Goal: Task Accomplishment & Management: Use online tool/utility

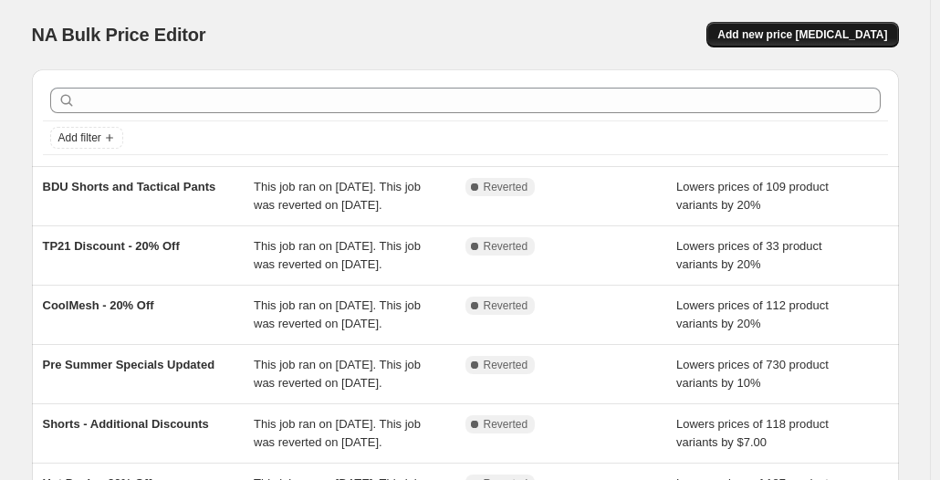
click at [788, 33] on span "Add new price [MEDICAL_DATA]" at bounding box center [802, 34] width 170 height 15
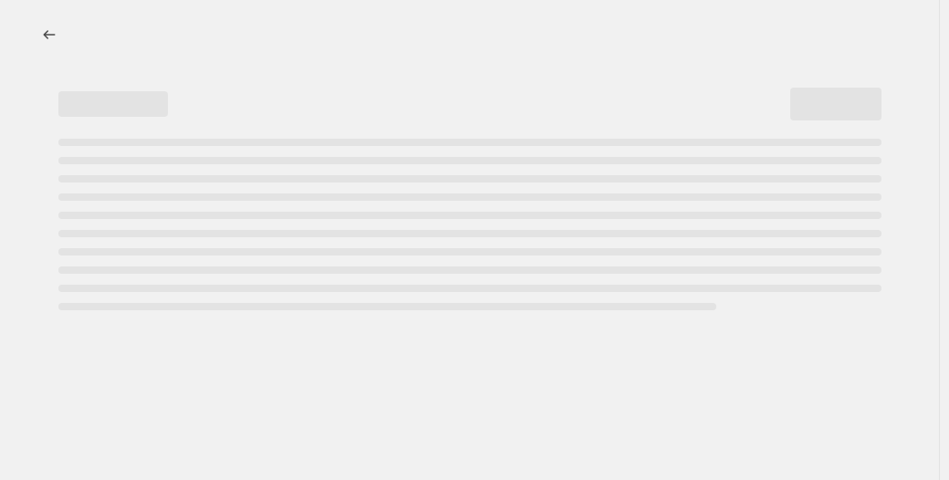
select select "percentage"
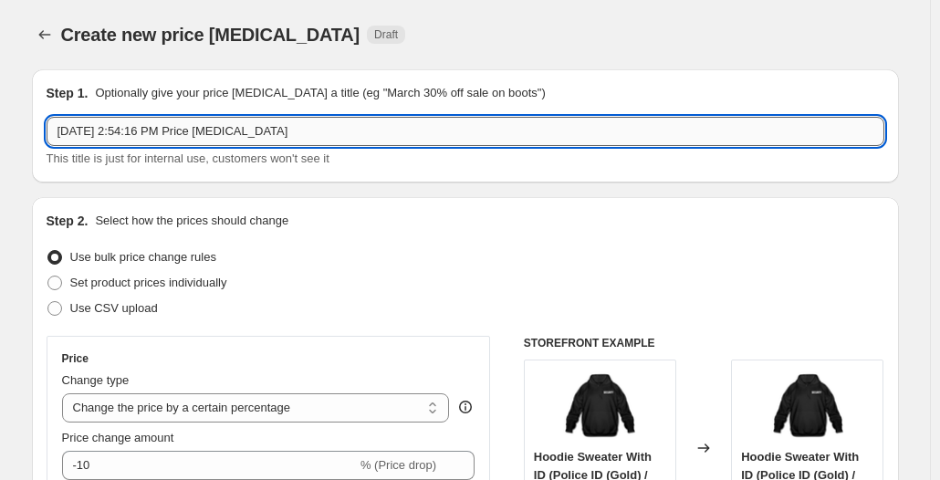
click at [225, 129] on input "[DATE] 2:54:16 PM Price [MEDICAL_DATA]" at bounding box center [466, 131] width 838 height 29
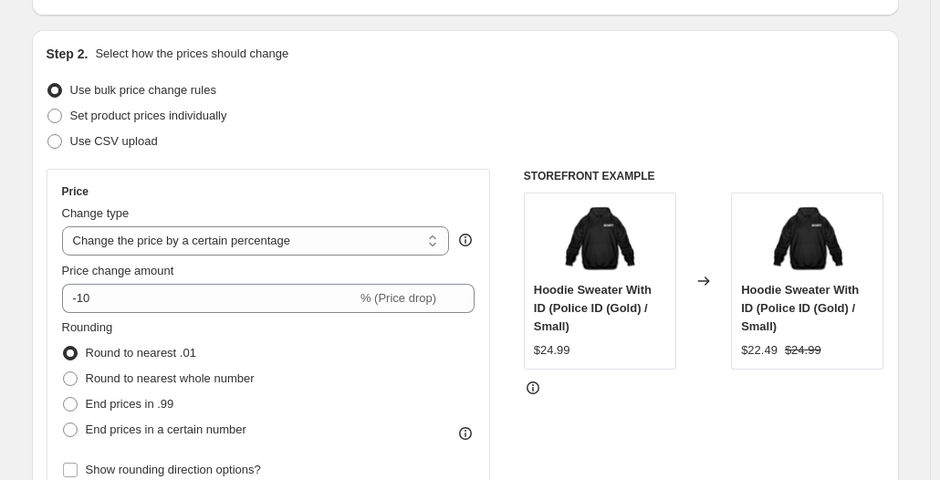
scroll to position [183, 0]
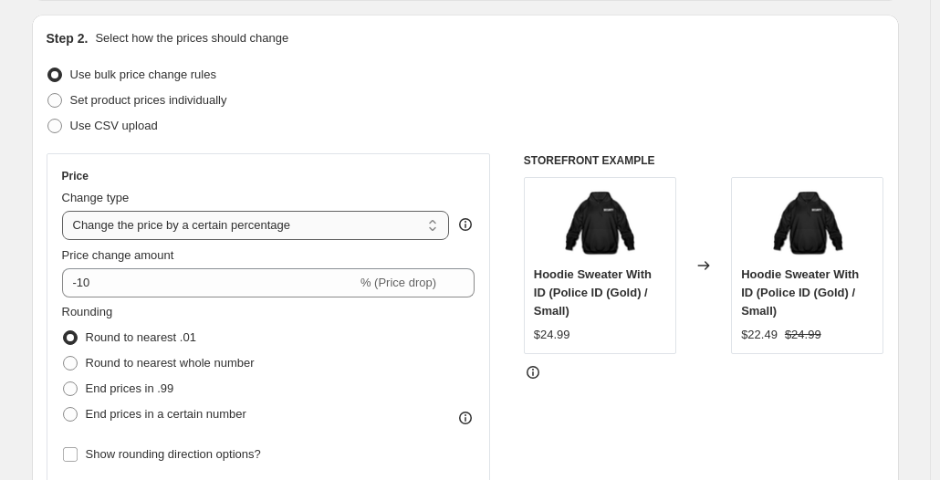
type input "HT115 Discount"
click at [188, 226] on select "Change the price to a certain amount Change the price by a certain amount Chang…" at bounding box center [256, 225] width 388 height 29
select select "to"
click at [66, 211] on select "Change the price to a certain amount Change the price by a certain amount Chang…" at bounding box center [256, 225] width 388 height 29
type input "80.00"
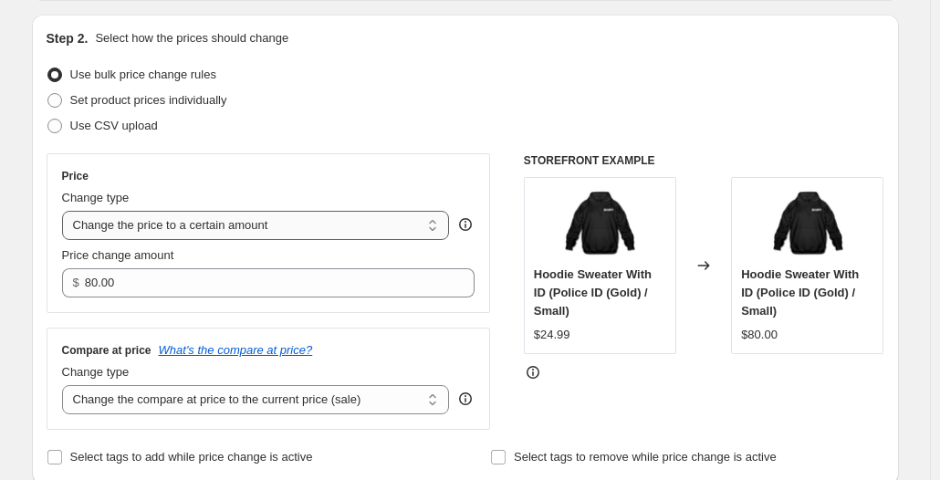
click at [192, 222] on select "Change the price to a certain amount Change the price by a certain amount Chang…" at bounding box center [256, 225] width 388 height 29
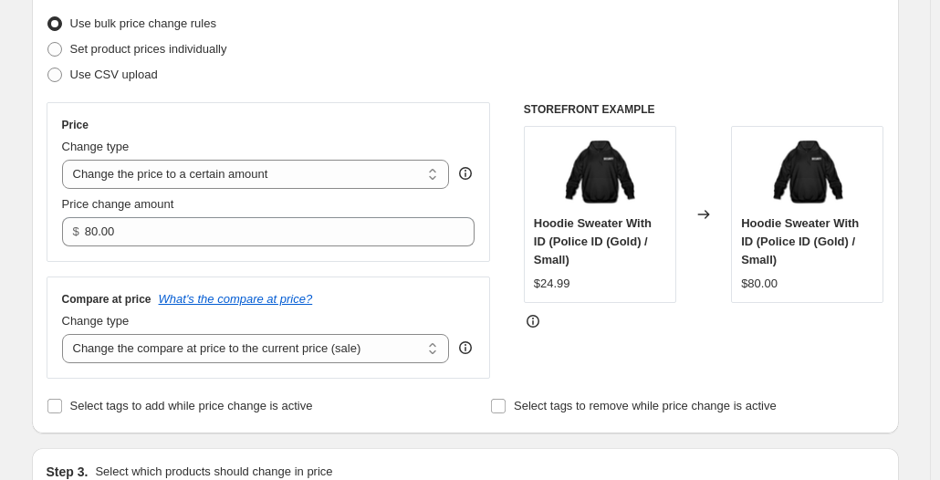
scroll to position [274, 0]
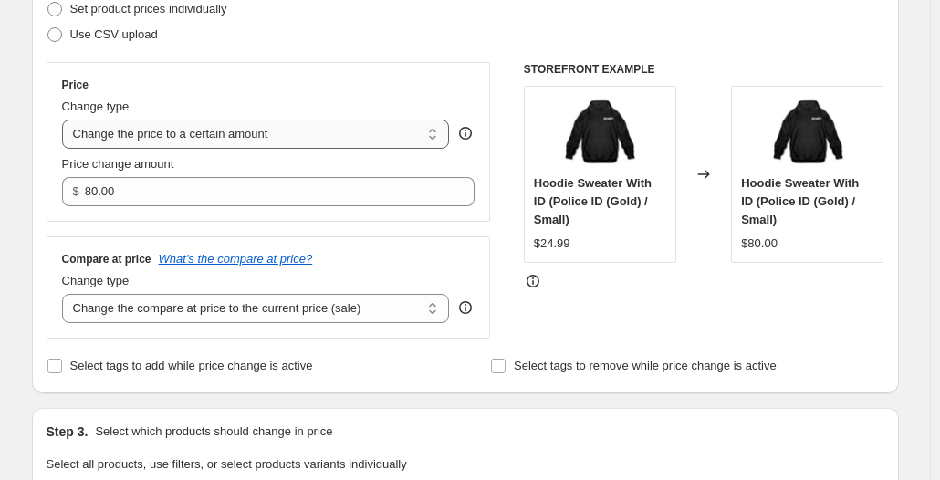
click at [229, 136] on select "Change the price to a certain amount Change the price by a certain amount Chang…" at bounding box center [256, 134] width 388 height 29
select select "by"
click at [66, 120] on select "Change the price to a certain amount Change the price by a certain amount Chang…" at bounding box center [256, 134] width 388 height 29
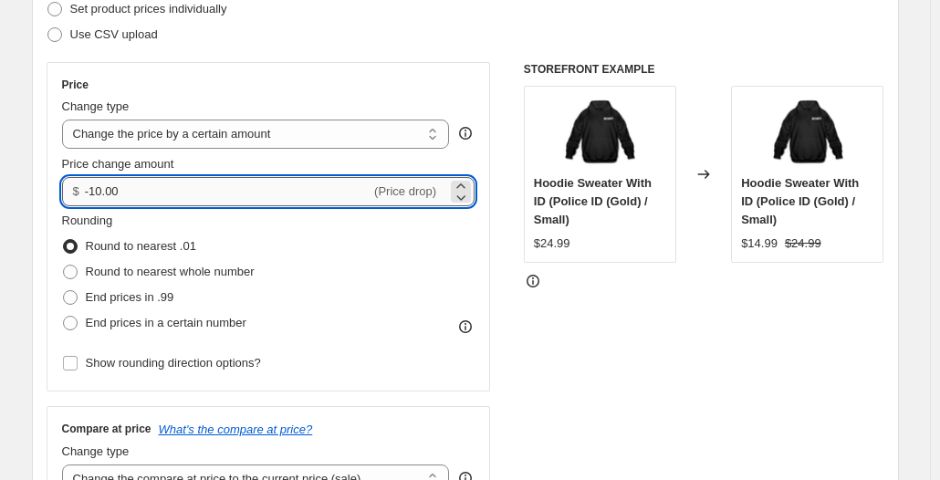
drag, startPoint x: 96, startPoint y: 188, endPoint x: 169, endPoint y: 195, distance: 73.4
click at [169, 195] on input "-10.00" at bounding box center [228, 191] width 286 height 29
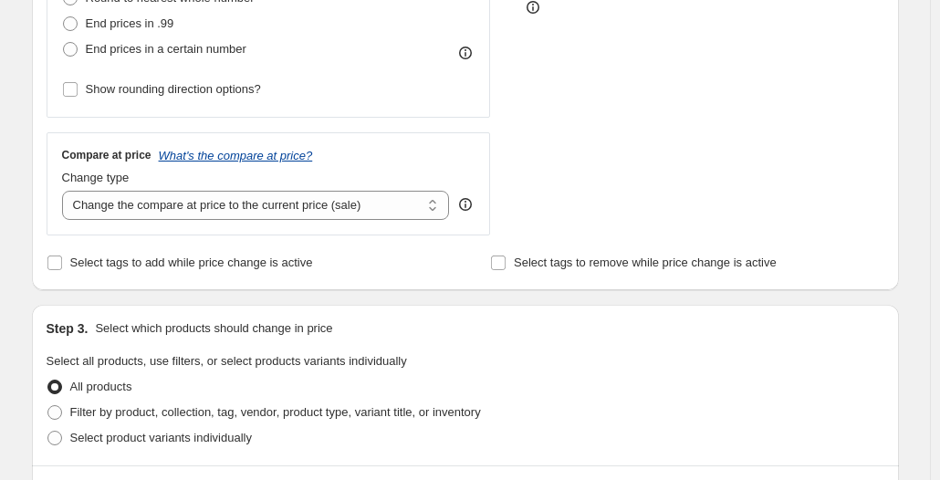
scroll to position [639, 0]
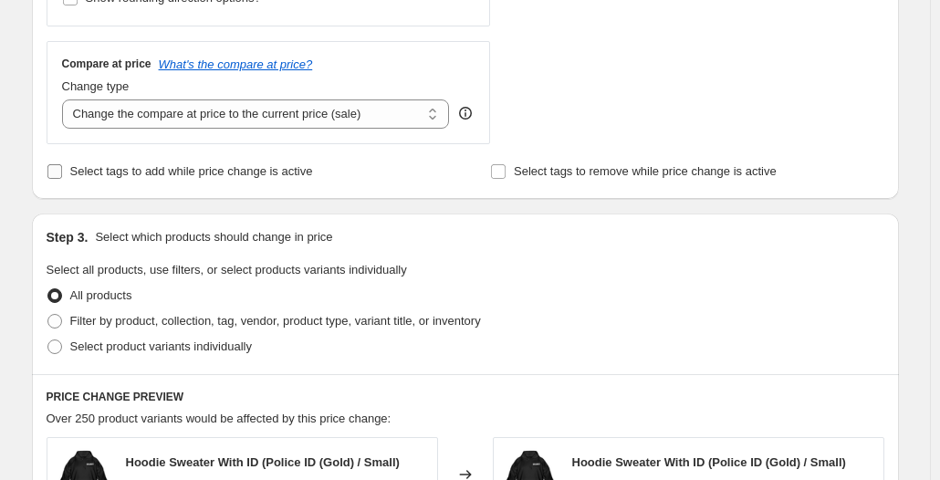
type input "-2.00"
click at [193, 173] on span "Select tags to add while price change is active" at bounding box center [191, 171] width 243 height 14
click at [62, 173] on input "Select tags to add while price change is active" at bounding box center [54, 171] width 15 height 15
checkbox input "true"
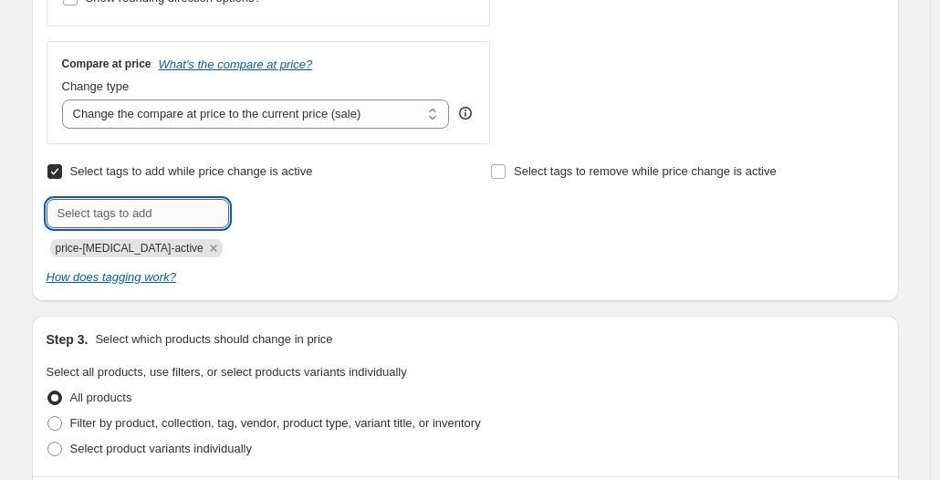
click at [167, 208] on input "text" at bounding box center [138, 213] width 183 height 29
type input "sale-item"
click at [276, 215] on span "sale-item" at bounding box center [291, 211] width 47 height 13
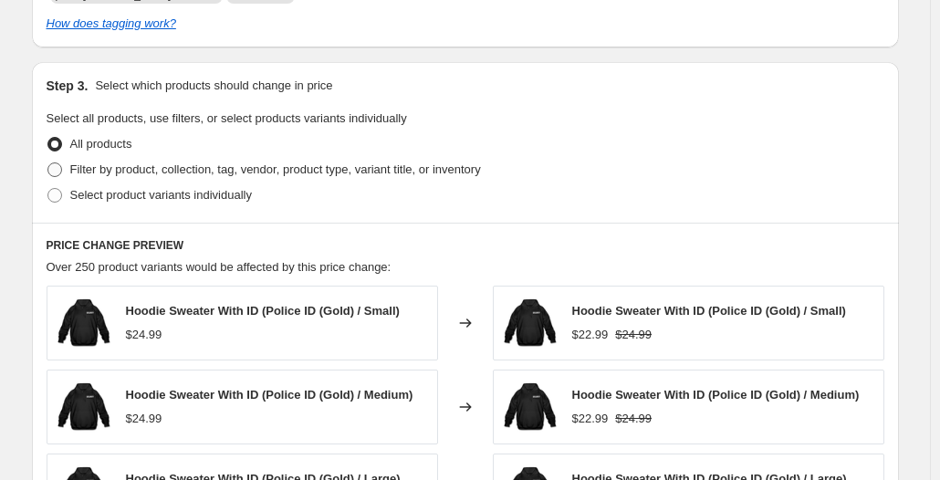
scroll to position [913, 0]
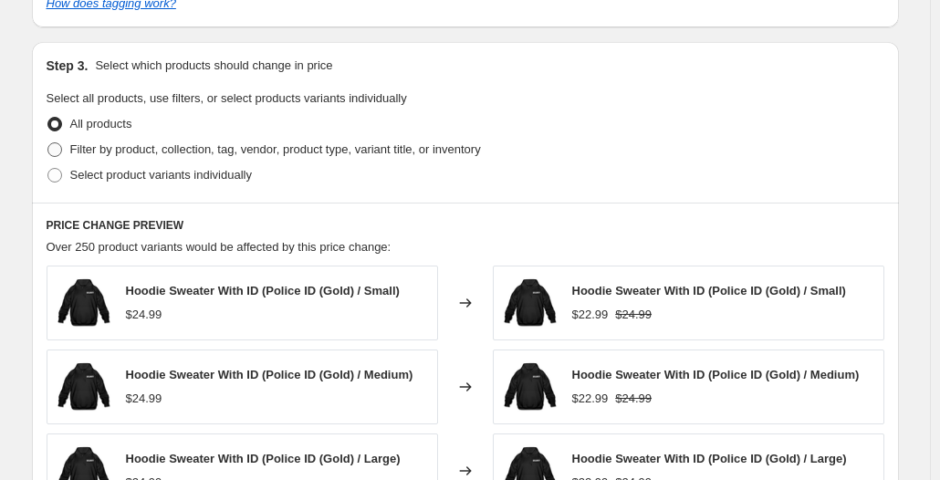
click at [199, 146] on span "Filter by product, collection, tag, vendor, product type, variant title, or inv…" at bounding box center [275, 149] width 411 height 14
click at [48, 143] on input "Filter by product, collection, tag, vendor, product type, variant title, or inv…" at bounding box center [47, 142] width 1 height 1
radio input "true"
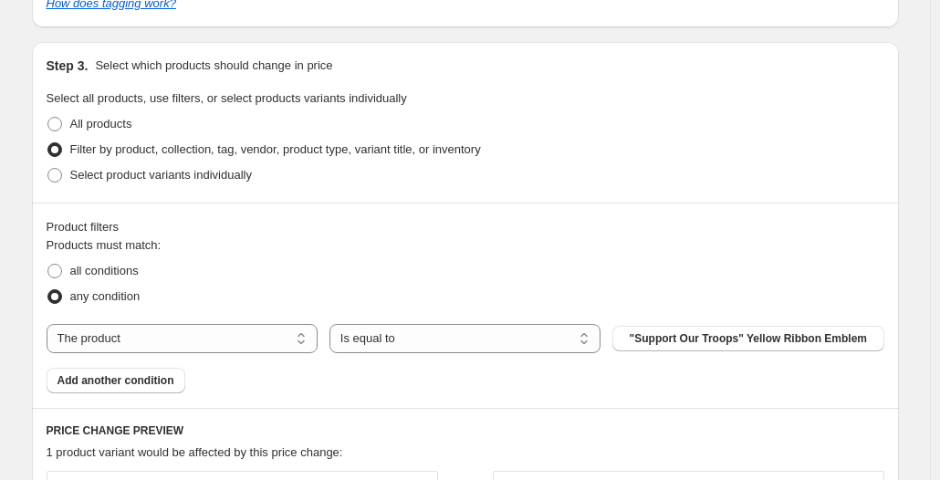
click at [680, 336] on span ""Support Our Troops" Yellow Ribbon Emblem" at bounding box center [749, 338] width 238 height 15
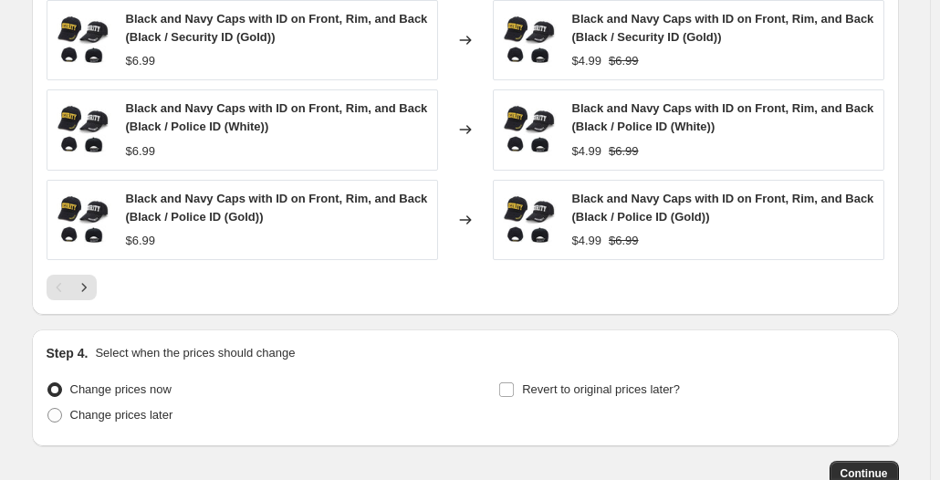
scroll to position [1692, 0]
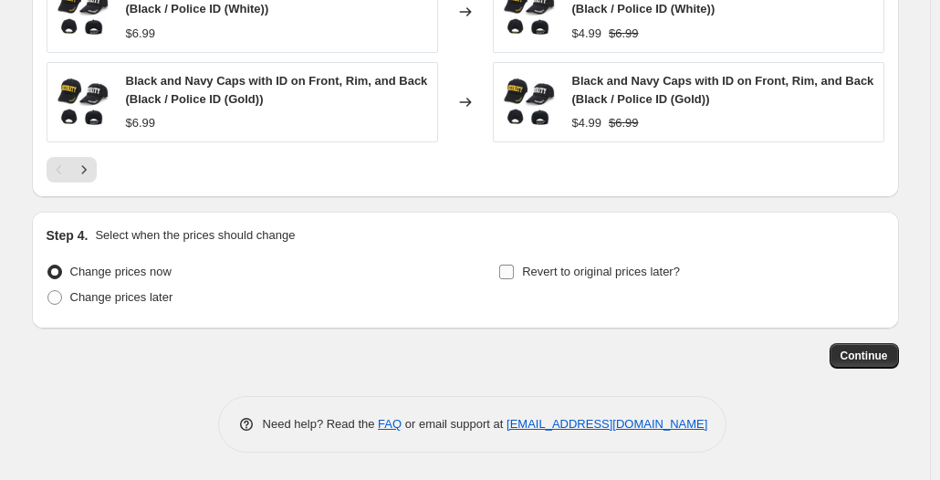
click at [610, 269] on span "Revert to original prices later?" at bounding box center [601, 272] width 158 height 14
click at [514, 269] on input "Revert to original prices later?" at bounding box center [506, 272] width 15 height 15
checkbox input "true"
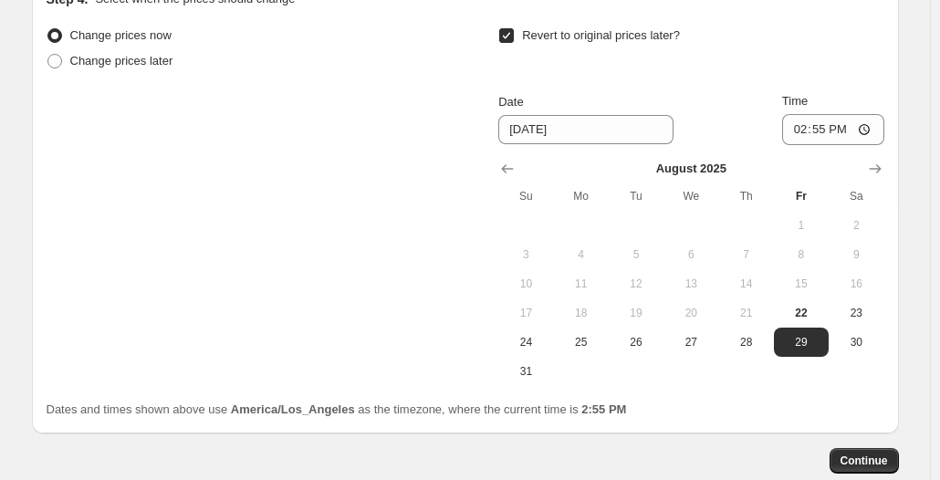
scroll to position [1966, 0]
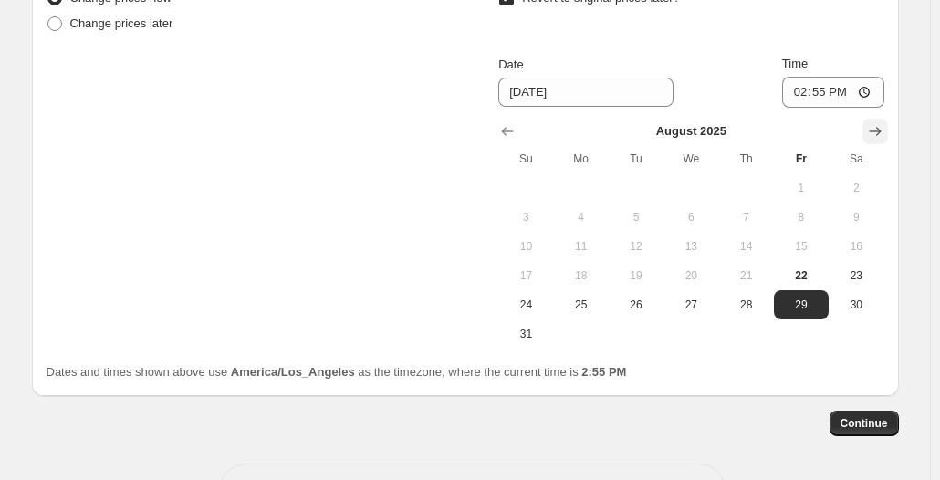
click at [883, 127] on icon "Show next month, September 2025" at bounding box center [875, 131] width 18 height 18
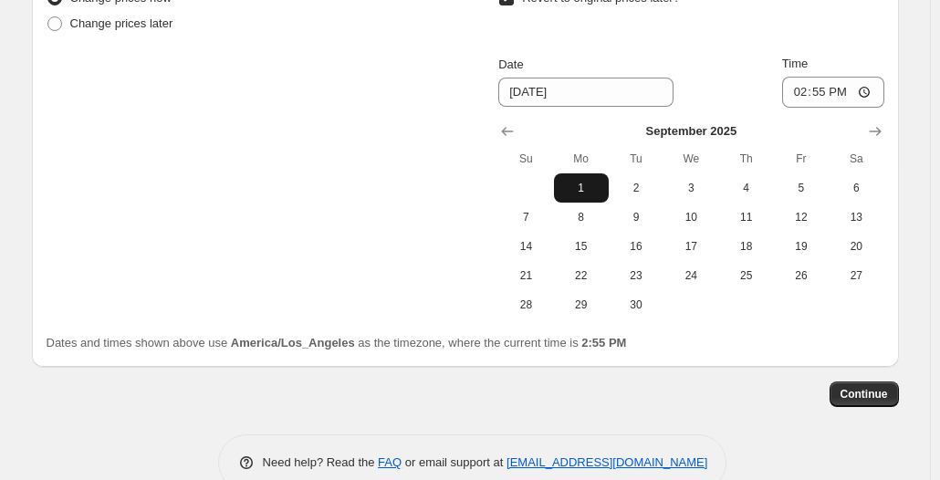
click at [581, 182] on span "1" at bounding box center [581, 188] width 40 height 15
click at [513, 123] on icon "Show previous month, August 2025" at bounding box center [507, 131] width 18 height 18
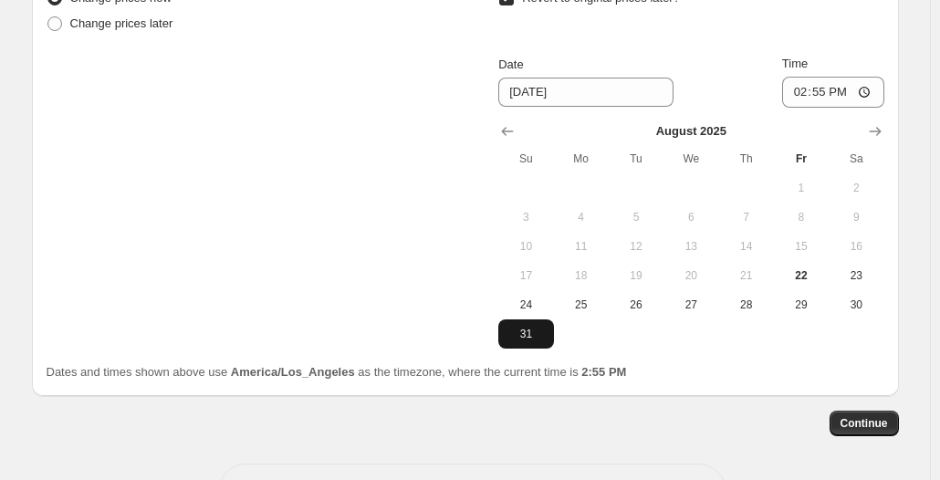
click at [529, 331] on span "31" at bounding box center [526, 334] width 40 height 15
type input "[DATE]"
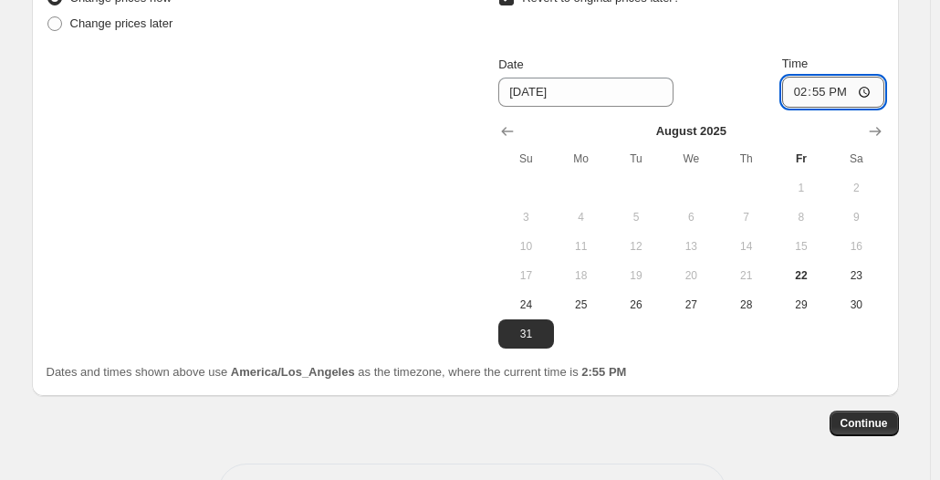
click at [801, 89] on input "14:55" at bounding box center [833, 92] width 102 height 31
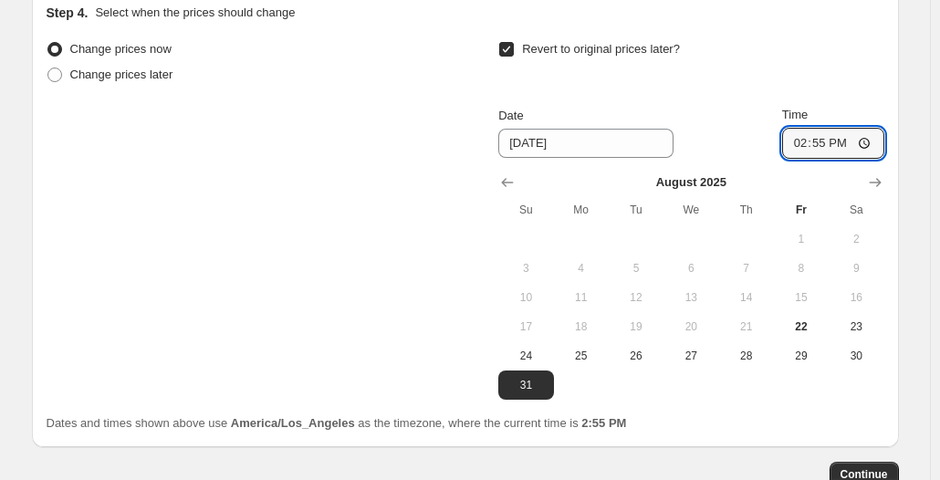
scroll to position [1875, 0]
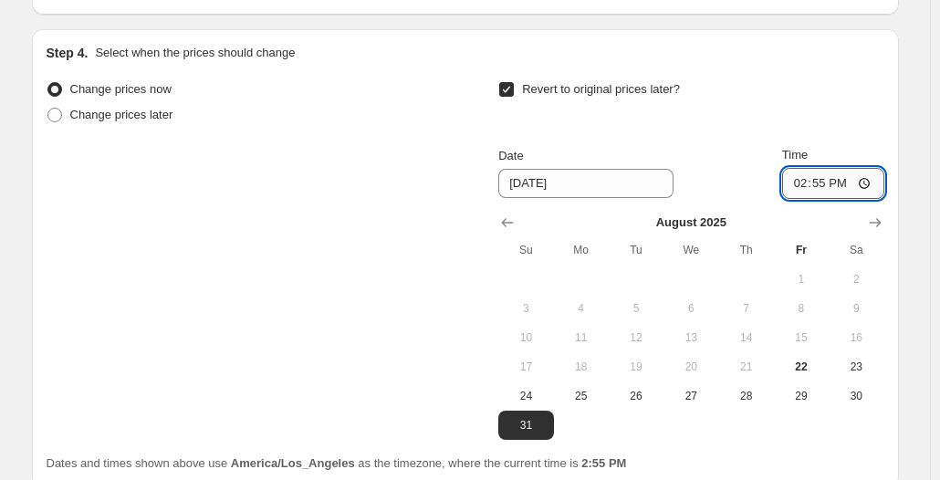
click at [871, 176] on input "14:55" at bounding box center [833, 183] width 102 height 31
type input "23:59"
click at [884, 131] on div "Revert to original prices later? Date [DATE] Time 23:59 [DATE] Su Mo Tu We Th F…" at bounding box center [690, 258] width 385 height 363
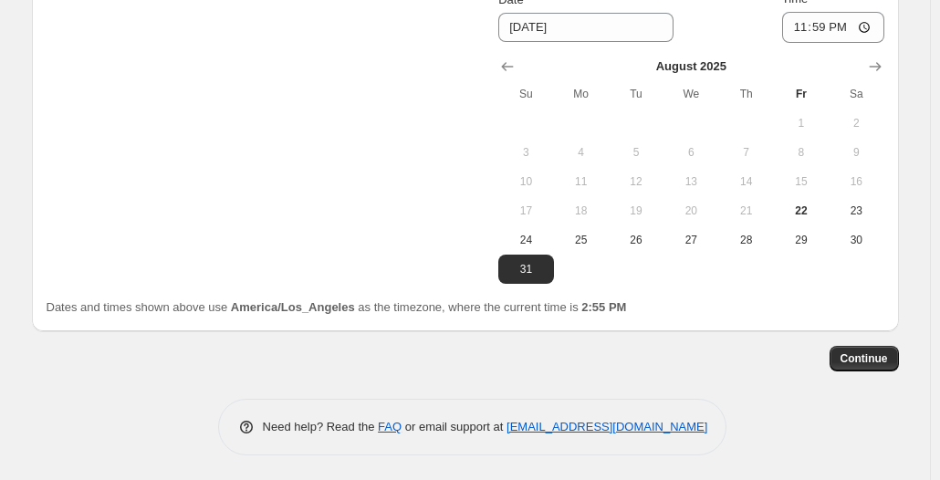
scroll to position [2034, 0]
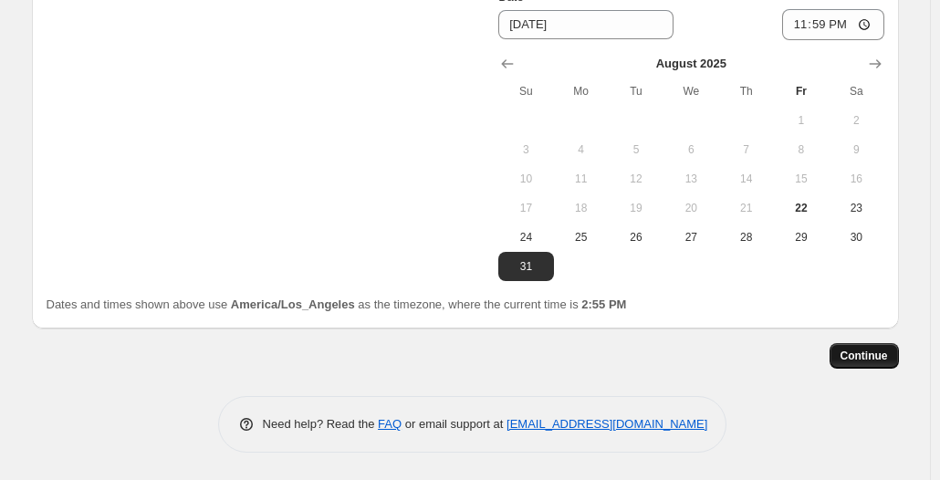
click at [848, 349] on span "Continue" at bounding box center [864, 356] width 47 height 15
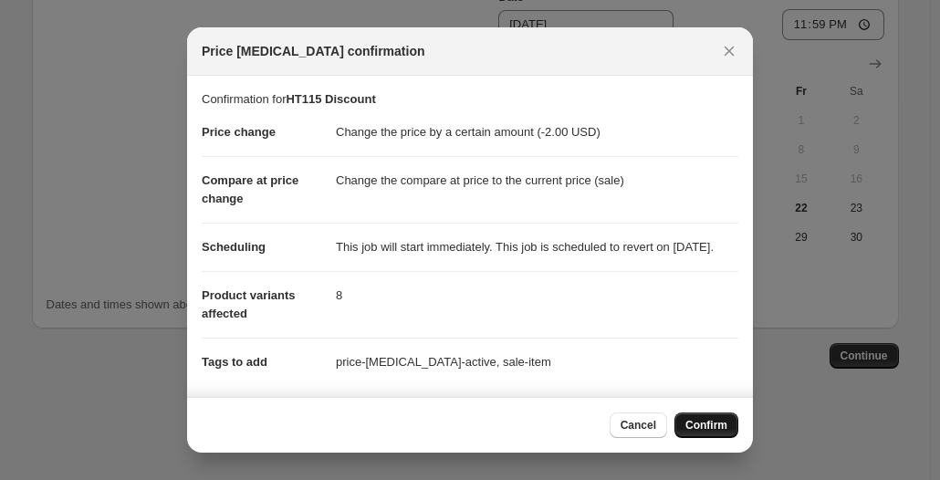
click at [696, 423] on span "Confirm" at bounding box center [707, 425] width 42 height 15
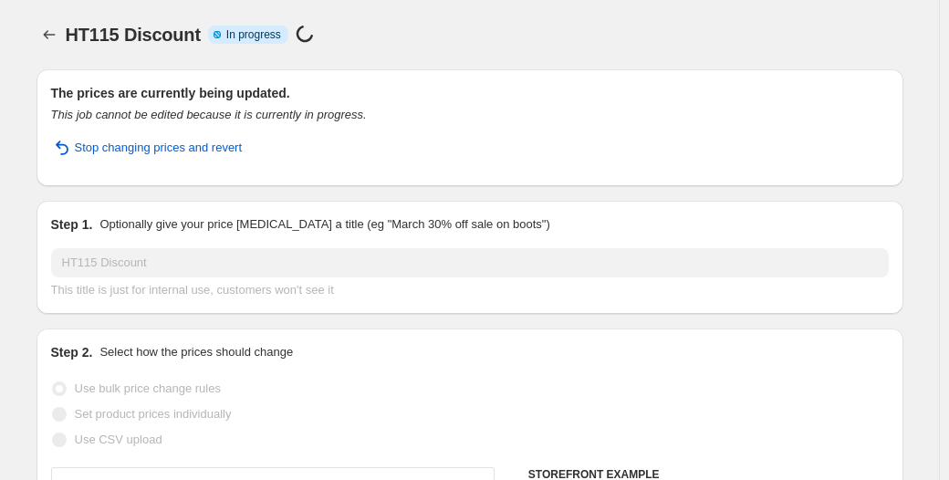
select select "by"
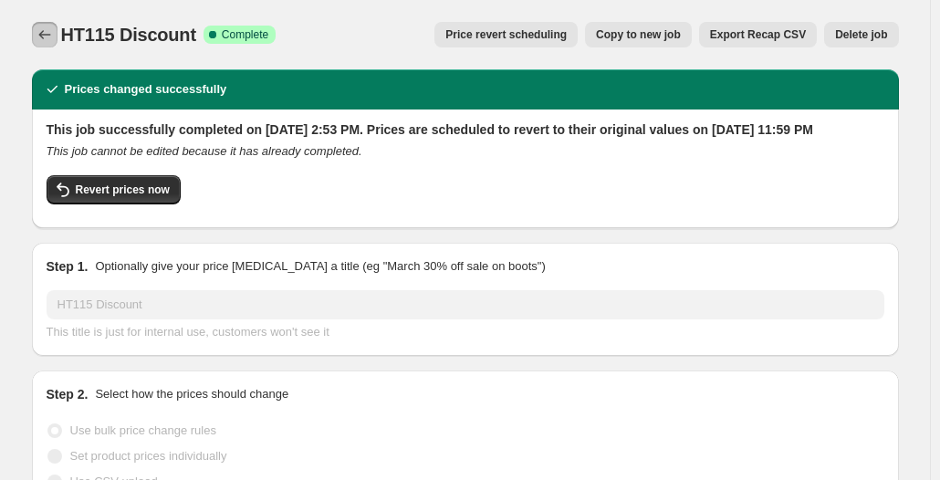
click at [49, 41] on icon "Price change jobs" at bounding box center [45, 35] width 18 height 18
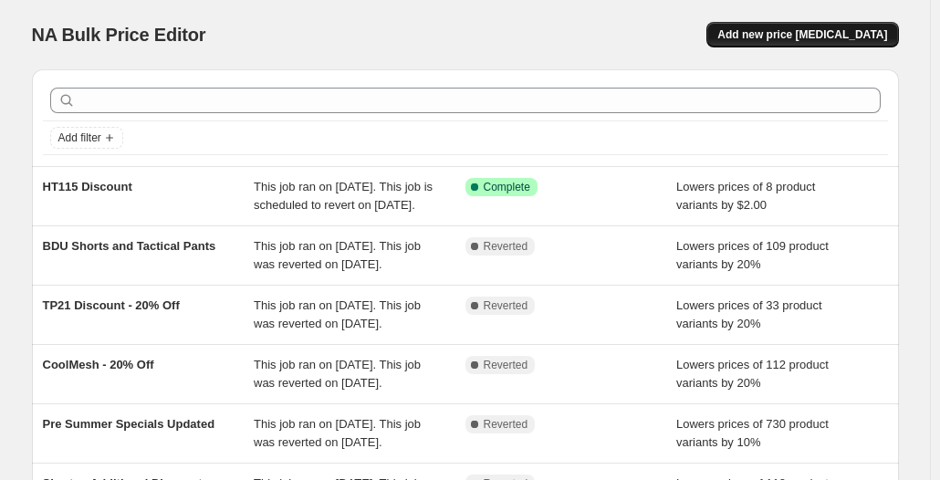
click at [811, 36] on span "Add new price [MEDICAL_DATA]" at bounding box center [802, 34] width 170 height 15
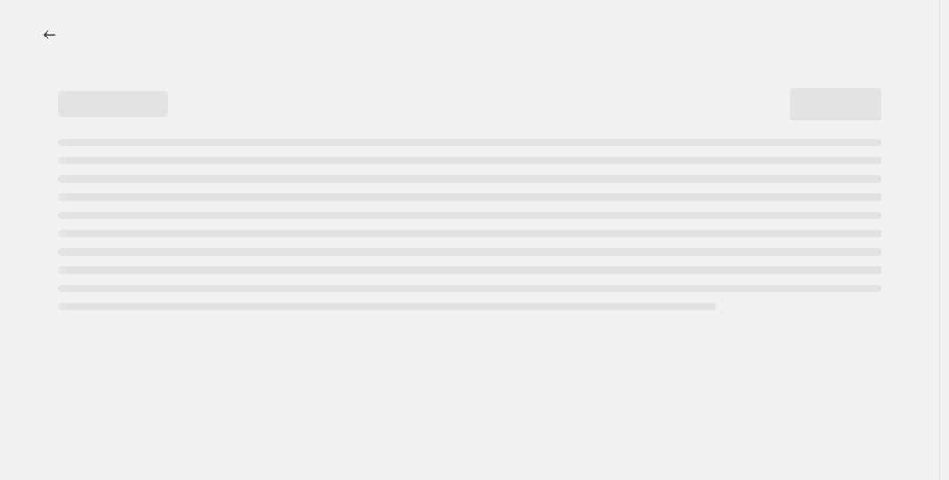
select select "percentage"
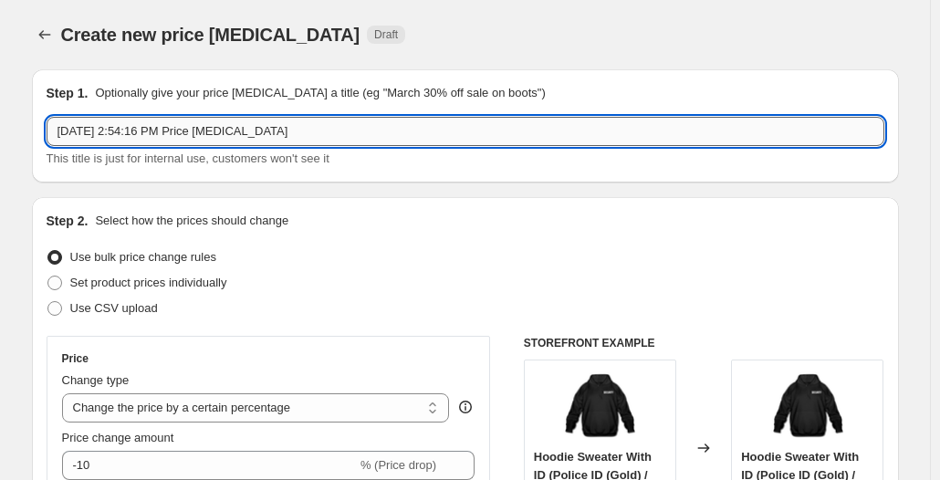
click at [190, 138] on input "[DATE] 2:54:16 PM Price [MEDICAL_DATA]" at bounding box center [466, 131] width 838 height 29
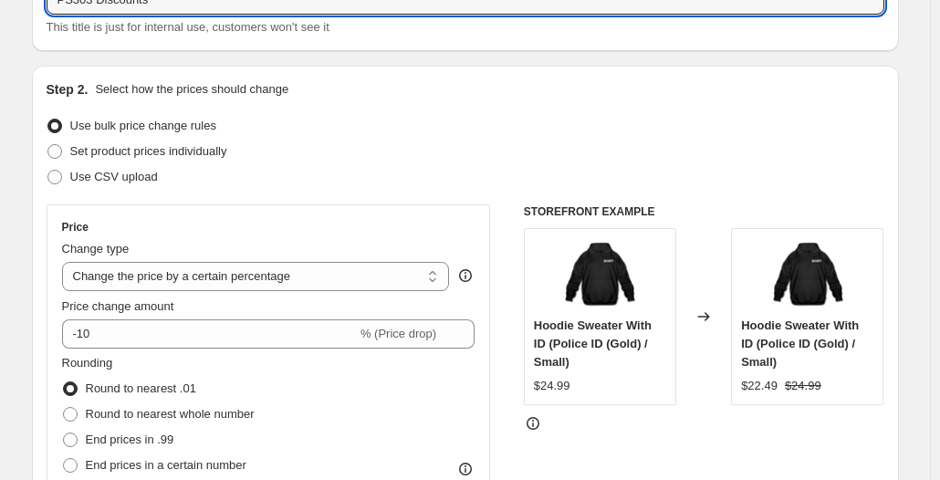
scroll to position [183, 0]
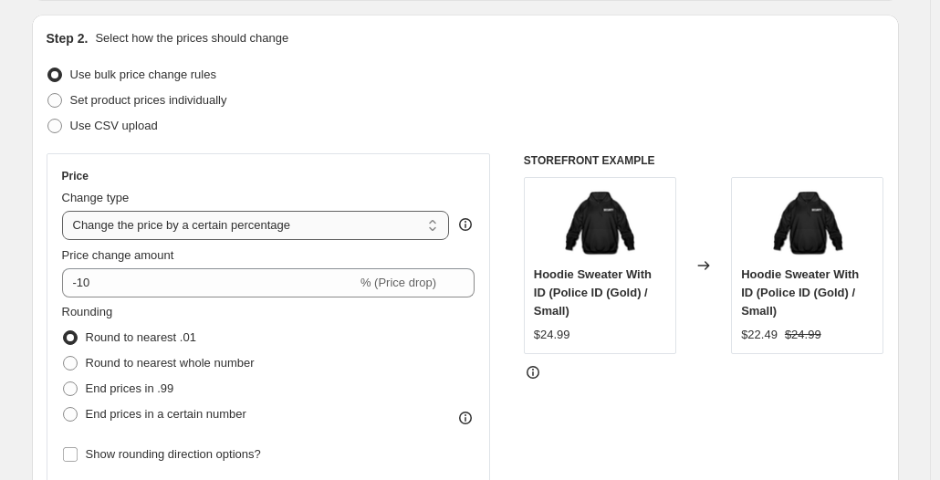
type input "PS303 Discounts"
click at [203, 227] on select "Change the price to a certain amount Change the price by a certain amount Chang…" at bounding box center [256, 225] width 388 height 29
select select "by"
click at [66, 211] on select "Change the price to a certain amount Change the price by a certain amount Chang…" at bounding box center [256, 225] width 388 height 29
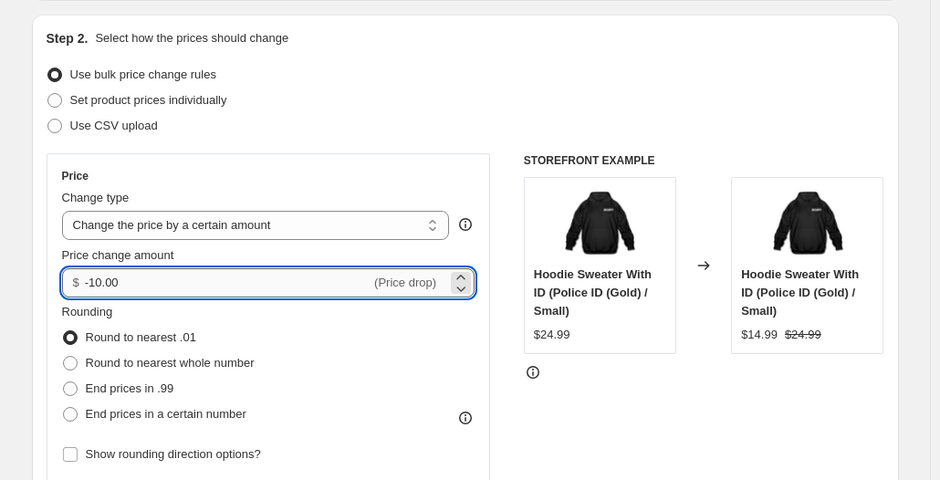
drag, startPoint x: 97, startPoint y: 283, endPoint x: 153, endPoint y: 283, distance: 56.6
click at [153, 283] on input "-10.00" at bounding box center [228, 282] width 286 height 29
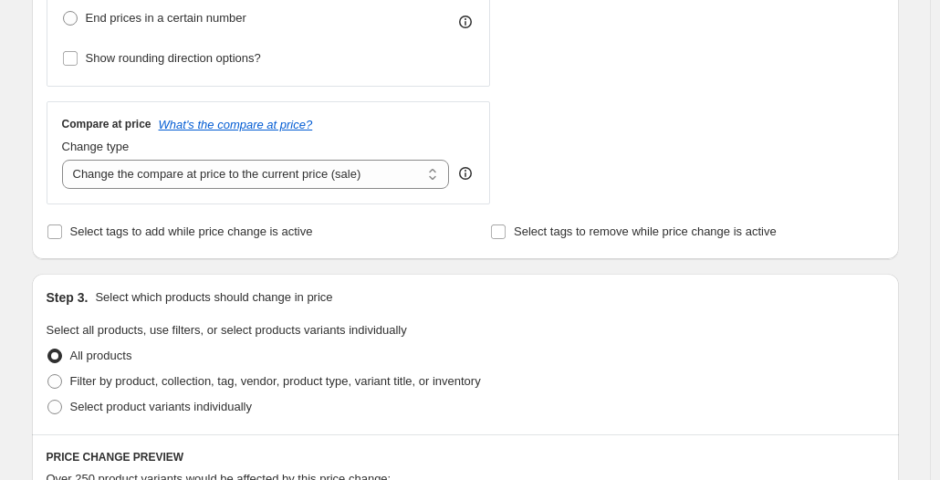
scroll to position [639, 0]
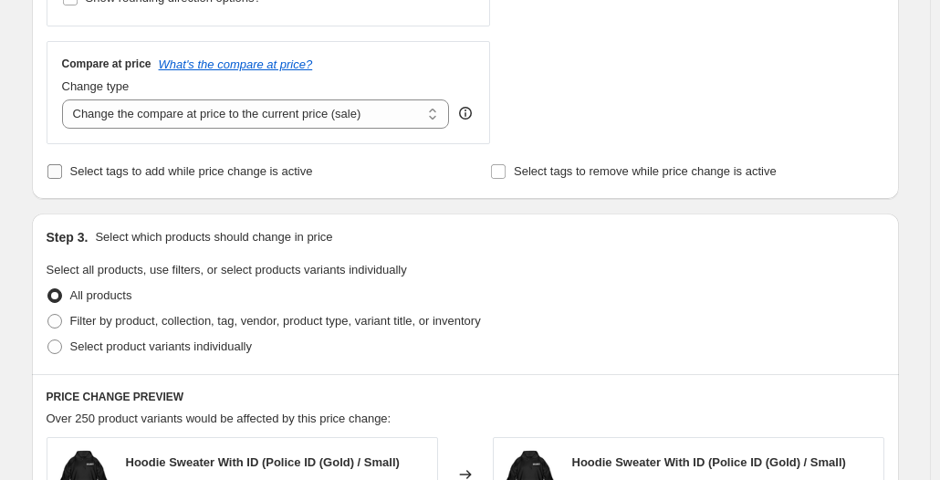
type input "-5.00"
click at [184, 177] on span "Select tags to add while price change is active" at bounding box center [191, 171] width 243 height 14
click at [62, 177] on input "Select tags to add while price change is active" at bounding box center [54, 171] width 15 height 15
checkbox input "true"
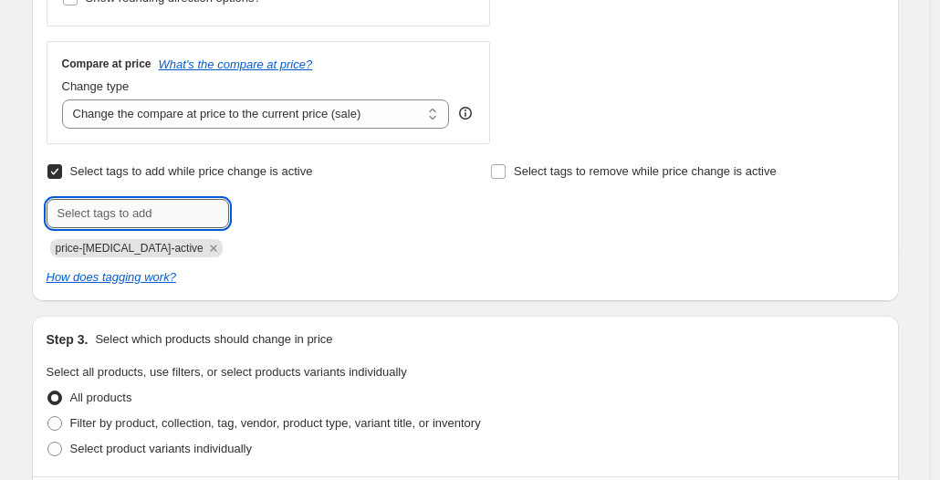
click at [166, 210] on input "text" at bounding box center [138, 213] width 183 height 29
type input "sale-item"
click at [266, 210] on b "Add" at bounding box center [255, 211] width 21 height 13
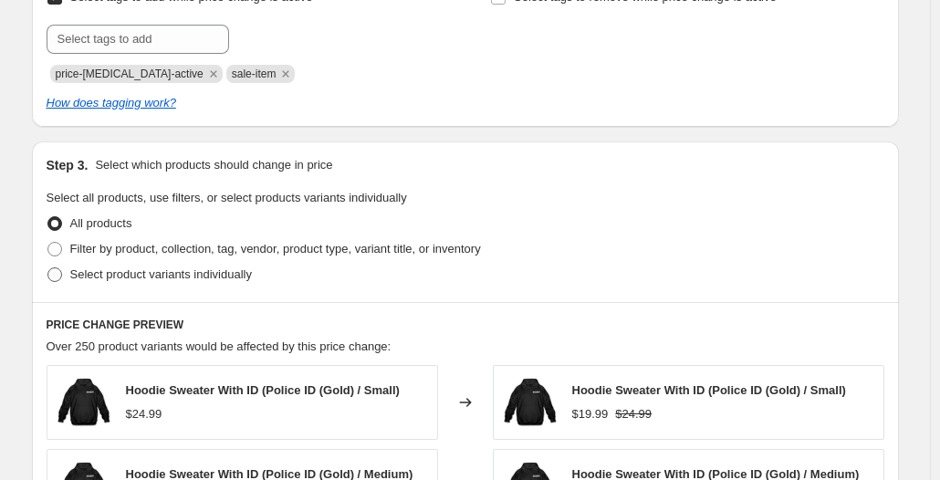
scroll to position [822, 0]
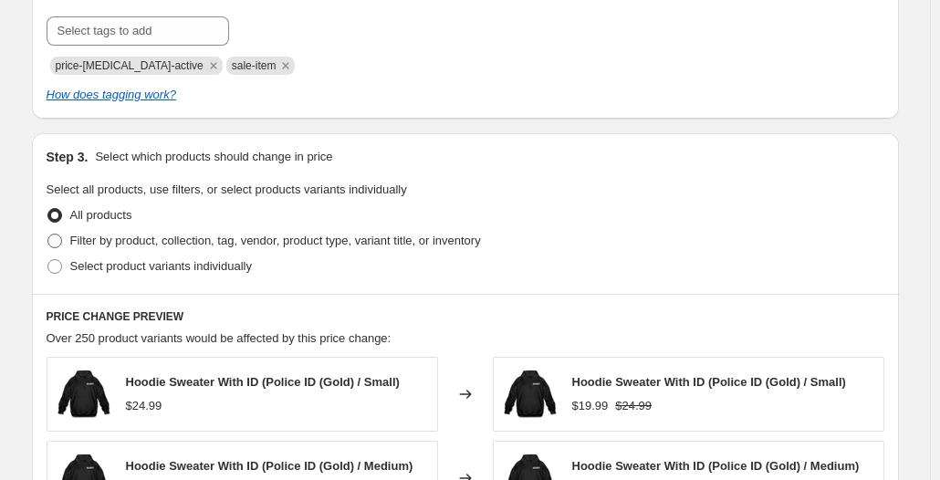
click at [224, 242] on span "Filter by product, collection, tag, vendor, product type, variant title, or inv…" at bounding box center [275, 241] width 411 height 14
click at [48, 235] on input "Filter by product, collection, tag, vendor, product type, variant title, or inv…" at bounding box center [47, 234] width 1 height 1
radio input "true"
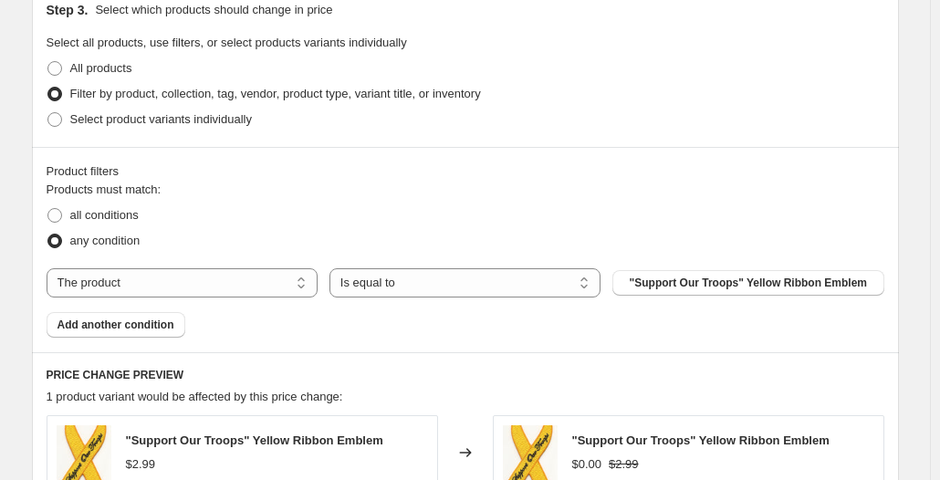
scroll to position [1004, 0]
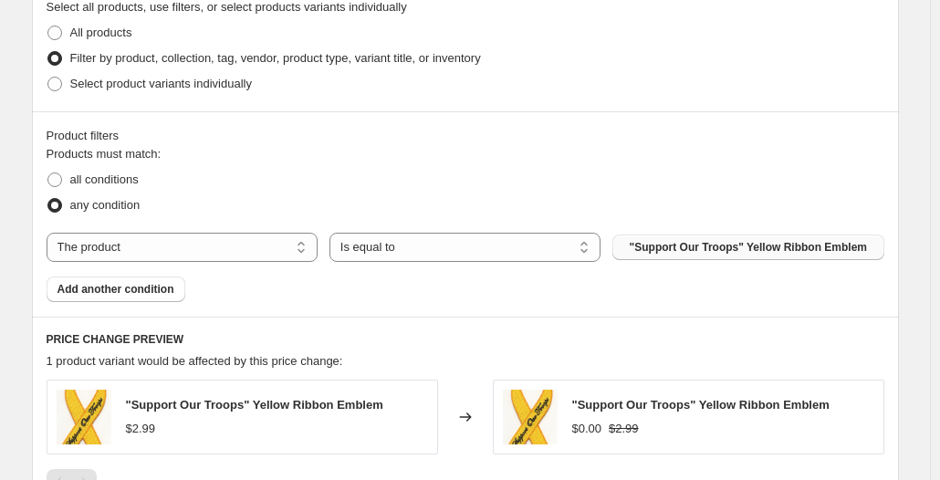
click at [677, 257] on button ""Support Our Troops" Yellow Ribbon Emblem" at bounding box center [747, 248] width 271 height 26
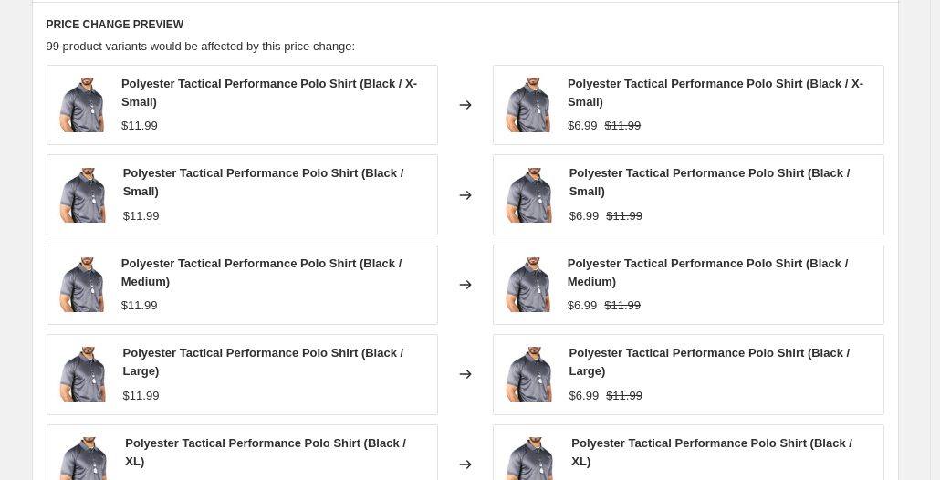
scroll to position [913, 0]
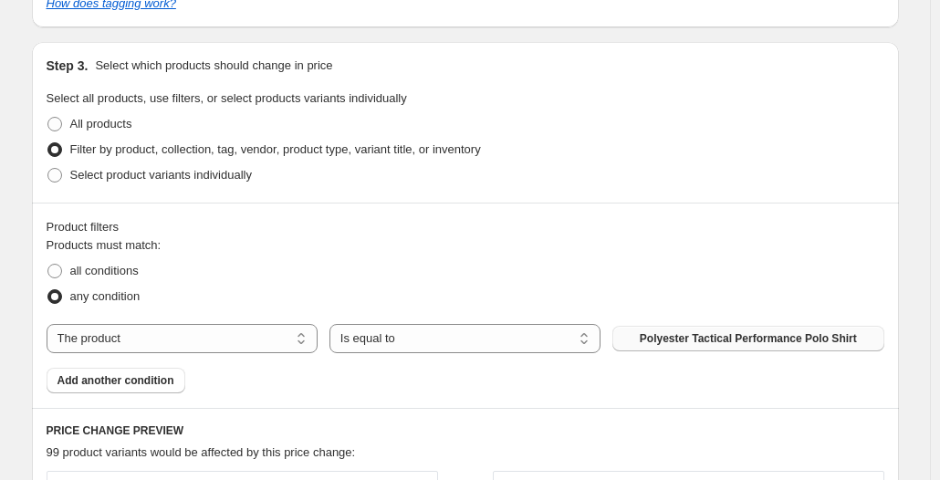
click at [700, 331] on span "Polyester Tactical Performance Polo Shirt" at bounding box center [748, 338] width 217 height 15
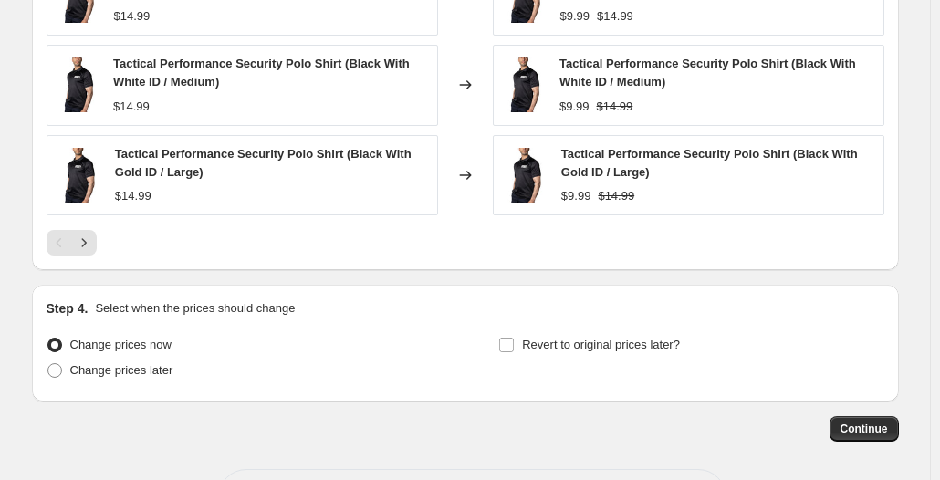
scroll to position [1681, 0]
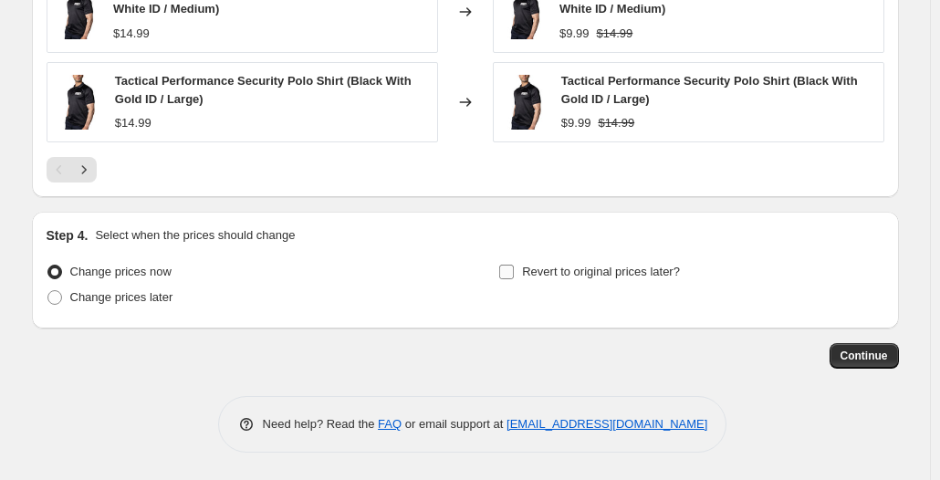
click at [607, 273] on span "Revert to original prices later?" at bounding box center [601, 272] width 158 height 14
click at [514, 273] on input "Revert to original prices later?" at bounding box center [506, 272] width 15 height 15
checkbox input "true"
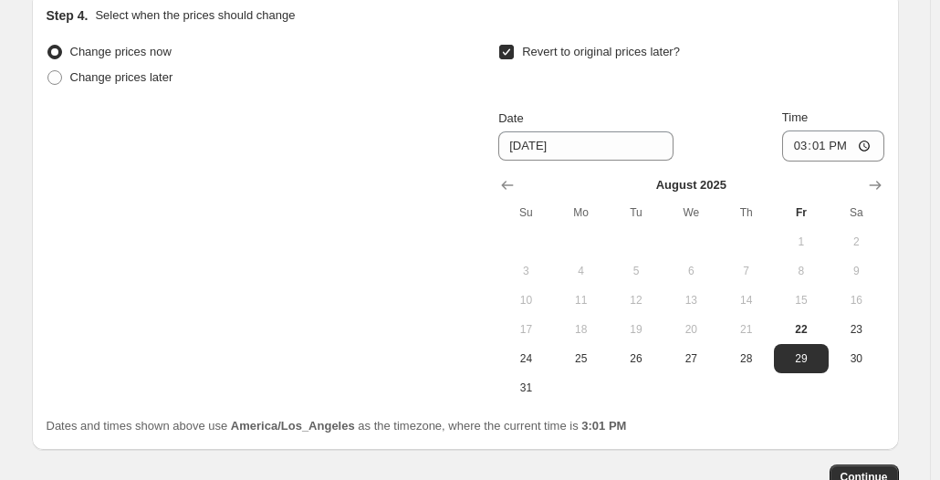
scroll to position [1955, 0]
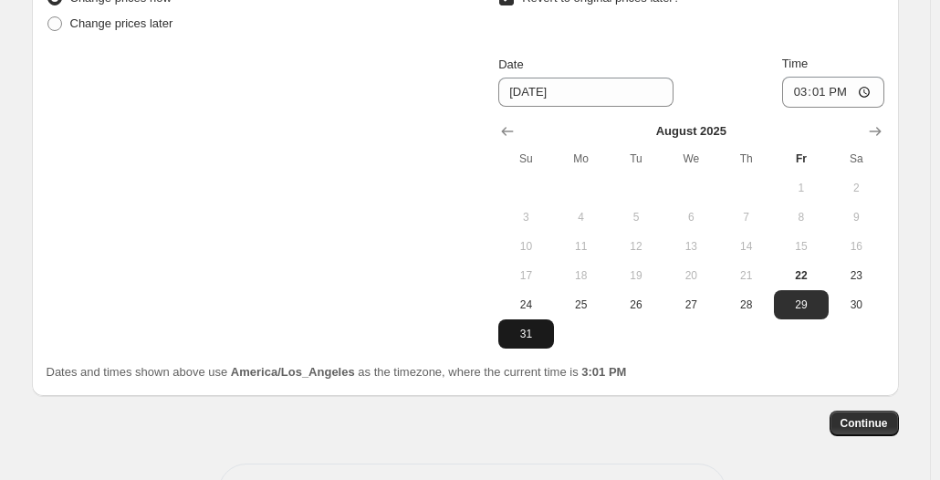
click at [536, 333] on span "31" at bounding box center [526, 334] width 40 height 15
type input "[DATE]"
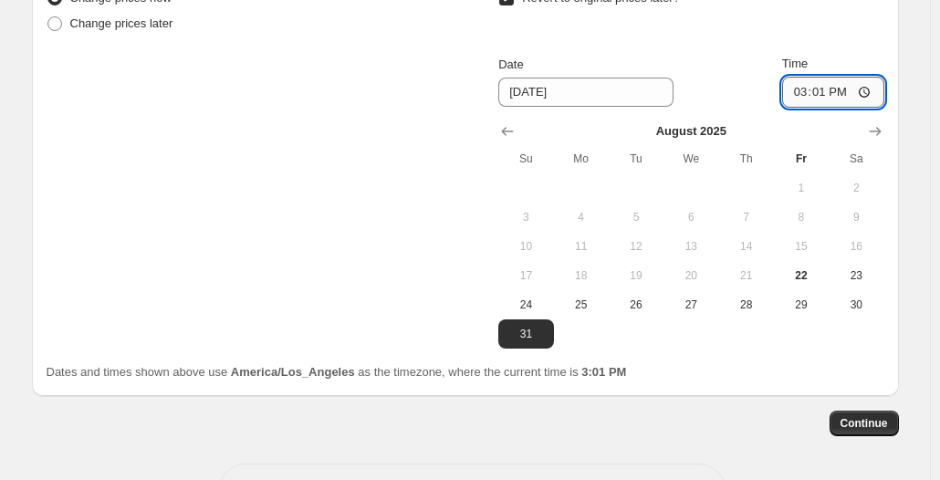
click at [873, 89] on input "15:01" at bounding box center [833, 92] width 102 height 31
type input "23:59"
drag, startPoint x: 779, startPoint y: 387, endPoint x: 815, endPoint y: 400, distance: 38.7
click at [779, 387] on div "Step 4. Select when the prices should change Change prices now Change prices la…" at bounding box center [465, 167] width 867 height 458
click at [855, 419] on span "Continue" at bounding box center [864, 423] width 47 height 15
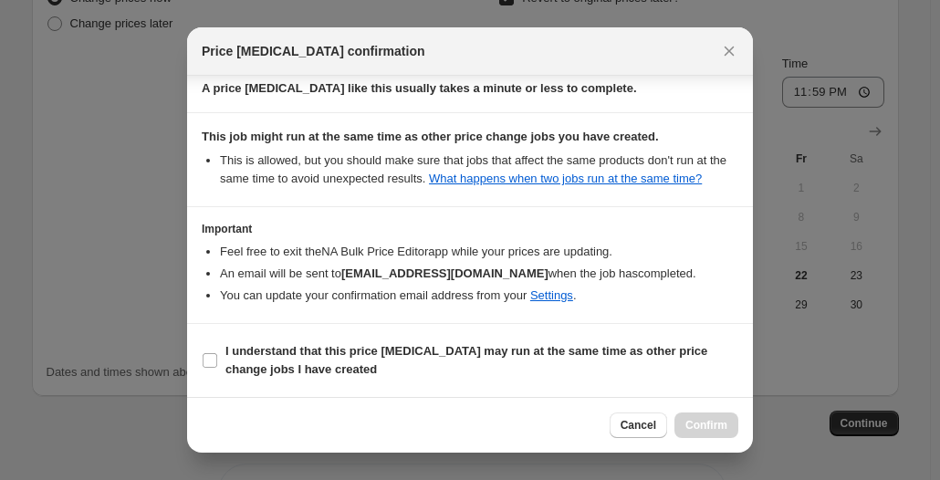
scroll to position [373, 0]
click at [340, 346] on b "I understand that this price [MEDICAL_DATA] may run at the same time as other p…" at bounding box center [466, 360] width 482 height 32
click at [217, 353] on input "I understand that this price [MEDICAL_DATA] may run at the same time as other p…" at bounding box center [210, 360] width 15 height 15
checkbox input "true"
click at [697, 429] on span "Confirm" at bounding box center [707, 425] width 42 height 15
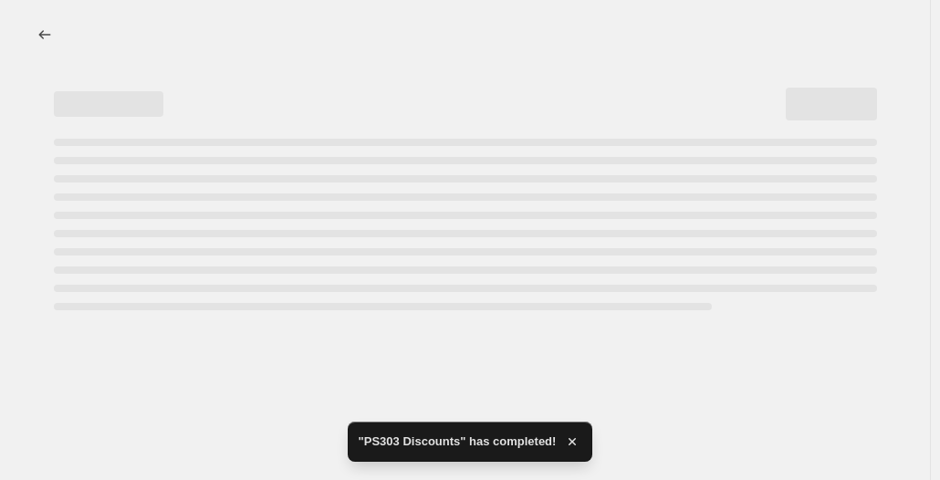
select select "by"
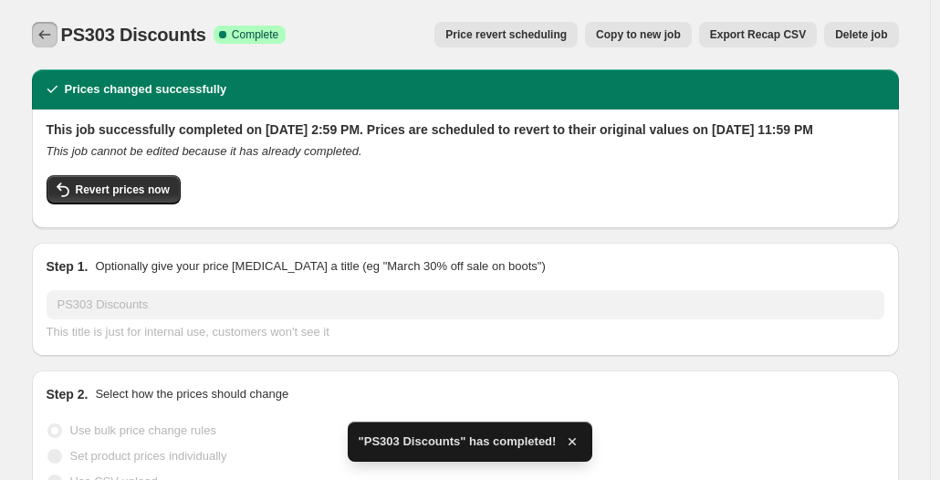
click at [47, 38] on icon "Price change jobs" at bounding box center [44, 34] width 12 height 9
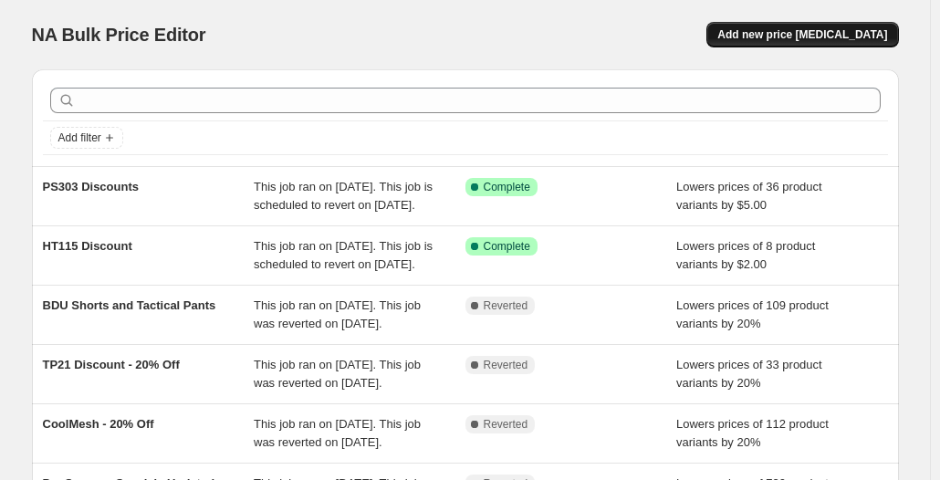
click at [794, 39] on span "Add new price [MEDICAL_DATA]" at bounding box center [802, 34] width 170 height 15
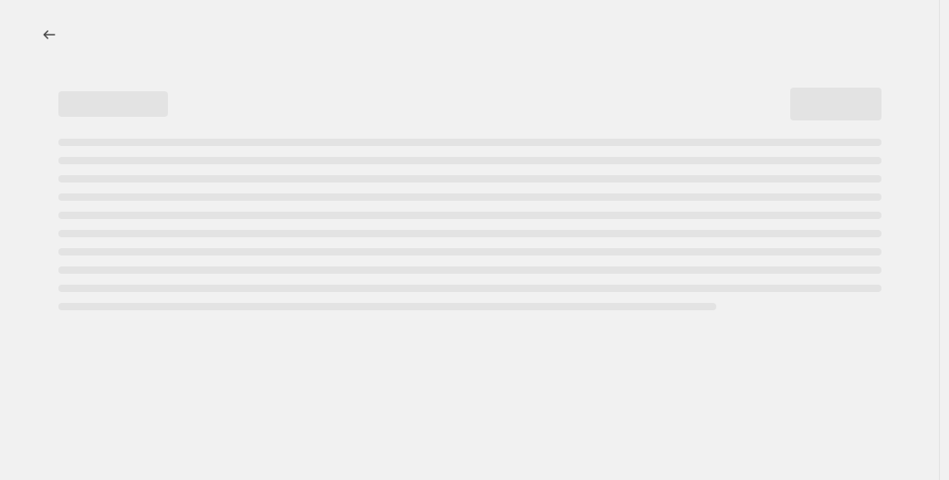
select select "percentage"
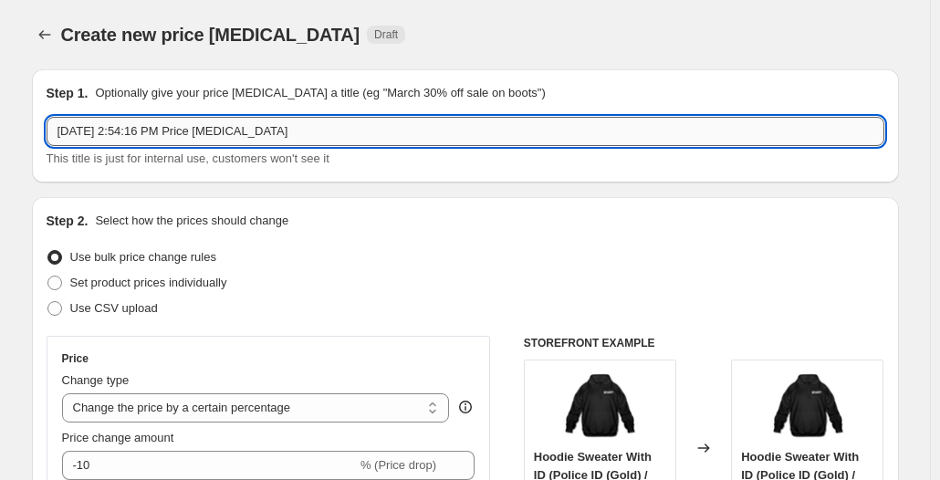
click at [749, 138] on input "[DATE] 2:54:16 PM Price [MEDICAL_DATA]" at bounding box center [466, 131] width 838 height 29
type input "p"
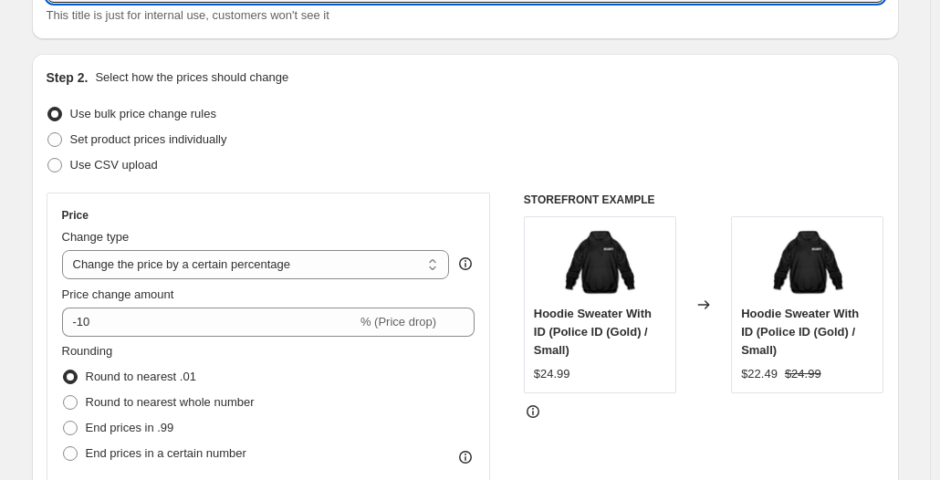
scroll to position [183, 0]
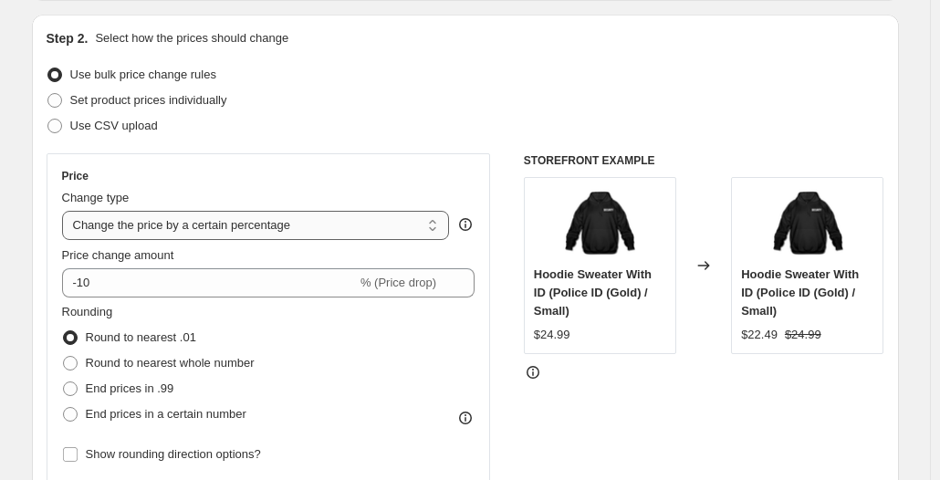
type input "PS111 Discount"
click at [322, 215] on select "Change the price to a certain amount Change the price by a certain amount Chang…" at bounding box center [256, 225] width 388 height 29
select select "by"
click at [66, 211] on select "Change the price to a certain amount Change the price by a certain amount Chang…" at bounding box center [256, 225] width 388 height 29
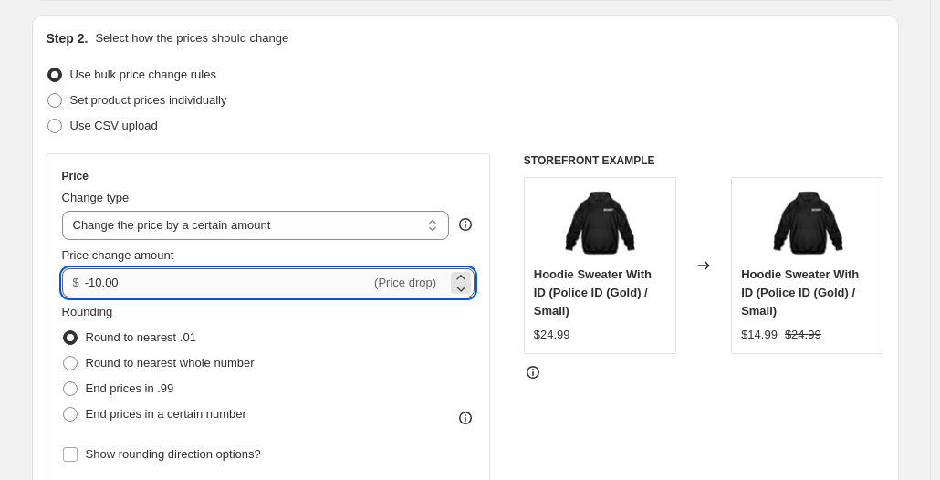
drag, startPoint x: 97, startPoint y: 282, endPoint x: 177, endPoint y: 285, distance: 80.4
click at [177, 285] on input "-10.00" at bounding box center [228, 282] width 286 height 29
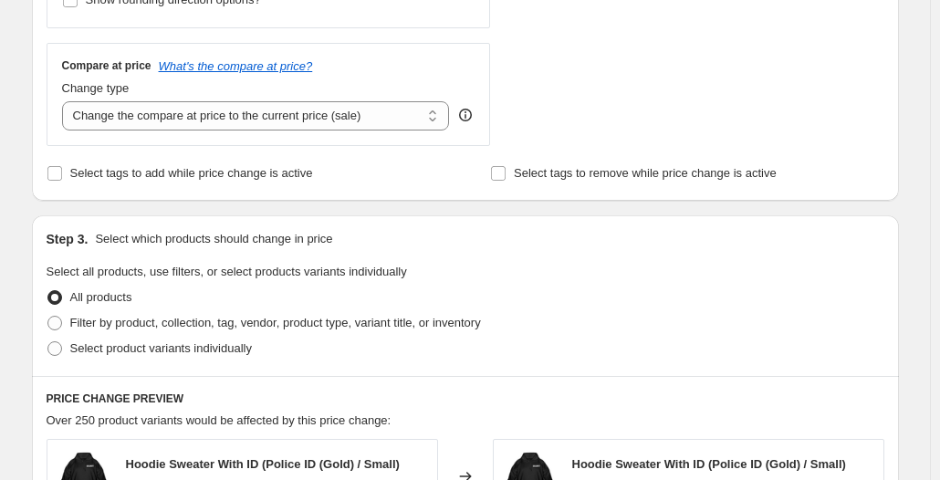
scroll to position [639, 0]
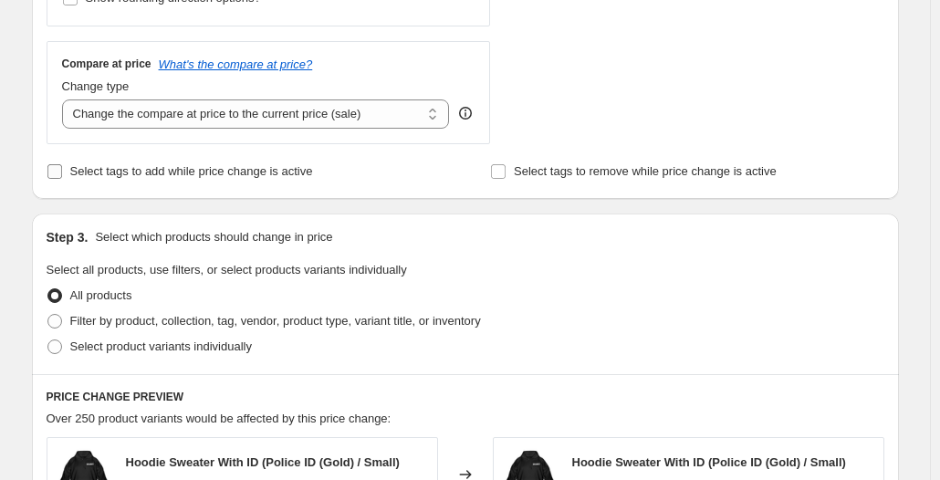
type input "-2.00"
click at [236, 168] on span "Select tags to add while price change is active" at bounding box center [191, 171] width 243 height 14
click at [62, 168] on input "Select tags to add while price change is active" at bounding box center [54, 171] width 15 height 15
checkbox input "true"
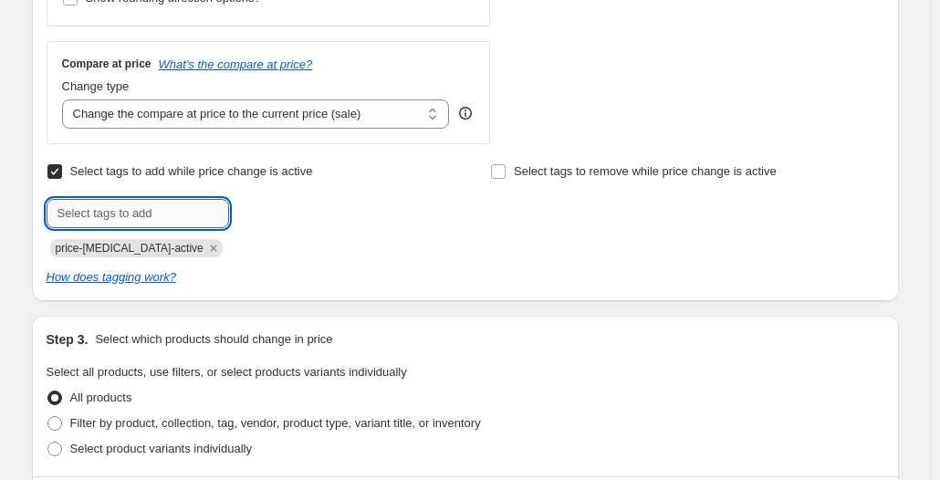
click at [190, 222] on input "text" at bounding box center [138, 213] width 183 height 29
type input "sale-item"
click at [316, 208] on span "sale-item" at bounding box center [291, 211] width 47 height 13
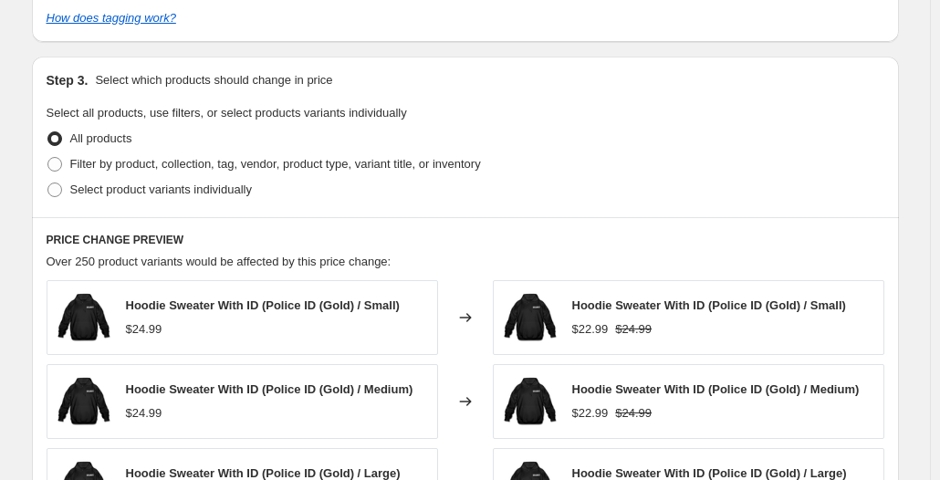
scroll to position [913, 0]
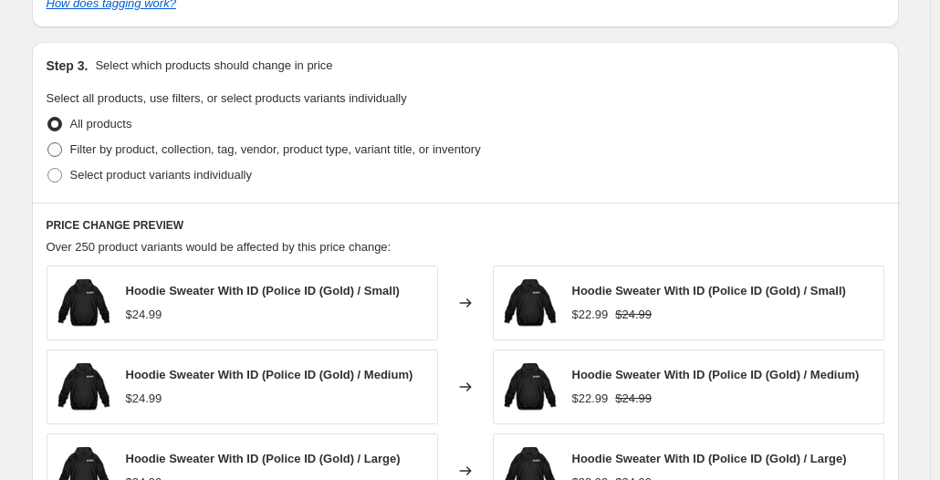
click at [176, 151] on span "Filter by product, collection, tag, vendor, product type, variant title, or inv…" at bounding box center [275, 149] width 411 height 14
click at [48, 143] on input "Filter by product, collection, tag, vendor, product type, variant title, or inv…" at bounding box center [47, 142] width 1 height 1
radio input "true"
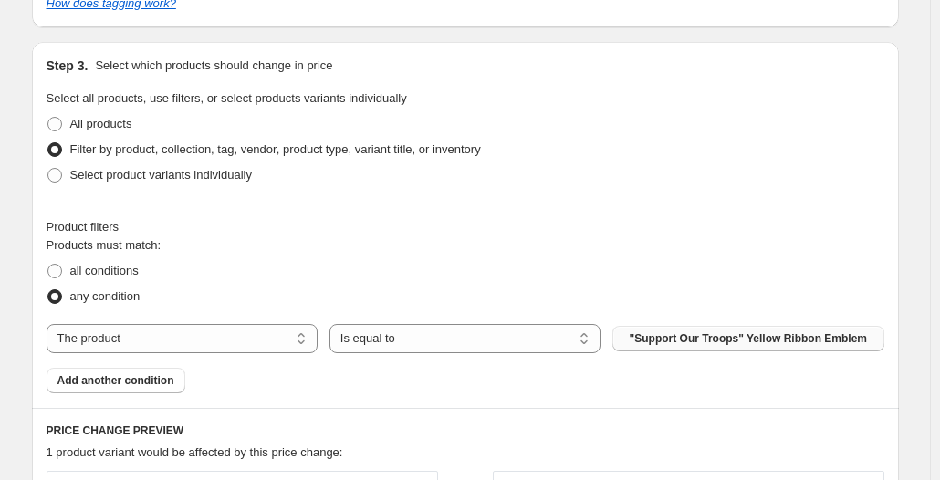
click at [702, 330] on button ""Support Our Troops" Yellow Ribbon Emblem" at bounding box center [747, 339] width 271 height 26
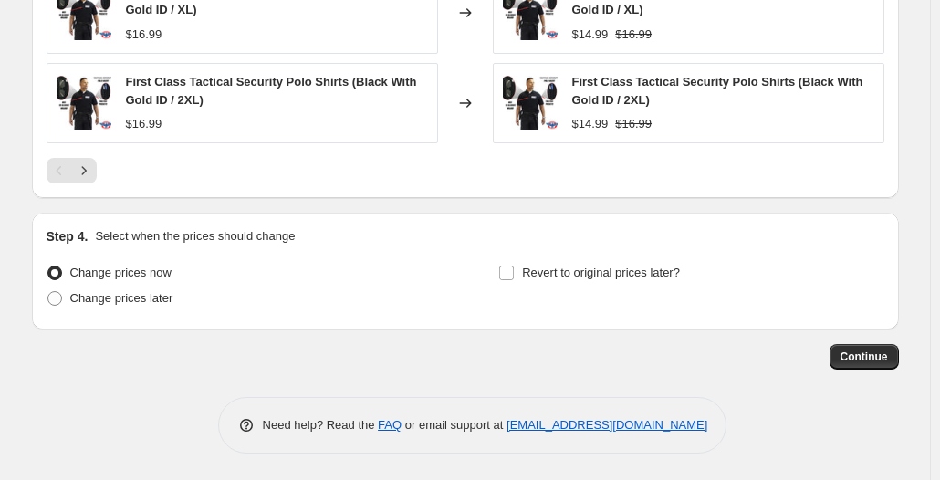
scroll to position [1681, 0]
click at [557, 275] on span "Revert to original prices later?" at bounding box center [601, 272] width 158 height 14
click at [514, 275] on input "Revert to original prices later?" at bounding box center [506, 272] width 15 height 15
checkbox input "true"
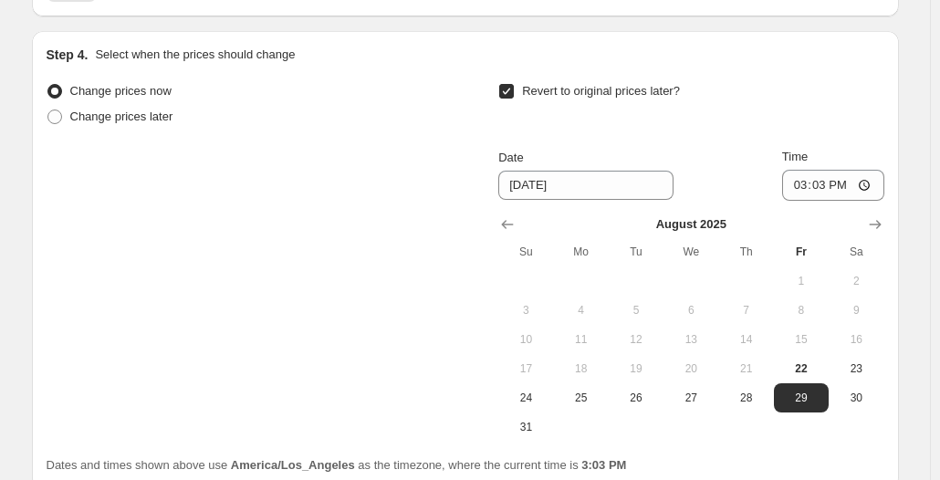
scroll to position [1864, 0]
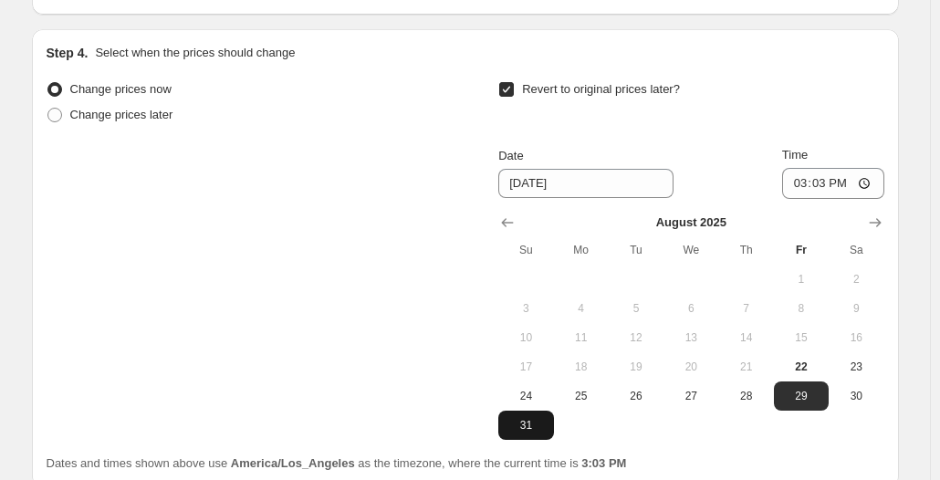
click at [534, 411] on button "31" at bounding box center [525, 425] width 55 height 29
type input "[DATE]"
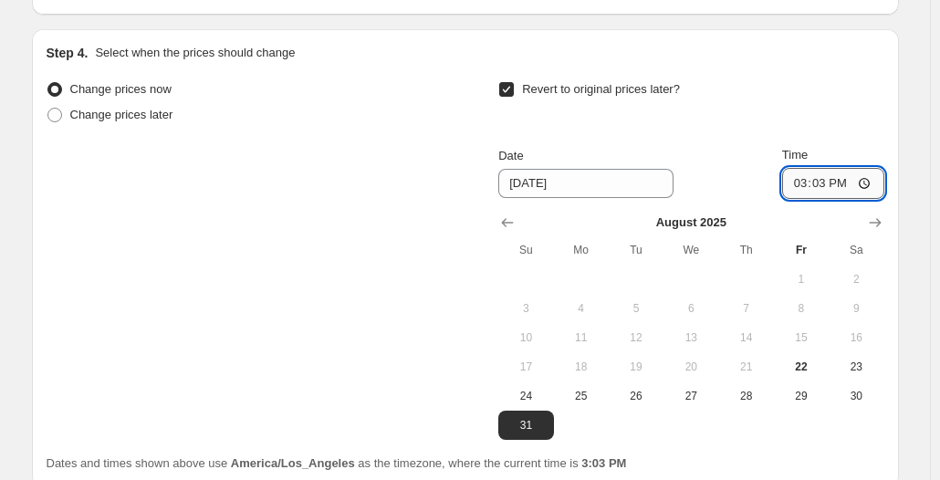
click at [869, 183] on input "15:03" at bounding box center [833, 183] width 102 height 31
type input "23:59"
click at [895, 120] on div "Step 4. Select when the prices should change Change prices now Change prices la…" at bounding box center [465, 258] width 867 height 458
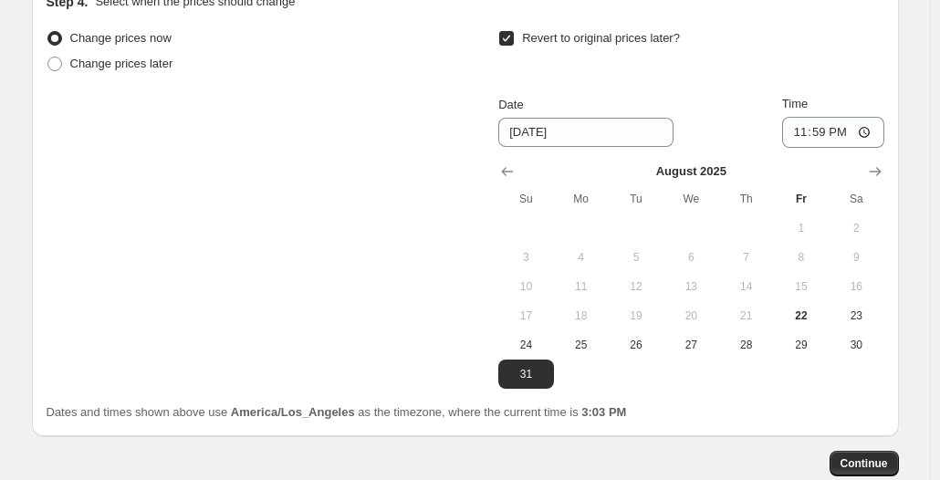
scroll to position [1955, 0]
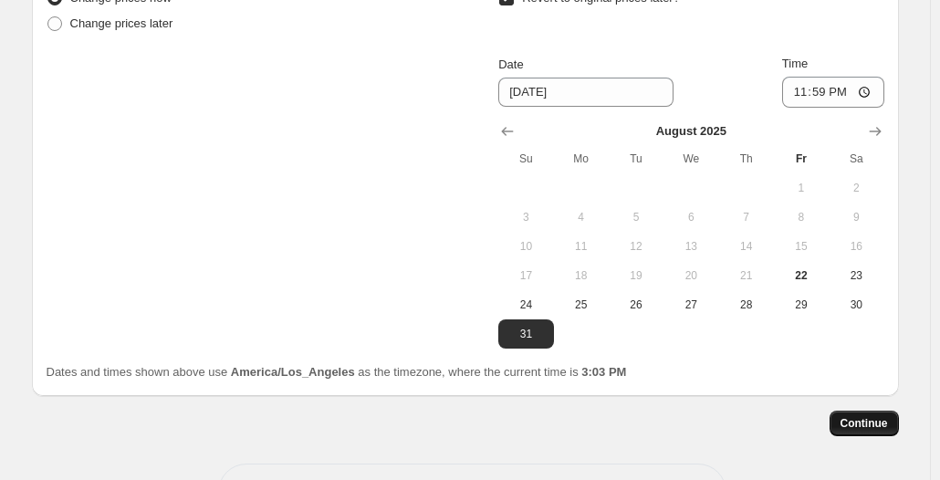
click at [873, 419] on span "Continue" at bounding box center [864, 423] width 47 height 15
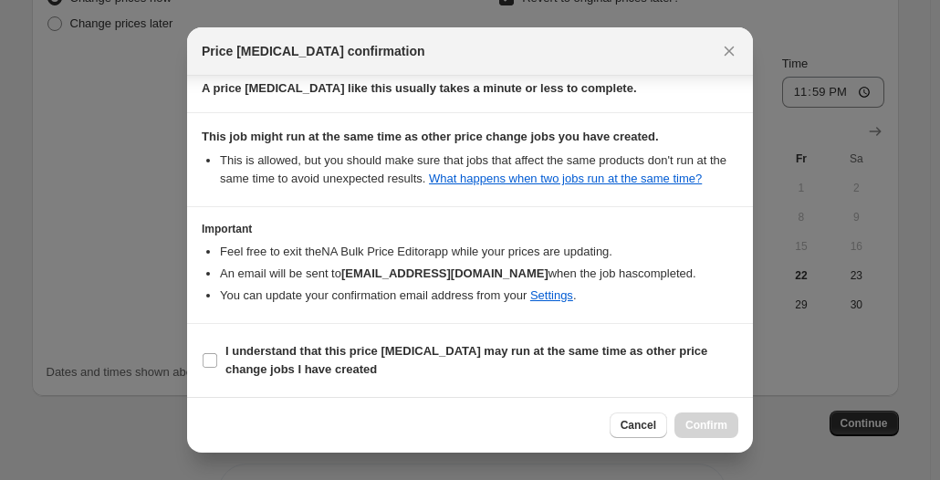
scroll to position [373, 0]
click at [265, 348] on b "I understand that this price [MEDICAL_DATA] may run at the same time as other p…" at bounding box center [466, 360] width 482 height 32
click at [217, 353] on input "I understand that this price [MEDICAL_DATA] may run at the same time as other p…" at bounding box center [210, 360] width 15 height 15
checkbox input "true"
click at [699, 424] on span "Confirm" at bounding box center [707, 425] width 42 height 15
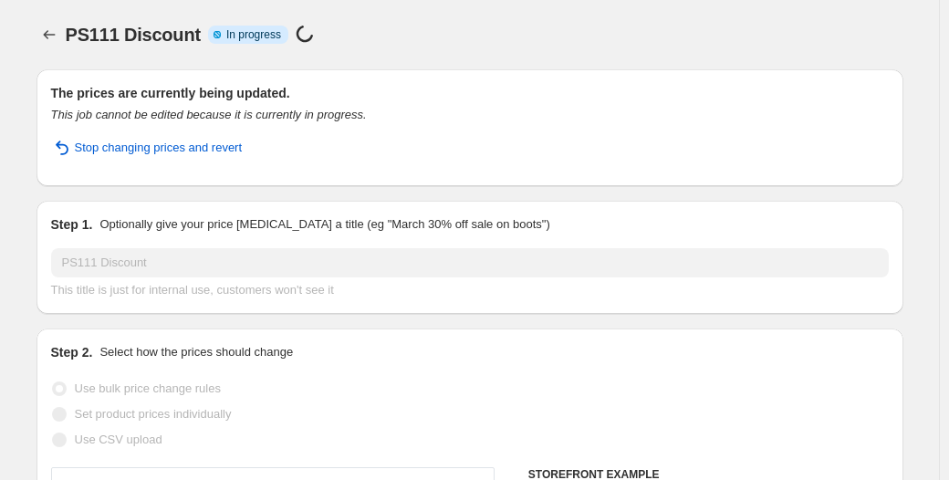
select select "by"
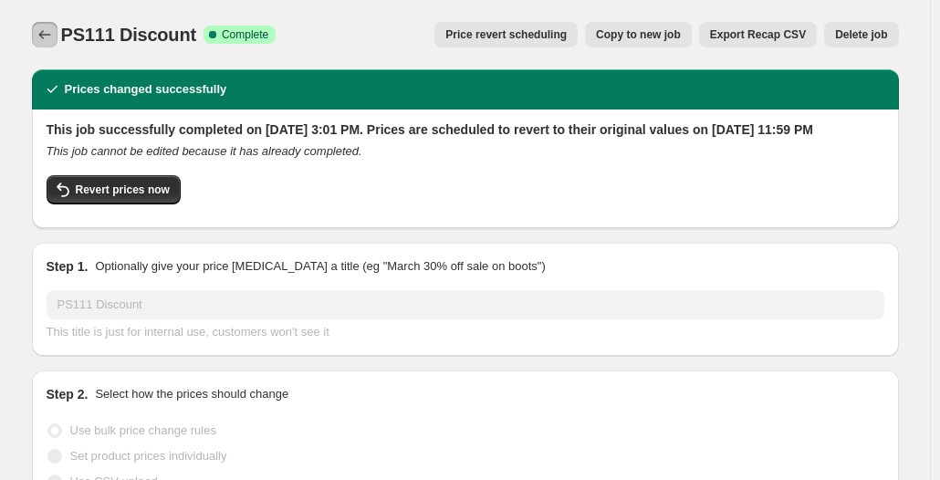
click at [43, 32] on icon "Price change jobs" at bounding box center [45, 35] width 18 height 18
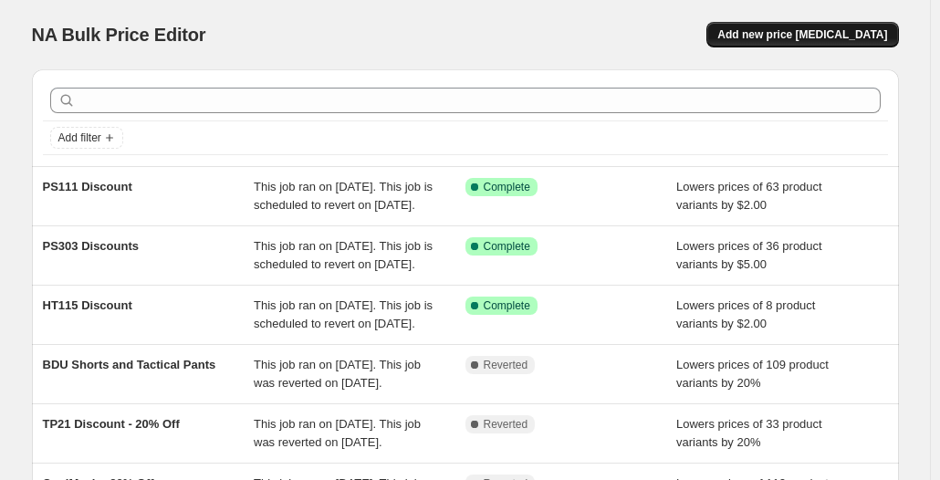
click at [773, 32] on span "Add new price [MEDICAL_DATA]" at bounding box center [802, 34] width 170 height 15
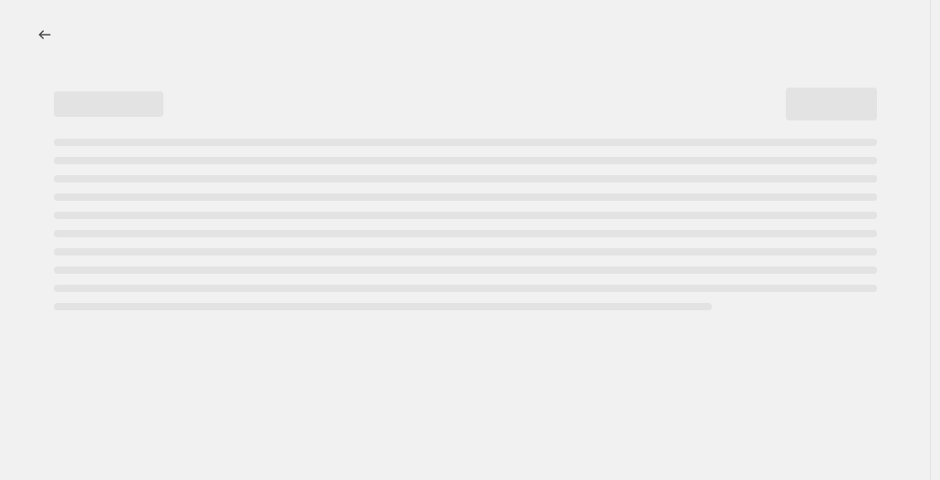
select select "percentage"
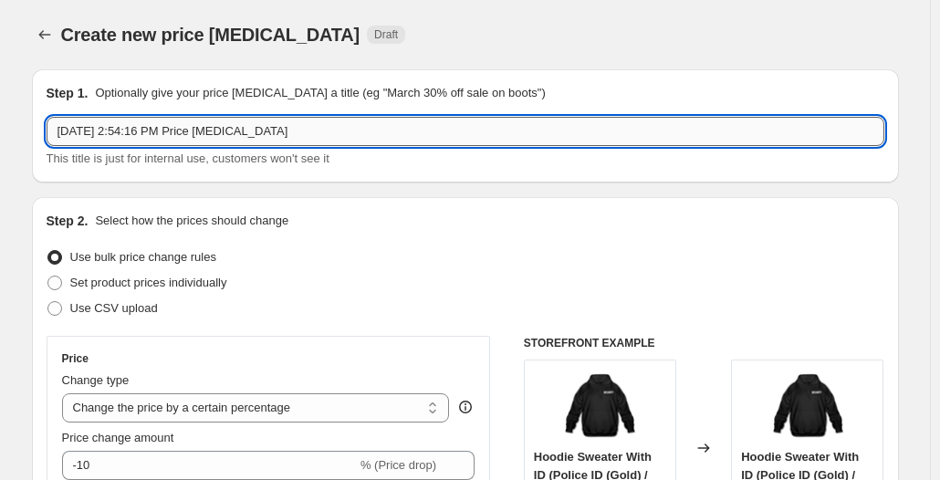
click at [359, 131] on input "[DATE] 2:54:16 PM Price [MEDICAL_DATA]" at bounding box center [466, 131] width 838 height 29
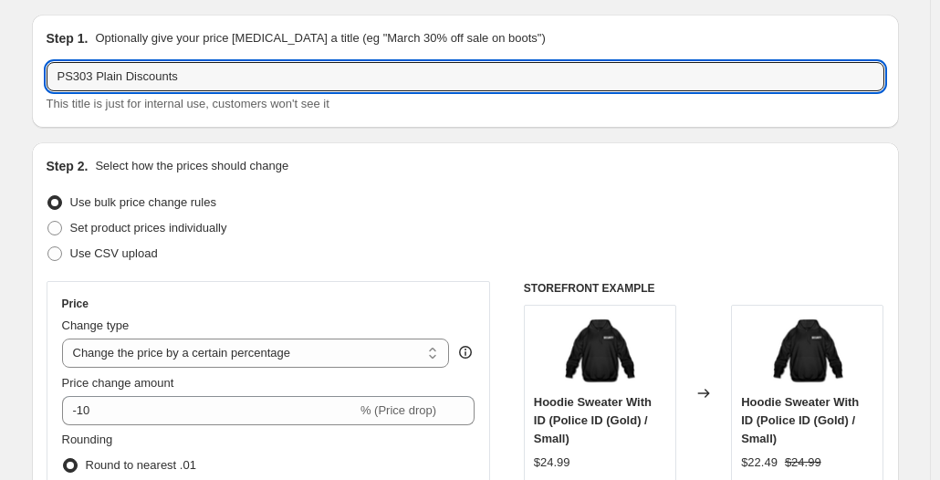
scroll to position [91, 0]
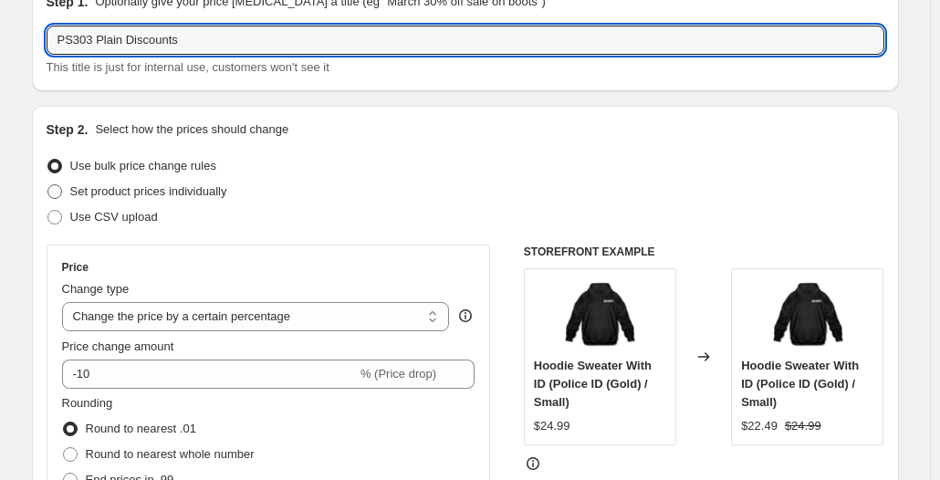
type input "PS303 Plain Discounts"
click at [217, 194] on span "Set product prices individually" at bounding box center [148, 191] width 157 height 14
click at [48, 185] on input "Set product prices individually" at bounding box center [47, 184] width 1 height 1
radio input "true"
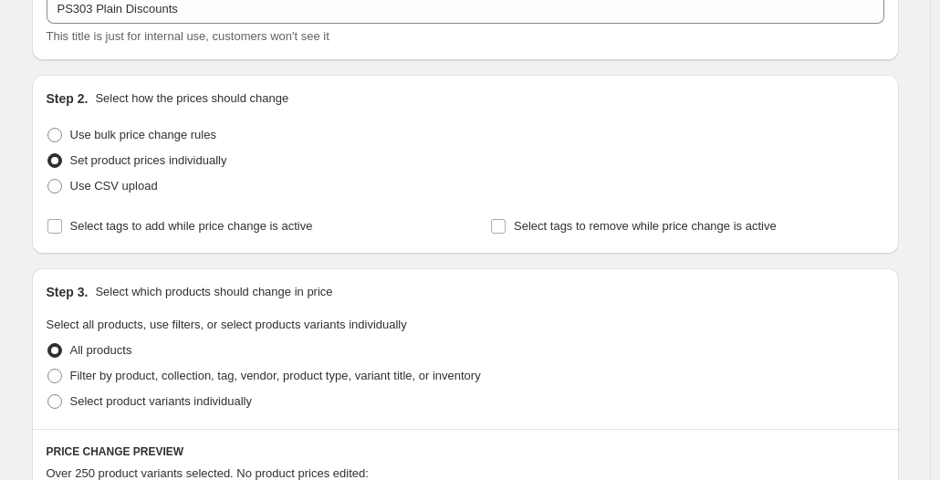
scroll to position [183, 0]
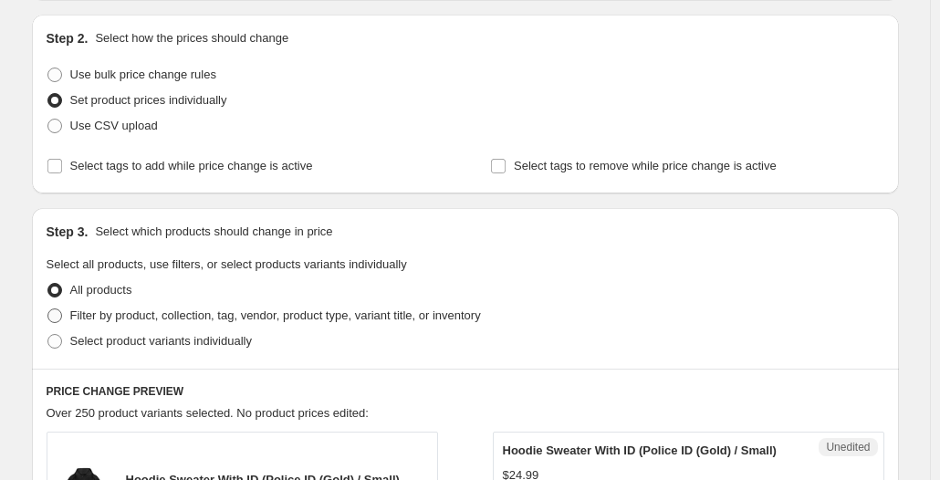
click at [153, 314] on span "Filter by product, collection, tag, vendor, product type, variant title, or inv…" at bounding box center [275, 316] width 411 height 14
click at [48, 309] on input "Filter by product, collection, tag, vendor, product type, variant title, or inv…" at bounding box center [47, 309] width 1 height 1
radio input "true"
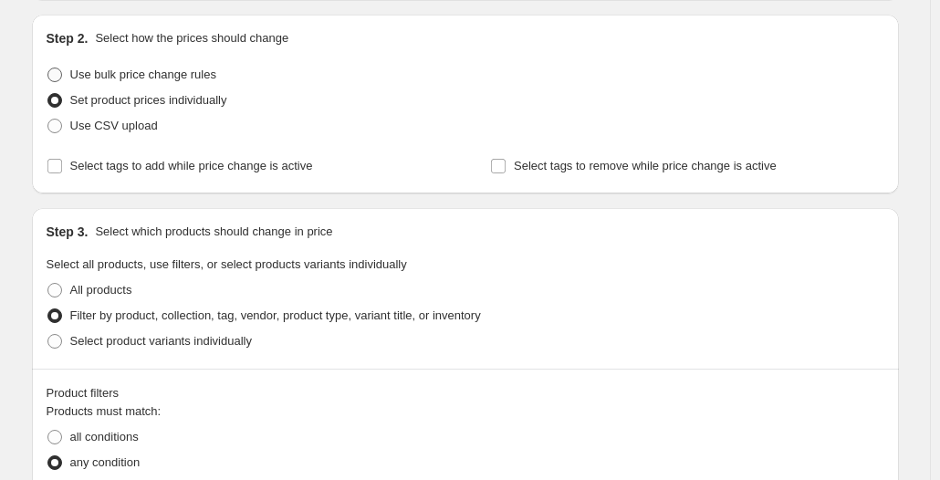
click at [110, 73] on span "Use bulk price change rules" at bounding box center [143, 75] width 146 height 14
click at [48, 68] on input "Use bulk price change rules" at bounding box center [47, 68] width 1 height 1
radio input "true"
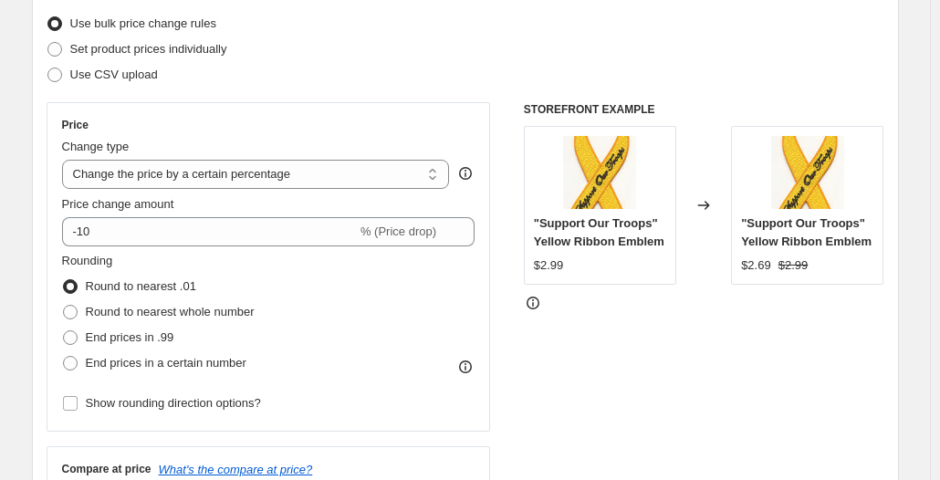
scroll to position [274, 0]
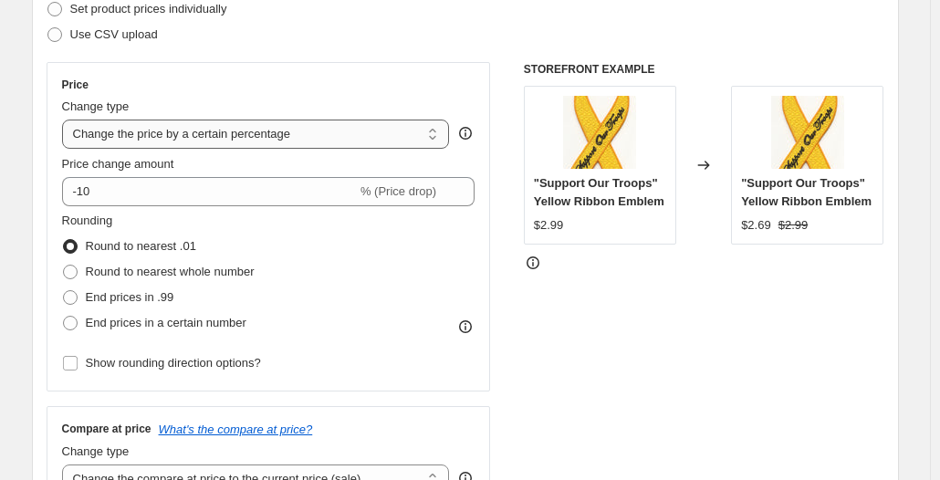
click at [177, 137] on select "Change the price to a certain amount Change the price by a certain amount Chang…" at bounding box center [256, 134] width 388 height 29
select select "by"
click at [66, 120] on select "Change the price to a certain amount Change the price by a certain amount Chang…" at bounding box center [256, 134] width 388 height 29
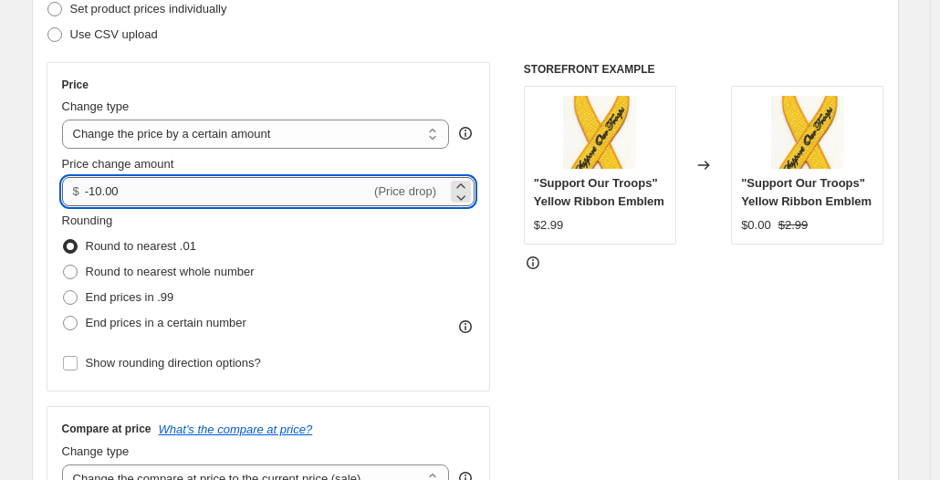
drag, startPoint x: 99, startPoint y: 190, endPoint x: 186, endPoint y: 196, distance: 87.9
click at [186, 196] on input "-10.00" at bounding box center [228, 191] width 286 height 29
type input "-1"
click at [99, 192] on input "-4.00" at bounding box center [228, 191] width 286 height 29
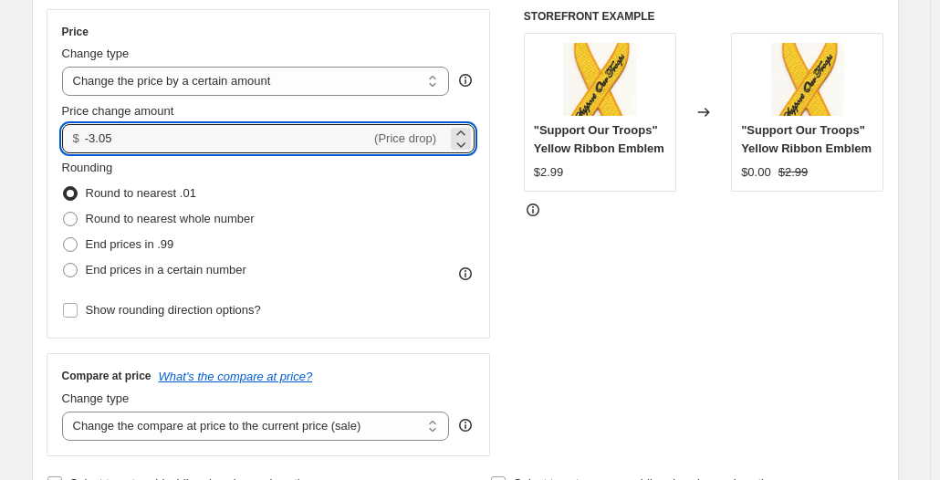
scroll to position [365, 0]
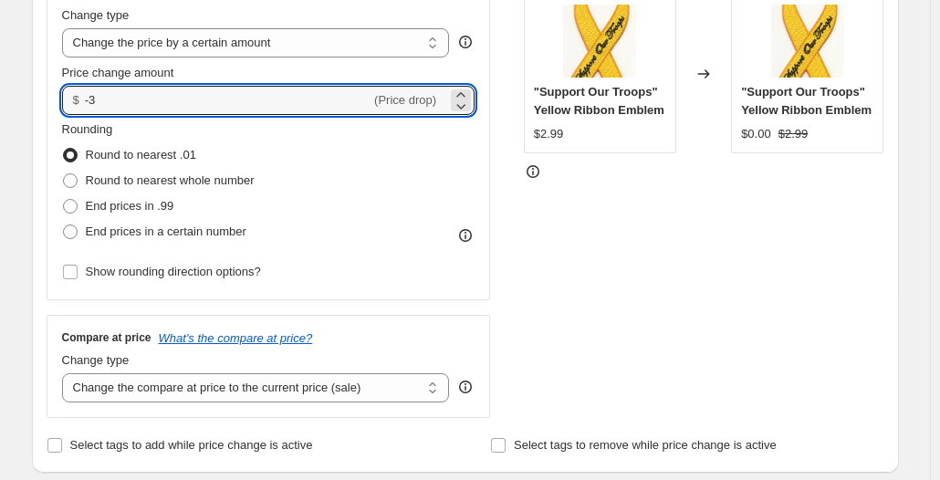
type input "-3.00"
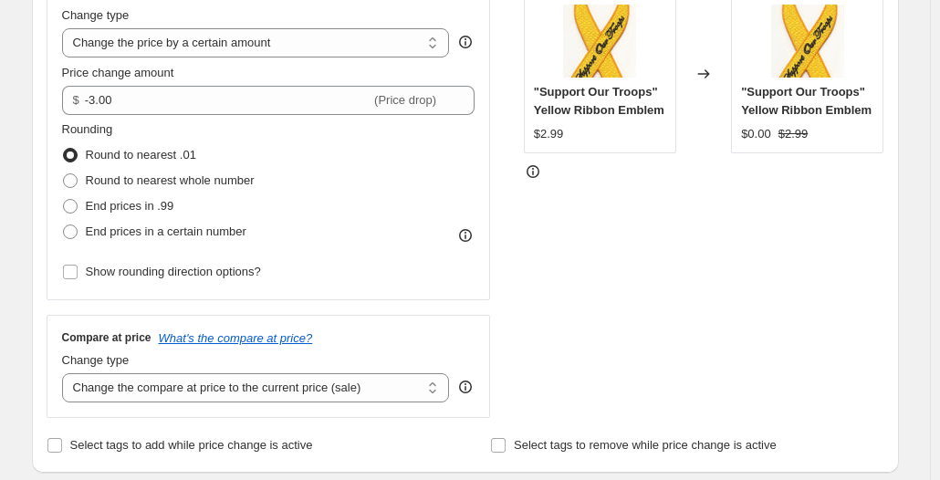
click at [584, 229] on div "STOREFRONT EXAMPLE "Support Our Troops" Yellow Ribbon Emblem $2.99 Changed to "…" at bounding box center [704, 194] width 361 height 447
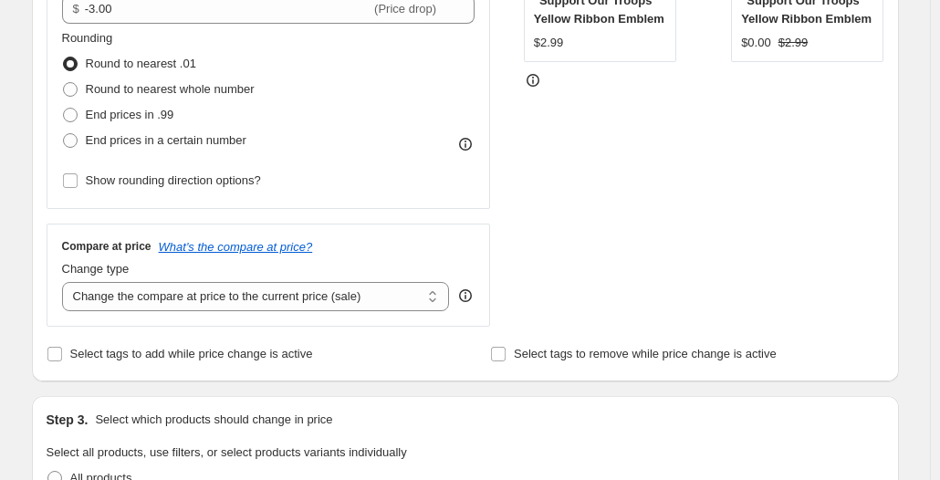
scroll to position [548, 0]
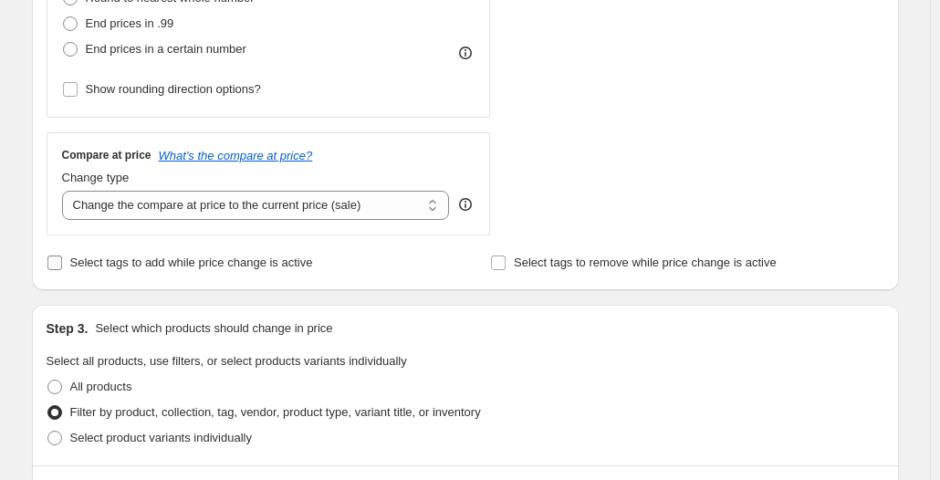
click at [285, 257] on span "Select tags to add while price change is active" at bounding box center [191, 263] width 243 height 14
click at [62, 257] on input "Select tags to add while price change is active" at bounding box center [54, 263] width 15 height 15
checkbox input "true"
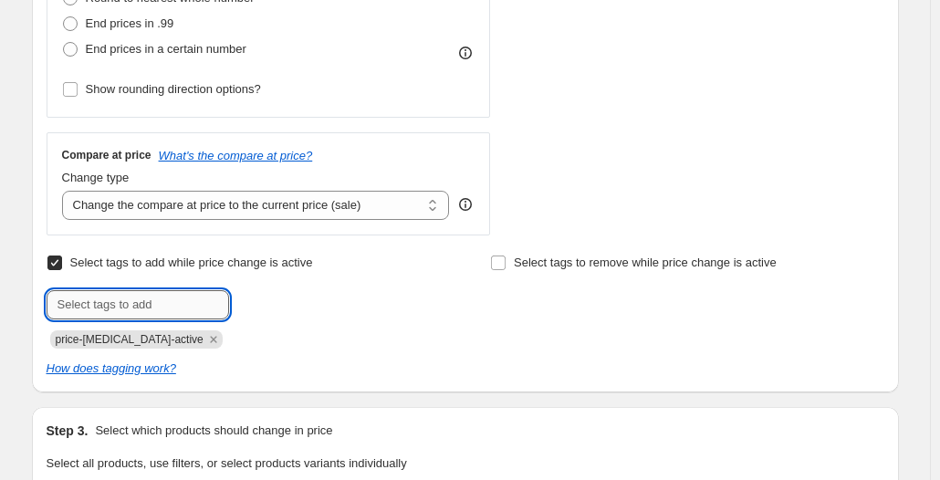
click at [203, 307] on input "text" at bounding box center [138, 304] width 183 height 29
type input "sale-item"
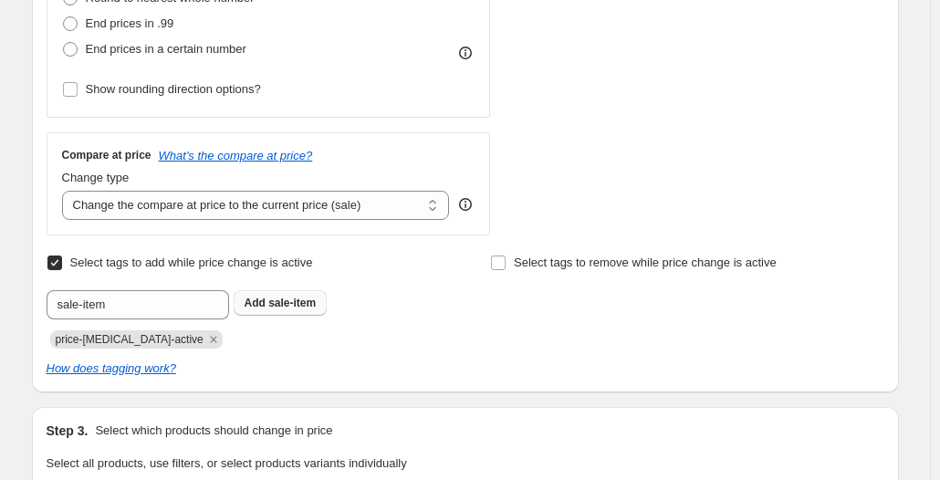
click at [297, 299] on span "sale-item" at bounding box center [291, 303] width 47 height 13
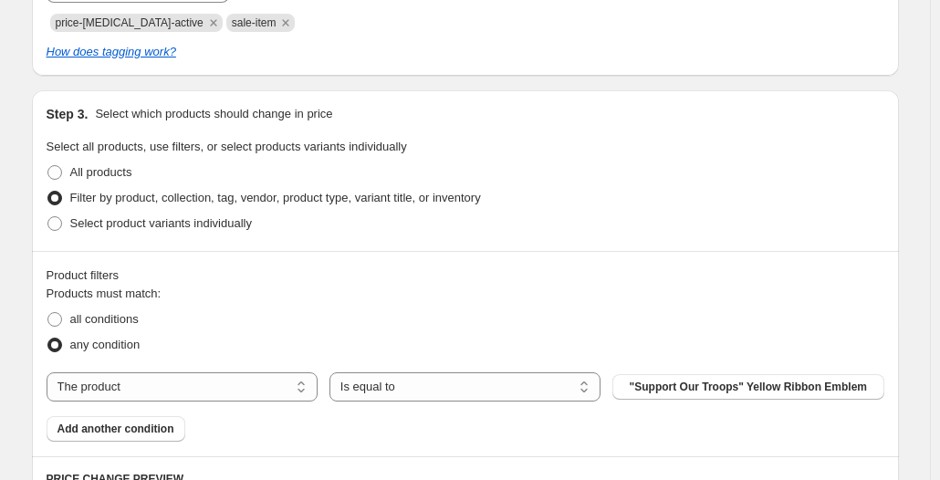
scroll to position [913, 0]
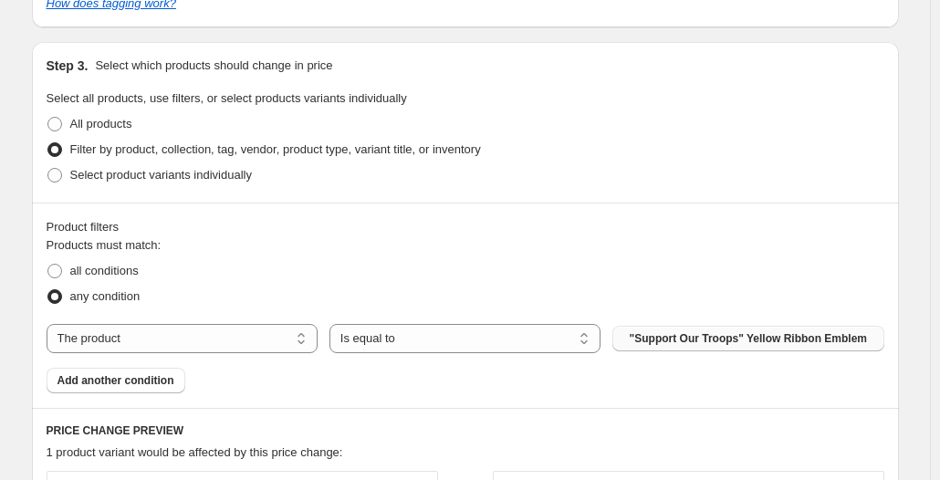
click at [719, 339] on span ""Support Our Troops" Yellow Ribbon Emblem" at bounding box center [749, 338] width 238 height 15
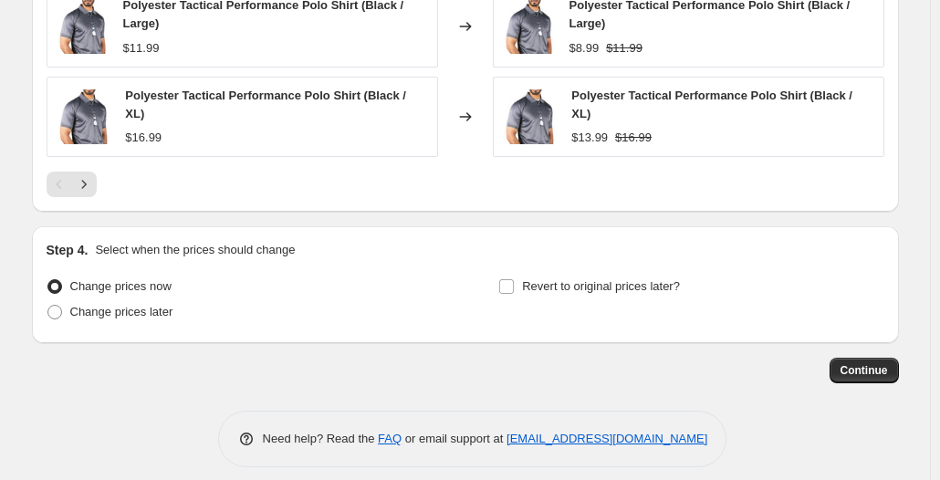
scroll to position [1681, 0]
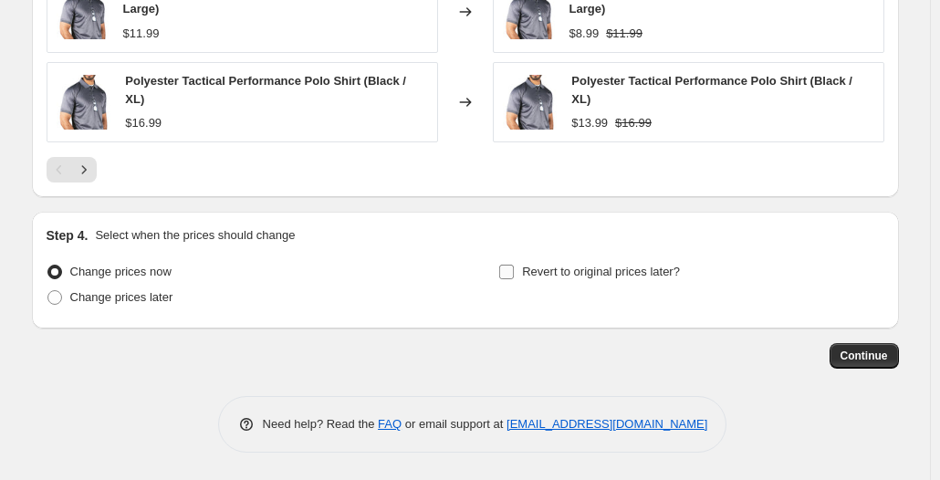
click at [565, 272] on span "Revert to original prices later?" at bounding box center [601, 272] width 158 height 14
click at [514, 272] on input "Revert to original prices later?" at bounding box center [506, 272] width 15 height 15
checkbox input "true"
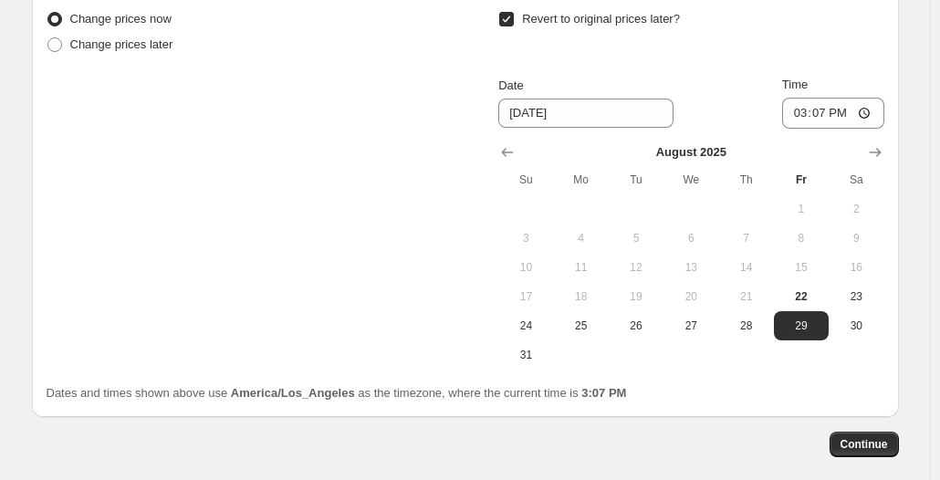
scroll to position [1955, 0]
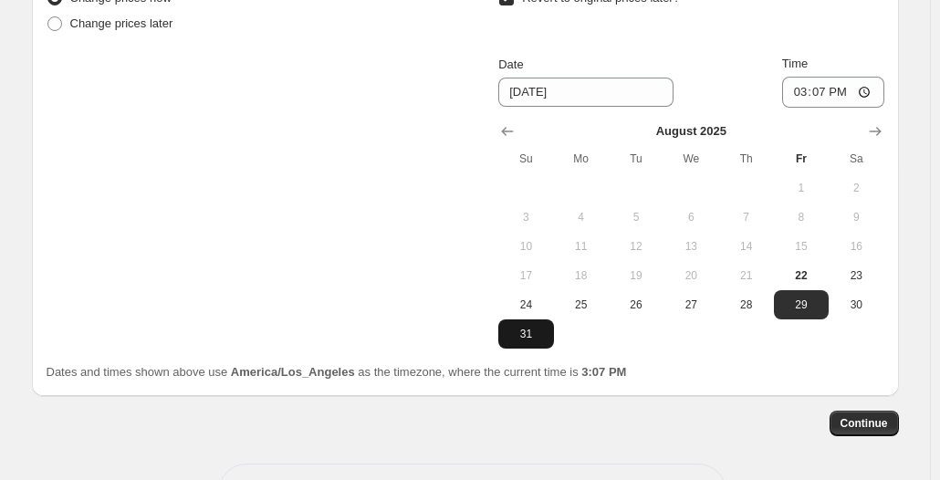
click at [523, 328] on span "31" at bounding box center [526, 334] width 40 height 15
type input "[DATE]"
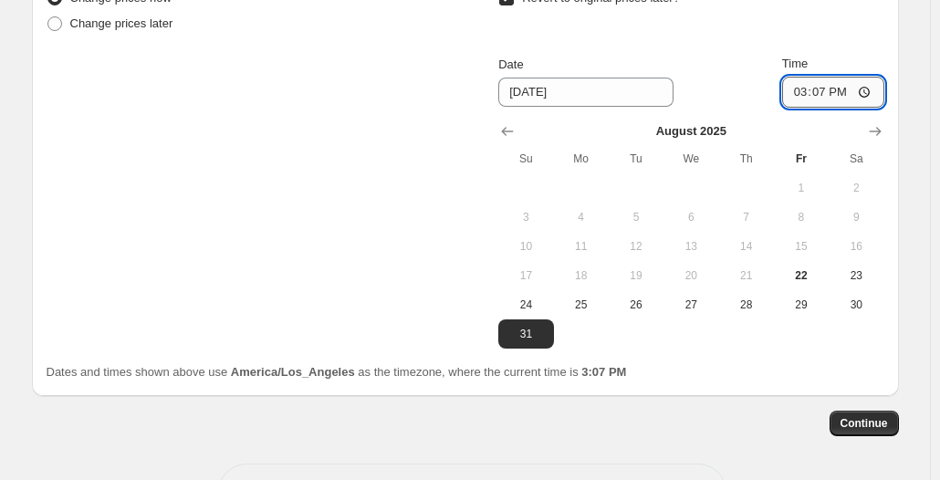
click at [873, 89] on input "15:07" at bounding box center [833, 92] width 102 height 31
type input "23:59"
click at [859, 416] on span "Continue" at bounding box center [864, 423] width 47 height 15
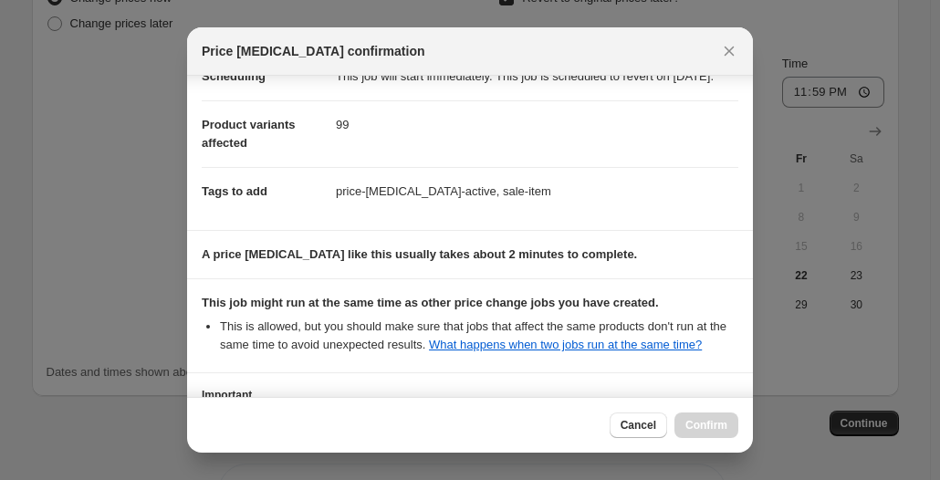
scroll to position [373, 0]
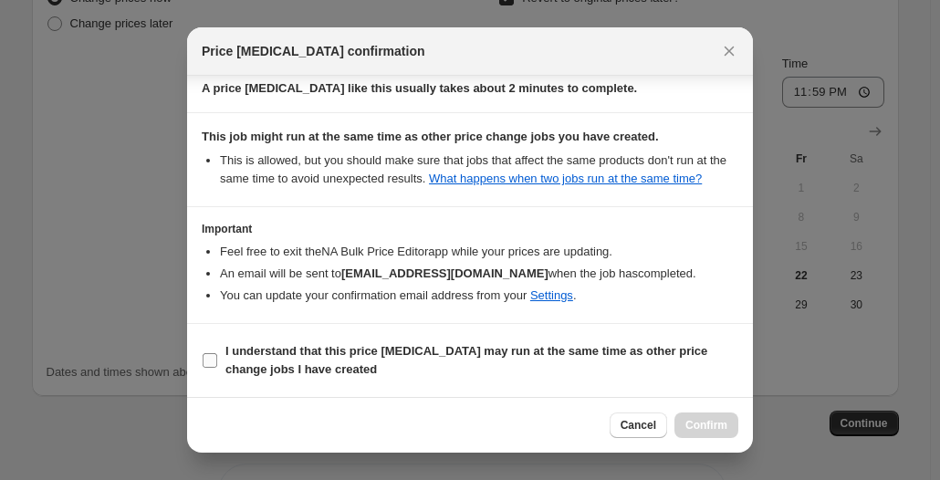
click at [340, 351] on b "I understand that this price [MEDICAL_DATA] may run at the same time as other p…" at bounding box center [466, 360] width 482 height 32
click at [217, 353] on input "I understand that this price [MEDICAL_DATA] may run at the same time as other p…" at bounding box center [210, 360] width 15 height 15
checkbox input "true"
click at [711, 422] on span "Confirm" at bounding box center [707, 425] width 42 height 15
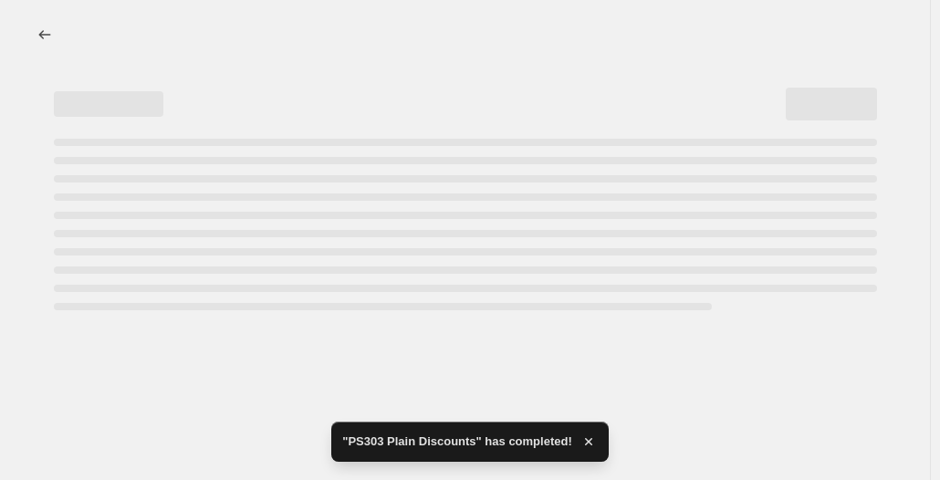
select select "by"
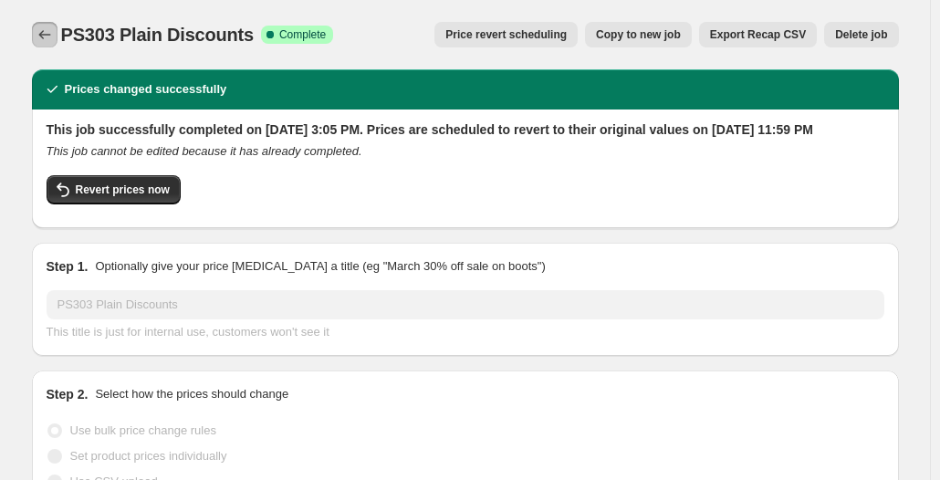
click at [39, 26] on button "Price change jobs" at bounding box center [45, 35] width 26 height 26
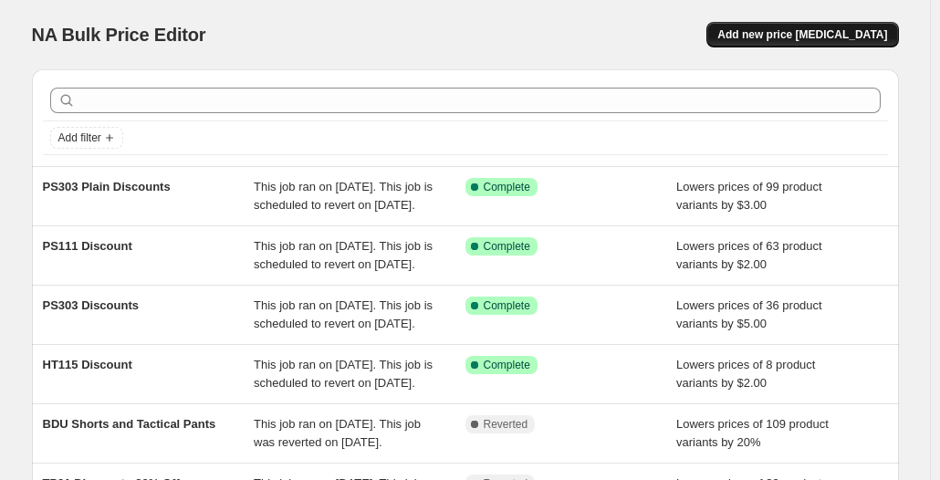
click at [816, 39] on span "Add new price [MEDICAL_DATA]" at bounding box center [802, 34] width 170 height 15
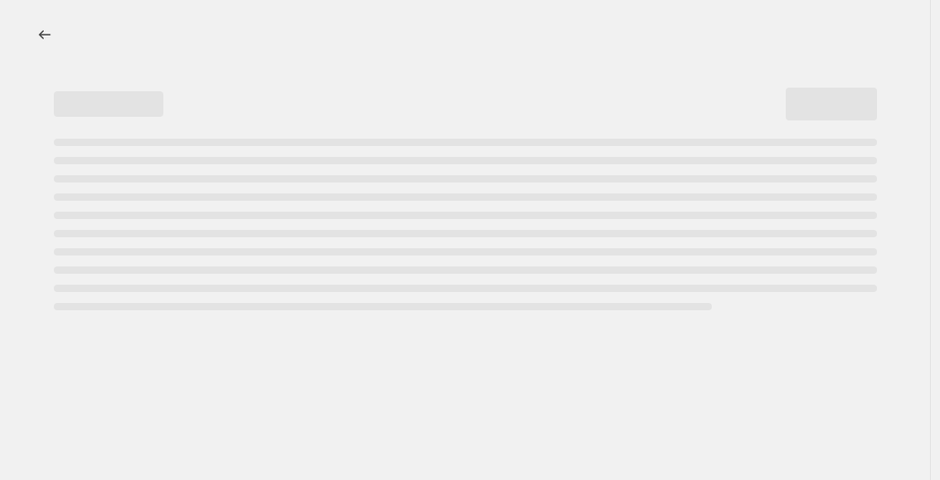
select select "percentage"
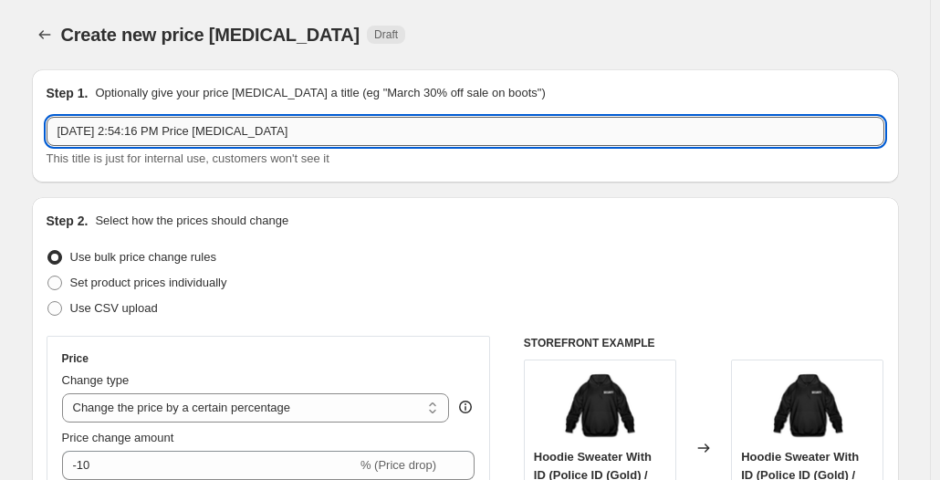
click at [352, 123] on input "[DATE] 2:54:16 PM Price [MEDICAL_DATA]" at bounding box center [466, 131] width 838 height 29
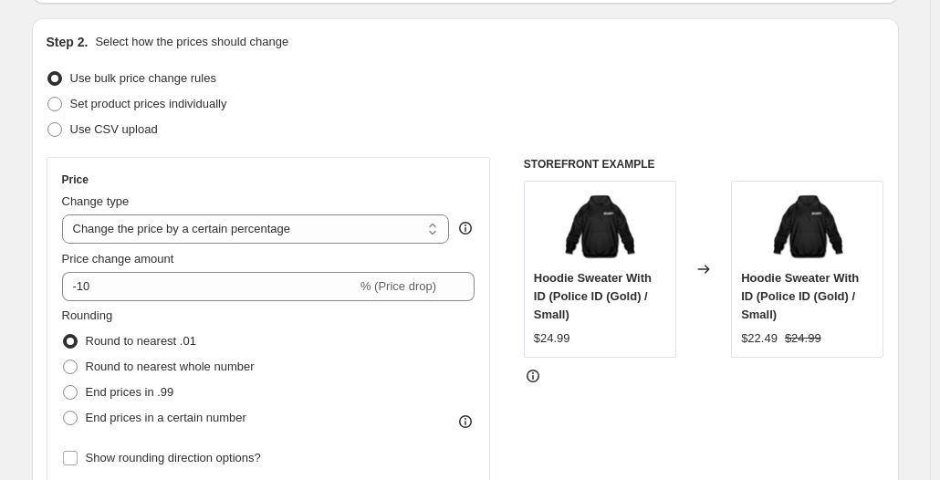
scroll to position [183, 0]
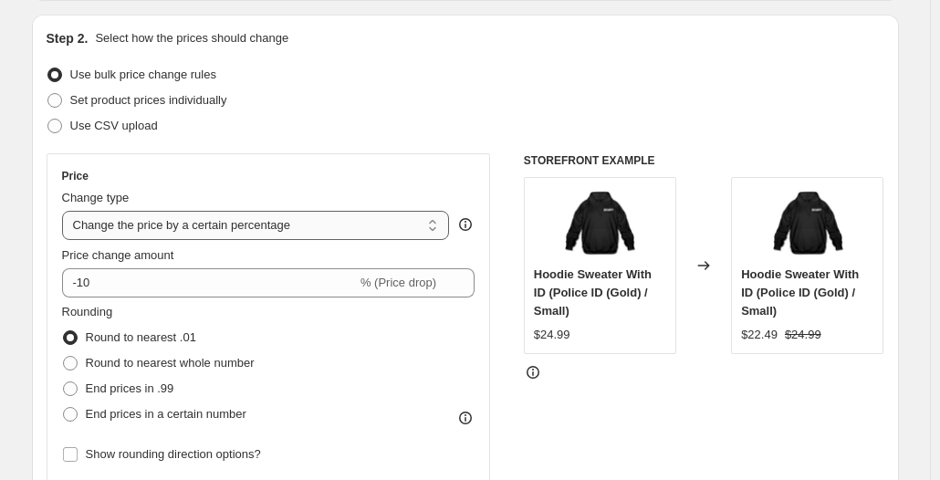
type input "Windbreaker Discounts"
click at [148, 224] on select "Change the price to a certain amount Change the price by a certain amount Chang…" at bounding box center [256, 225] width 388 height 29
select select "by"
click at [66, 211] on select "Change the price to a certain amount Change the price by a certain amount Chang…" at bounding box center [256, 225] width 388 height 29
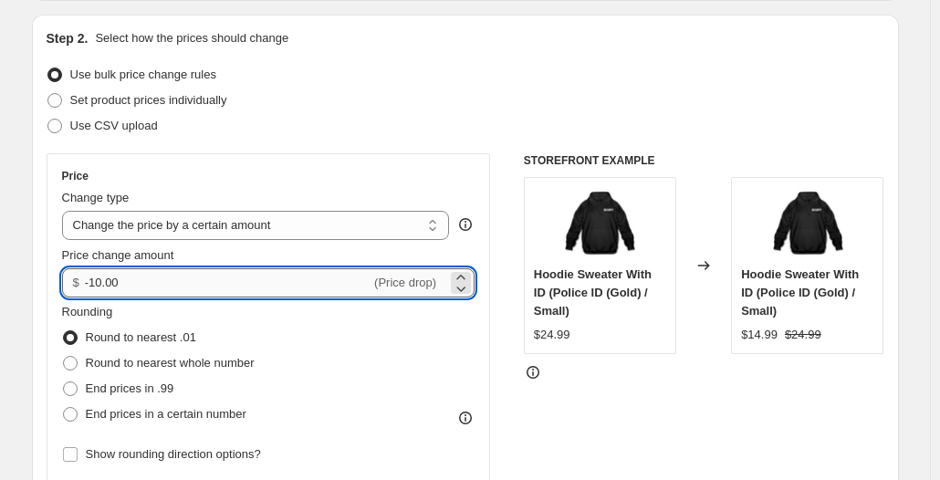
drag, startPoint x: 96, startPoint y: 288, endPoint x: 203, endPoint y: 288, distance: 106.8
click at [203, 288] on input "-10.00" at bounding box center [228, 282] width 286 height 29
type input "-3.00"
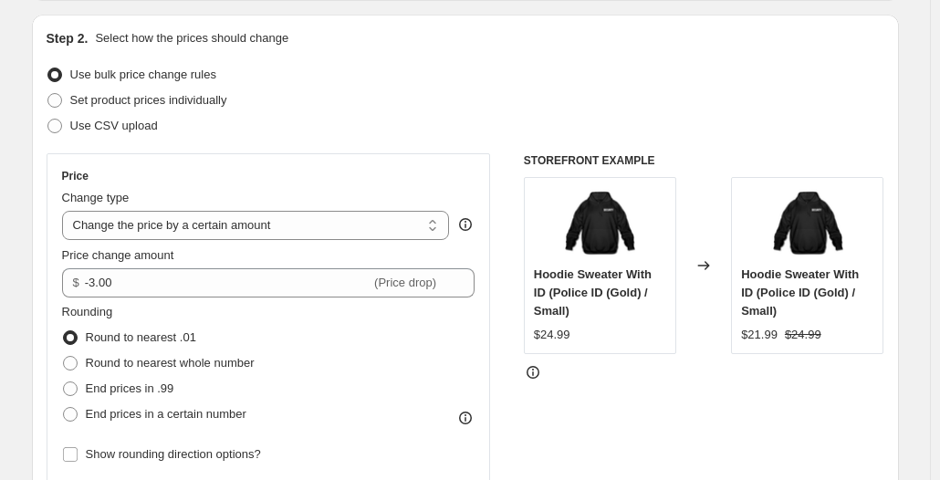
click at [422, 391] on div "Rounding Round to nearest .01 Round to nearest whole number End prices in .99 E…" at bounding box center [269, 365] width 414 height 124
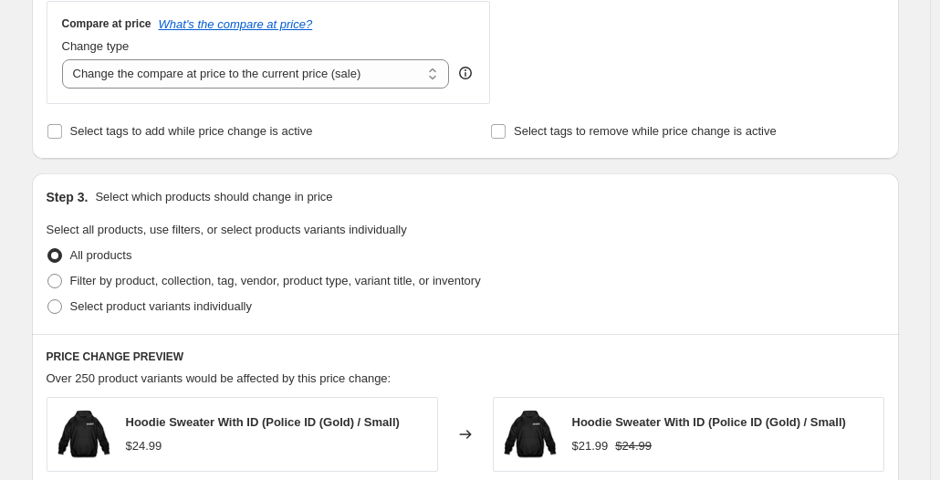
scroll to position [639, 0]
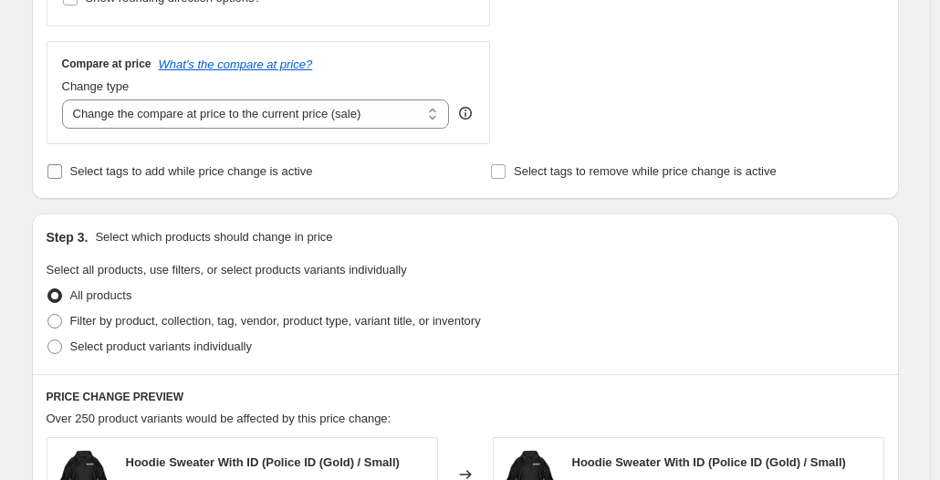
click at [266, 180] on span "Select tags to add while price change is active" at bounding box center [191, 171] width 243 height 18
click at [62, 179] on input "Select tags to add while price change is active" at bounding box center [54, 171] width 15 height 15
checkbox input "true"
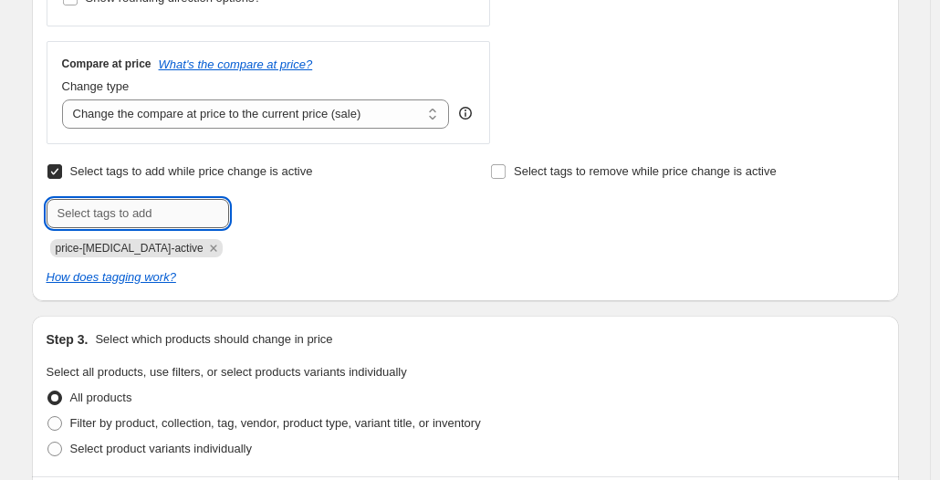
click at [184, 222] on input "text" at bounding box center [138, 213] width 183 height 29
type input "sale-item"
click at [276, 209] on span "sale-item" at bounding box center [291, 211] width 47 height 13
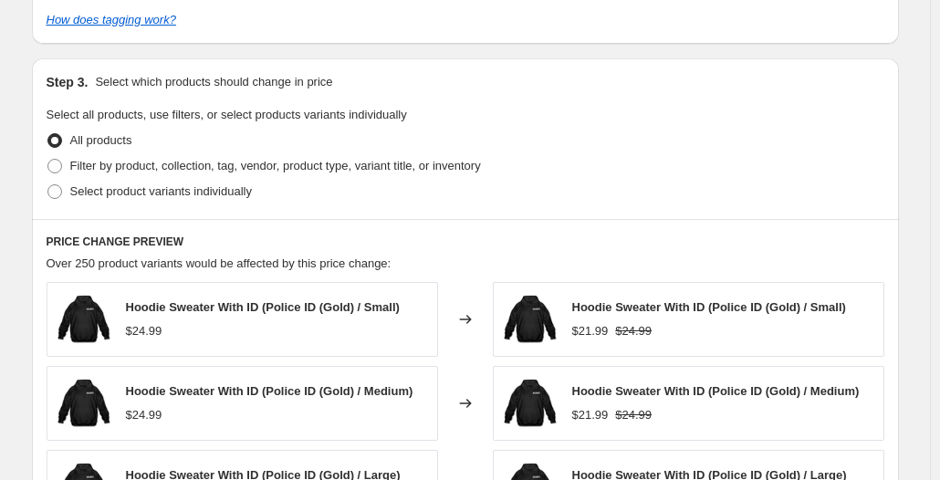
scroll to position [913, 0]
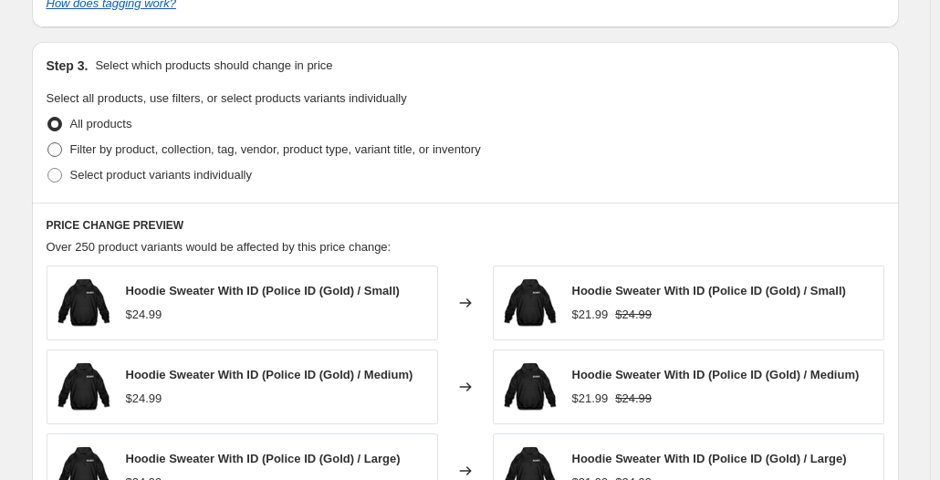
click at [140, 144] on span "Filter by product, collection, tag, vendor, product type, variant title, or inv…" at bounding box center [275, 149] width 411 height 14
click at [48, 143] on input "Filter by product, collection, tag, vendor, product type, variant title, or inv…" at bounding box center [47, 142] width 1 height 1
radio input "true"
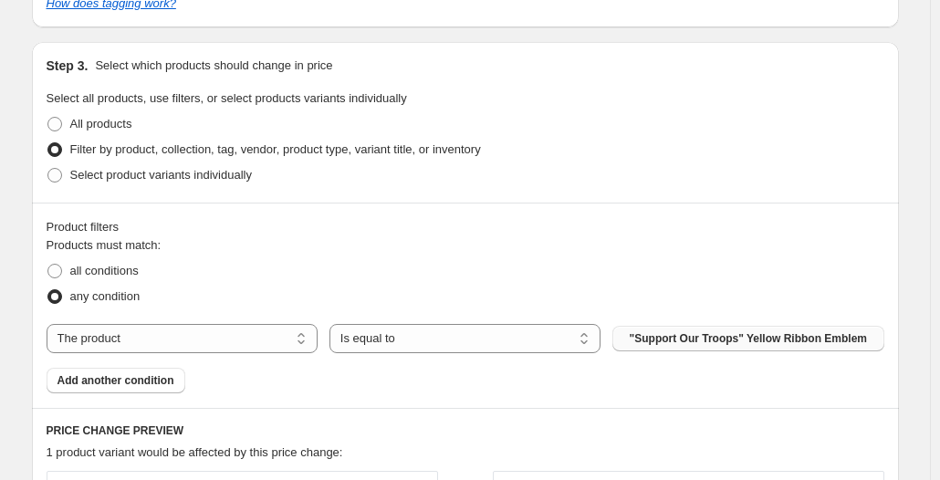
click at [705, 326] on button ""Support Our Troops" Yellow Ribbon Emblem" at bounding box center [747, 339] width 271 height 26
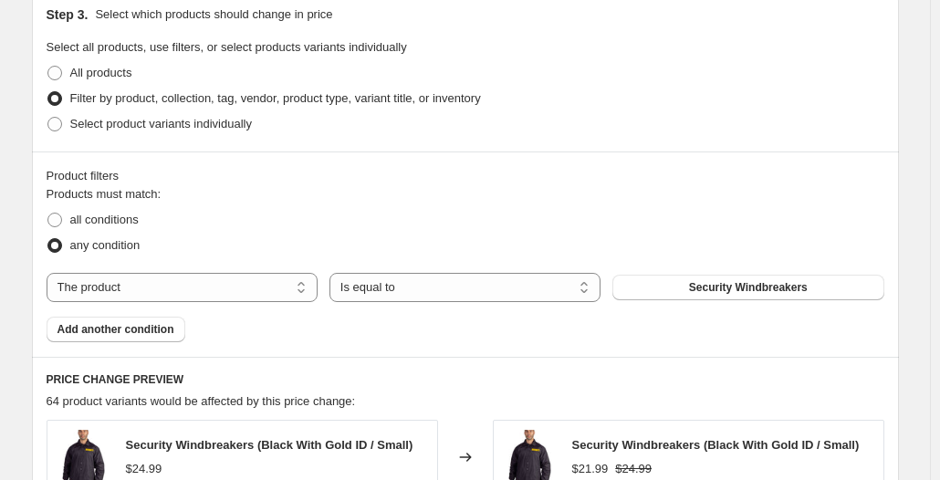
scroll to position [1004, 0]
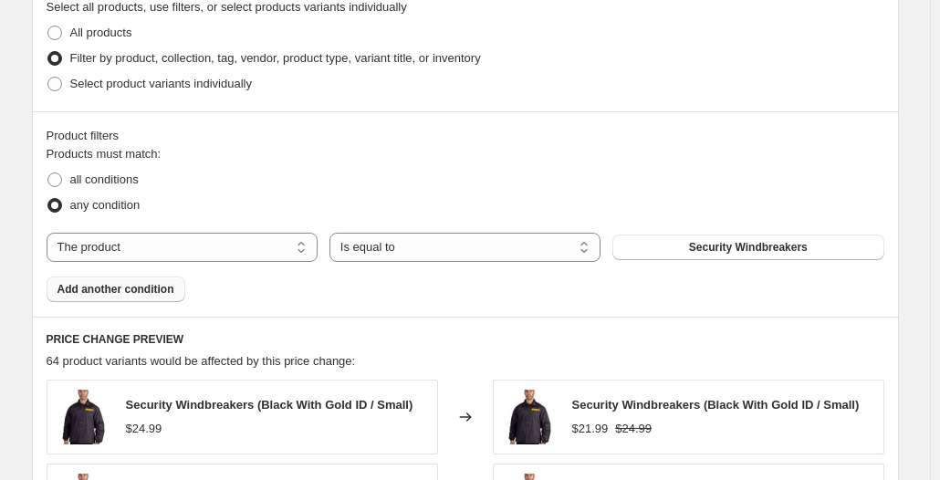
click at [136, 286] on span "Add another condition" at bounding box center [116, 289] width 117 height 15
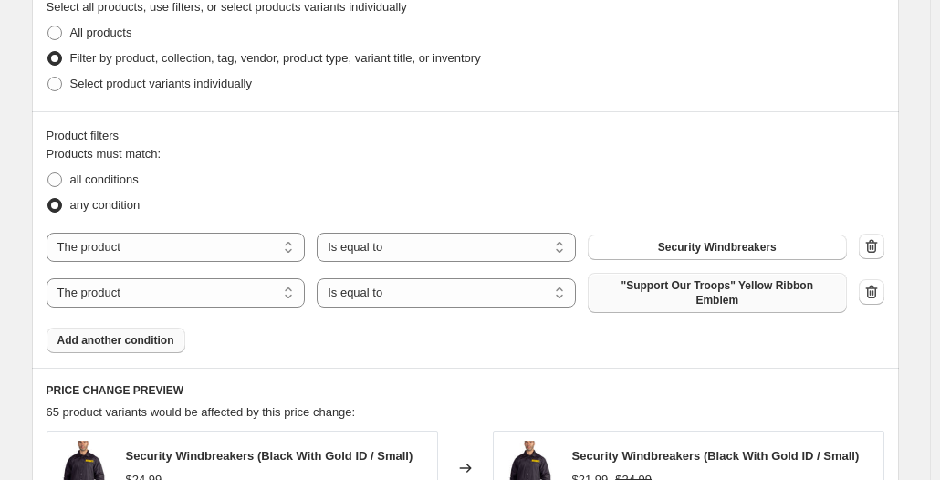
click at [683, 287] on span ""Support Our Troops" Yellow Ribbon Emblem" at bounding box center [717, 292] width 237 height 29
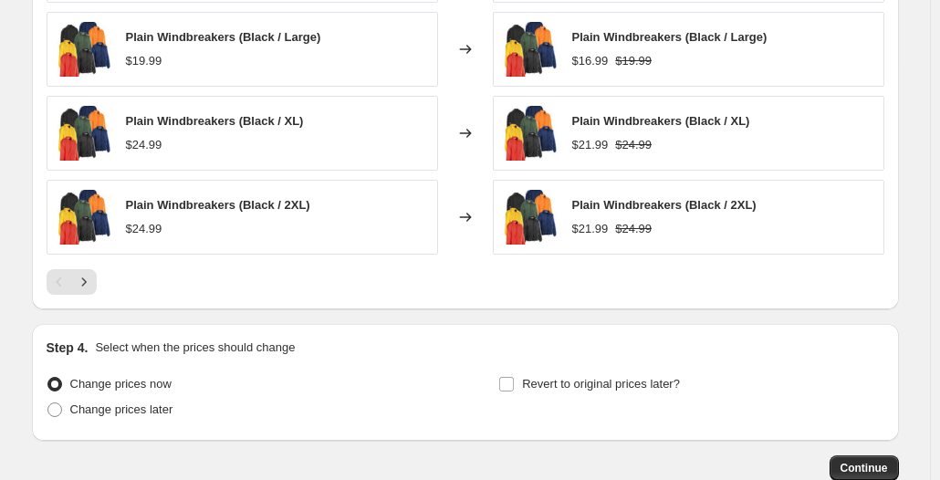
scroll to position [1692, 0]
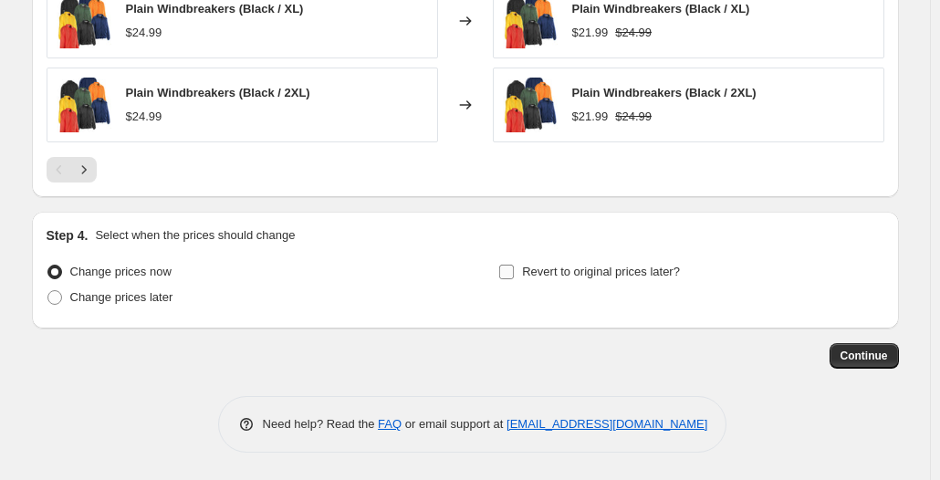
click at [527, 263] on span "Revert to original prices later?" at bounding box center [601, 272] width 158 height 18
click at [514, 265] on input "Revert to original prices later?" at bounding box center [506, 272] width 15 height 15
checkbox input "true"
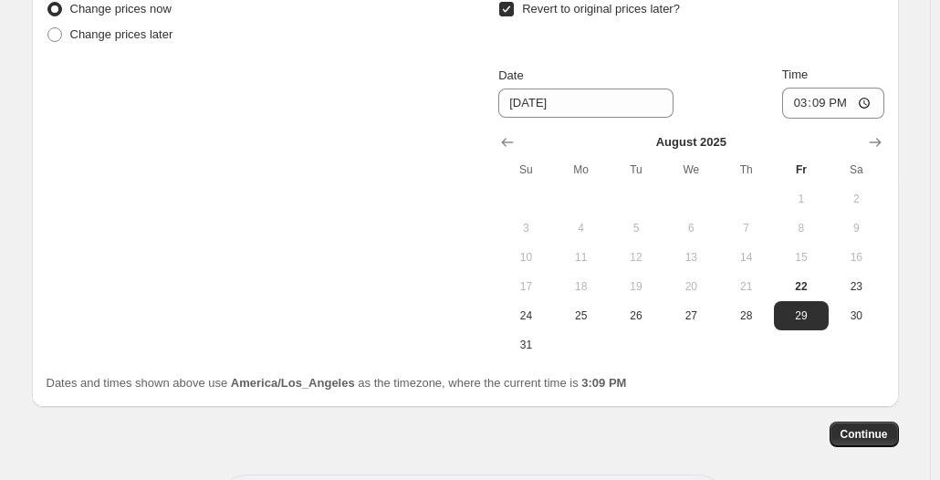
scroll to position [2034, 0]
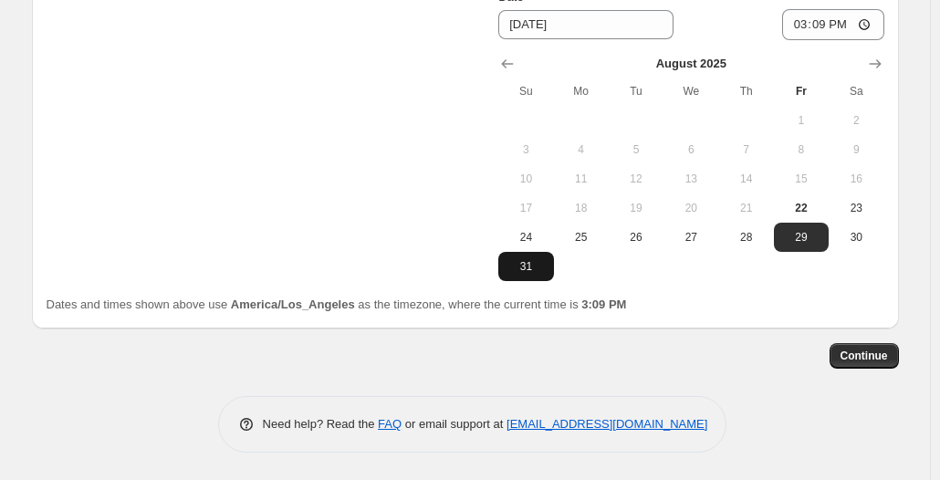
click at [520, 272] on span "31" at bounding box center [526, 266] width 40 height 15
type input "[DATE]"
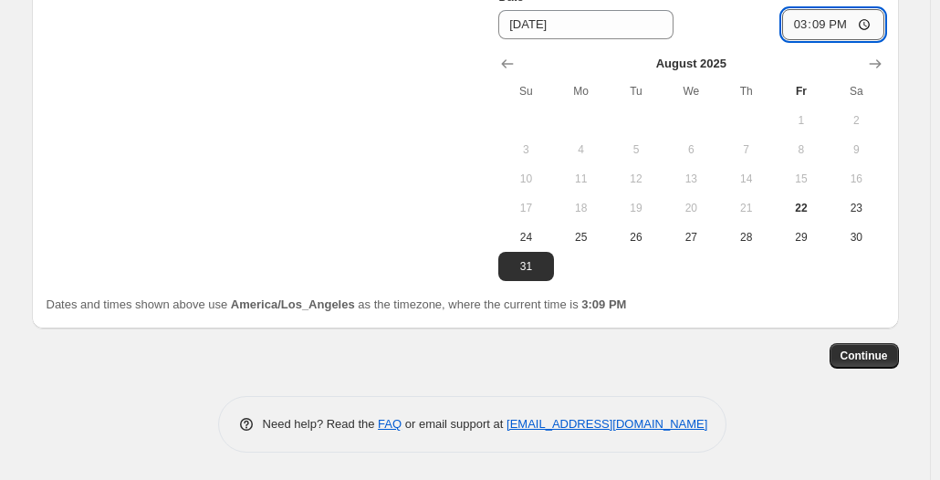
click at [867, 14] on input "15:09" at bounding box center [833, 24] width 102 height 31
click at [870, 23] on input "15:09" at bounding box center [833, 24] width 102 height 31
type input "23:59"
click at [865, 354] on span "Continue" at bounding box center [864, 356] width 47 height 15
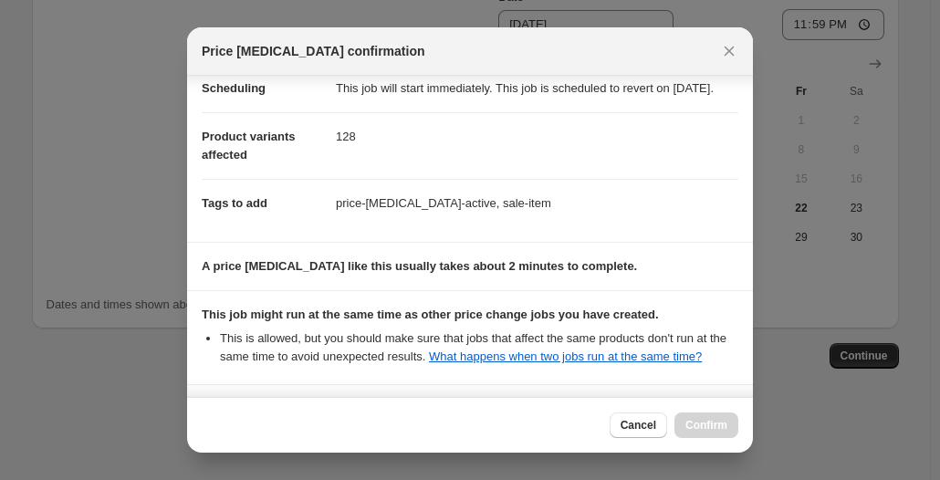
scroll to position [373, 0]
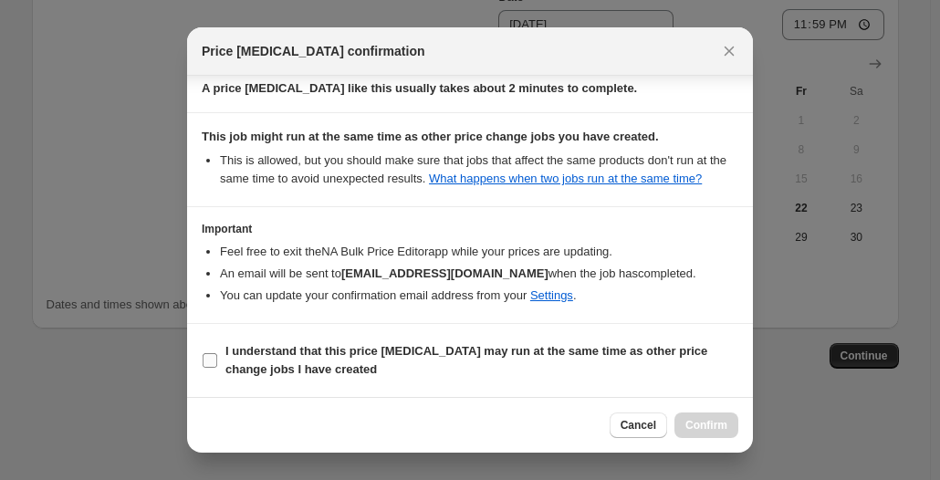
click at [356, 354] on b "I understand that this price [MEDICAL_DATA] may run at the same time as other p…" at bounding box center [466, 360] width 482 height 32
click at [217, 354] on input "I understand that this price [MEDICAL_DATA] may run at the same time as other p…" at bounding box center [210, 360] width 15 height 15
checkbox input "true"
click at [711, 420] on span "Confirm" at bounding box center [707, 425] width 42 height 15
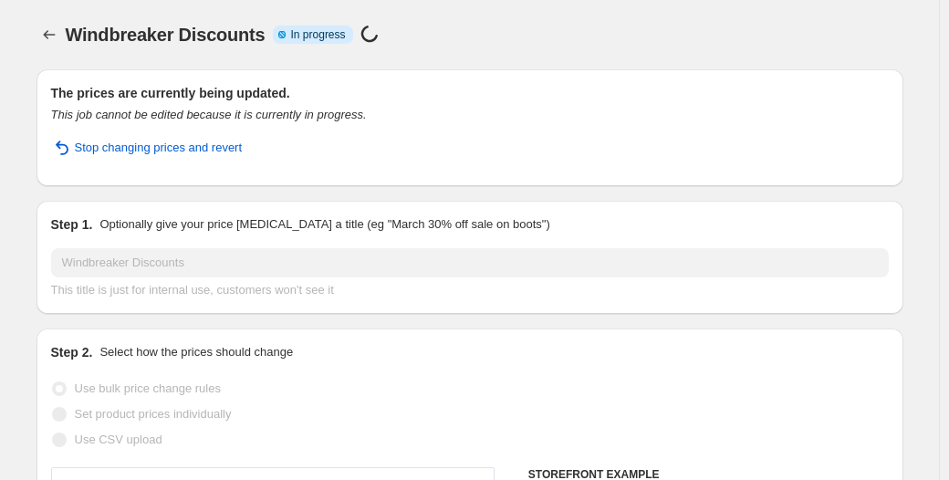
select select "by"
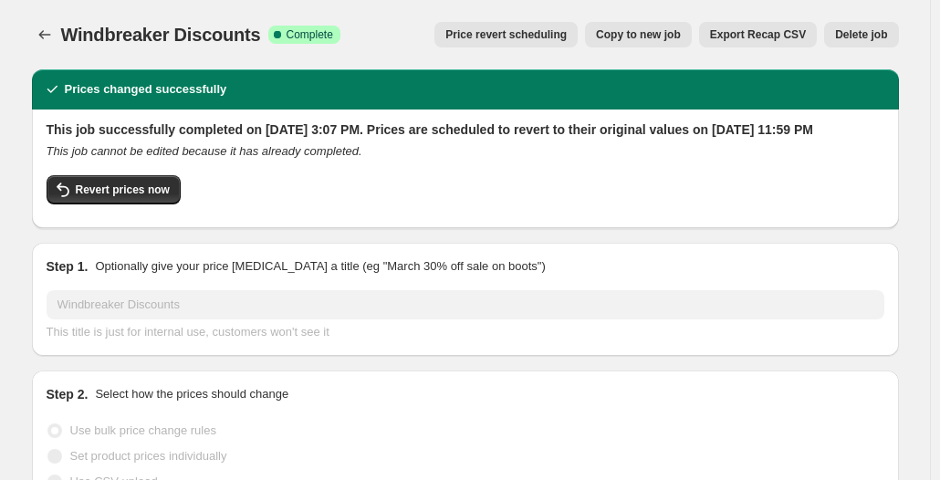
click at [54, 21] on div "Windbreaker Discounts. This page is ready Windbreaker Discounts Success Complet…" at bounding box center [465, 34] width 867 height 69
click at [49, 28] on icon "Price change jobs" at bounding box center [45, 35] width 18 height 18
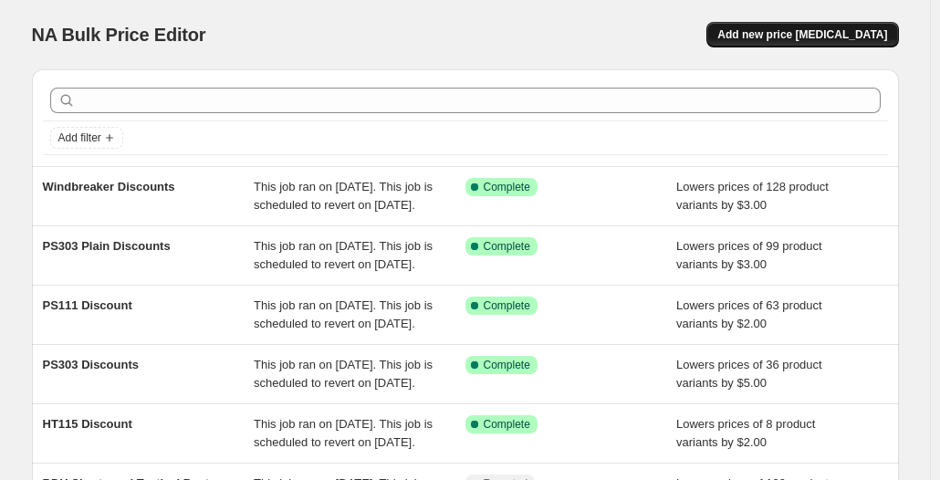
click at [839, 34] on span "Add new price [MEDICAL_DATA]" at bounding box center [802, 34] width 170 height 15
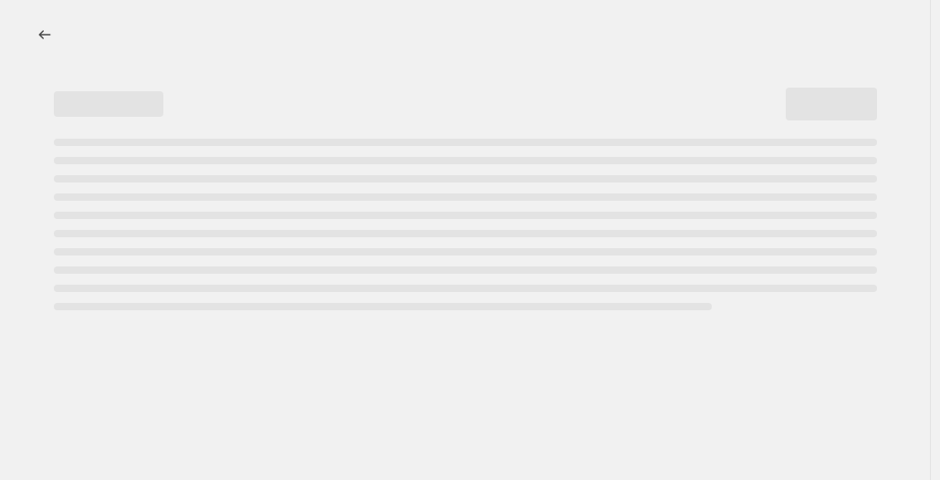
select select "percentage"
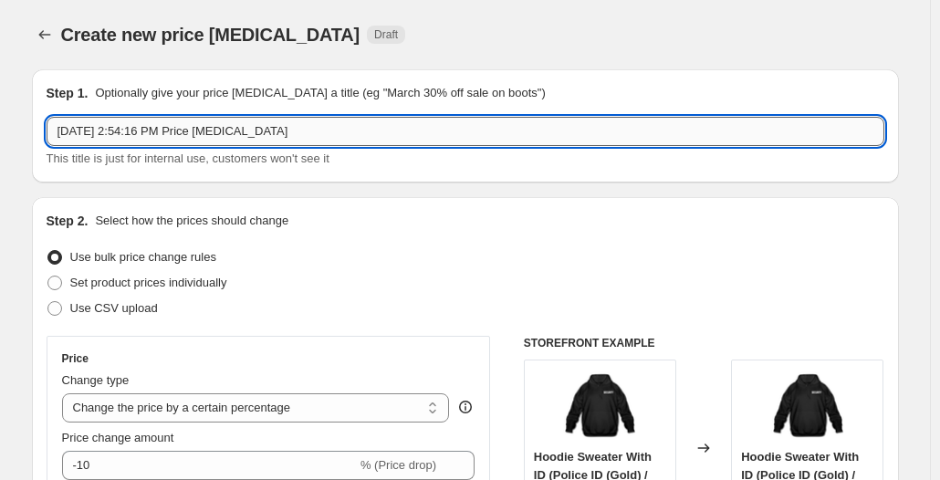
click at [609, 126] on input "[DATE] 2:54:16 PM Price [MEDICAL_DATA]" at bounding box center [466, 131] width 838 height 29
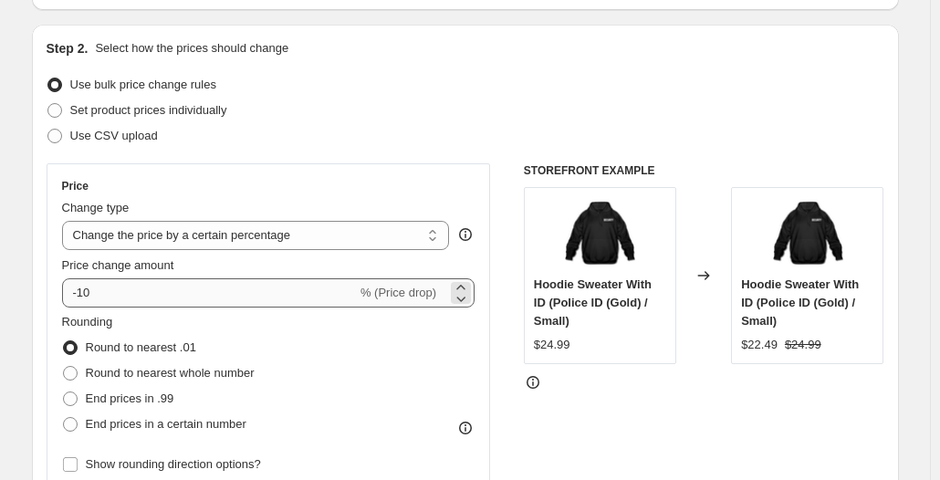
scroll to position [183, 0]
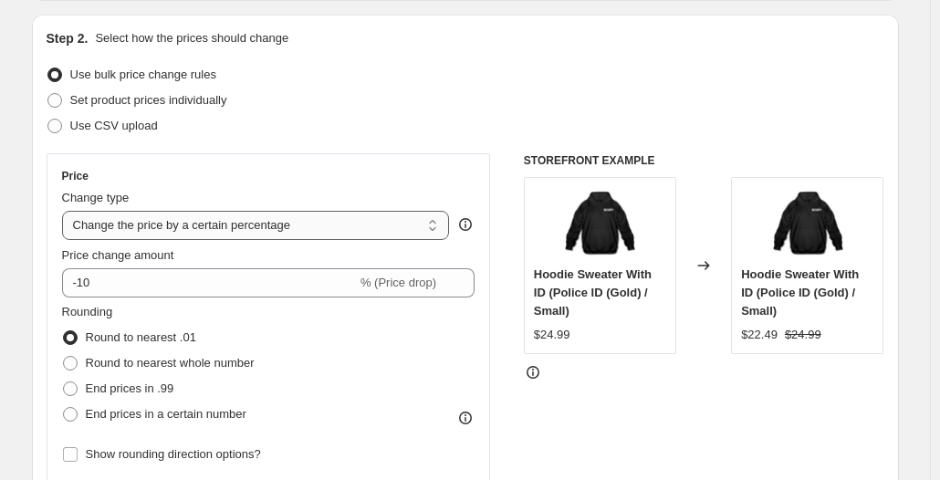
type input "BPS Shorts Discount"
click at [173, 220] on select "Change the price to a certain amount Change the price by a certain amount Chang…" at bounding box center [256, 225] width 388 height 29
select select "by"
click at [66, 211] on select "Change the price to a certain amount Change the price by a certain amount Chang…" at bounding box center [256, 225] width 388 height 29
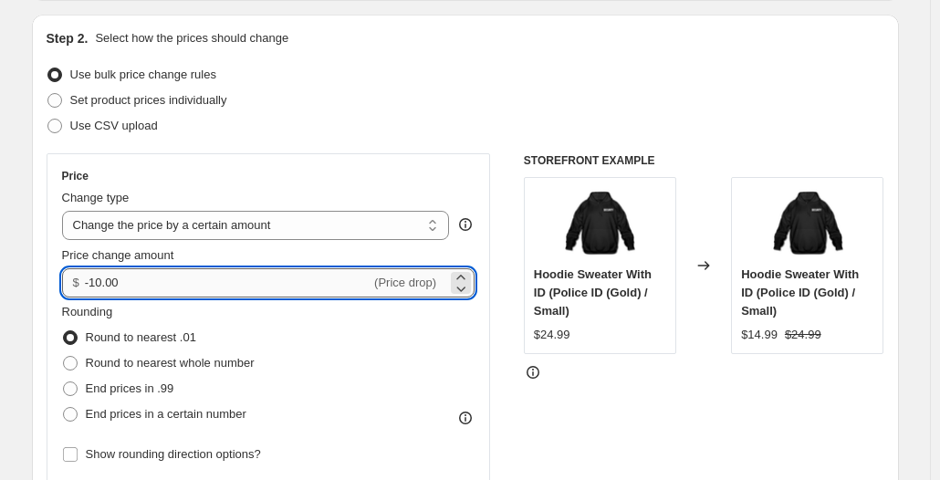
click at [96, 278] on input "-10.00" at bounding box center [228, 282] width 286 height 29
drag, startPoint x: 95, startPoint y: 281, endPoint x: 206, endPoint y: 294, distance: 112.1
click at [206, 294] on input "-10.00" at bounding box center [228, 282] width 286 height 29
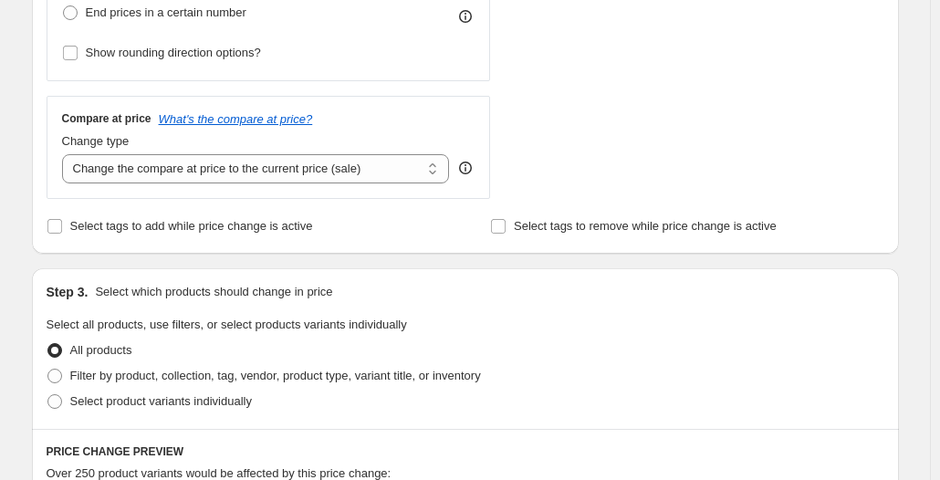
scroll to position [639, 0]
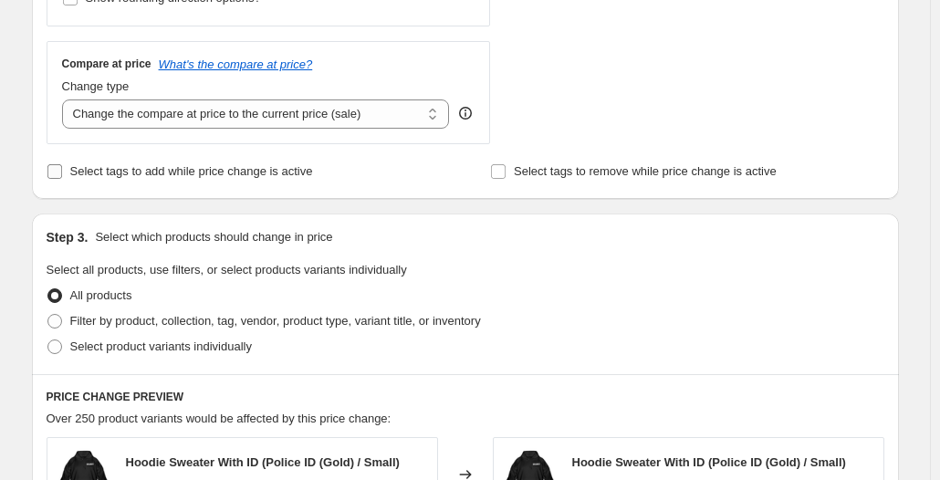
type input "-4.00"
click at [183, 174] on span "Select tags to add while price change is active" at bounding box center [191, 171] width 243 height 14
click at [62, 174] on input "Select tags to add while price change is active" at bounding box center [54, 171] width 15 height 15
checkbox input "true"
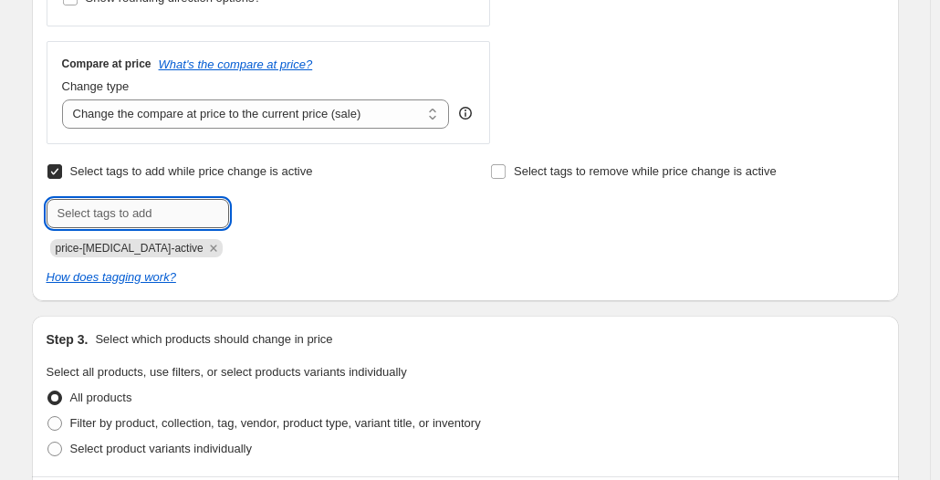
click at [162, 225] on input "text" at bounding box center [138, 213] width 183 height 29
type input "sale-item"
click at [301, 205] on span "sale-item" at bounding box center [291, 211] width 47 height 13
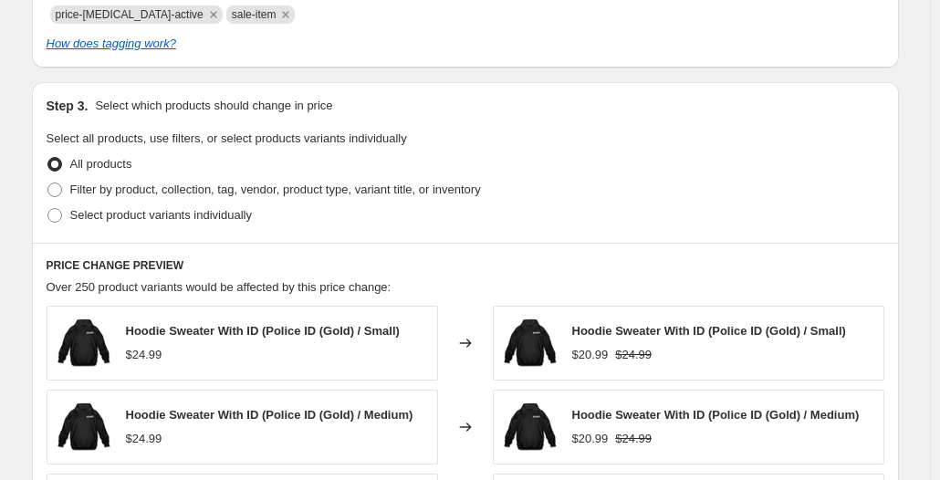
scroll to position [913, 0]
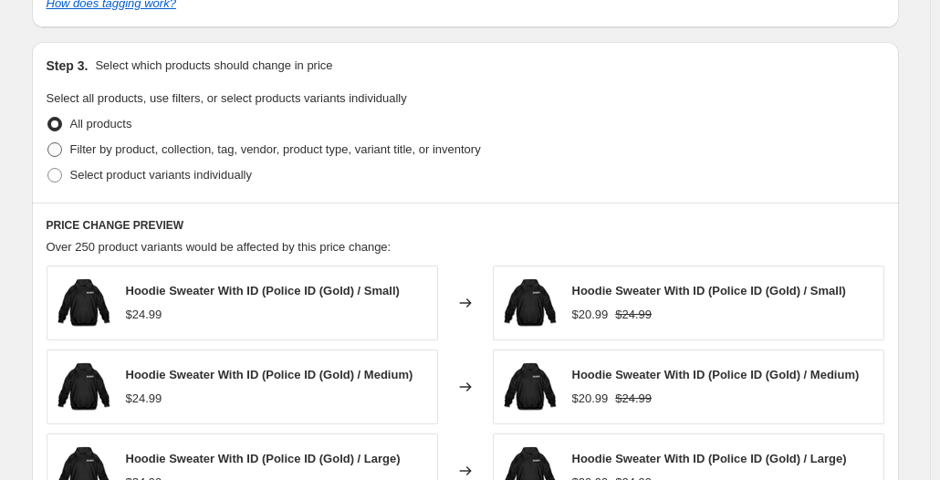
click at [291, 151] on span "Filter by product, collection, tag, vendor, product type, variant title, or inv…" at bounding box center [275, 149] width 411 height 14
click at [48, 143] on input "Filter by product, collection, tag, vendor, product type, variant title, or inv…" at bounding box center [47, 142] width 1 height 1
radio input "true"
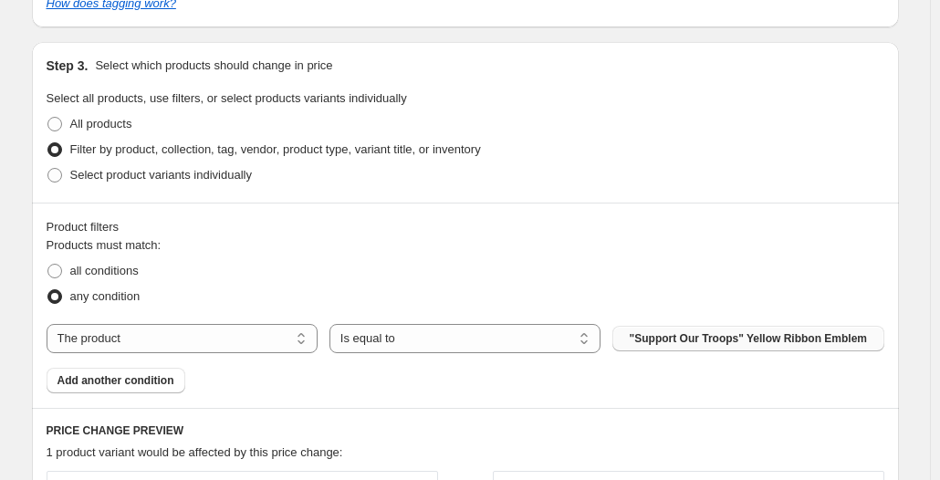
click at [691, 333] on span ""Support Our Troops" Yellow Ribbon Emblem" at bounding box center [749, 338] width 238 height 15
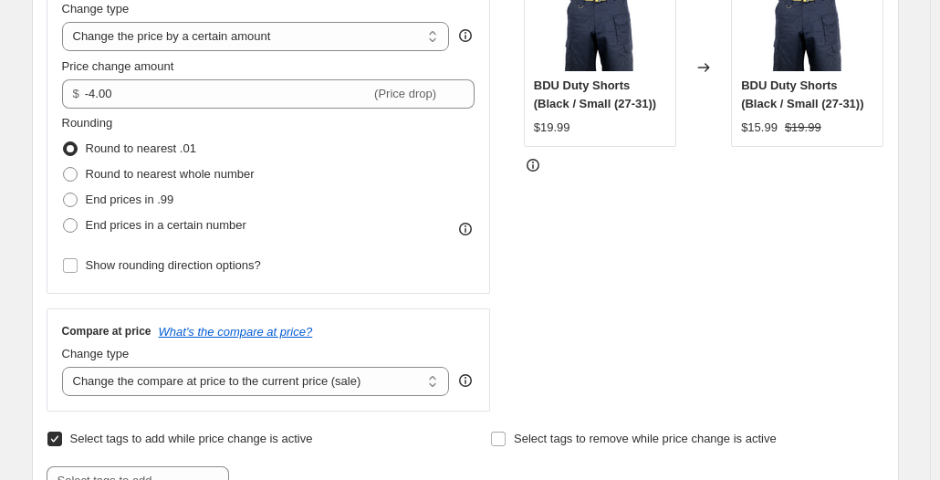
scroll to position [365, 0]
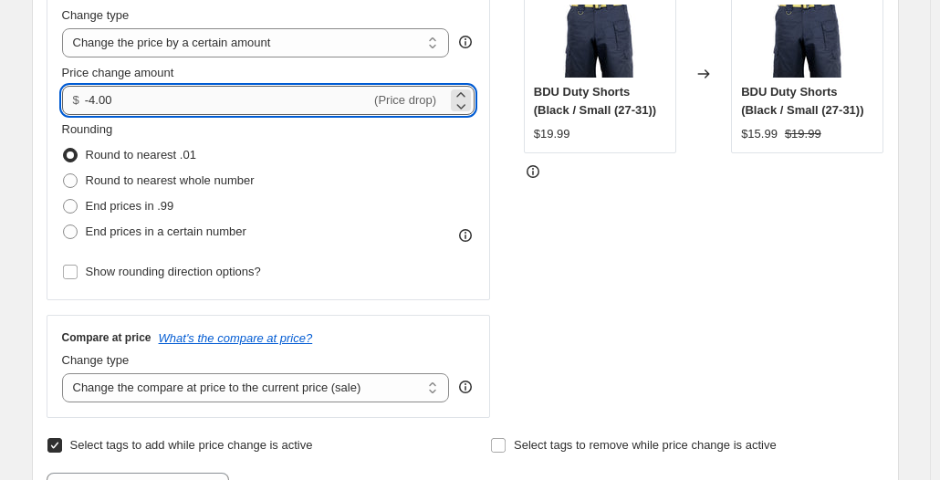
click at [96, 94] on input "-4.00" at bounding box center [228, 100] width 286 height 29
type input "-5.00"
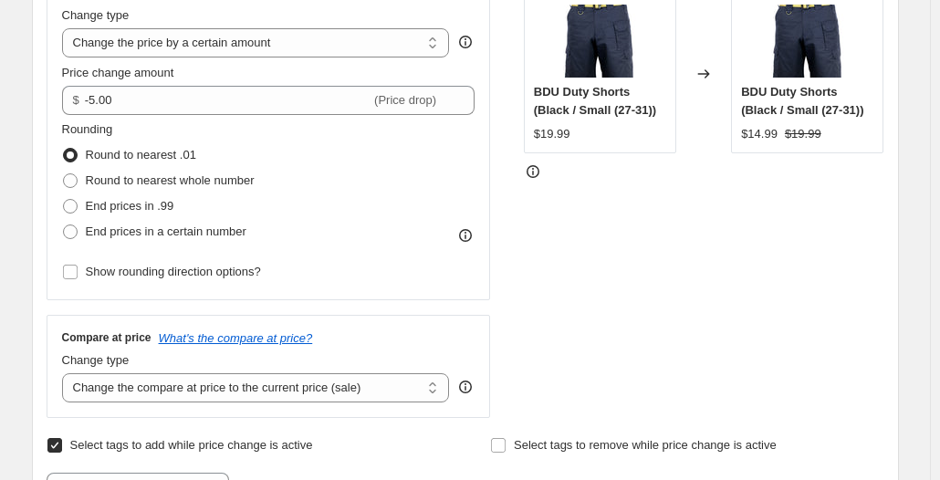
click at [894, 246] on div "Step 2. Select how the prices should change Use bulk price change rules Set pro…" at bounding box center [465, 203] width 867 height 743
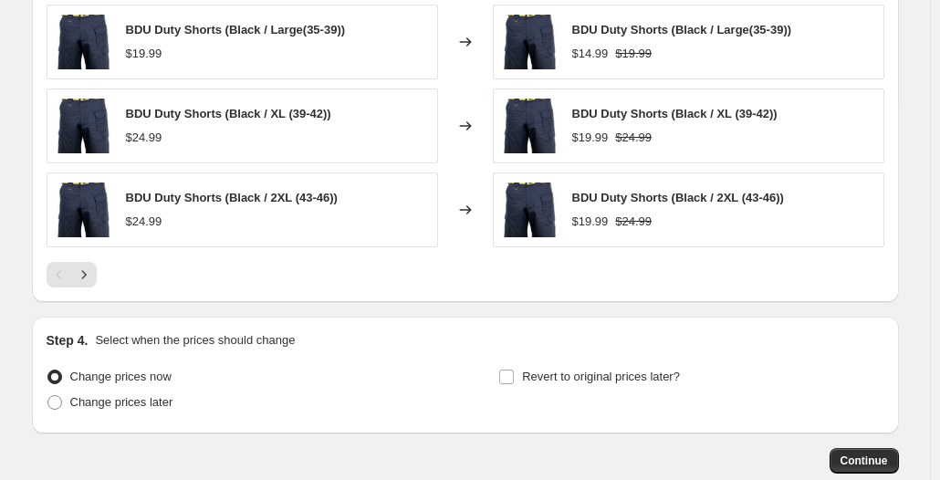
scroll to position [1552, 0]
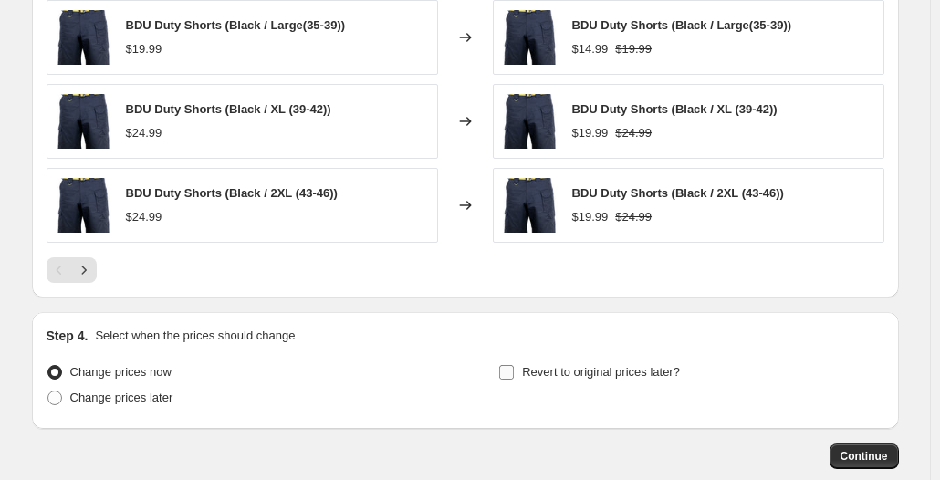
click at [578, 365] on span "Revert to original prices later?" at bounding box center [601, 372] width 158 height 14
click at [514, 365] on input "Revert to original prices later?" at bounding box center [506, 372] width 15 height 15
checkbox input "true"
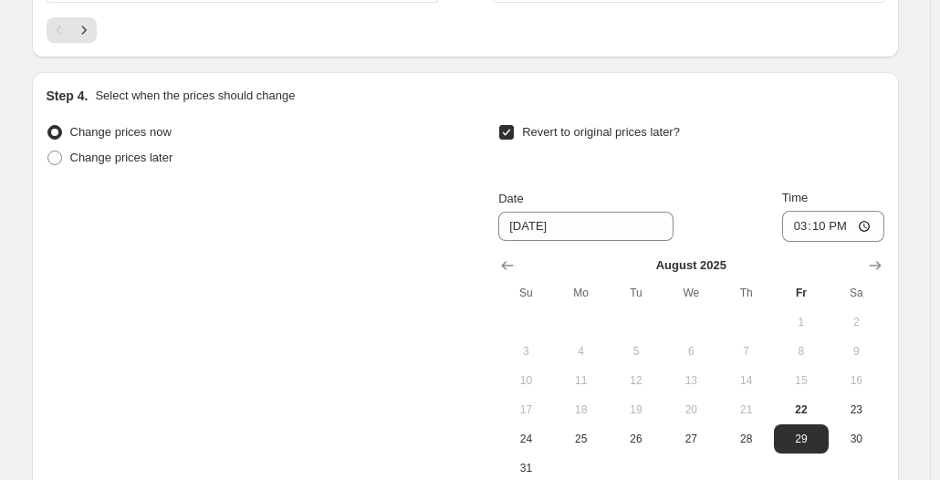
scroll to position [1826, 0]
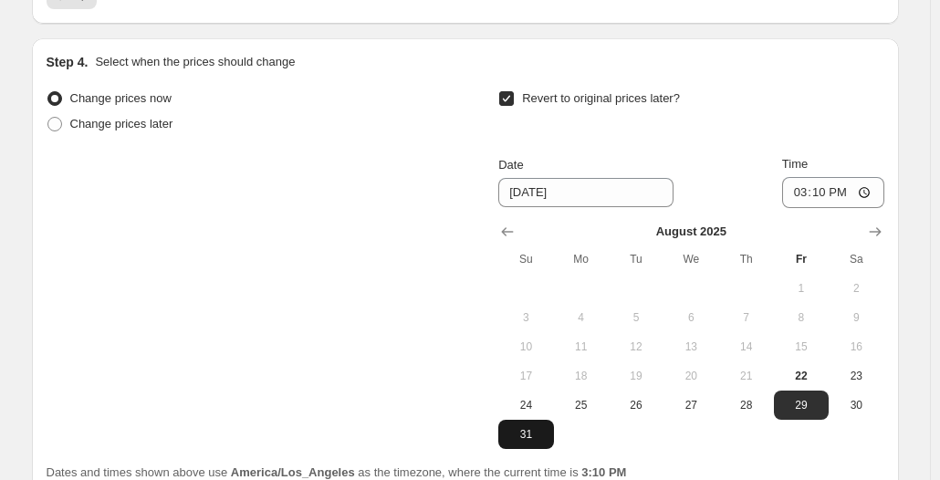
click at [519, 426] on button "31" at bounding box center [525, 434] width 55 height 29
type input "[DATE]"
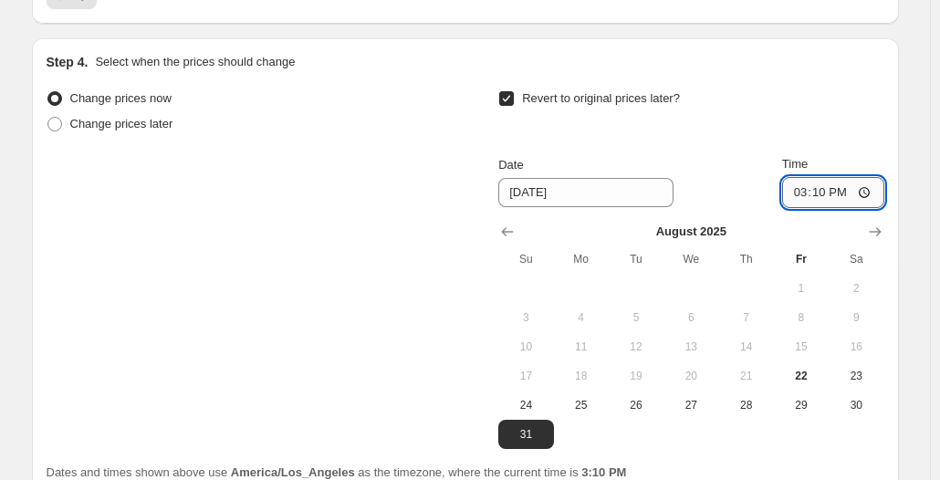
click at [870, 195] on input "15:10" at bounding box center [833, 192] width 102 height 31
type input "23:59"
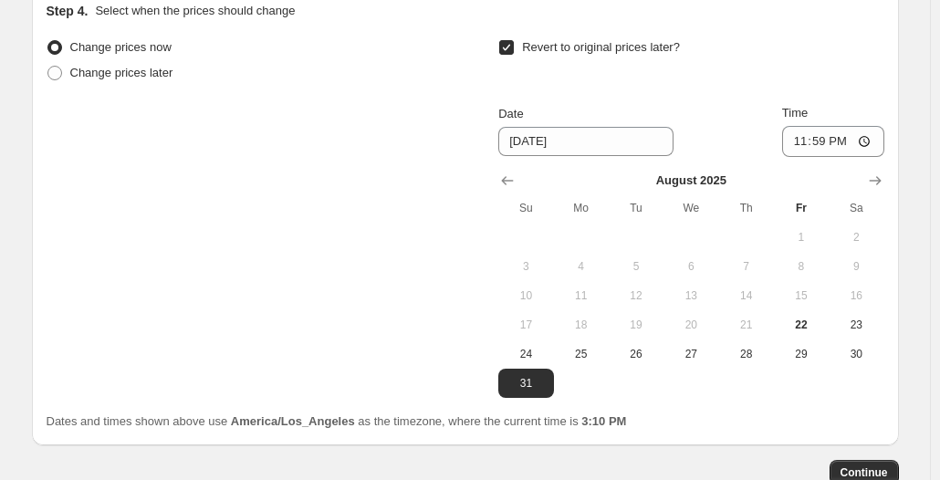
scroll to position [1917, 0]
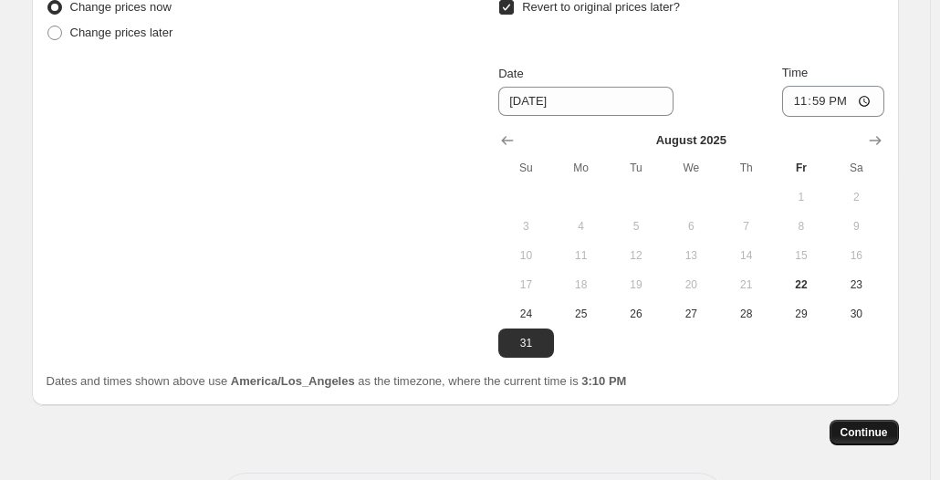
click at [873, 434] on span "Continue" at bounding box center [864, 432] width 47 height 15
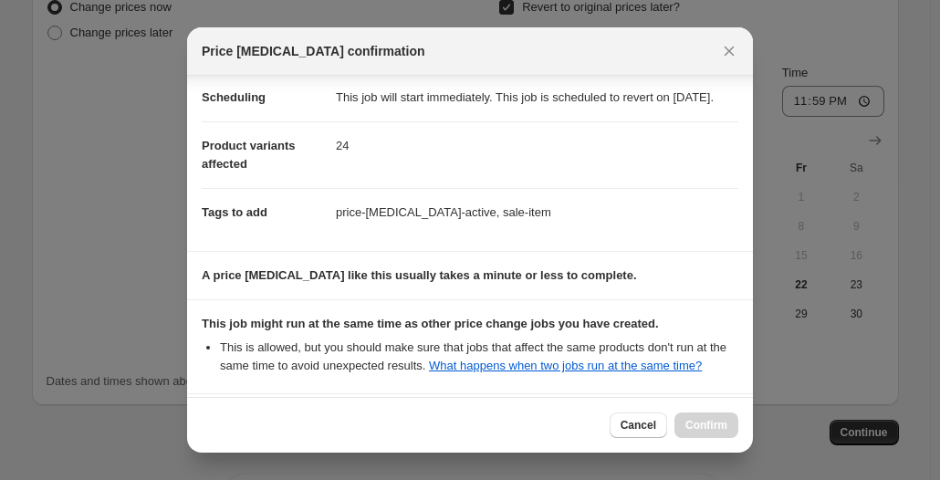
scroll to position [373, 0]
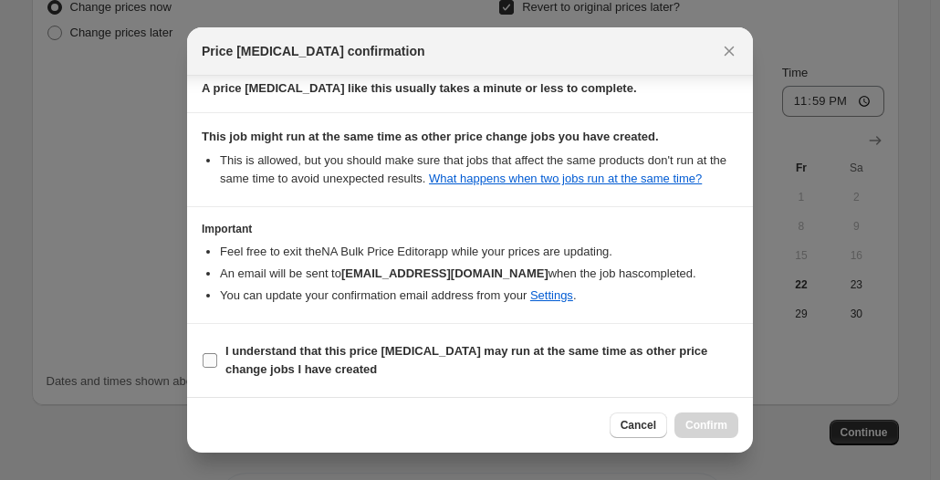
click at [384, 362] on span "I understand that this price [MEDICAL_DATA] may run at the same time as other p…" at bounding box center [481, 360] width 513 height 37
click at [217, 362] on input "I understand that this price [MEDICAL_DATA] may run at the same time as other p…" at bounding box center [210, 360] width 15 height 15
checkbox input "true"
click at [708, 420] on span "Confirm" at bounding box center [707, 425] width 42 height 15
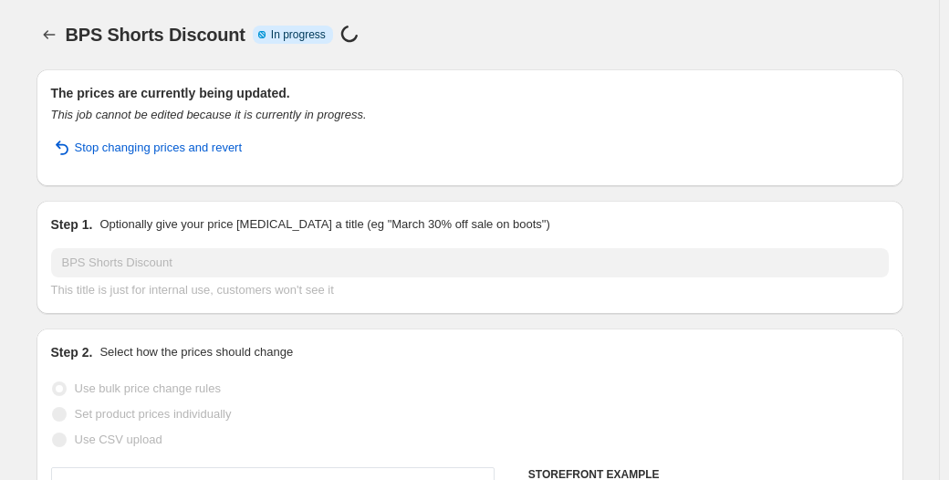
select select "by"
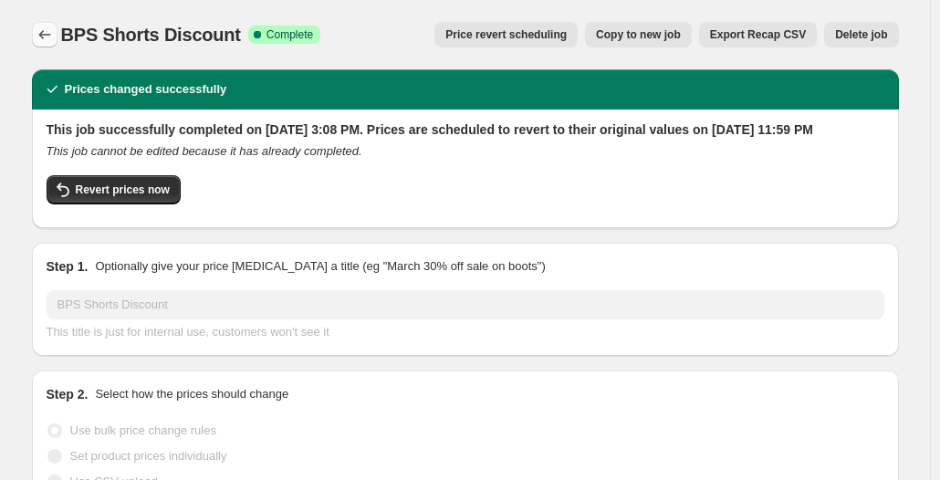
click at [46, 28] on icon "Price change jobs" at bounding box center [45, 35] width 18 height 18
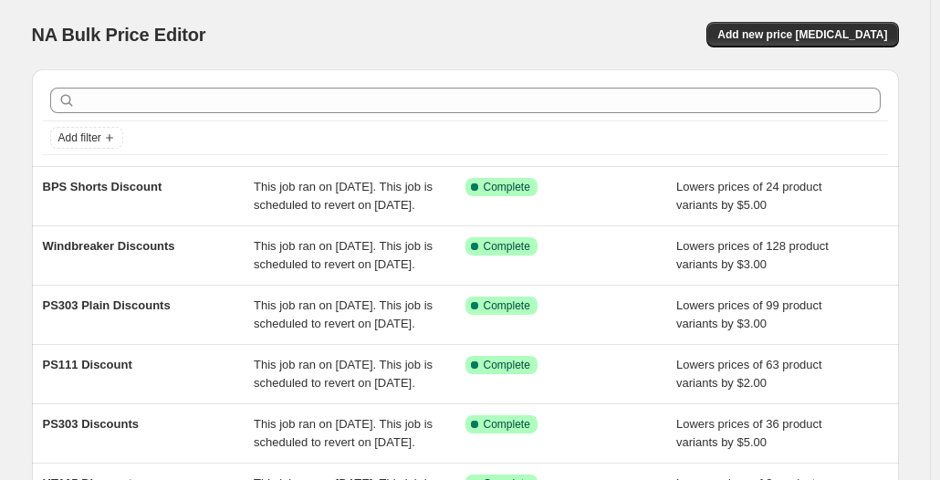
click at [798, 18] on div "NA Bulk Price Editor. This page is ready NA Bulk Price Editor Add new price [ME…" at bounding box center [465, 34] width 867 height 69
click at [801, 26] on button "Add new price [MEDICAL_DATA]" at bounding box center [803, 35] width 192 height 26
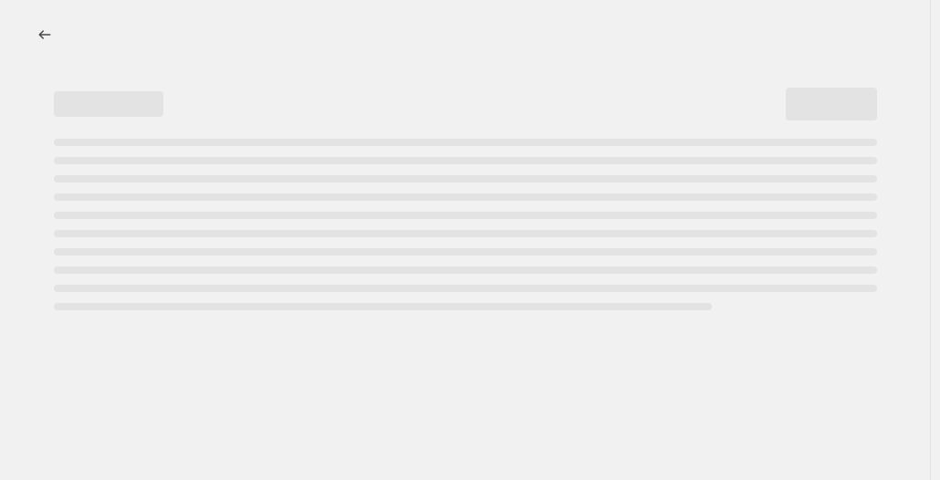
select select "percentage"
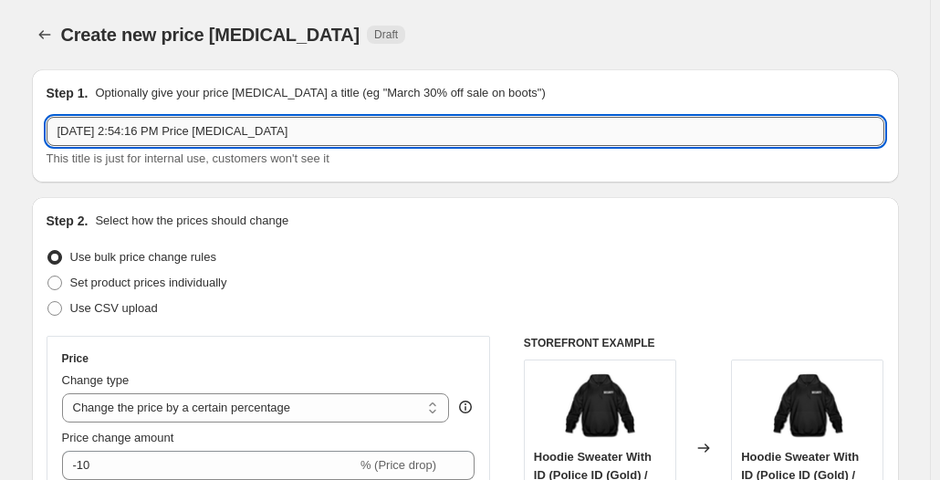
click at [255, 140] on input "[DATE] 2:54:16 PM Price [MEDICAL_DATA]" at bounding box center [466, 131] width 838 height 29
click at [256, 140] on input "[DATE] 2:54:16 PM Price [MEDICAL_DATA]" at bounding box center [466, 131] width 838 height 29
type input "j"
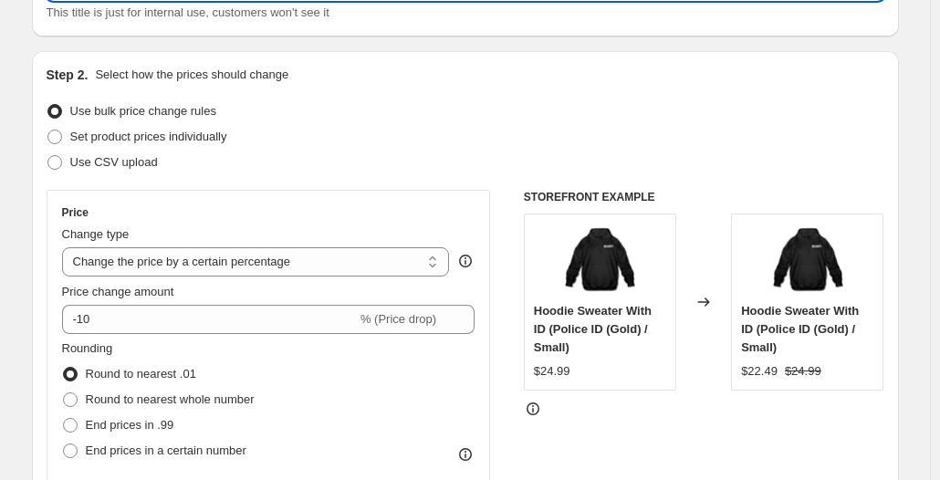
scroll to position [183, 0]
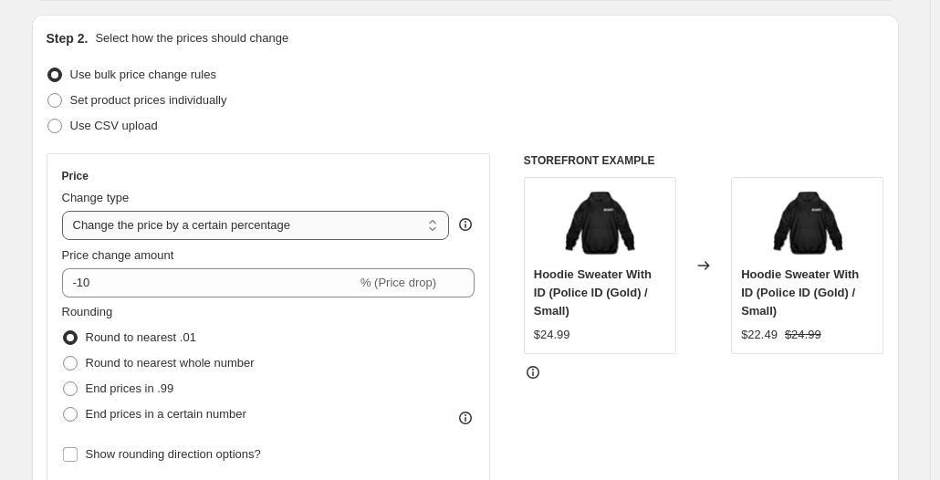
type input "JSH Plain Discounts"
click at [145, 229] on select "Change the price to a certain amount Change the price by a certain amount Chang…" at bounding box center [256, 225] width 388 height 29
select select "by"
click at [66, 211] on select "Change the price to a certain amount Change the price by a certain amount Chang…" at bounding box center [256, 225] width 388 height 29
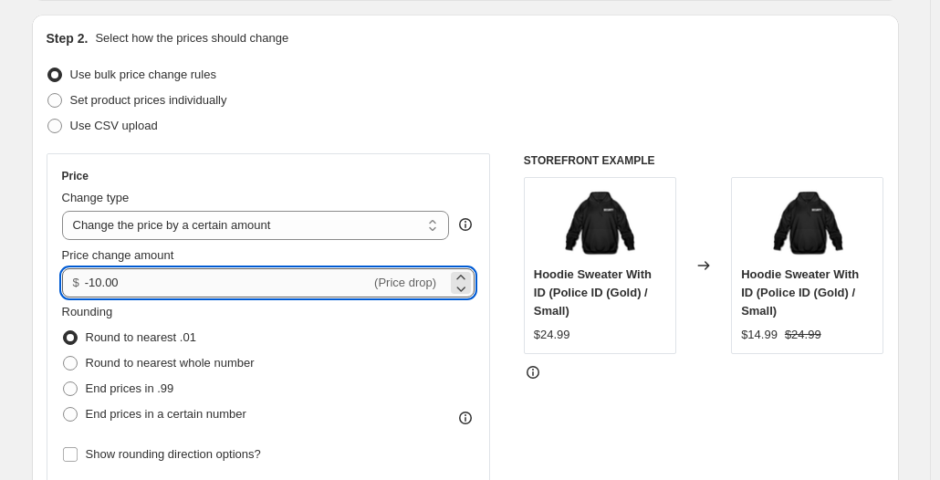
drag, startPoint x: 96, startPoint y: 283, endPoint x: 173, endPoint y: 288, distance: 77.7
click at [173, 288] on input "-10.00" at bounding box center [228, 282] width 286 height 29
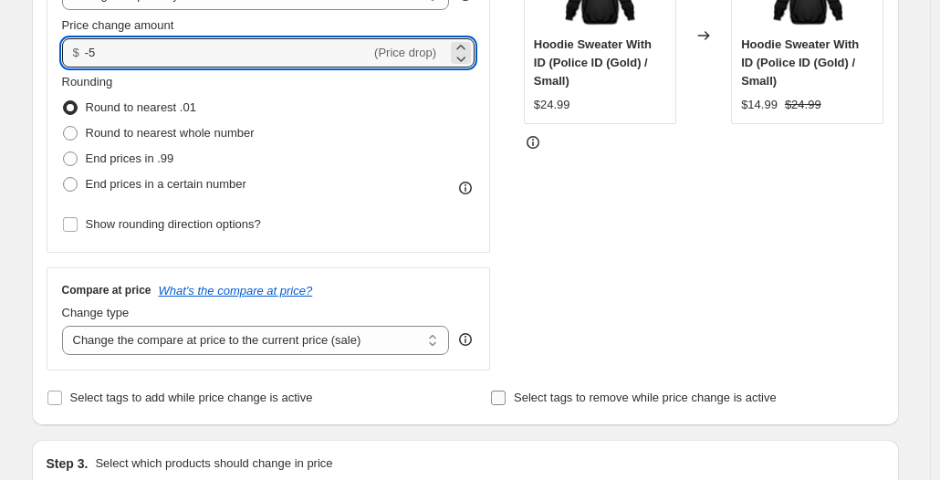
scroll to position [456, 0]
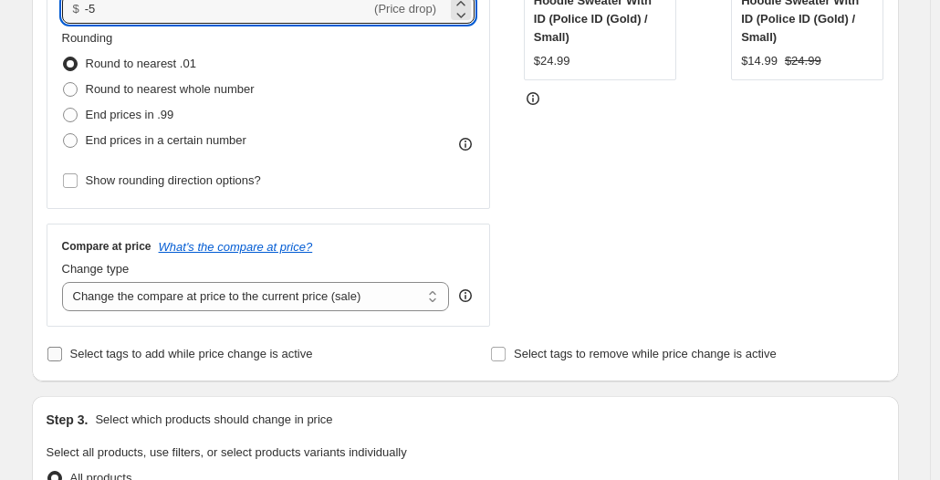
type input "-5.00"
click at [174, 357] on span "Select tags to add while price change is active" at bounding box center [191, 354] width 243 height 14
click at [62, 357] on input "Select tags to add while price change is active" at bounding box center [54, 354] width 15 height 15
checkbox input "true"
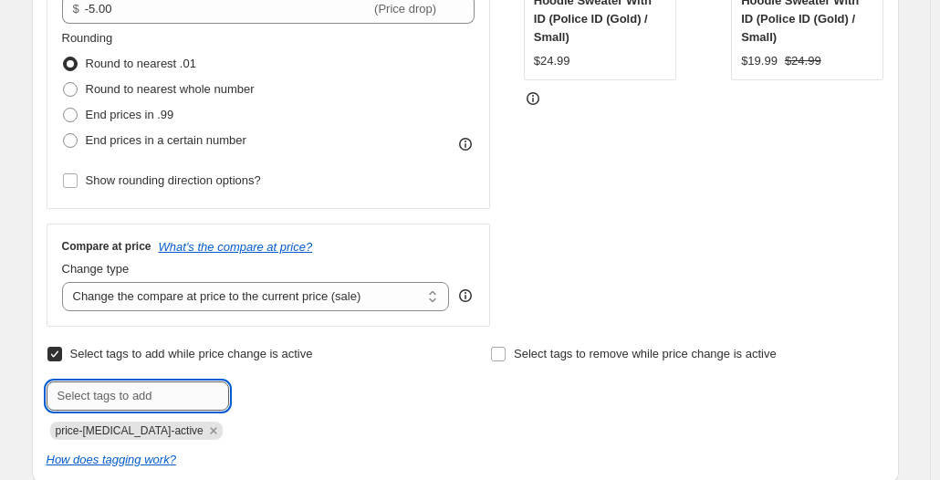
click at [161, 391] on input "text" at bounding box center [138, 396] width 183 height 29
type input "sale-item"
click at [286, 395] on span "sale-item" at bounding box center [291, 394] width 47 height 13
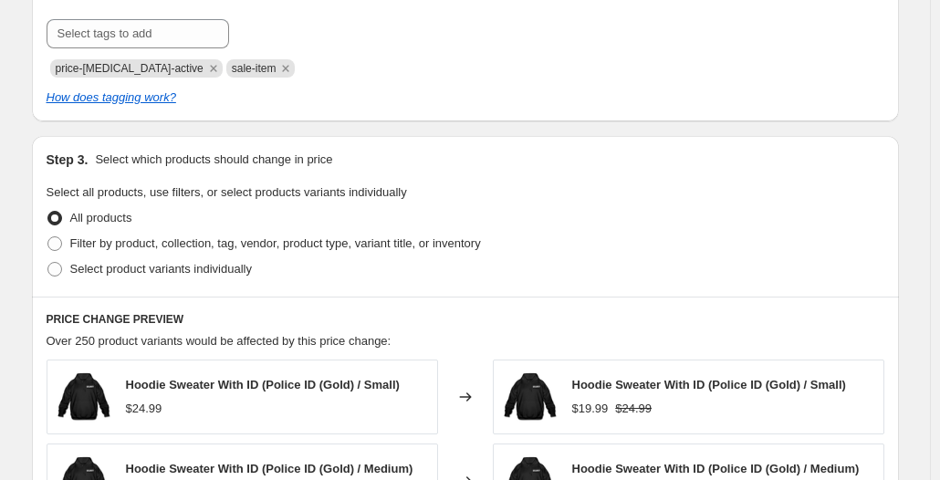
scroll to position [822, 0]
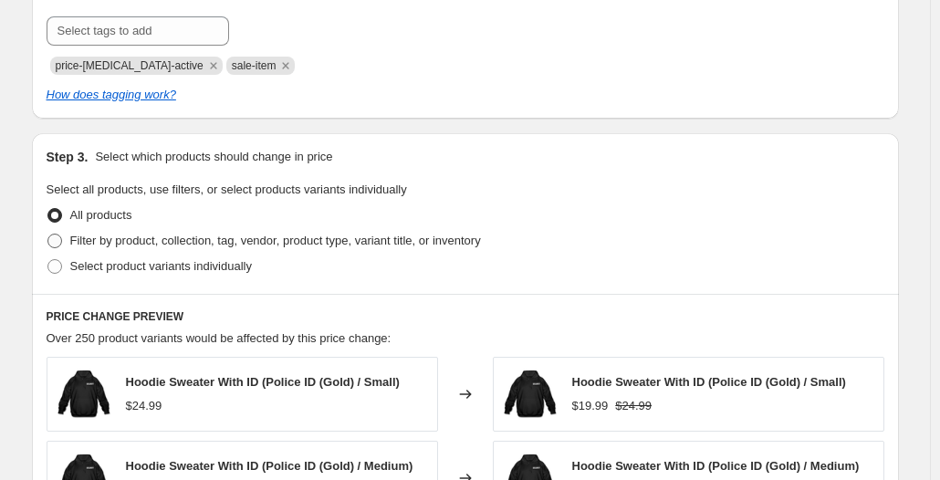
click at [429, 237] on span "Filter by product, collection, tag, vendor, product type, variant title, or inv…" at bounding box center [275, 241] width 411 height 14
click at [48, 235] on input "Filter by product, collection, tag, vendor, product type, variant title, or inv…" at bounding box center [47, 234] width 1 height 1
radio input "true"
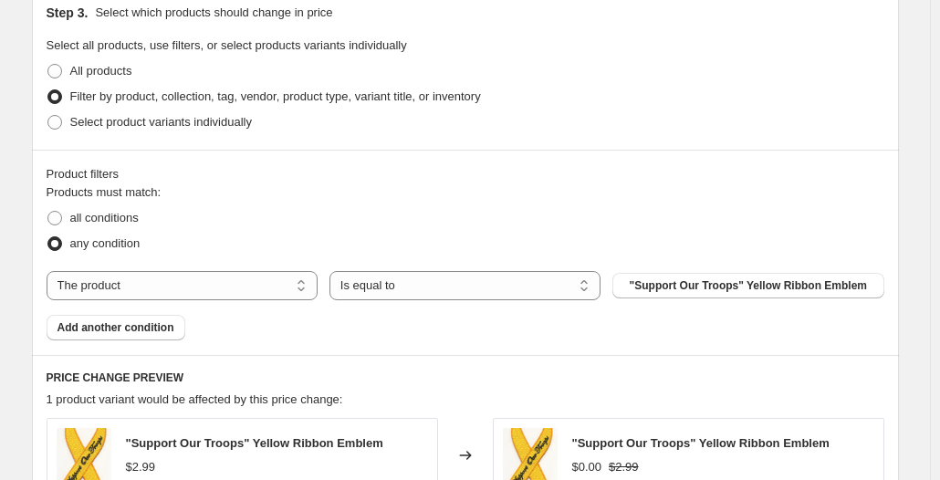
scroll to position [1004, 0]
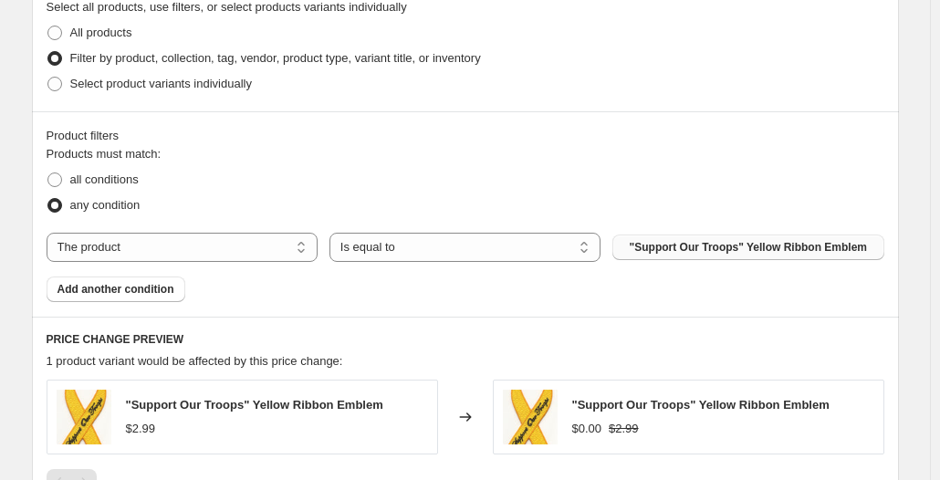
drag, startPoint x: 656, startPoint y: 228, endPoint x: 665, endPoint y: 236, distance: 11.6
click at [660, 229] on div "Products must match: all conditions any condition The product The product's col…" at bounding box center [466, 223] width 838 height 157
click at [665, 237] on button ""Support Our Troops" Yellow Ribbon Emblem" at bounding box center [747, 248] width 271 height 26
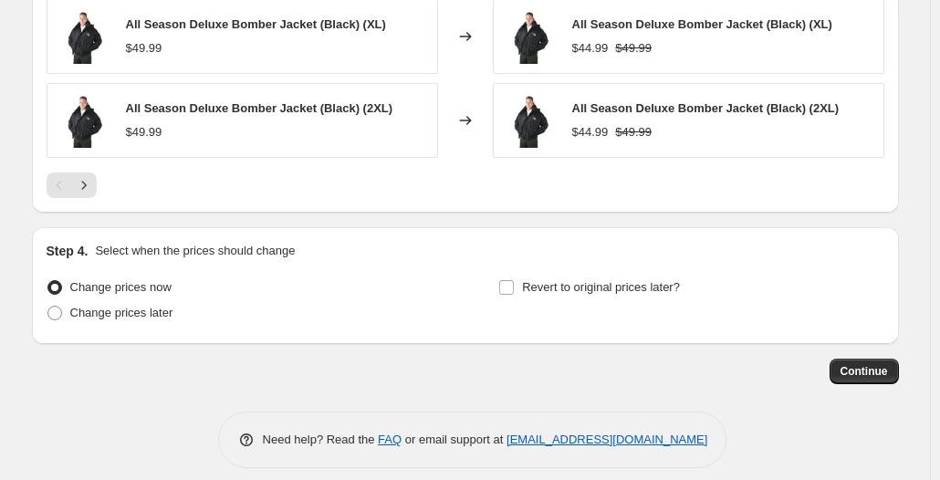
scroll to position [1652, 0]
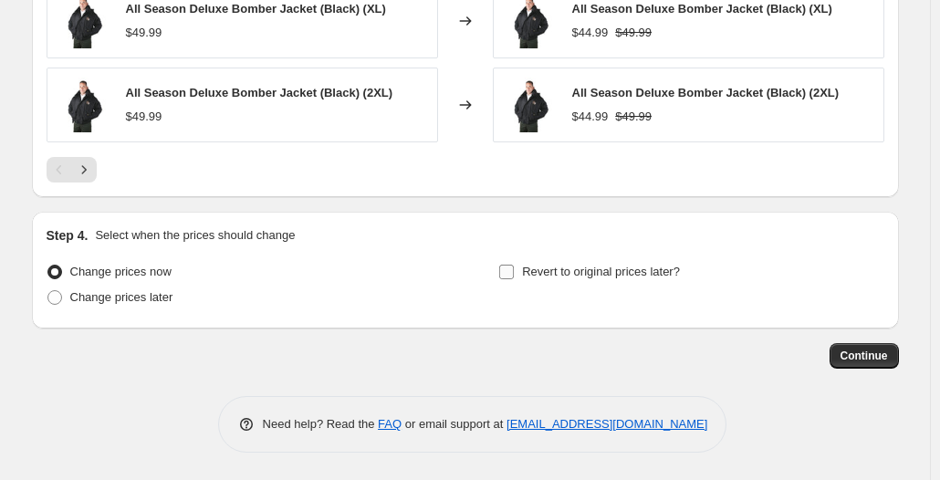
click at [572, 269] on span "Revert to original prices later?" at bounding box center [601, 272] width 158 height 14
click at [514, 269] on input "Revert to original prices later?" at bounding box center [506, 272] width 15 height 15
checkbox input "true"
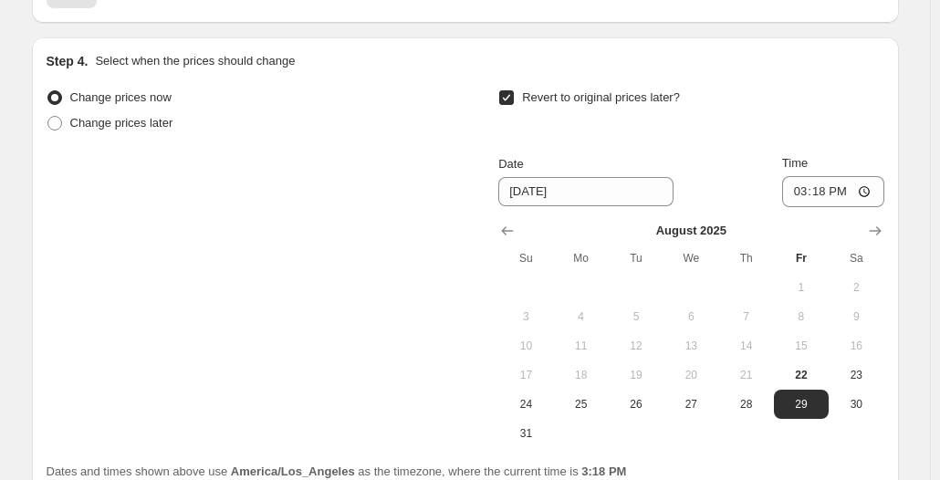
scroll to position [1835, 0]
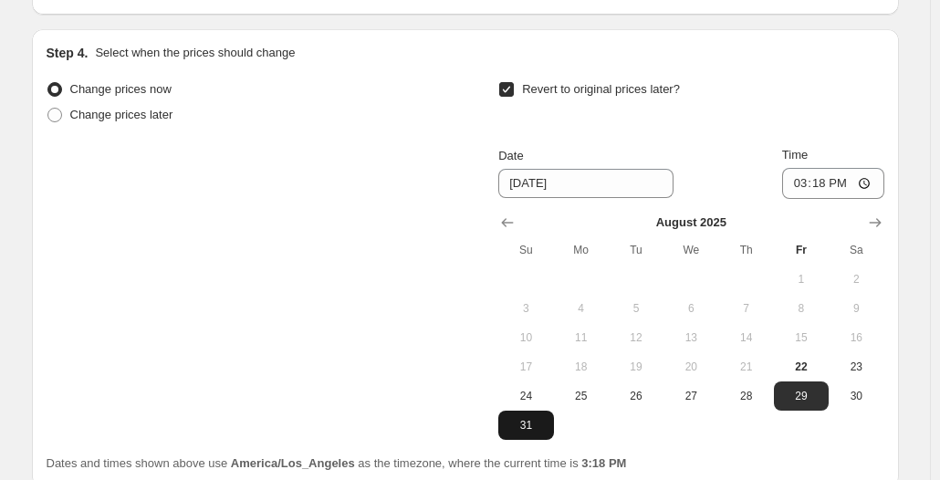
click at [518, 425] on span "31" at bounding box center [526, 425] width 40 height 15
type input "[DATE]"
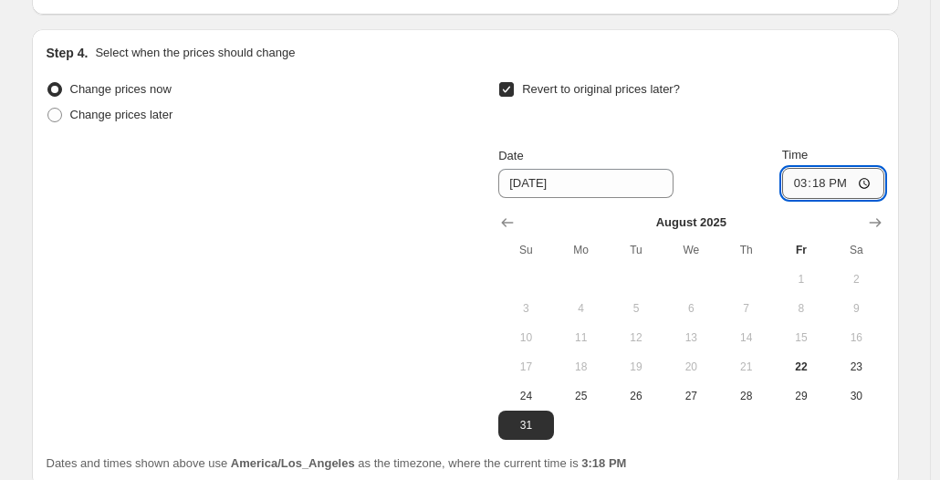
click at [873, 186] on input "15:18" at bounding box center [833, 183] width 102 height 31
drag, startPoint x: 899, startPoint y: 82, endPoint x: 900, endPoint y: 95, distance: 12.8
click at [899, 82] on div "Step 4. Select when the prices should change Change prices now Change prices la…" at bounding box center [465, 258] width 867 height 458
click at [873, 190] on input "23:58" at bounding box center [833, 183] width 102 height 31
type input "23:59"
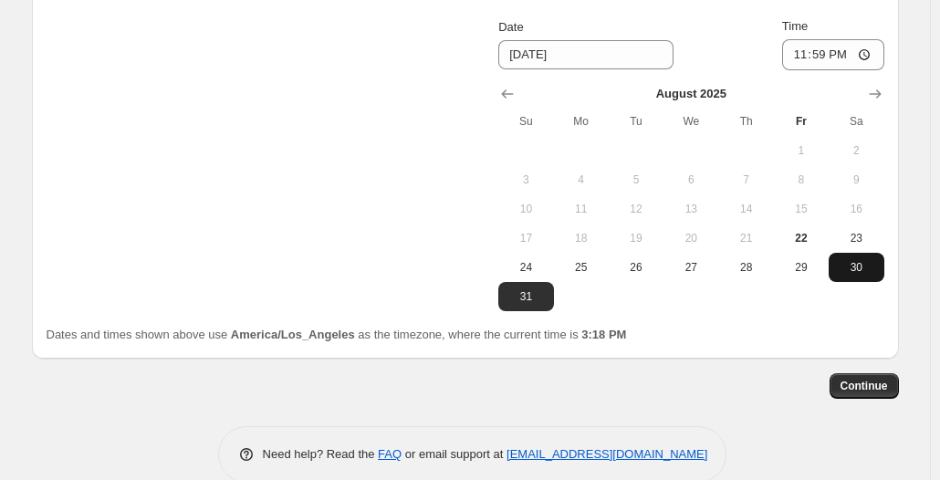
scroll to position [1994, 0]
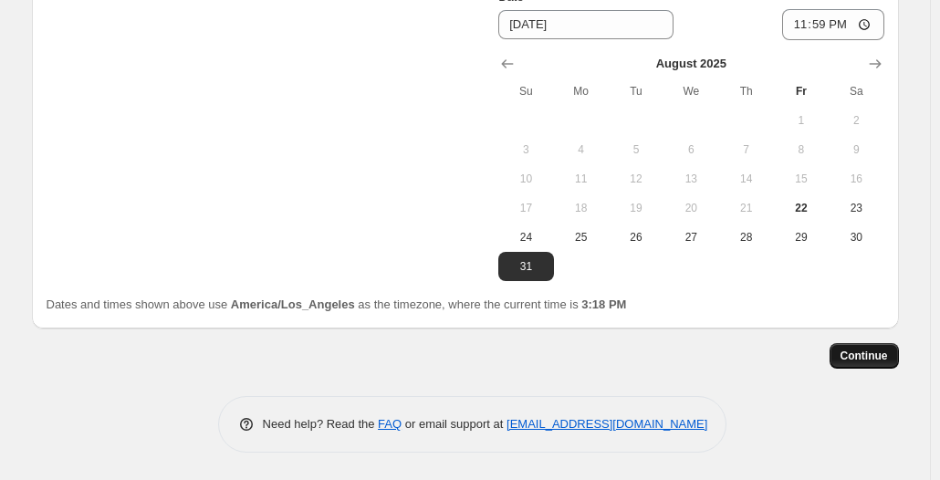
click at [864, 359] on span "Continue" at bounding box center [864, 356] width 47 height 15
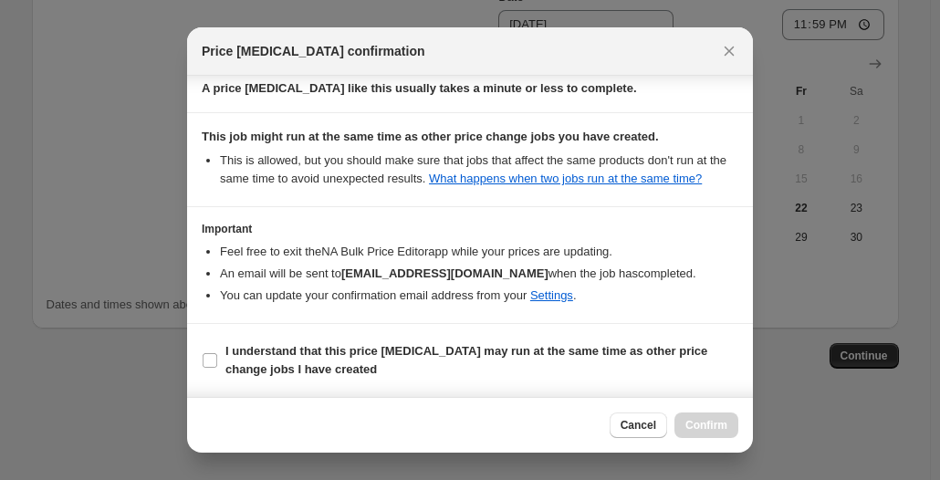
scroll to position [373, 0]
click at [294, 344] on b "I understand that this price [MEDICAL_DATA] may run at the same time as other p…" at bounding box center [466, 360] width 482 height 32
click at [439, 359] on span "I understand that this price [MEDICAL_DATA] may run at the same time as other p…" at bounding box center [481, 360] width 513 height 37
click at [217, 359] on input "I understand that this price [MEDICAL_DATA] may run at the same time as other p…" at bounding box center [210, 360] width 15 height 15
checkbox input "true"
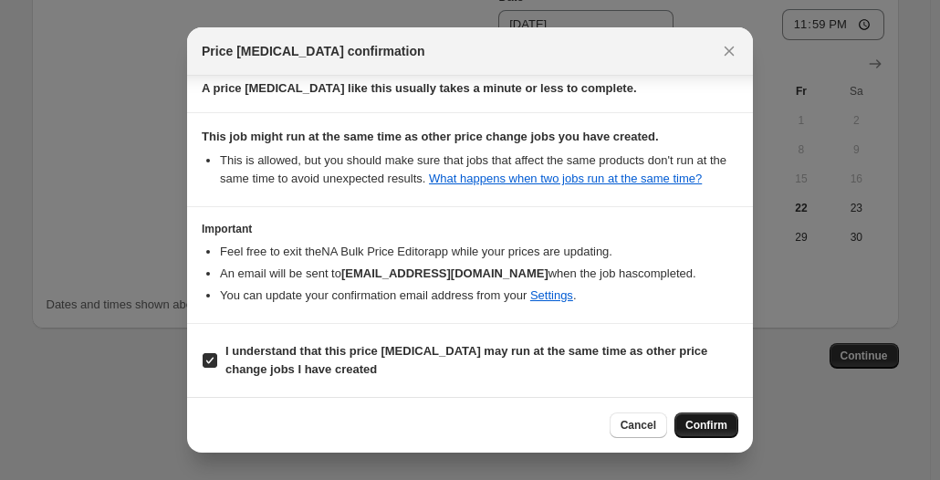
click at [716, 421] on span "Confirm" at bounding box center [707, 425] width 42 height 15
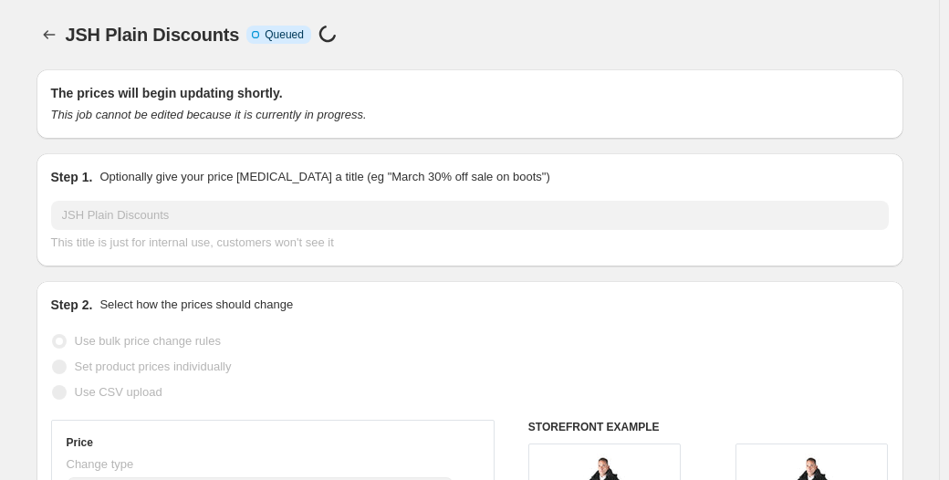
select select "by"
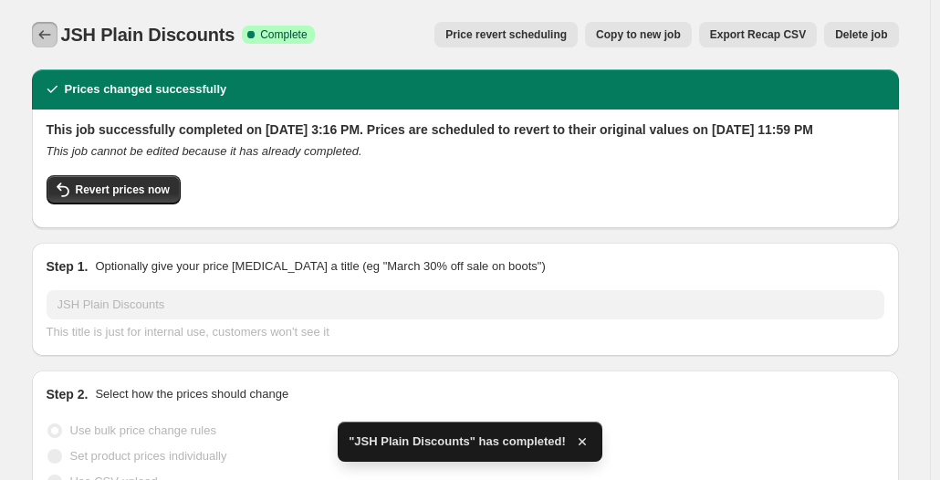
click at [47, 30] on icon "Price change jobs" at bounding box center [45, 35] width 18 height 18
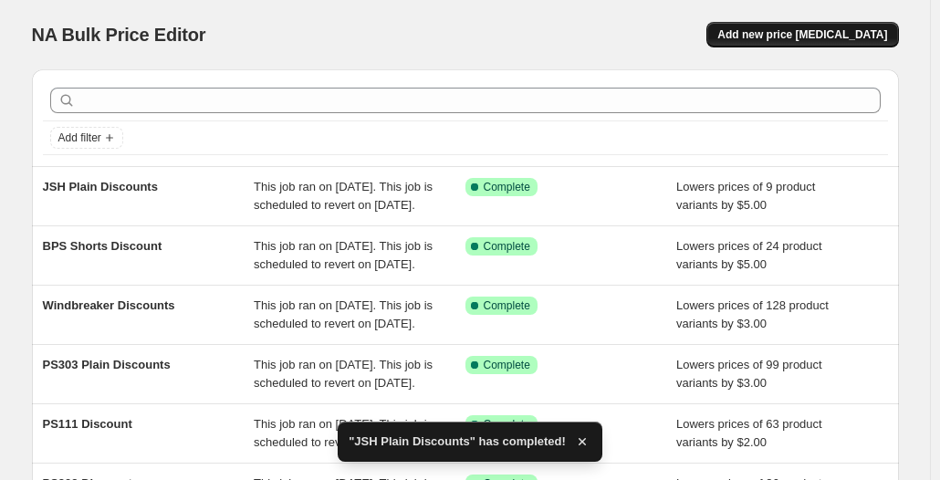
click at [853, 38] on span "Add new price [MEDICAL_DATA]" at bounding box center [802, 34] width 170 height 15
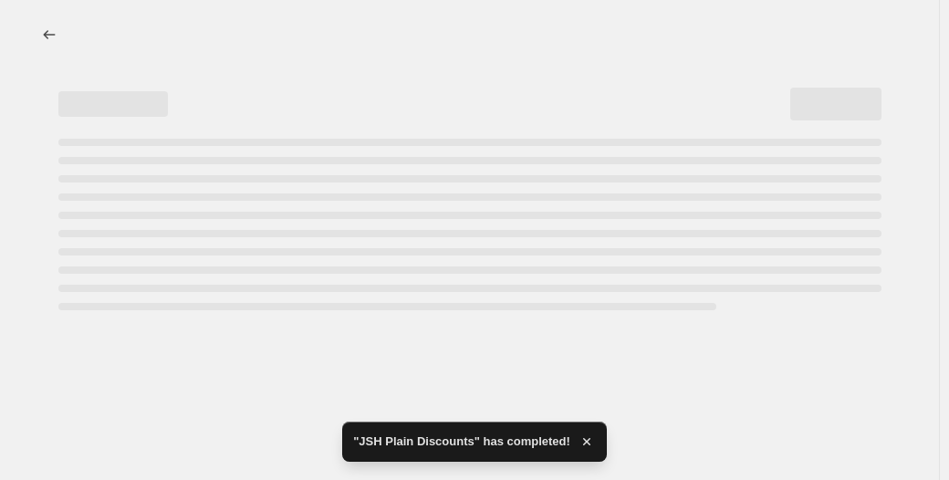
select select "percentage"
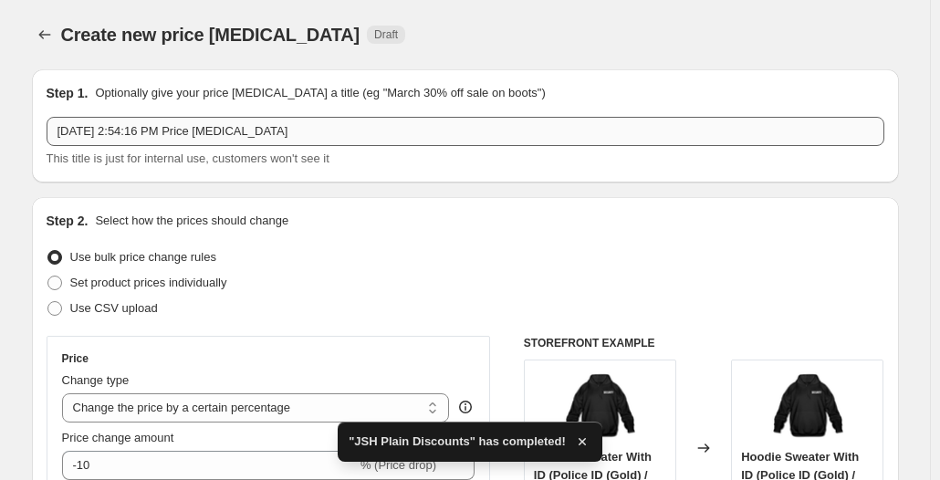
click at [306, 117] on div "Step 1. Optionally give your price [MEDICAL_DATA] a title (eg "March 30% off sa…" at bounding box center [466, 126] width 838 height 84
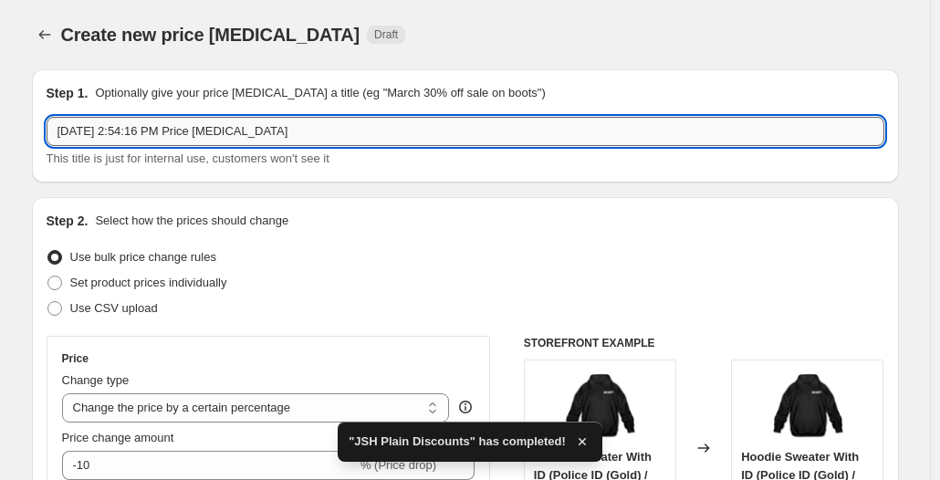
click at [343, 140] on input "[DATE] 2:54:16 PM Price [MEDICAL_DATA]" at bounding box center [466, 131] width 838 height 29
type input "j"
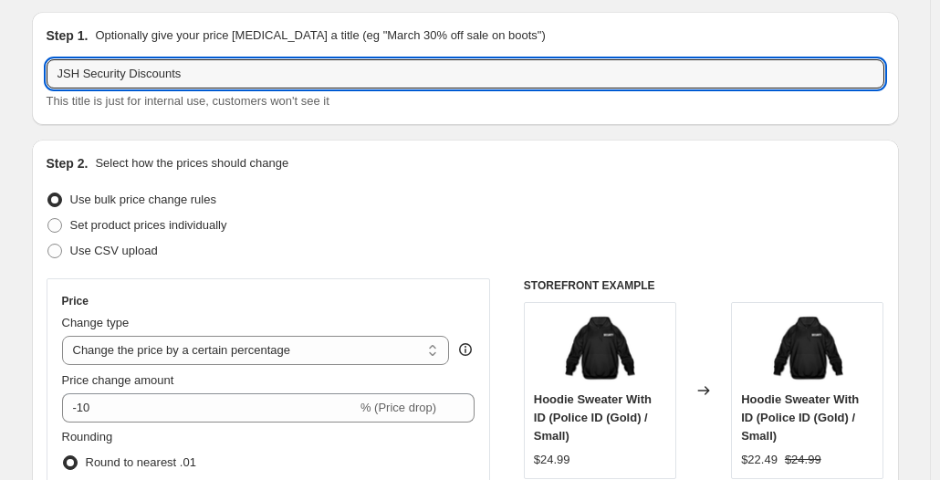
scroll to position [91, 0]
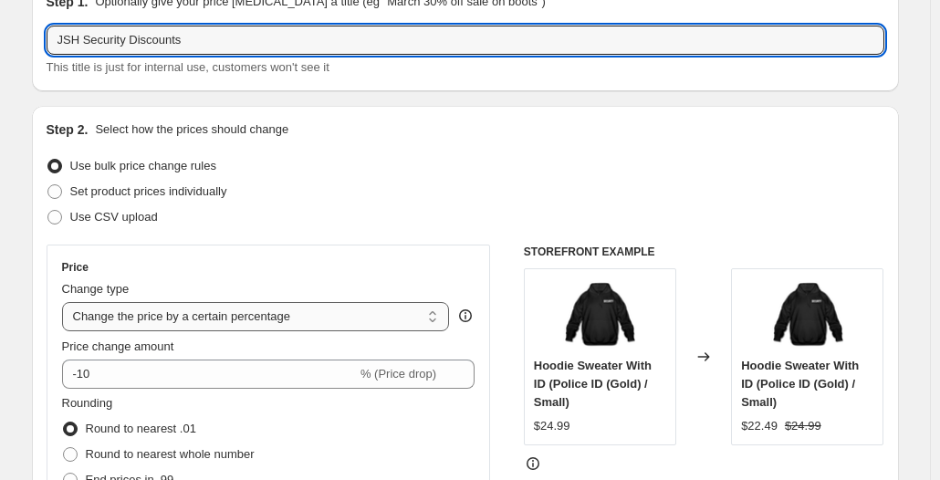
type input "JSH Security Discounts"
click at [178, 304] on select "Change the price to a certain amount Change the price by a certain amount Chang…" at bounding box center [256, 316] width 388 height 29
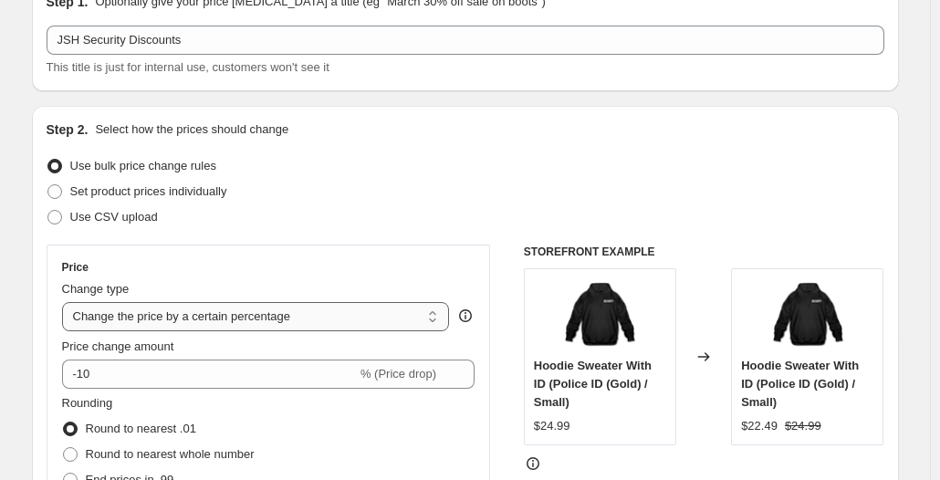
select select "by"
click at [66, 302] on select "Change the price to a certain amount Change the price by a certain amount Chang…" at bounding box center [256, 316] width 388 height 29
type input "-10.00"
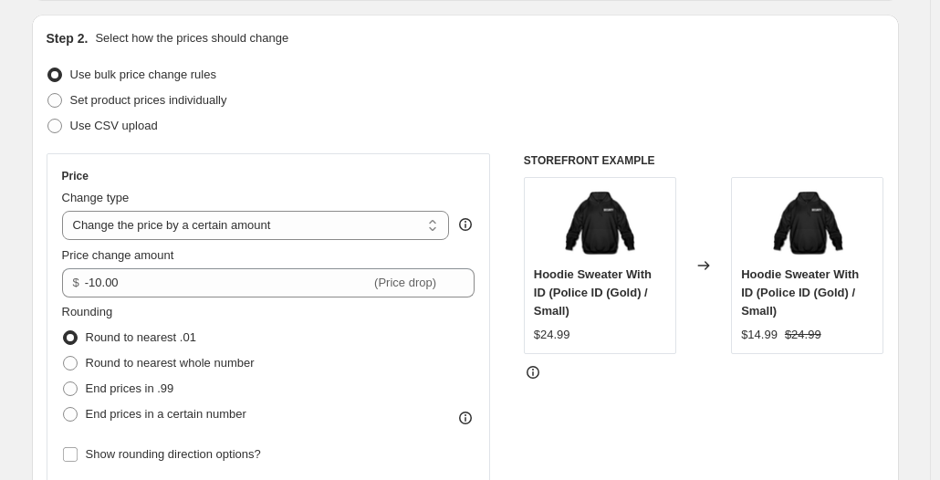
click at [508, 238] on div "Price Change type Change the price to a certain amount Change the price by a ce…" at bounding box center [466, 376] width 838 height 447
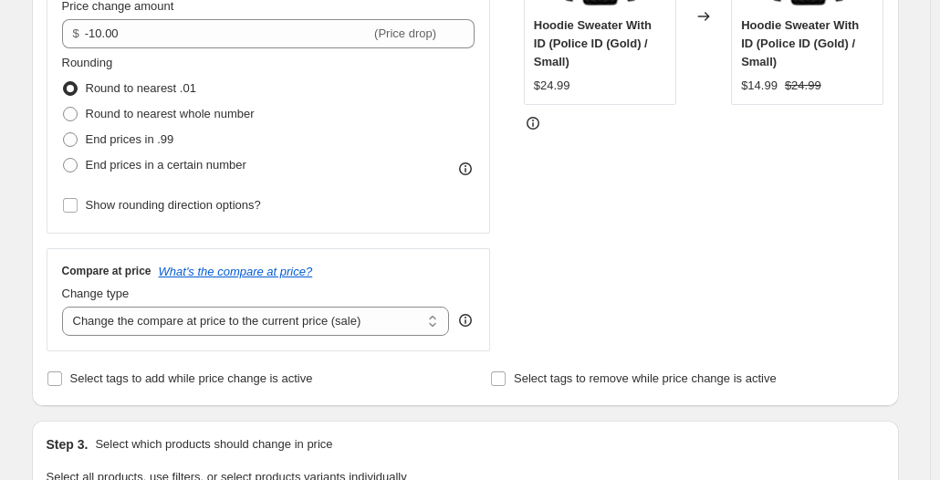
scroll to position [456, 0]
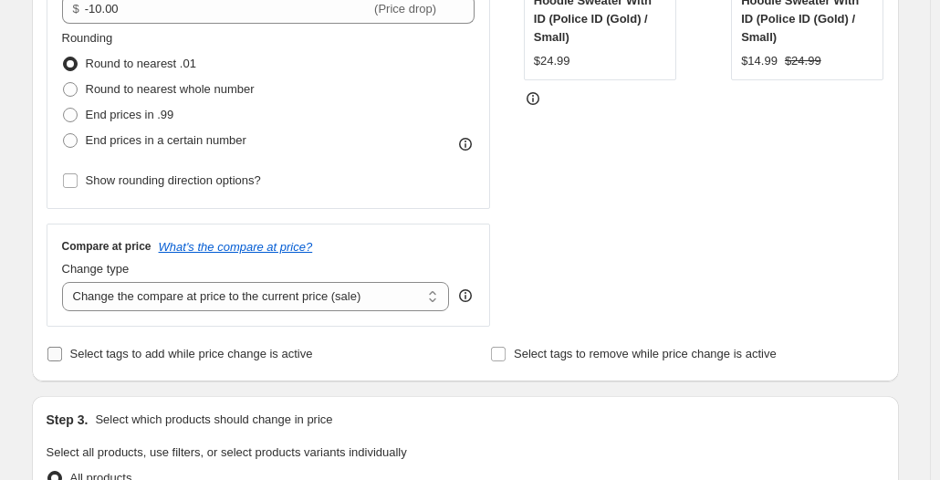
click at [296, 356] on span "Select tags to add while price change is active" at bounding box center [191, 354] width 243 height 14
click at [62, 356] on input "Select tags to add while price change is active" at bounding box center [54, 354] width 15 height 15
checkbox input "true"
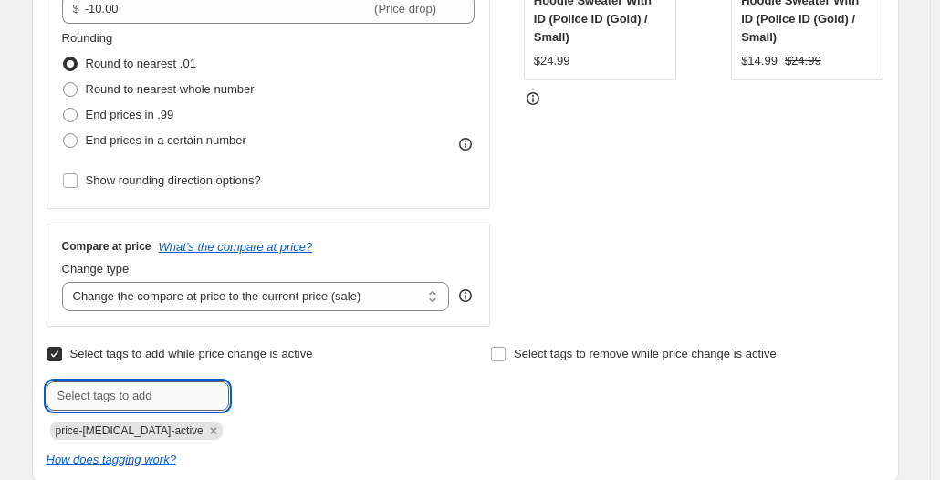
click at [139, 406] on input "text" at bounding box center [138, 396] width 183 height 29
type input "sale-item"
click at [282, 392] on span "sale-item" at bounding box center [291, 394] width 47 height 13
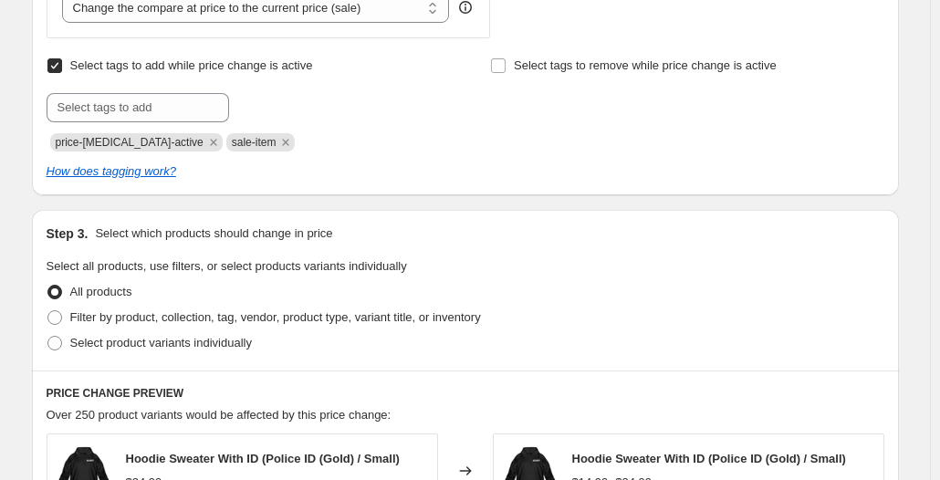
scroll to position [822, 0]
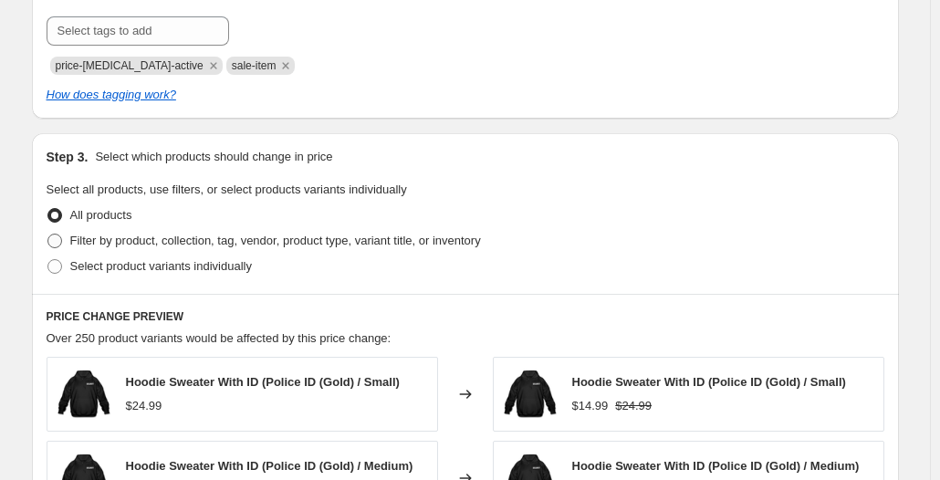
click at [216, 243] on span "Filter by product, collection, tag, vendor, product type, variant title, or inv…" at bounding box center [275, 241] width 411 height 14
click at [48, 235] on input "Filter by product, collection, tag, vendor, product type, variant title, or inv…" at bounding box center [47, 234] width 1 height 1
radio input "true"
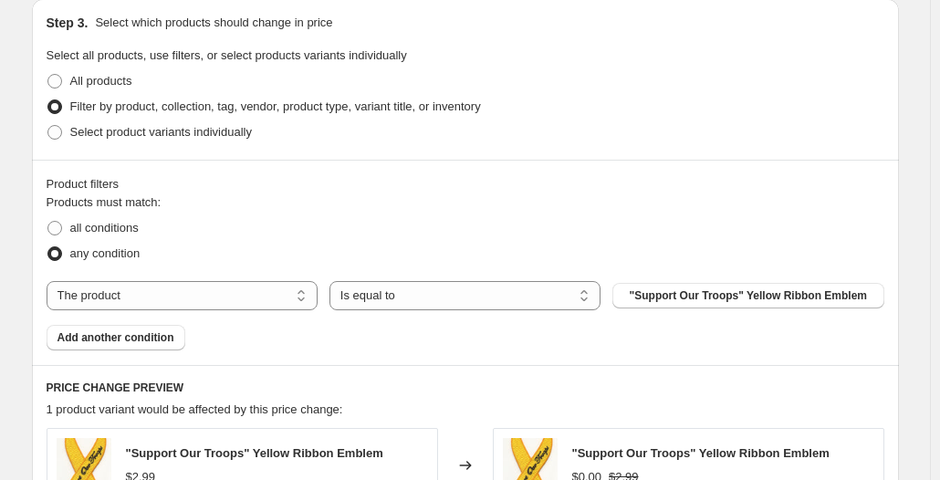
scroll to position [1004, 0]
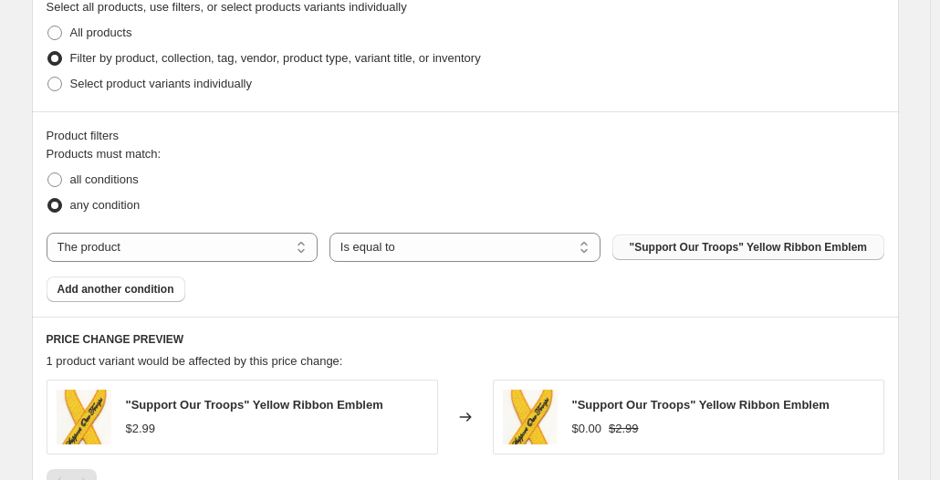
click at [659, 247] on span ""Support Our Troops" Yellow Ribbon Emblem" at bounding box center [749, 247] width 238 height 15
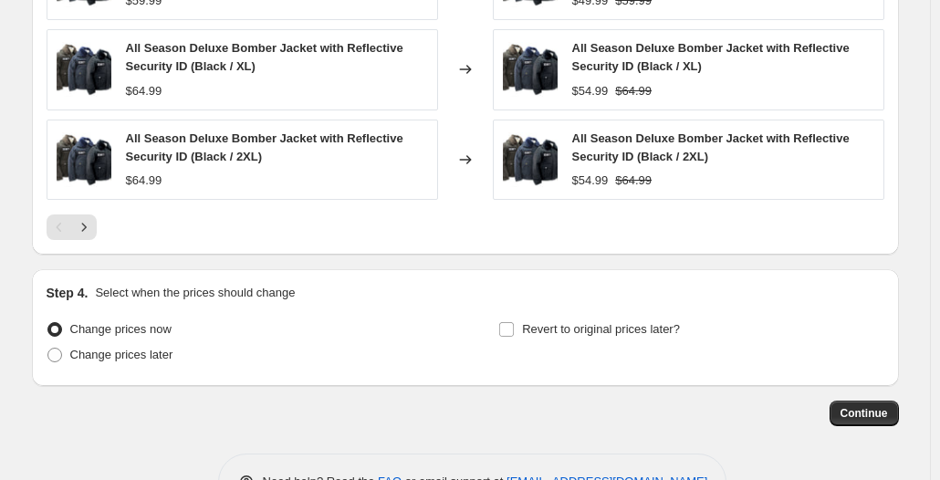
scroll to position [1643, 0]
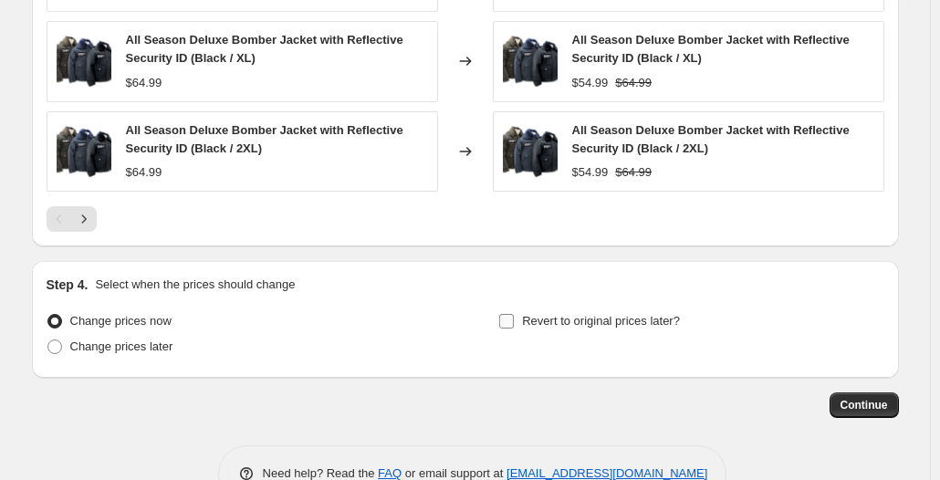
click at [539, 328] on span "Revert to original prices later?" at bounding box center [601, 321] width 158 height 14
click at [514, 328] on input "Revert to original prices later?" at bounding box center [506, 321] width 15 height 15
checkbox input "true"
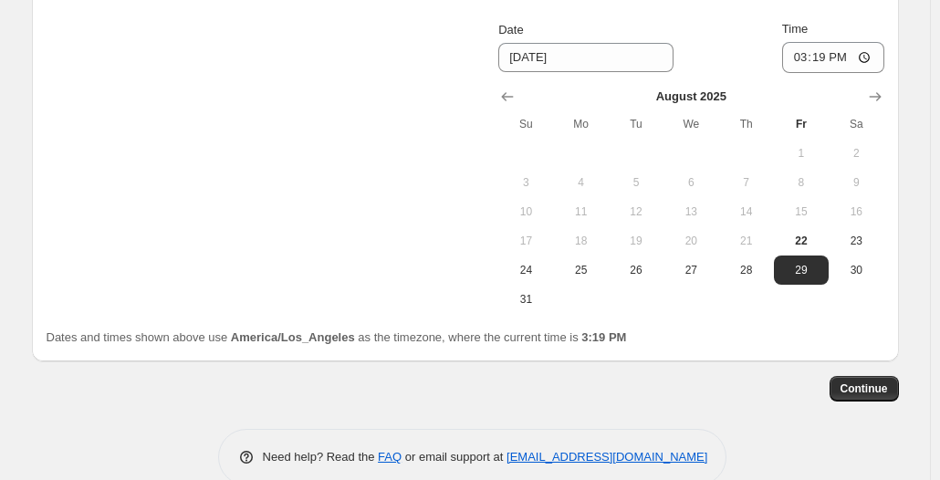
scroll to position [2008, 0]
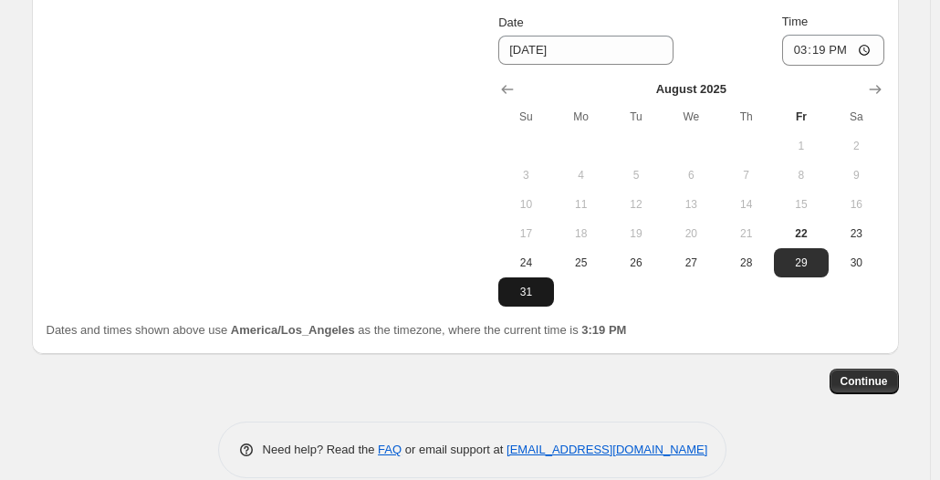
click at [527, 288] on span "31" at bounding box center [526, 292] width 40 height 15
type input "[DATE]"
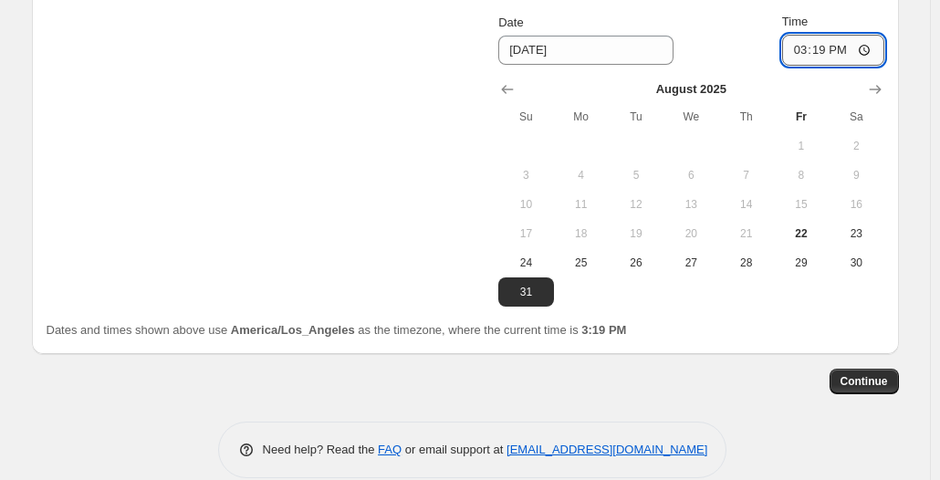
click at [867, 49] on input "15:19" at bounding box center [833, 50] width 102 height 31
click at [893, 23] on div "Step 4. Select when the prices should change Change prices now Change prices la…" at bounding box center [465, 125] width 867 height 458
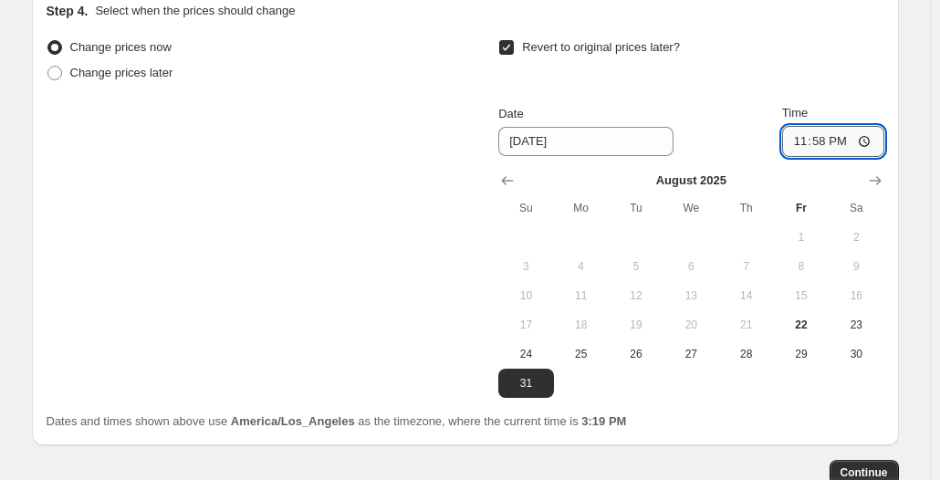
click at [862, 141] on input "23:58" at bounding box center [833, 141] width 102 height 31
type input "23:59"
drag, startPoint x: 904, startPoint y: 72, endPoint x: 898, endPoint y: 81, distance: 10.6
click at [863, 466] on span "Continue" at bounding box center [864, 473] width 47 height 15
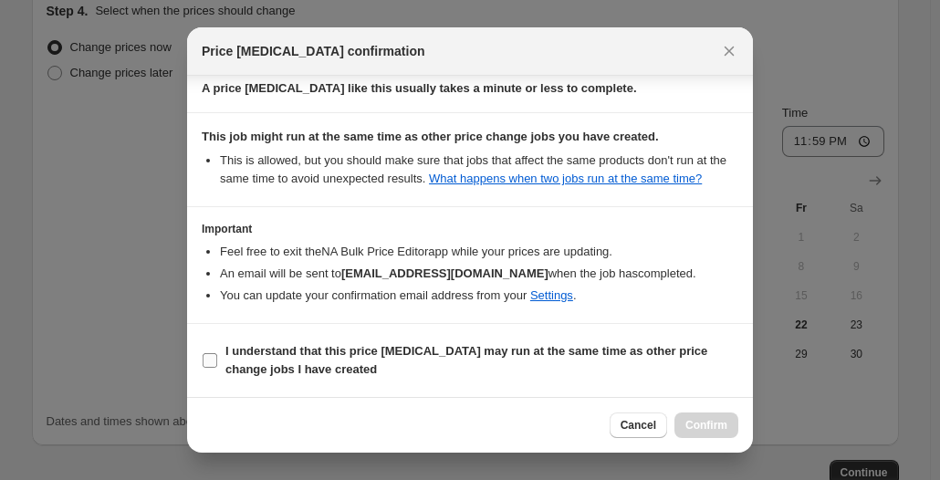
scroll to position [373, 0]
click at [426, 345] on b "I understand that this price [MEDICAL_DATA] may run at the same time as other p…" at bounding box center [466, 360] width 482 height 32
click at [217, 353] on input "I understand that this price [MEDICAL_DATA] may run at the same time as other p…" at bounding box center [210, 360] width 15 height 15
checkbox input "true"
click at [704, 421] on span "Confirm" at bounding box center [707, 425] width 42 height 15
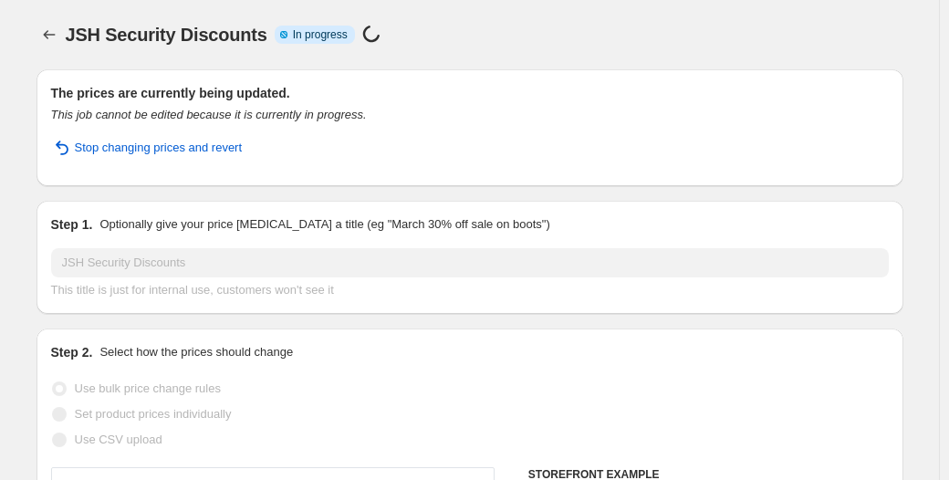
select select "by"
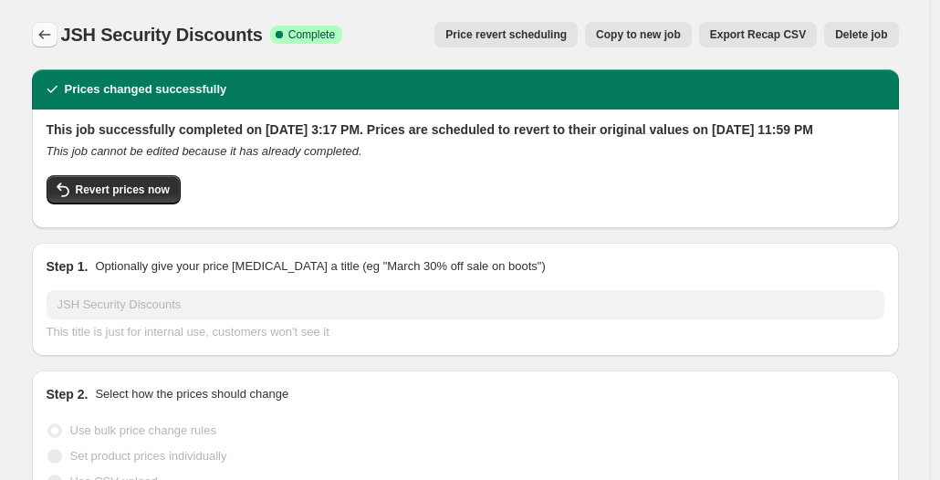
click at [51, 33] on icon "Price change jobs" at bounding box center [45, 35] width 18 height 18
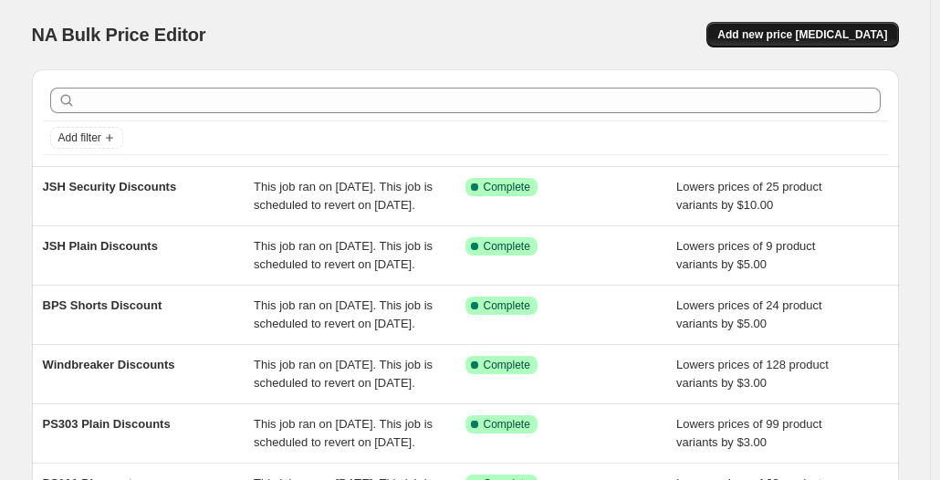
click at [835, 40] on span "Add new price [MEDICAL_DATA]" at bounding box center [802, 34] width 170 height 15
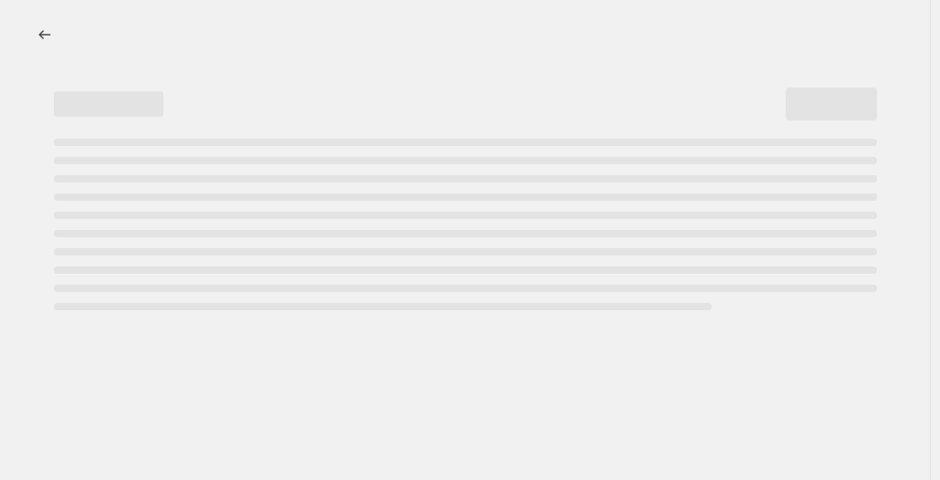
select select "percentage"
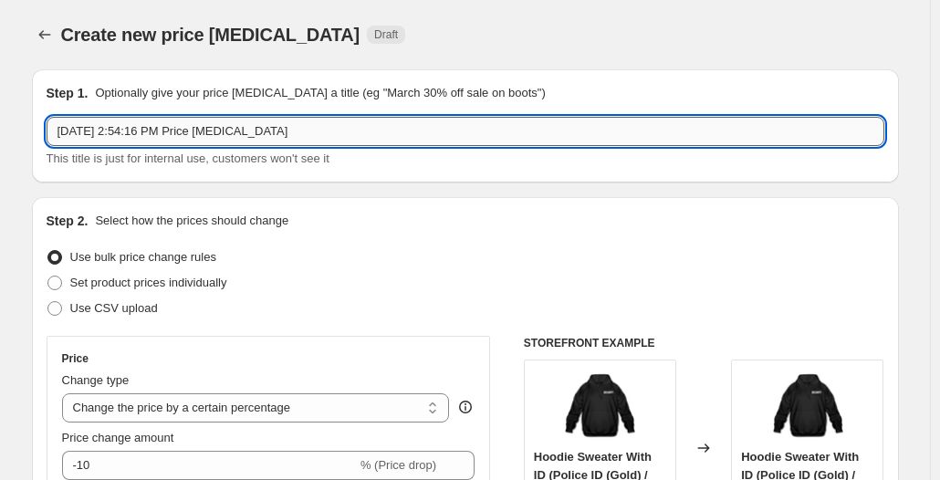
click at [205, 142] on input "[DATE] 2:54:16 PM Price [MEDICAL_DATA]" at bounding box center [466, 131] width 838 height 29
click at [206, 142] on input "[DATE] 2:54:16 PM Price [MEDICAL_DATA]" at bounding box center [466, 131] width 838 height 29
type input "j"
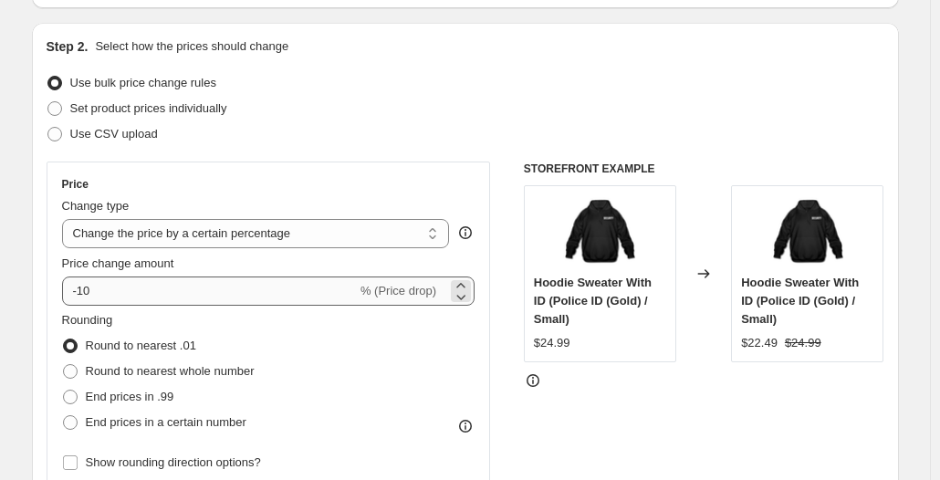
scroll to position [183, 0]
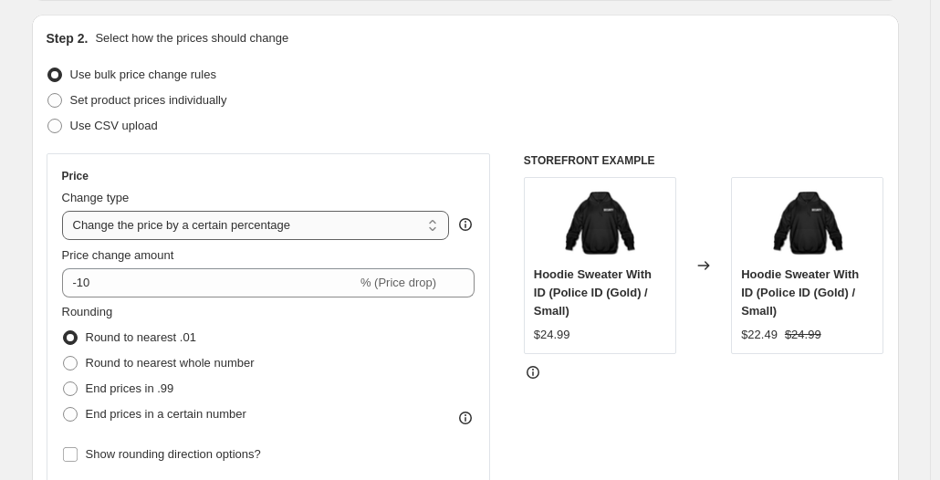
type input "JS01 Plain and Security Discounts"
click at [152, 225] on select "Change the price to a certain amount Change the price by a certain amount Chang…" at bounding box center [256, 225] width 388 height 29
select select "by"
click at [66, 211] on select "Change the price to a certain amount Change the price by a certain amount Chang…" at bounding box center [256, 225] width 388 height 29
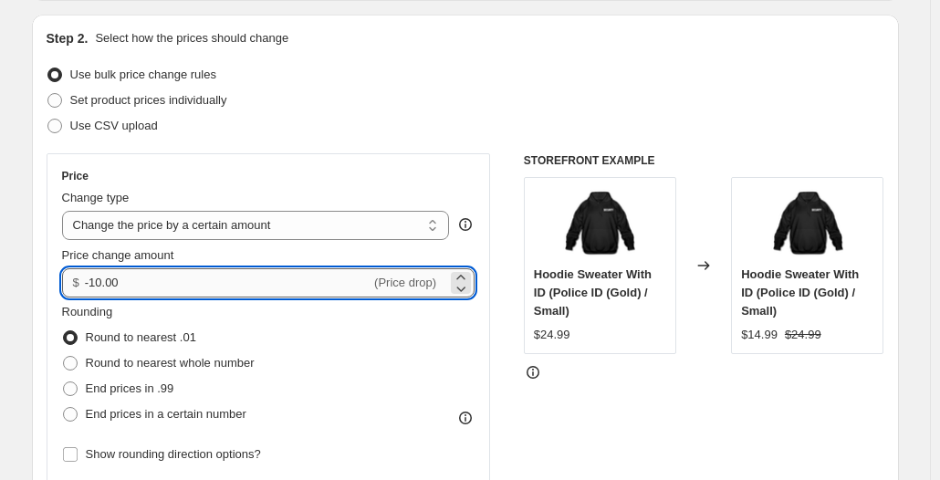
drag, startPoint x: 96, startPoint y: 278, endPoint x: 191, endPoint y: 287, distance: 95.3
click at [191, 287] on input "-10.00" at bounding box center [228, 282] width 286 height 29
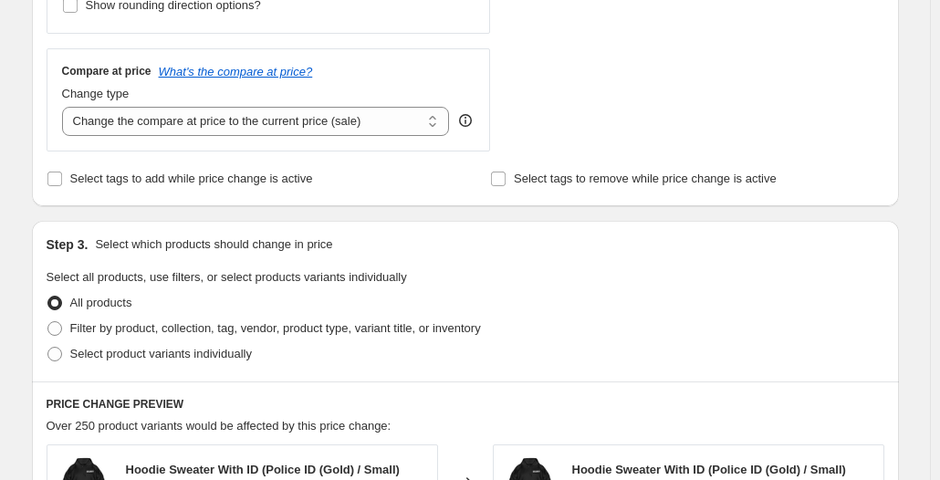
scroll to position [639, 0]
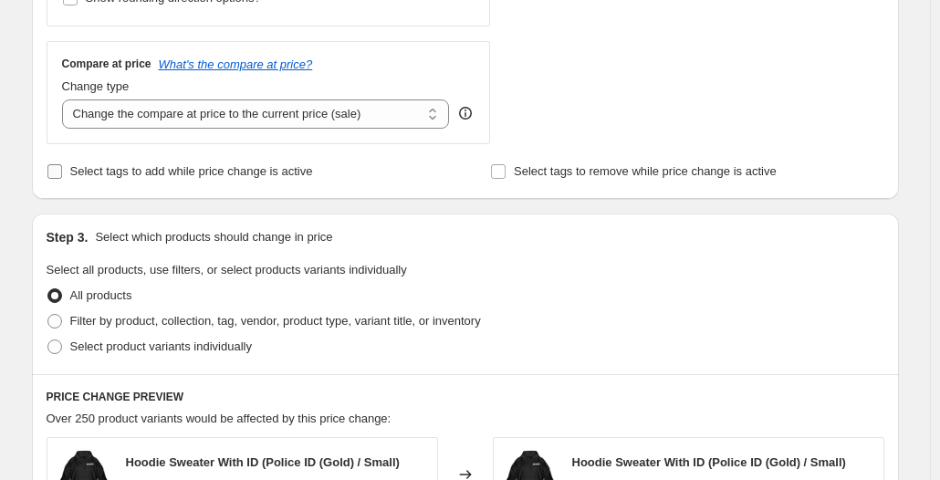
type input "-5.00"
click at [230, 173] on span "Select tags to add while price change is active" at bounding box center [191, 171] width 243 height 14
click at [62, 173] on input "Select tags to add while price change is active" at bounding box center [54, 171] width 15 height 15
checkbox input "true"
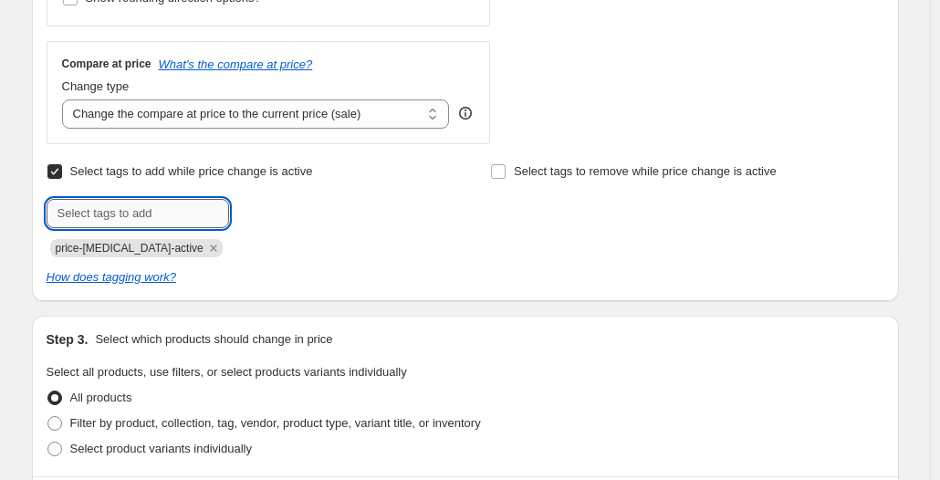
click at [157, 210] on input "text" at bounding box center [138, 213] width 183 height 29
type input "sale-item"
click at [278, 215] on span "sale-item" at bounding box center [291, 211] width 47 height 13
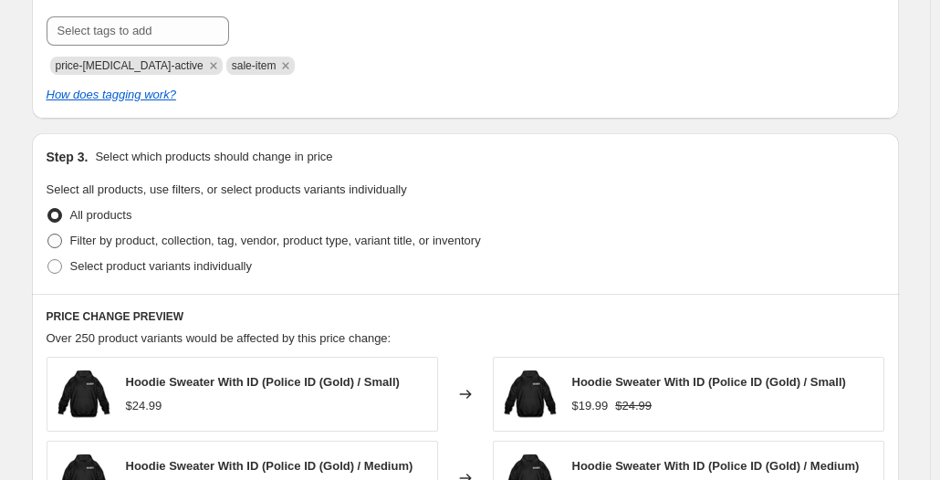
click at [388, 237] on span "Filter by product, collection, tag, vendor, product type, variant title, or inv…" at bounding box center [275, 241] width 411 height 14
click at [48, 235] on input "Filter by product, collection, tag, vendor, product type, variant title, or inv…" at bounding box center [47, 234] width 1 height 1
radio input "true"
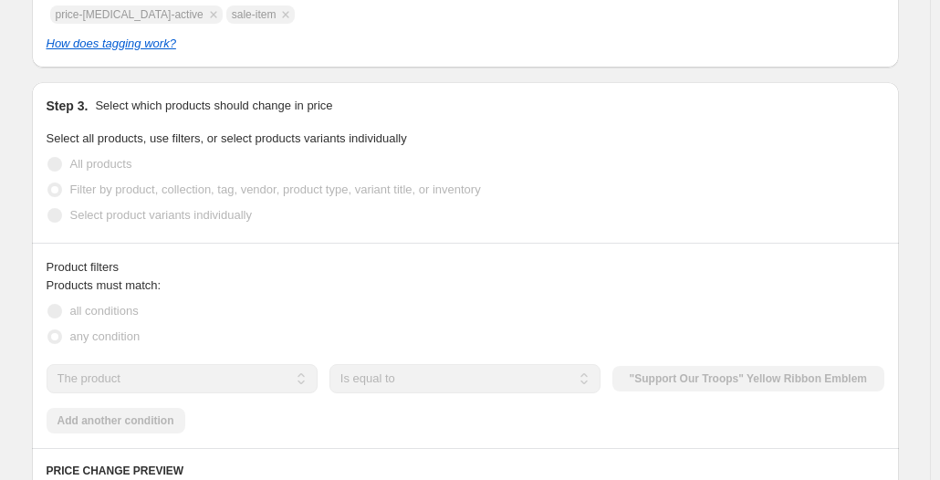
scroll to position [913, 0]
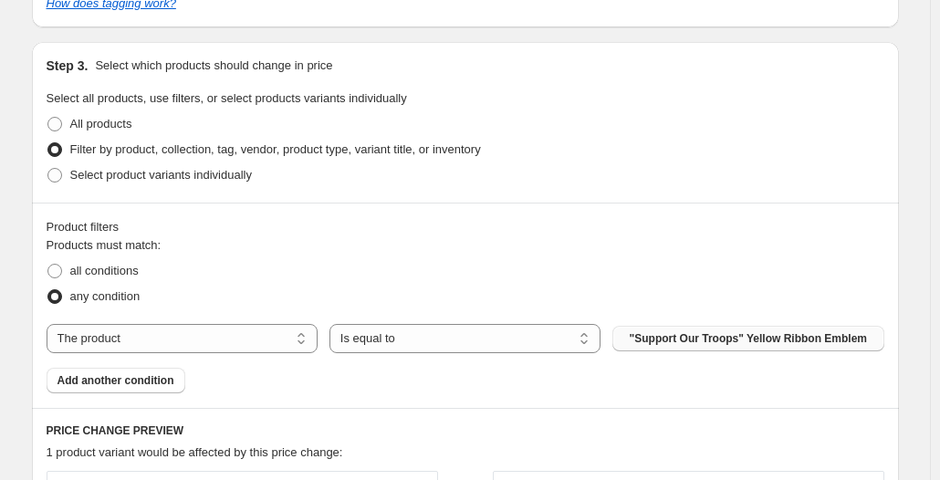
click at [698, 336] on span ""Support Our Troops" Yellow Ribbon Emblem" at bounding box center [749, 338] width 238 height 15
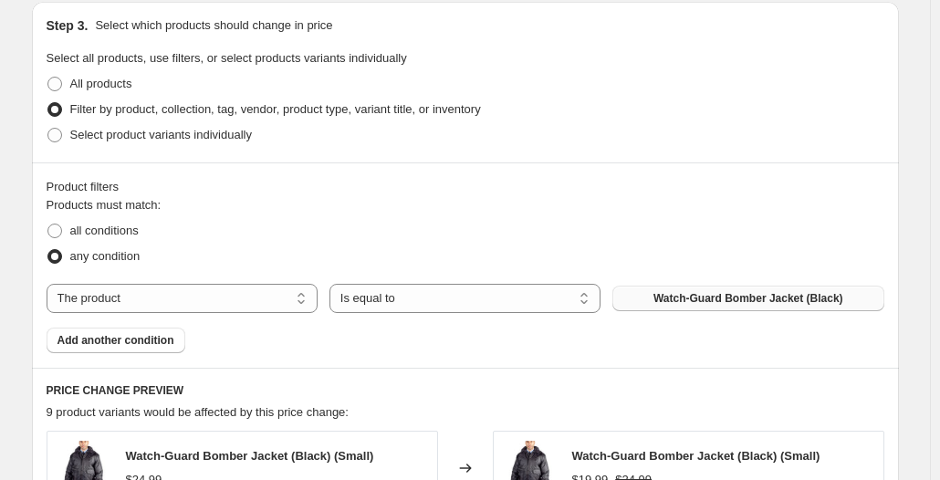
scroll to position [1004, 0]
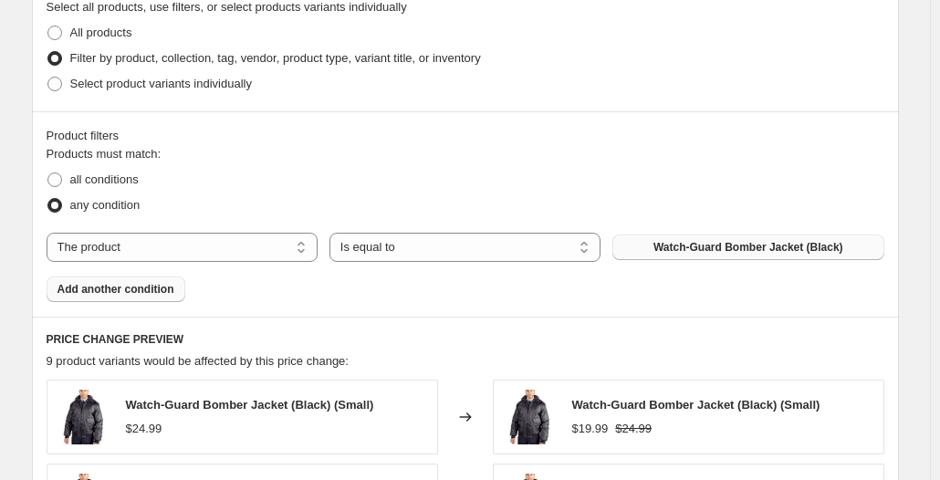
click at [132, 290] on span "Add another condition" at bounding box center [116, 289] width 117 height 15
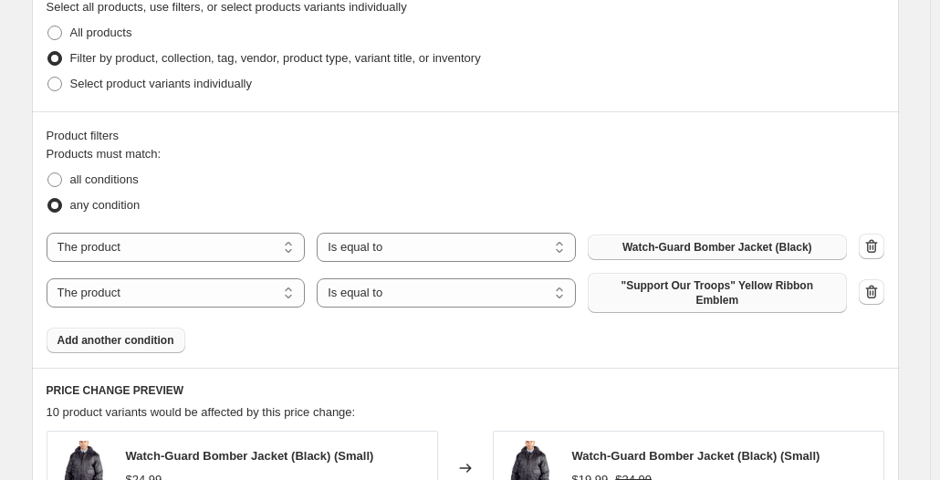
click at [672, 280] on span ""Support Our Troops" Yellow Ribbon Emblem" at bounding box center [717, 292] width 237 height 29
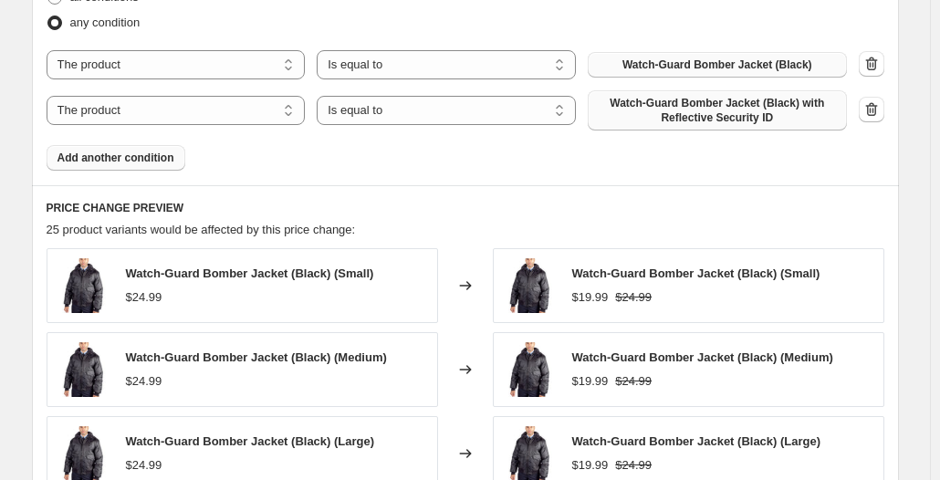
scroll to position [1703, 0]
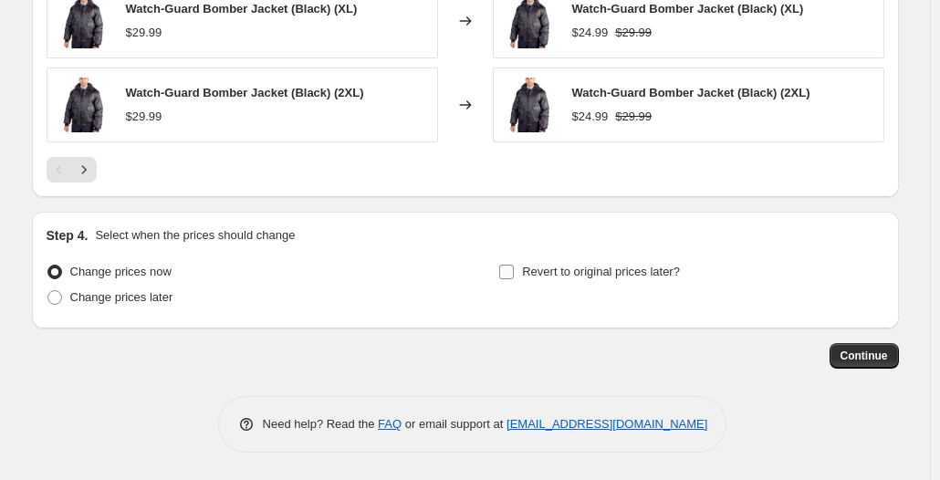
click at [548, 272] on span "Revert to original prices later?" at bounding box center [601, 272] width 158 height 14
click at [514, 272] on input "Revert to original prices later?" at bounding box center [506, 272] width 15 height 15
checkbox input "true"
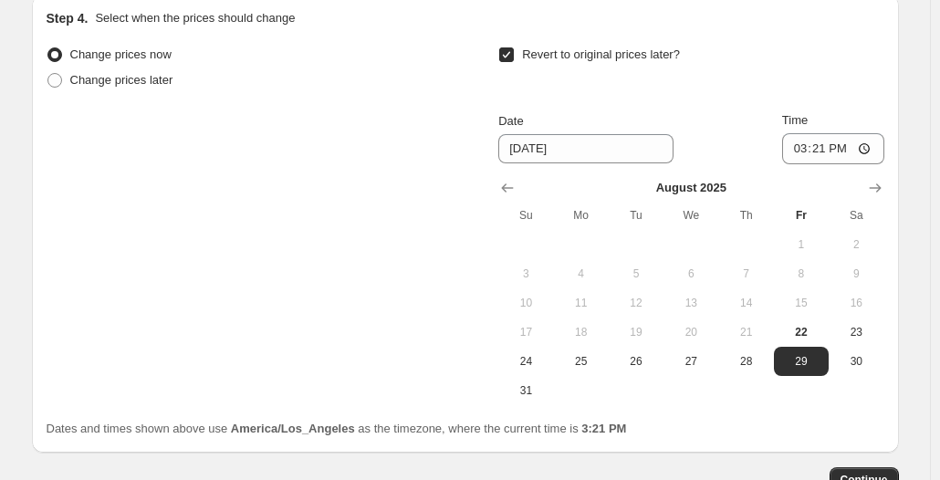
scroll to position [1977, 0]
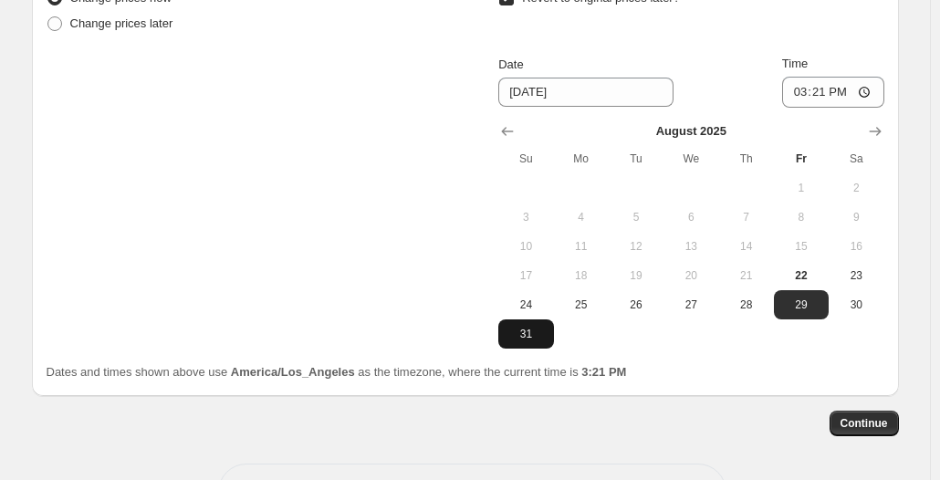
drag, startPoint x: 526, startPoint y: 336, endPoint x: 660, endPoint y: 240, distance: 164.9
click at [528, 336] on span "31" at bounding box center [526, 334] width 40 height 15
type input "[DATE]"
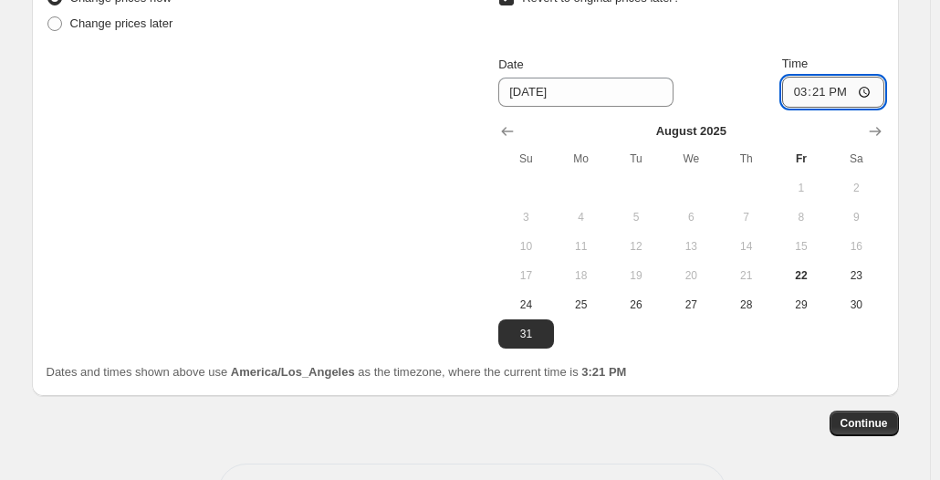
click at [874, 91] on input "15:21" at bounding box center [833, 92] width 102 height 31
type input "23:59"
drag, startPoint x: 892, startPoint y: 34, endPoint x: 904, endPoint y: 78, distance: 45.4
click at [892, 34] on div "Step 4. Select when the prices should change Change prices now Change prices la…" at bounding box center [465, 167] width 867 height 458
click at [853, 424] on span "Continue" at bounding box center [864, 423] width 47 height 15
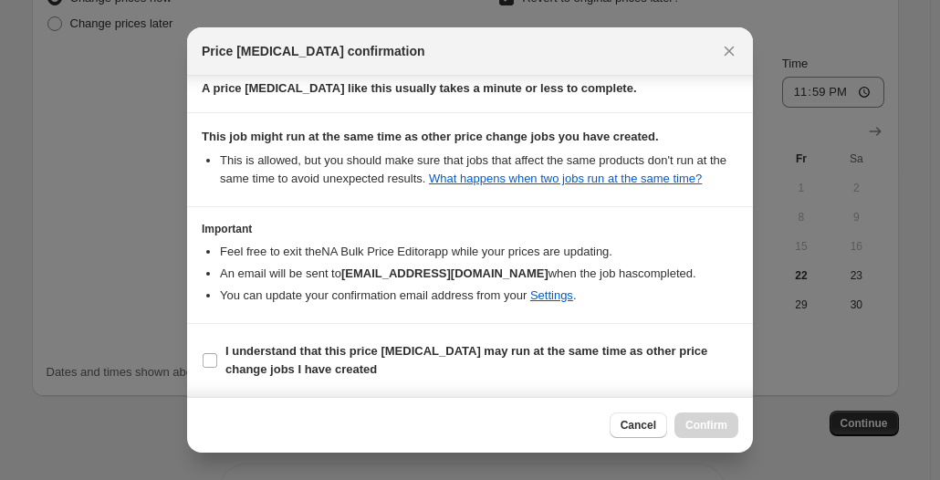
scroll to position [373, 0]
click at [318, 345] on b "I understand that this price [MEDICAL_DATA] may run at the same time as other p…" at bounding box center [466, 360] width 482 height 32
click at [217, 353] on input "I understand that this price [MEDICAL_DATA] may run at the same time as other p…" at bounding box center [210, 360] width 15 height 15
checkbox input "true"
click at [707, 416] on button "Confirm" at bounding box center [707, 426] width 64 height 26
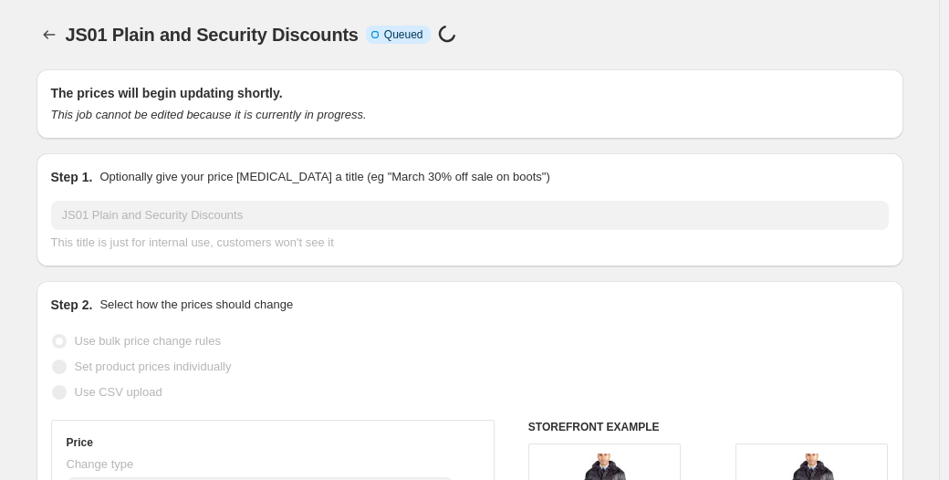
select select "by"
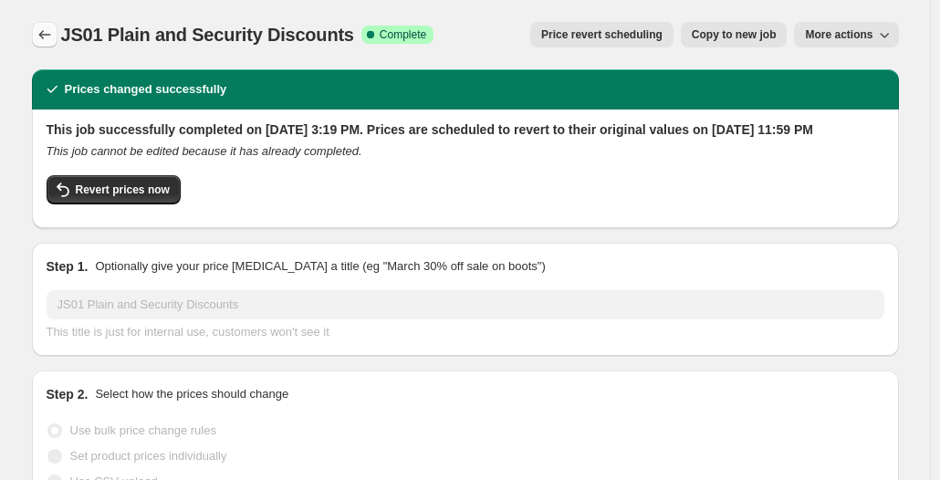
click at [51, 34] on icon "Price change jobs" at bounding box center [45, 35] width 18 height 18
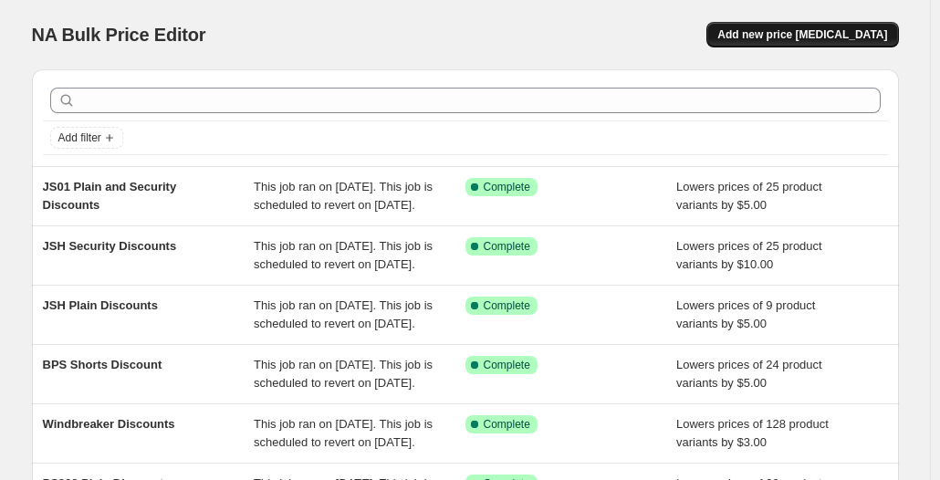
click at [802, 31] on span "Add new price [MEDICAL_DATA]" at bounding box center [802, 34] width 170 height 15
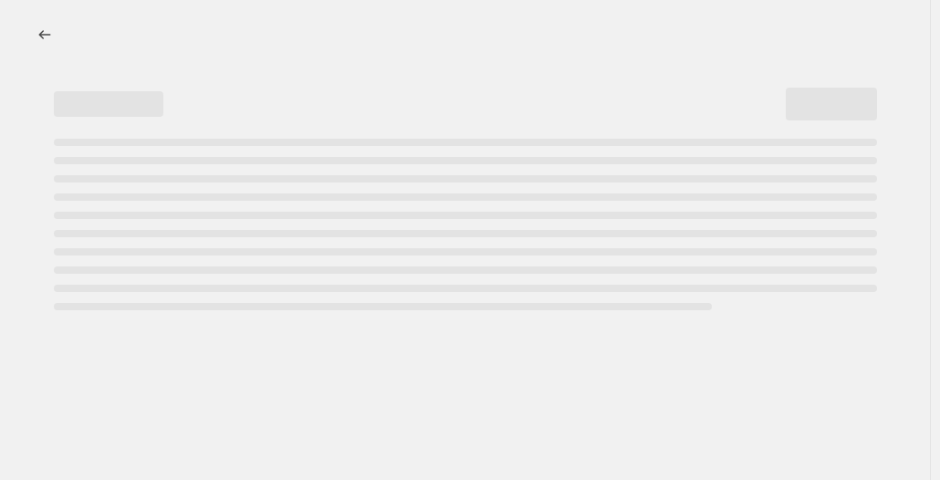
select select "percentage"
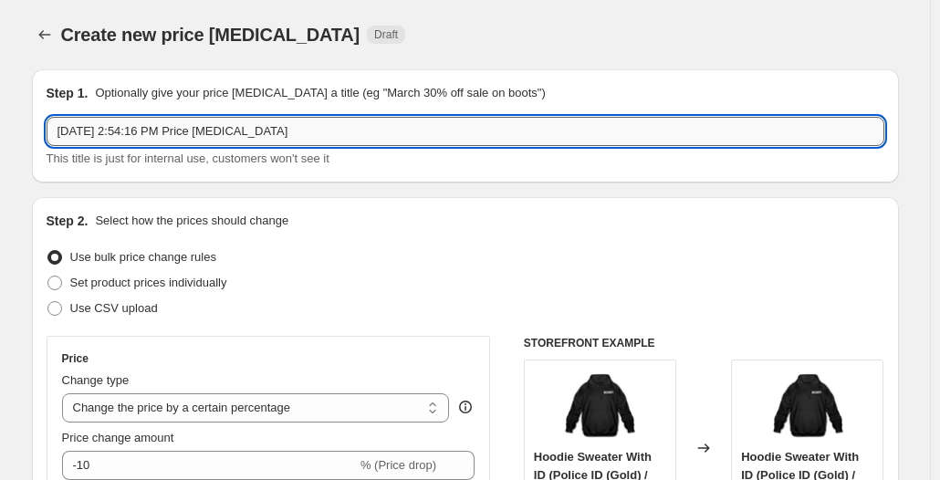
click at [178, 136] on input "[DATE] 2:54:16 PM Price [MEDICAL_DATA]" at bounding box center [466, 131] width 838 height 29
click at [178, 135] on input "[DATE] 2:54:16 PM Price [MEDICAL_DATA]" at bounding box center [466, 131] width 838 height 29
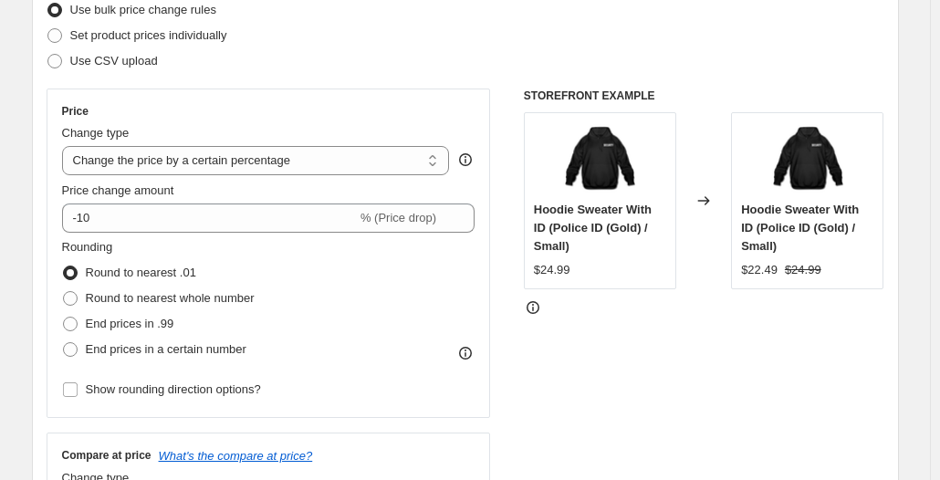
scroll to position [274, 0]
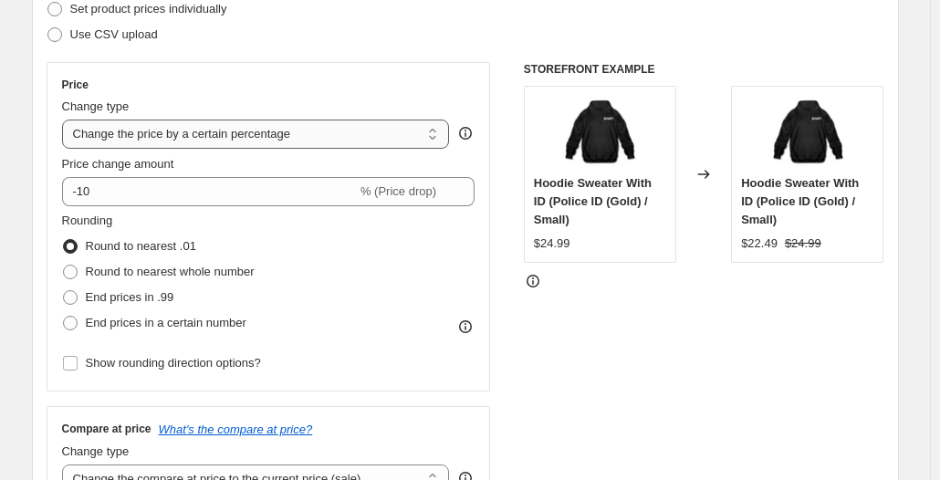
type input "E02/E102 100 Pack Discounts"
click at [201, 136] on select "Change the price to a certain amount Change the price by a certain amount Chang…" at bounding box center [256, 134] width 388 height 29
select select "by"
click at [66, 120] on select "Change the price to a certain amount Change the price by a certain amount Chang…" at bounding box center [256, 134] width 388 height 29
type input "-10.00"
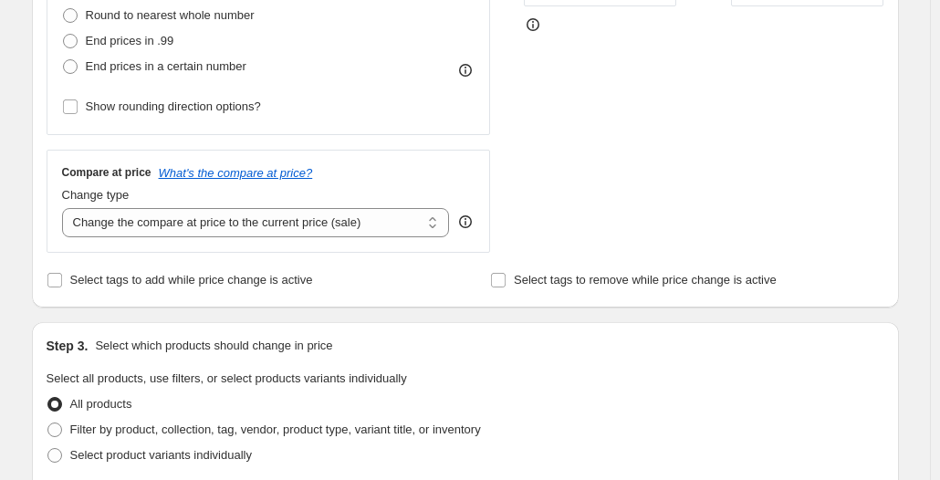
scroll to position [548, 0]
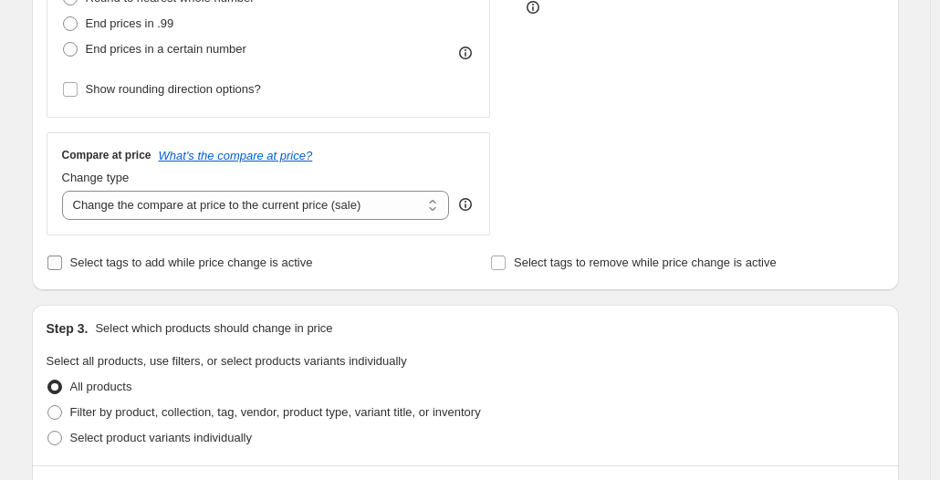
click at [257, 260] on span "Select tags to add while price change is active" at bounding box center [191, 263] width 243 height 14
click at [62, 260] on input "Select tags to add while price change is active" at bounding box center [54, 263] width 15 height 15
checkbox input "true"
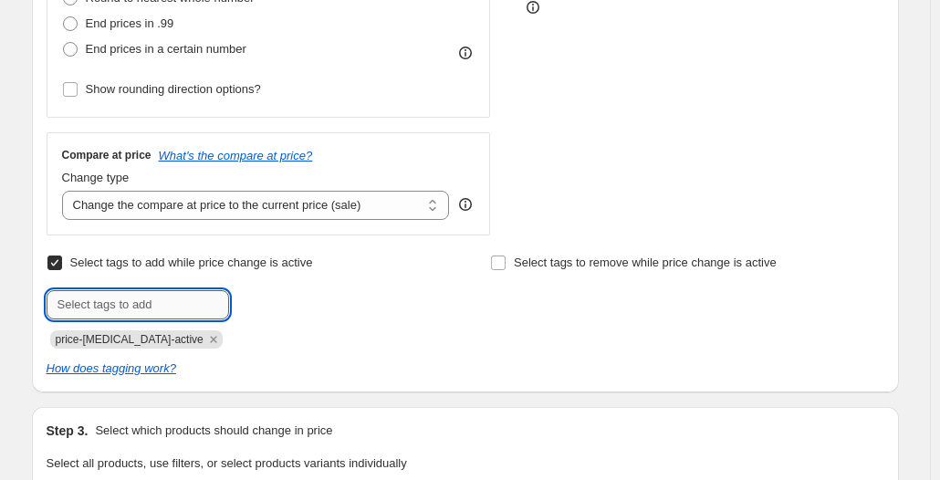
click at [153, 317] on input "text" at bounding box center [138, 304] width 183 height 29
type input "sale-item"
click at [294, 300] on span "sale-item" at bounding box center [291, 303] width 47 height 13
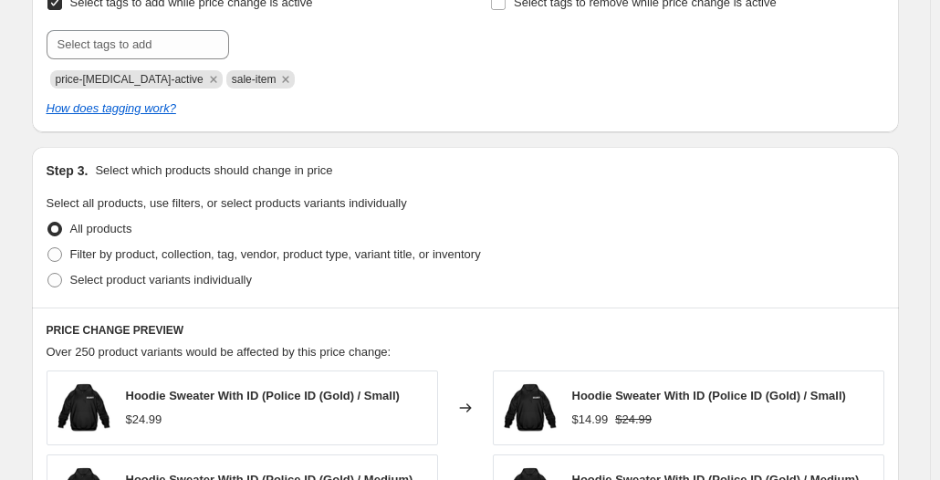
scroll to position [822, 0]
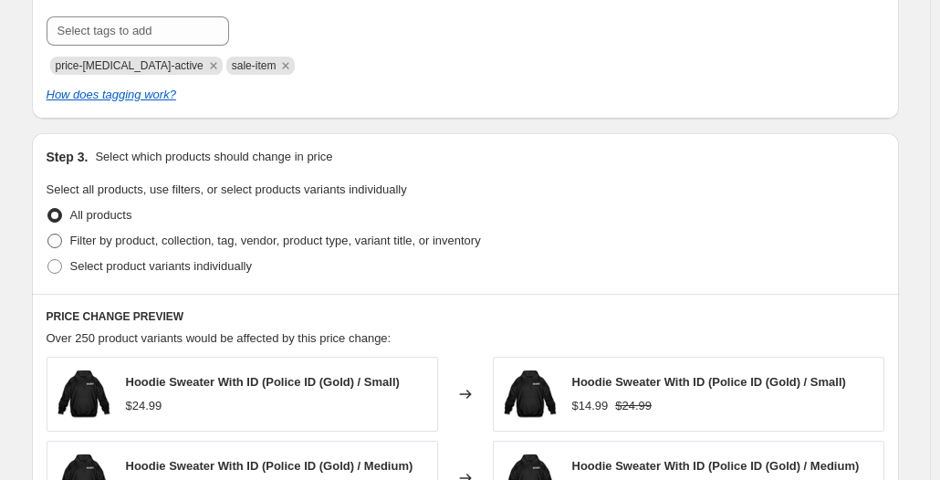
click at [286, 241] on span "Filter by product, collection, tag, vendor, product type, variant title, or inv…" at bounding box center [275, 241] width 411 height 14
click at [48, 235] on input "Filter by product, collection, tag, vendor, product type, variant title, or inv…" at bounding box center [47, 234] width 1 height 1
radio input "true"
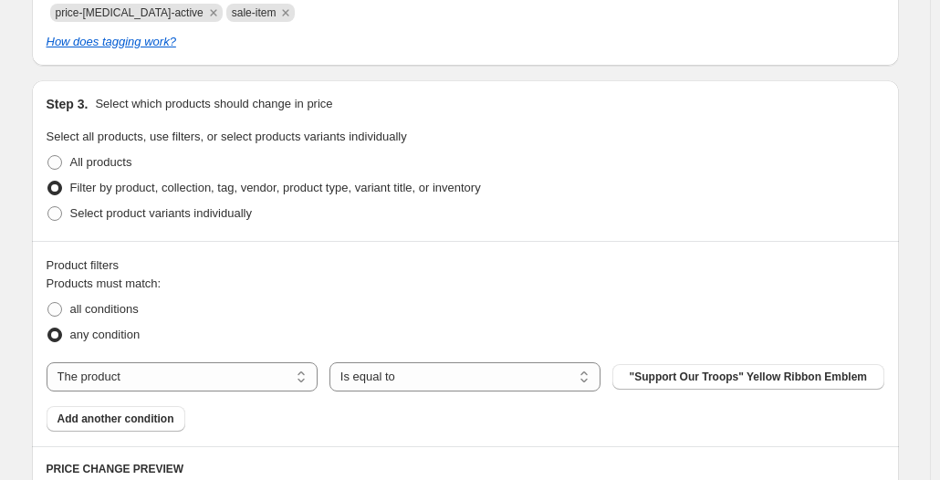
scroll to position [1004, 0]
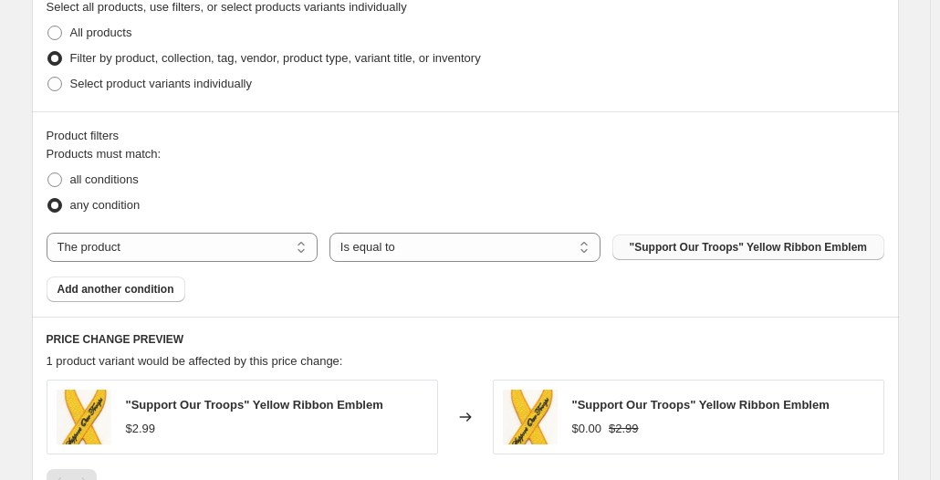
click at [702, 257] on button ""Support Our Troops" Yellow Ribbon Emblem" at bounding box center [747, 248] width 271 height 26
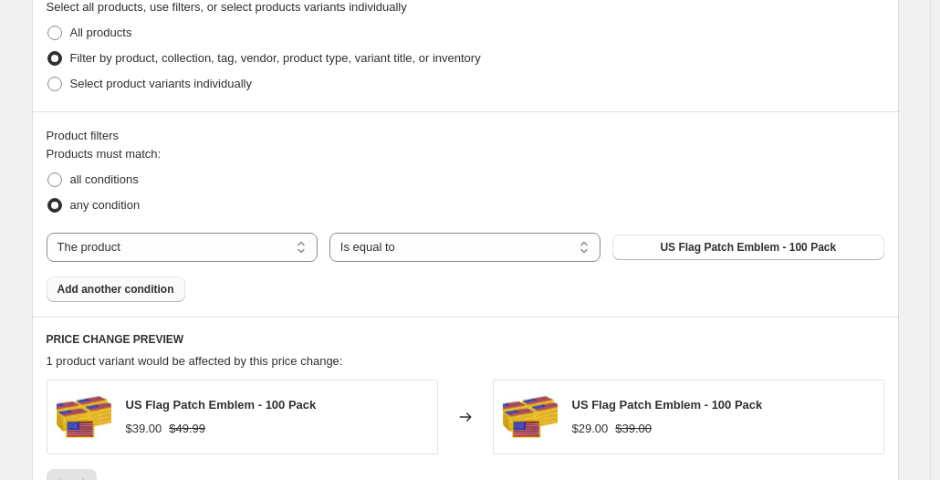
click at [79, 298] on button "Add another condition" at bounding box center [116, 290] width 139 height 26
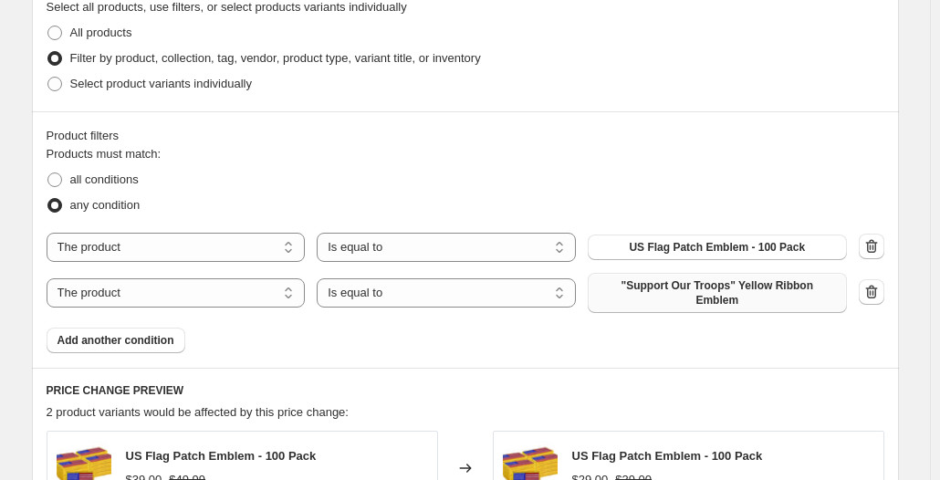
click at [632, 298] on button ""Support Our Troops" Yellow Ribbon Emblem" at bounding box center [717, 293] width 259 height 40
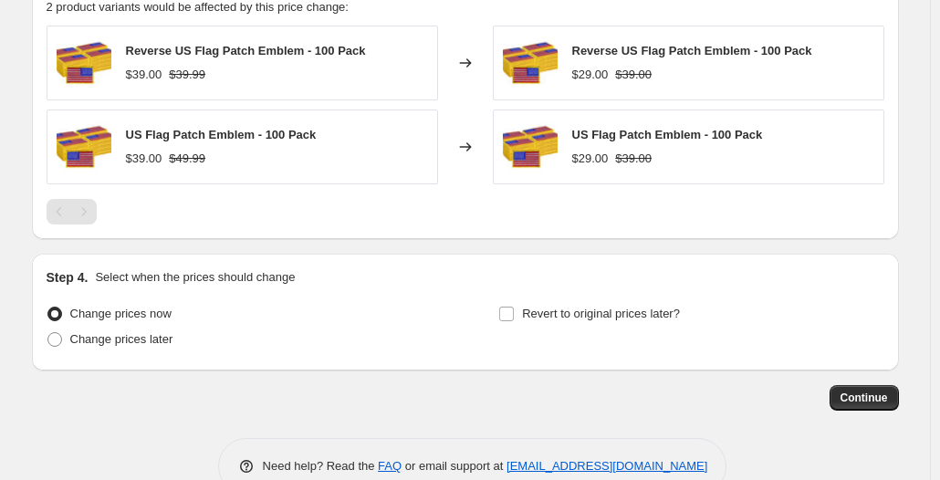
scroll to position [1440, 0]
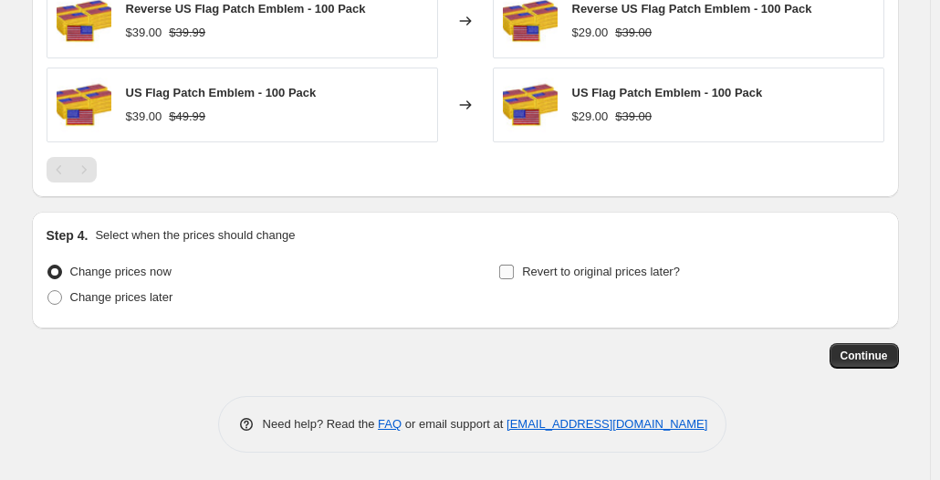
click at [602, 276] on span "Revert to original prices later?" at bounding box center [601, 272] width 158 height 14
click at [514, 276] on input "Revert to original prices later?" at bounding box center [506, 272] width 15 height 15
checkbox input "true"
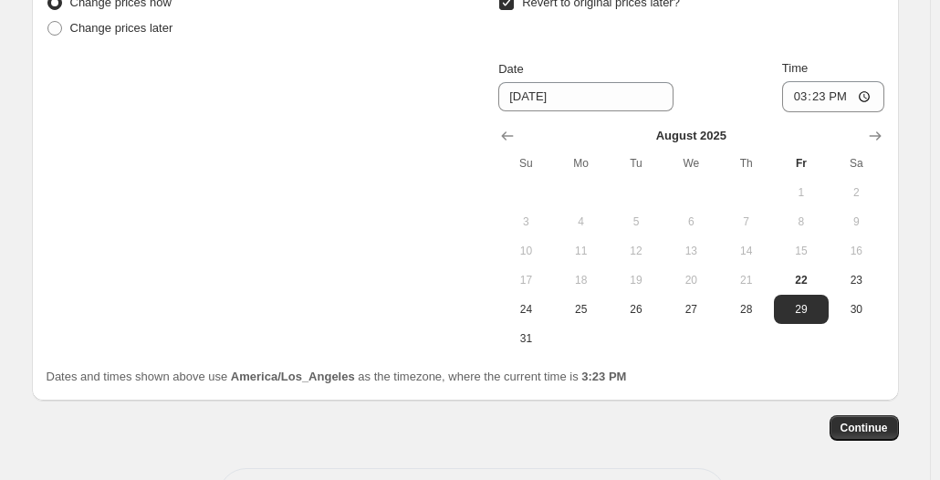
scroll to position [1782, 0]
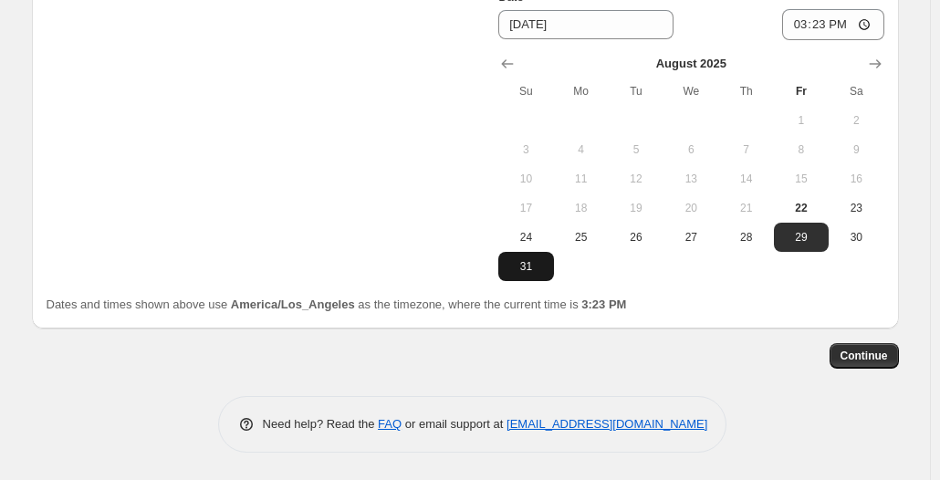
click at [529, 259] on span "31" at bounding box center [526, 266] width 40 height 15
type input "[DATE]"
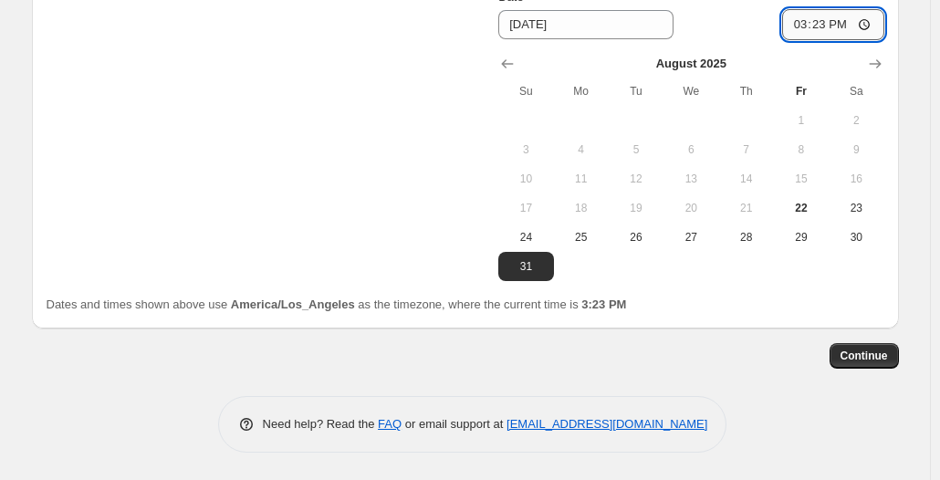
click at [875, 17] on input "15:23" at bounding box center [833, 24] width 102 height 31
type input "23:59"
click at [866, 359] on span "Continue" at bounding box center [864, 356] width 47 height 15
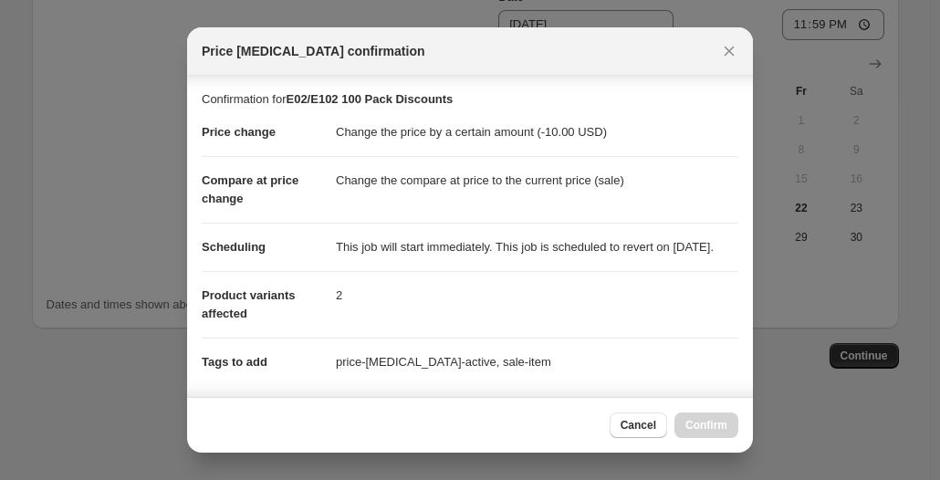
scroll to position [373, 0]
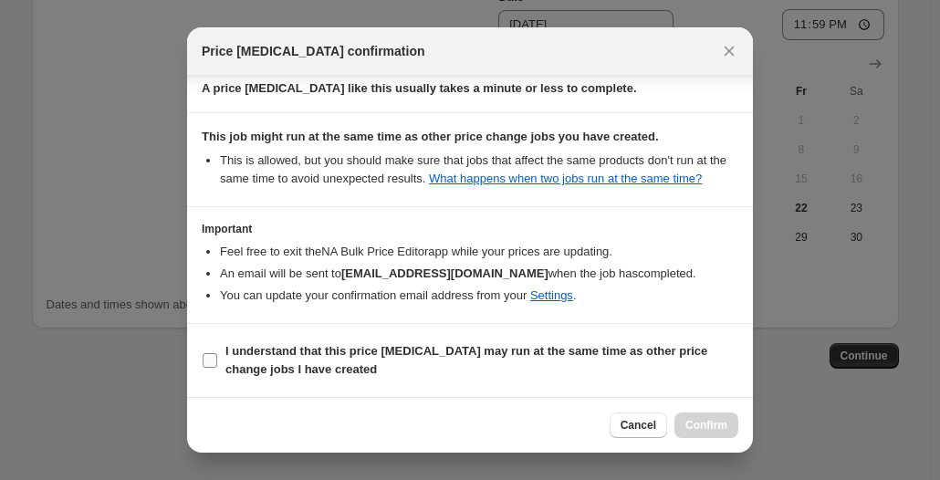
click at [367, 362] on span "I understand that this price [MEDICAL_DATA] may run at the same time as other p…" at bounding box center [481, 360] width 513 height 37
click at [217, 362] on input "I understand that this price [MEDICAL_DATA] may run at the same time as other p…" at bounding box center [210, 360] width 15 height 15
checkbox input "true"
click at [723, 433] on button "Confirm" at bounding box center [707, 426] width 64 height 26
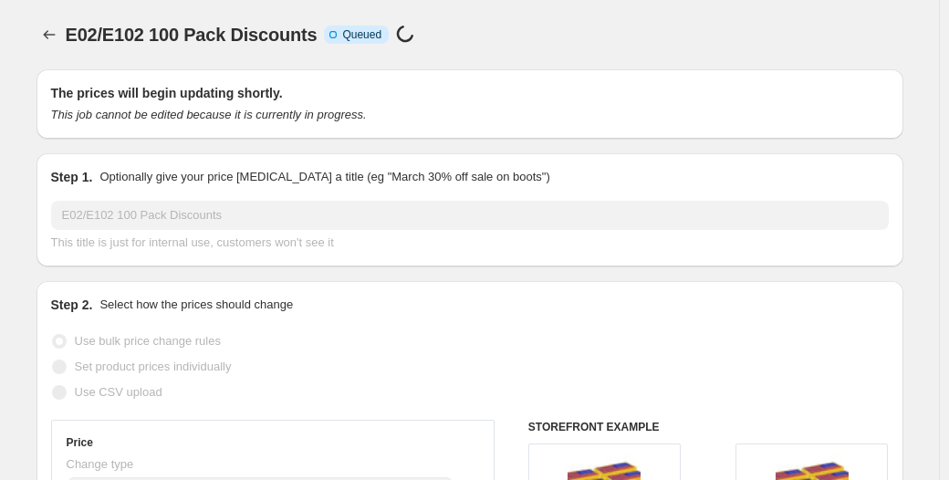
select select "by"
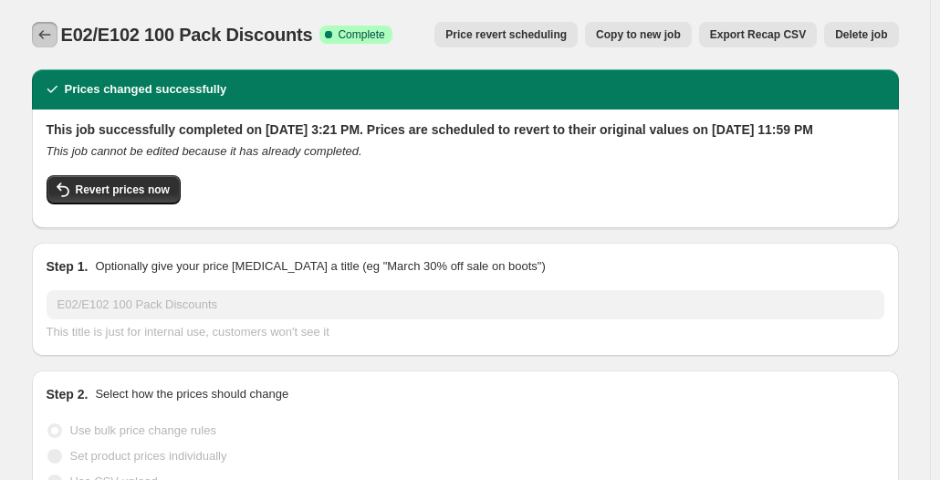
click at [47, 36] on icon "Price change jobs" at bounding box center [45, 35] width 18 height 18
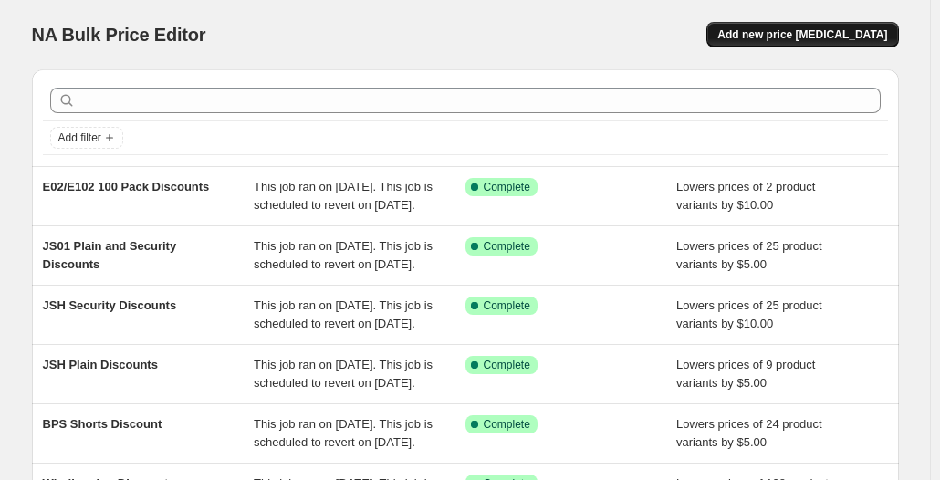
click at [846, 26] on button "Add new price [MEDICAL_DATA]" at bounding box center [803, 35] width 192 height 26
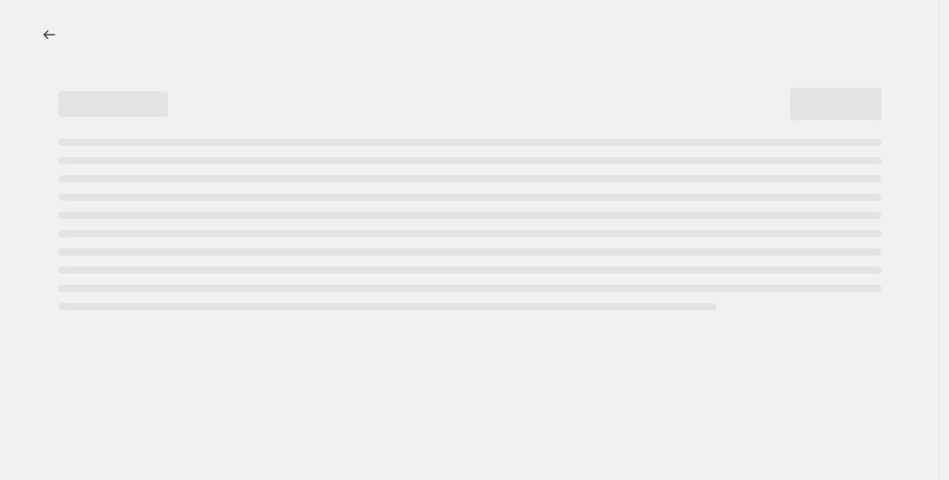
select select "percentage"
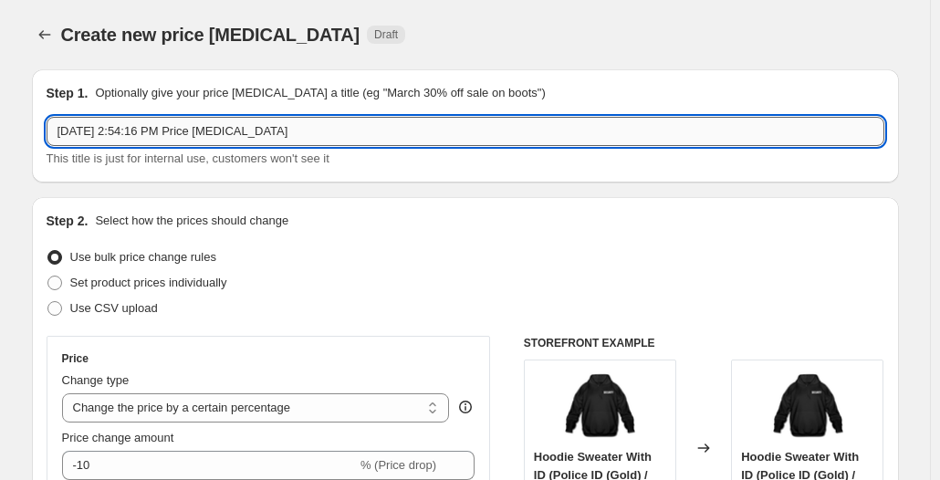
click at [314, 134] on input "[DATE] 2:54:16 PM Price [MEDICAL_DATA]" at bounding box center [466, 131] width 838 height 29
type input "t"
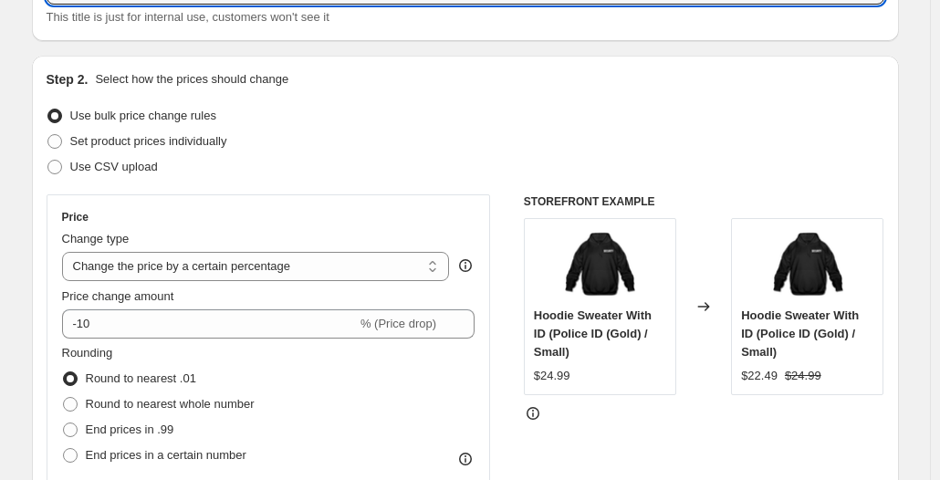
scroll to position [183, 0]
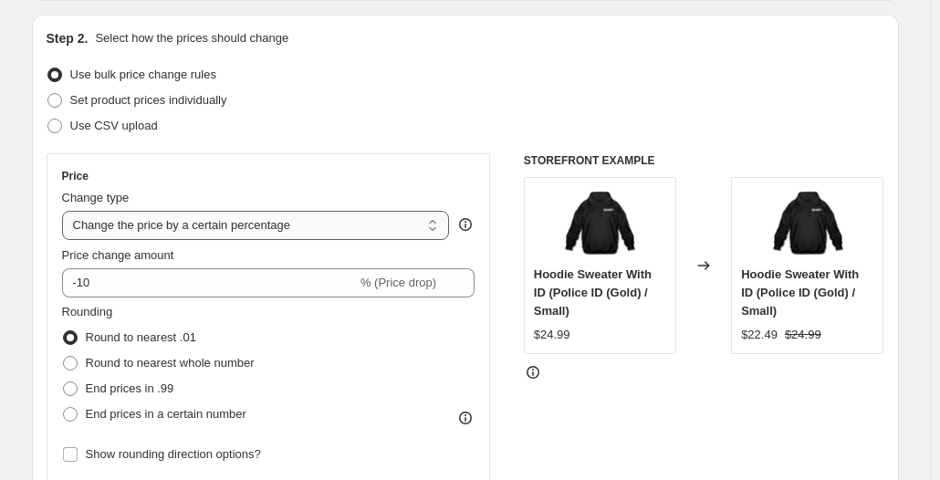
type input "Tactical Vests - 20% Off"
click at [236, 230] on select "Change the price to a certain amount Change the price by a certain amount Chang…" at bounding box center [256, 225] width 388 height 29
select select "by"
click at [66, 211] on select "Change the price to a certain amount Change the price by a certain amount Chang…" at bounding box center [256, 225] width 388 height 29
type input "-10.00"
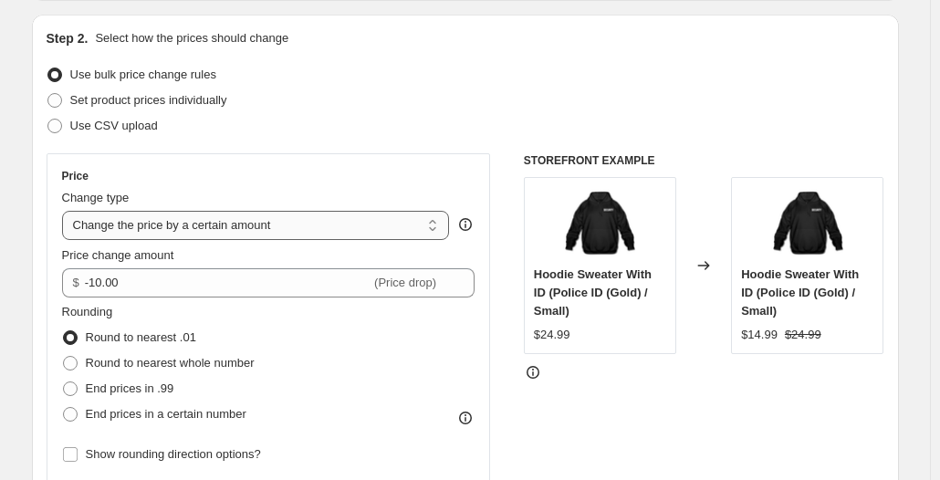
click at [204, 224] on select "Change the price to a certain amount Change the price by a certain amount Chang…" at bounding box center [256, 225] width 388 height 29
select select "percentage"
click at [66, 211] on select "Change the price to a certain amount Change the price by a certain amount Chang…" at bounding box center [256, 225] width 388 height 29
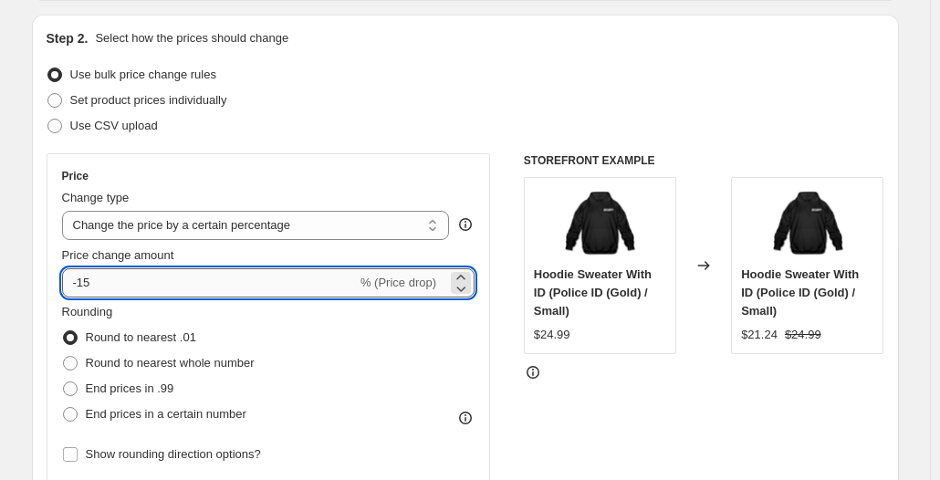
drag, startPoint x: 84, startPoint y: 278, endPoint x: 113, endPoint y: 281, distance: 29.3
click at [112, 281] on input "-15" at bounding box center [209, 282] width 295 height 29
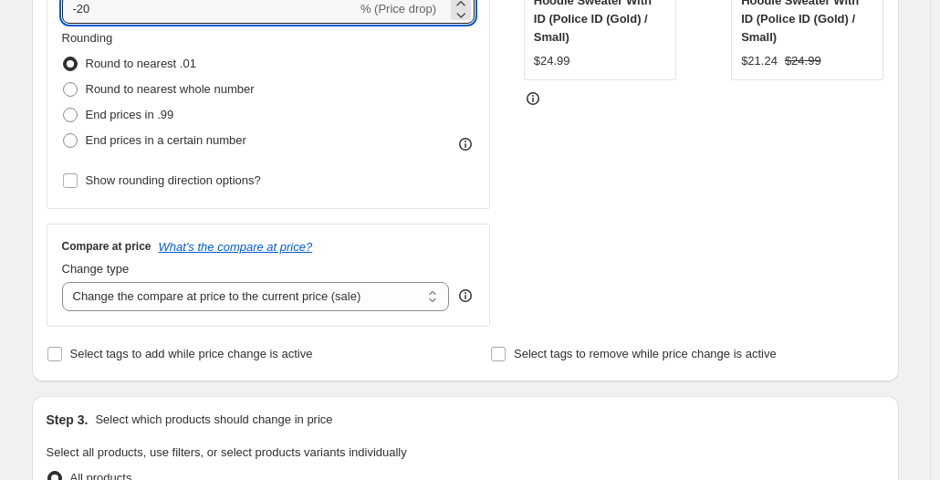
scroll to position [548, 0]
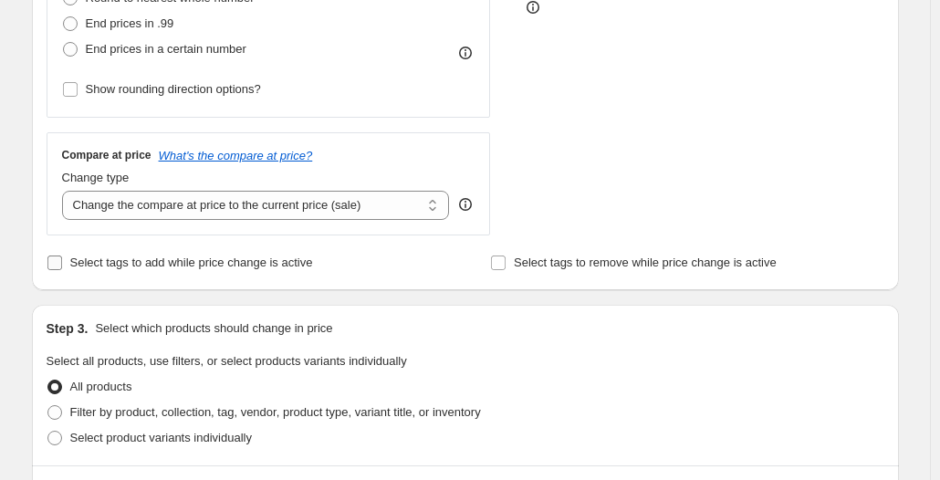
type input "-20"
click at [249, 256] on span "Select tags to add while price change is active" at bounding box center [191, 263] width 243 height 14
click at [62, 256] on input "Select tags to add while price change is active" at bounding box center [54, 263] width 15 height 15
checkbox input "true"
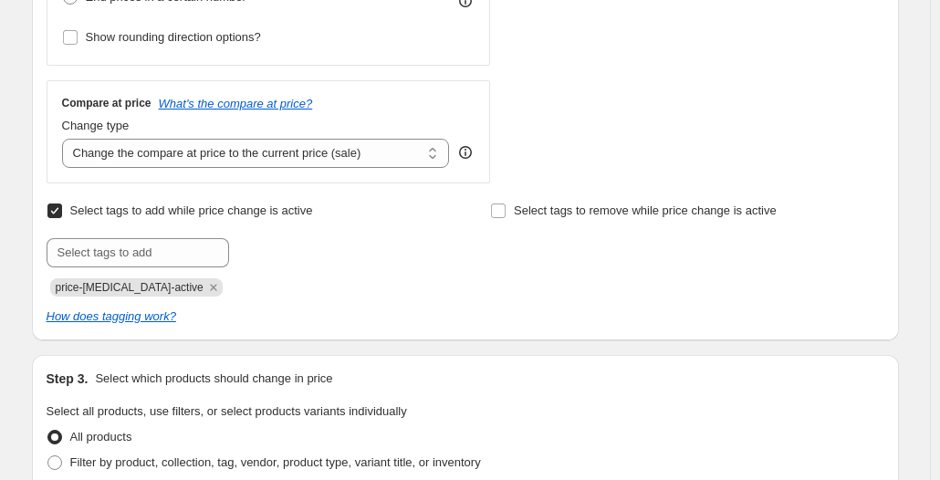
scroll to position [639, 0]
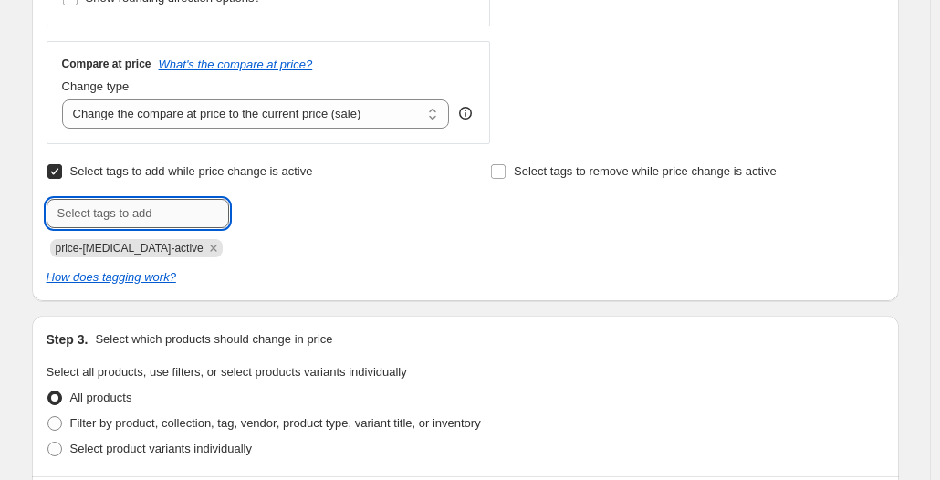
click at [201, 220] on input "text" at bounding box center [138, 213] width 183 height 29
type input "sale-item"
click at [300, 214] on span "sale-item" at bounding box center [291, 211] width 47 height 13
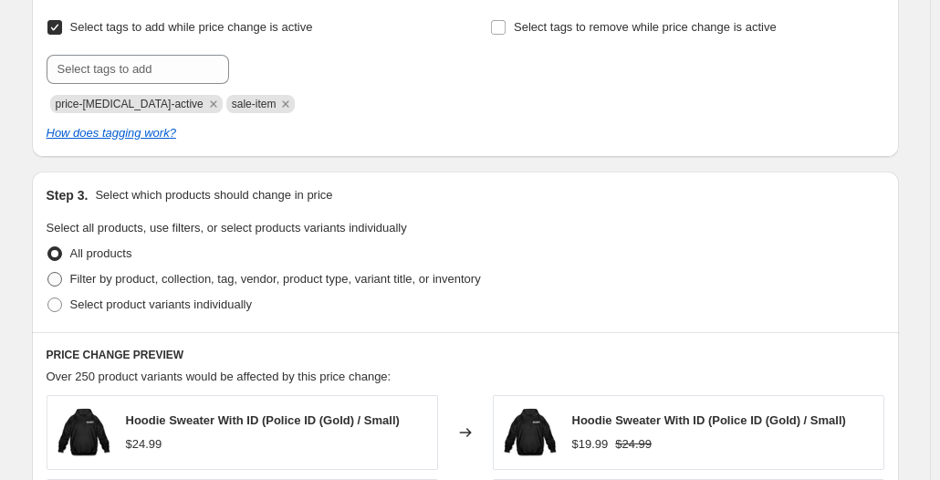
scroll to position [822, 0]
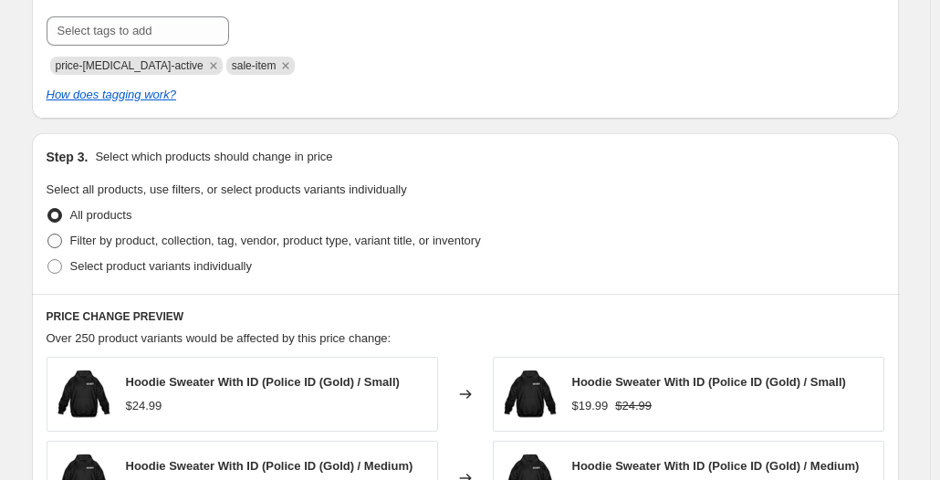
click at [187, 238] on span "Filter by product, collection, tag, vendor, product type, variant title, or inv…" at bounding box center [275, 241] width 411 height 14
click at [48, 235] on input "Filter by product, collection, tag, vendor, product type, variant title, or inv…" at bounding box center [47, 234] width 1 height 1
radio input "true"
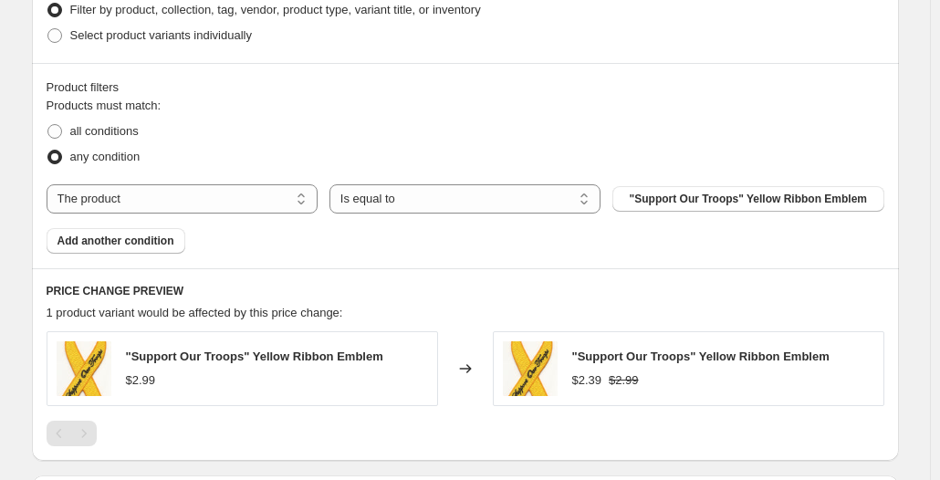
scroll to position [1095, 0]
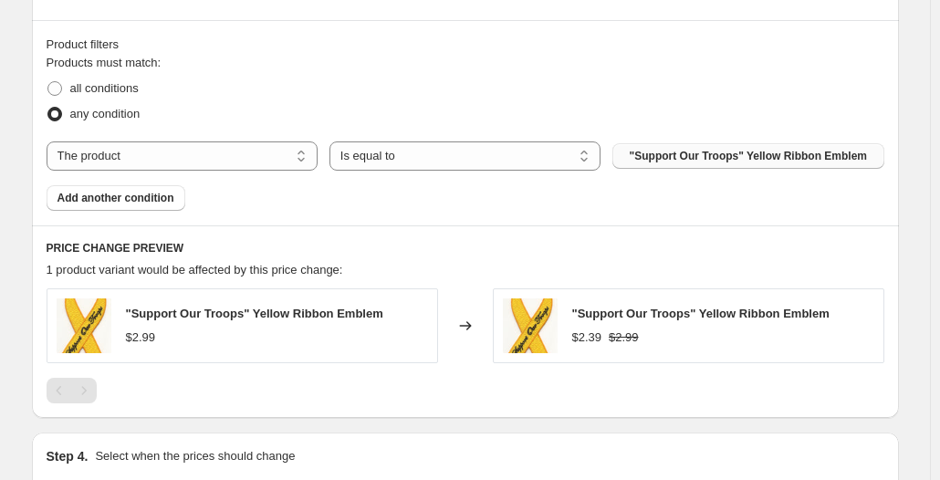
click at [698, 161] on span ""Support Our Troops" Yellow Ribbon Emblem" at bounding box center [749, 156] width 238 height 15
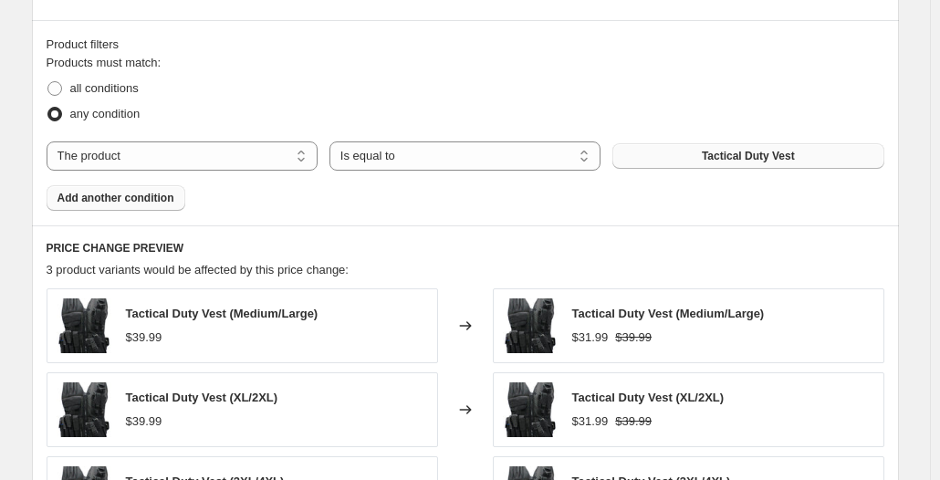
click at [141, 203] on span "Add another condition" at bounding box center [116, 198] width 117 height 15
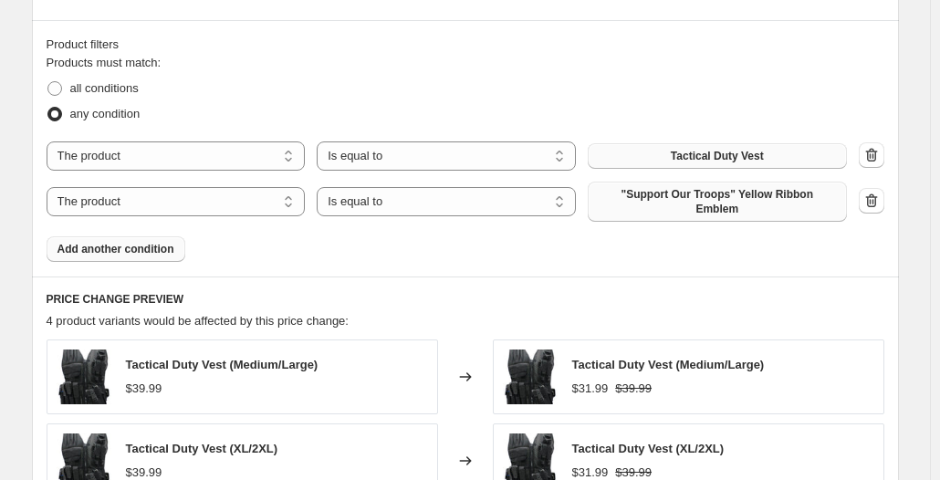
click at [661, 206] on button ""Support Our Troops" Yellow Ribbon Emblem" at bounding box center [717, 202] width 259 height 40
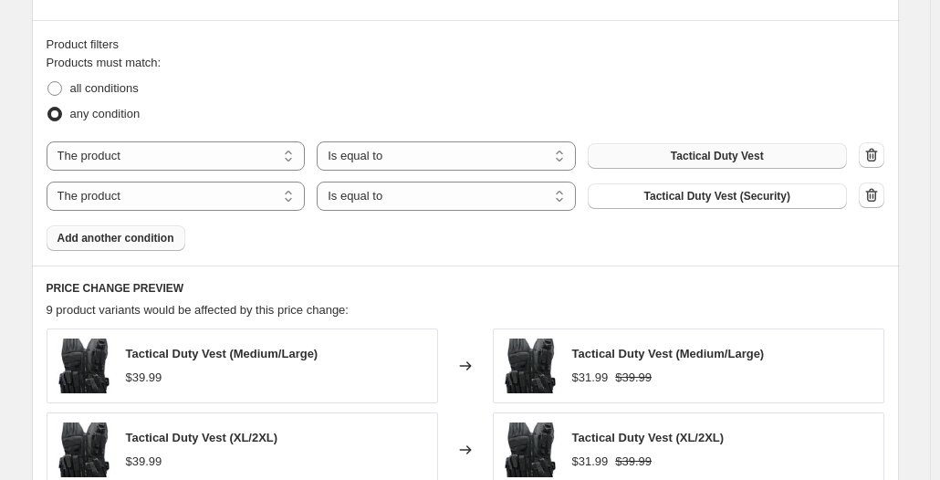
click at [174, 246] on button "Add another condition" at bounding box center [116, 238] width 139 height 26
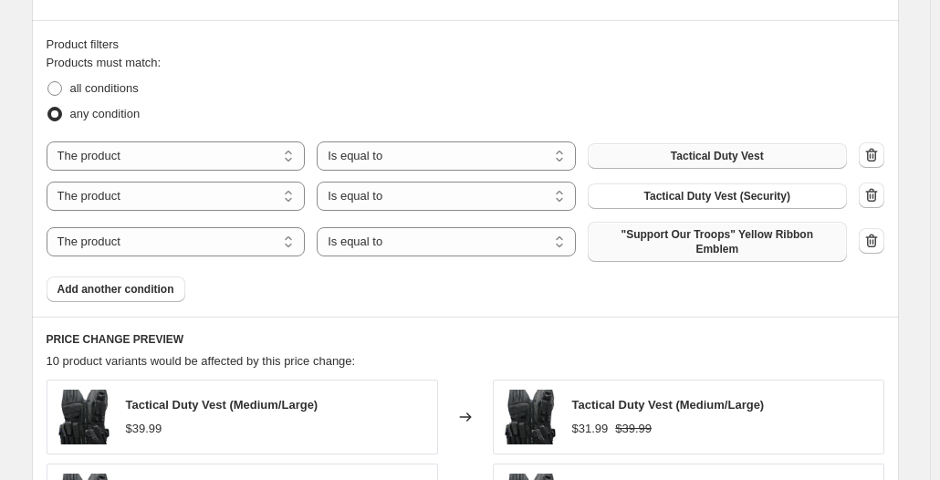
click at [704, 246] on button ""Support Our Troops" Yellow Ribbon Emblem" at bounding box center [717, 242] width 259 height 40
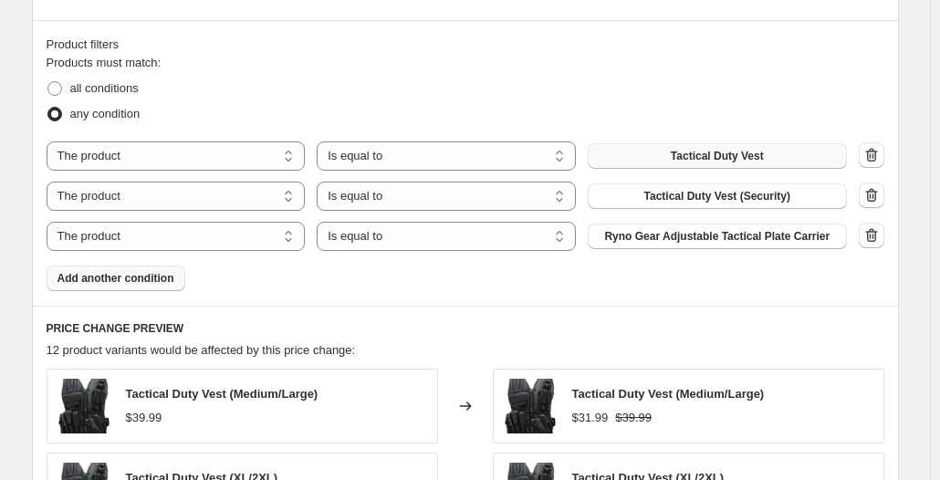
click at [146, 274] on span "Add another condition" at bounding box center [116, 278] width 117 height 15
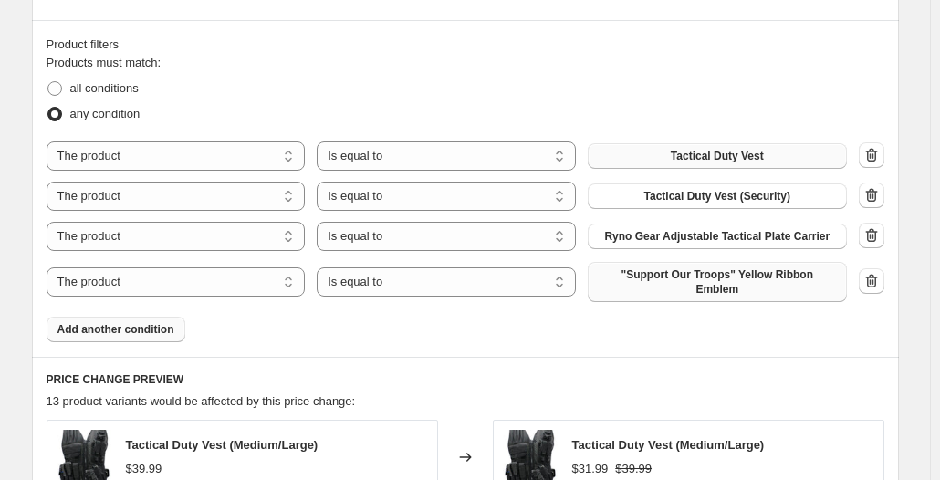
click at [693, 284] on button ""Support Our Troops" Yellow Ribbon Emblem" at bounding box center [717, 282] width 259 height 40
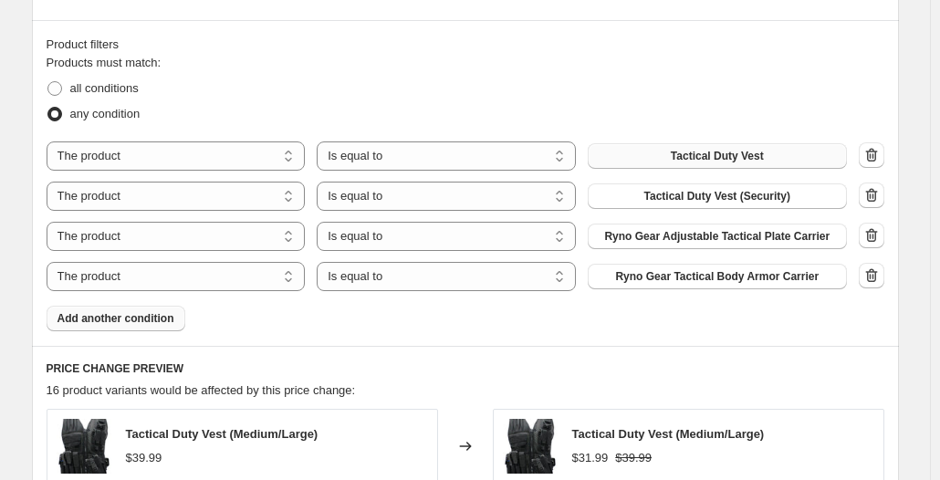
click at [136, 318] on span "Add another condition" at bounding box center [116, 318] width 117 height 15
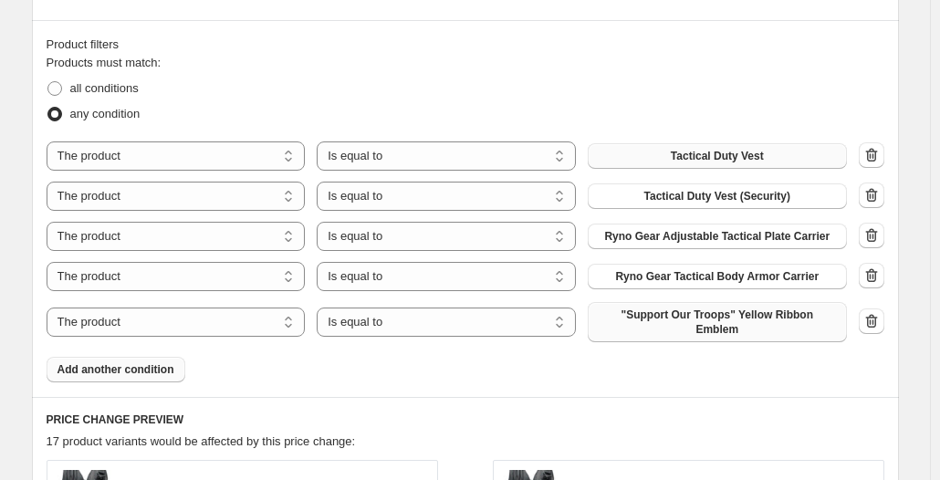
click at [653, 321] on span ""Support Our Troops" Yellow Ribbon Emblem" at bounding box center [717, 322] width 237 height 29
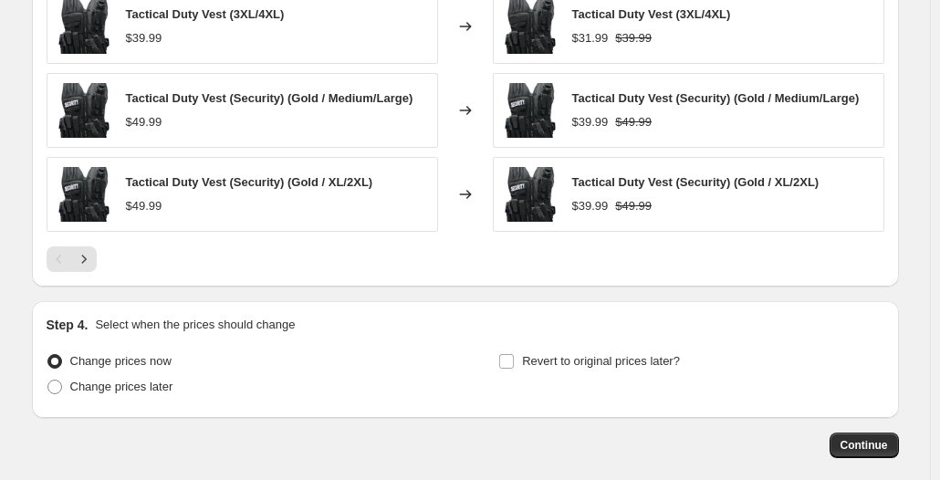
scroll to position [1824, 0]
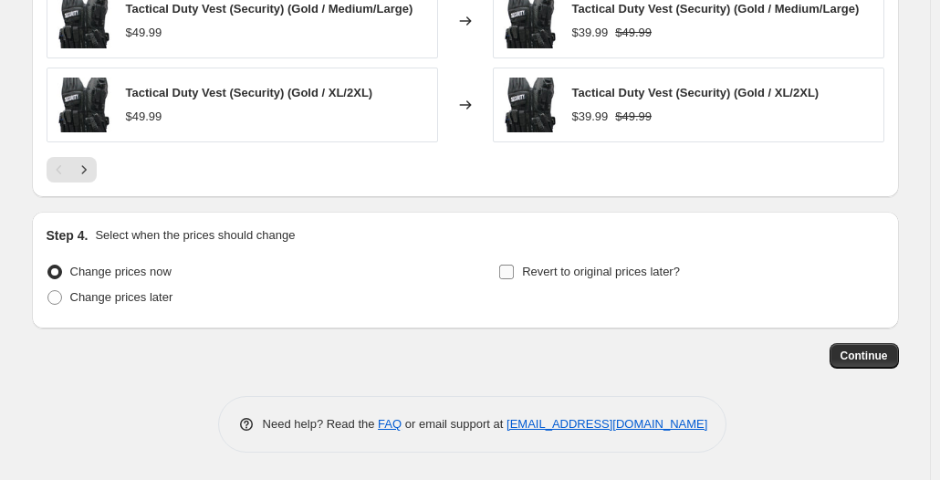
click at [605, 270] on span "Revert to original prices later?" at bounding box center [601, 272] width 158 height 14
click at [514, 270] on input "Revert to original prices later?" at bounding box center [506, 272] width 15 height 15
checkbox input "true"
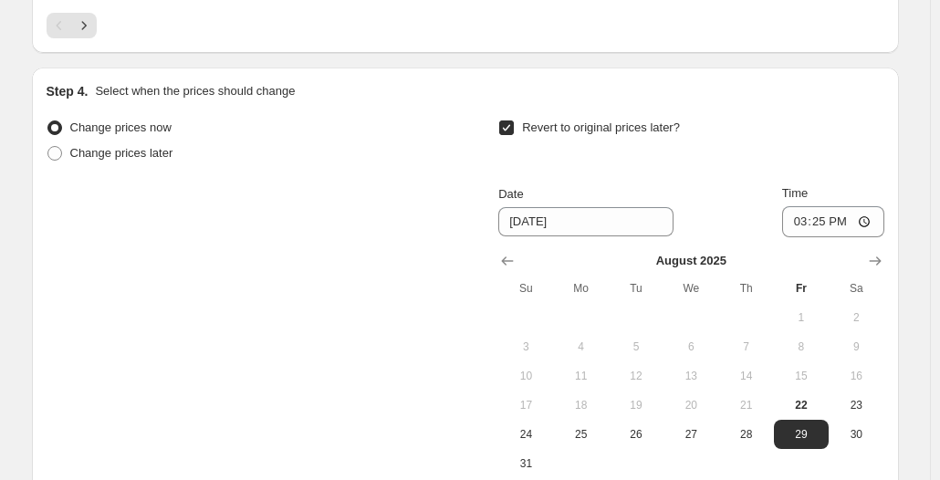
scroll to position [2006, 0]
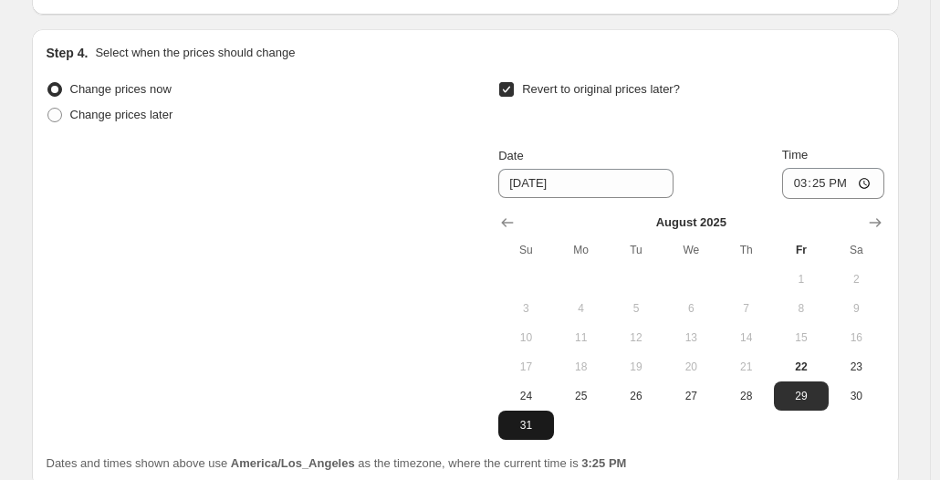
click at [529, 422] on span "31" at bounding box center [526, 425] width 40 height 15
type input "[DATE]"
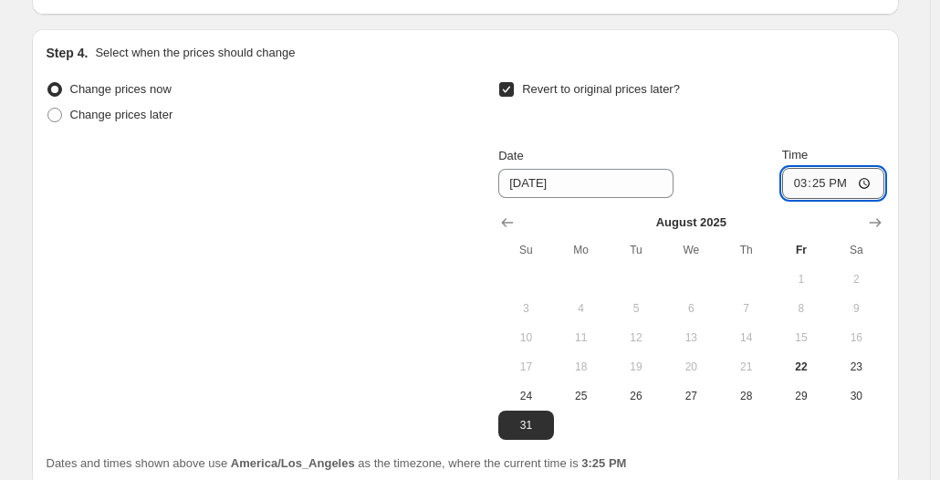
click at [870, 177] on input "15:25" at bounding box center [833, 183] width 102 height 31
type input "23:59"
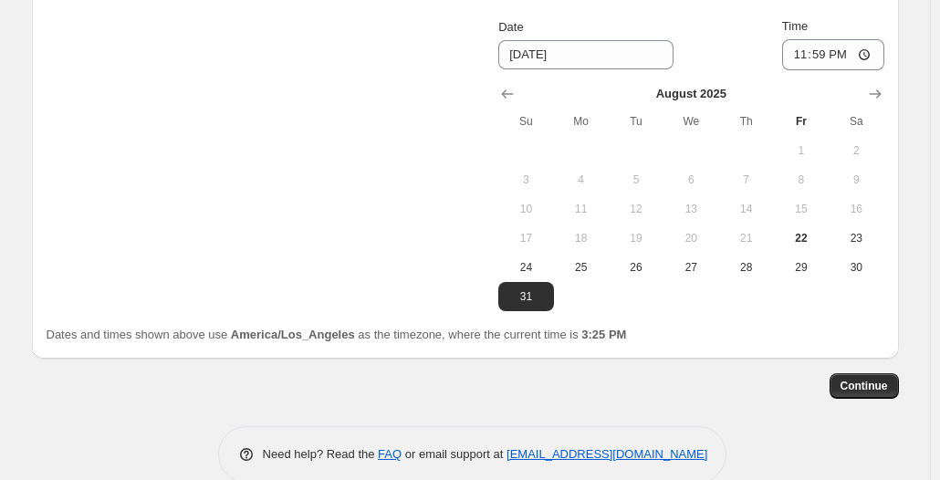
scroll to position [2165, 0]
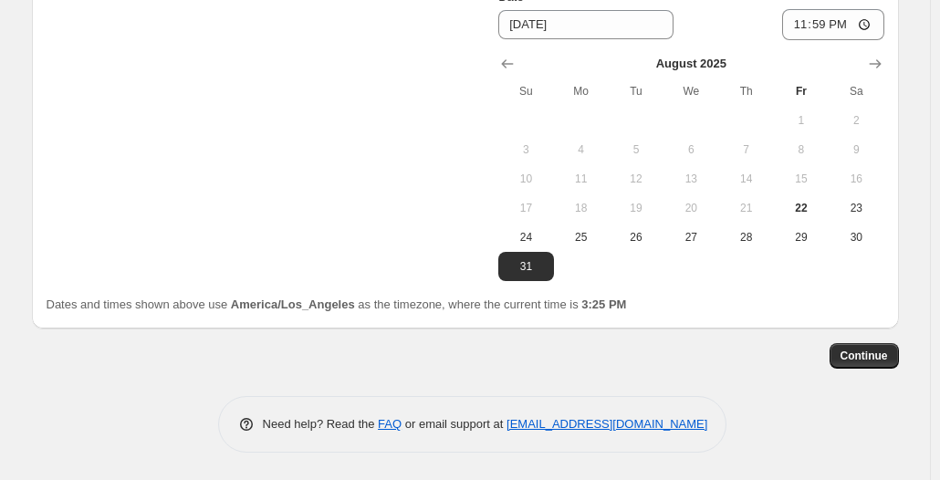
click at [859, 351] on span "Continue" at bounding box center [864, 356] width 47 height 15
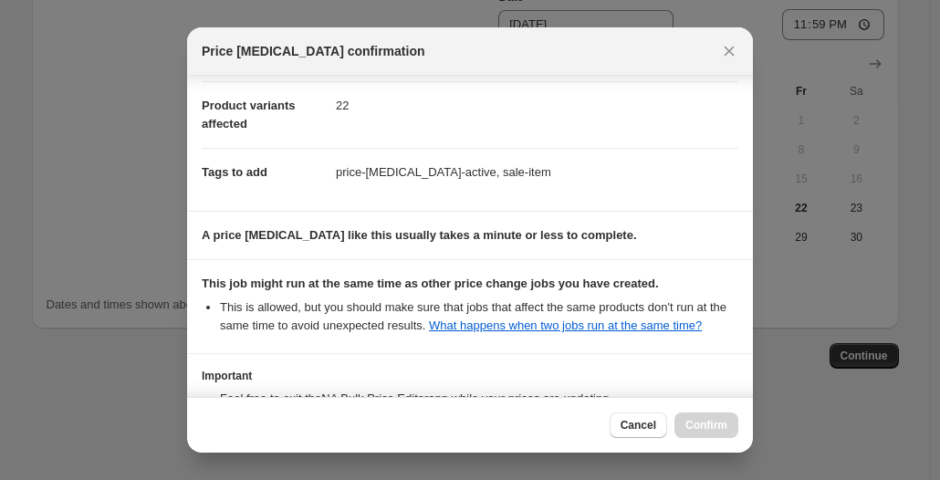
scroll to position [373, 0]
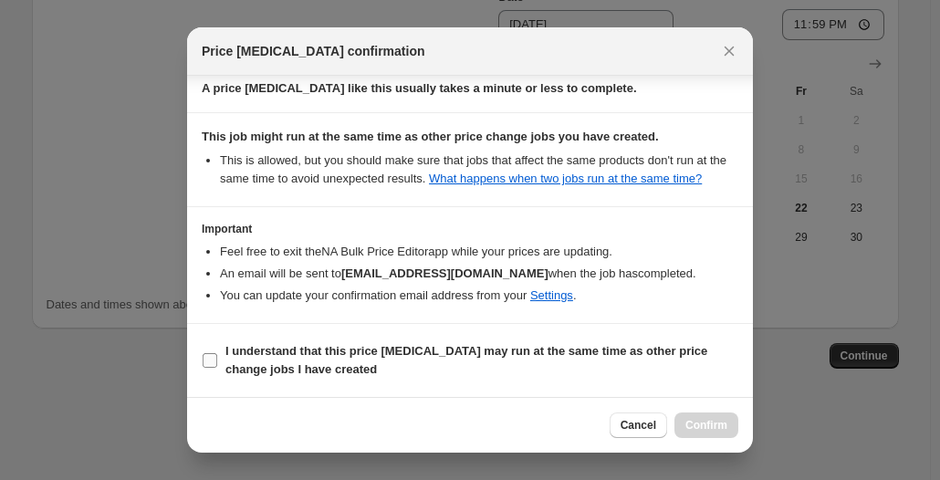
click at [397, 348] on b "I understand that this price [MEDICAL_DATA] may run at the same time as other p…" at bounding box center [466, 360] width 482 height 32
click at [217, 353] on input "I understand that this price [MEDICAL_DATA] may run at the same time as other p…" at bounding box center [210, 360] width 15 height 15
checkbox input "true"
click at [690, 416] on button "Confirm" at bounding box center [707, 426] width 64 height 26
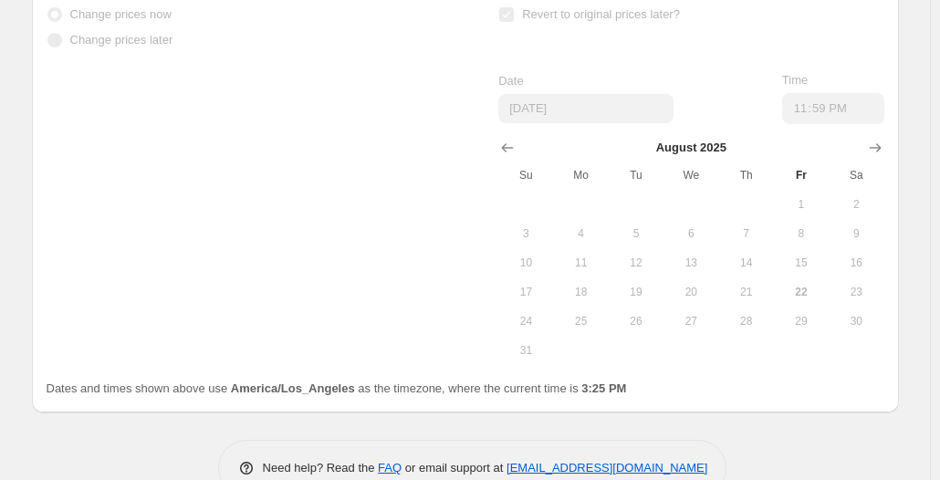
scroll to position [2213, 0]
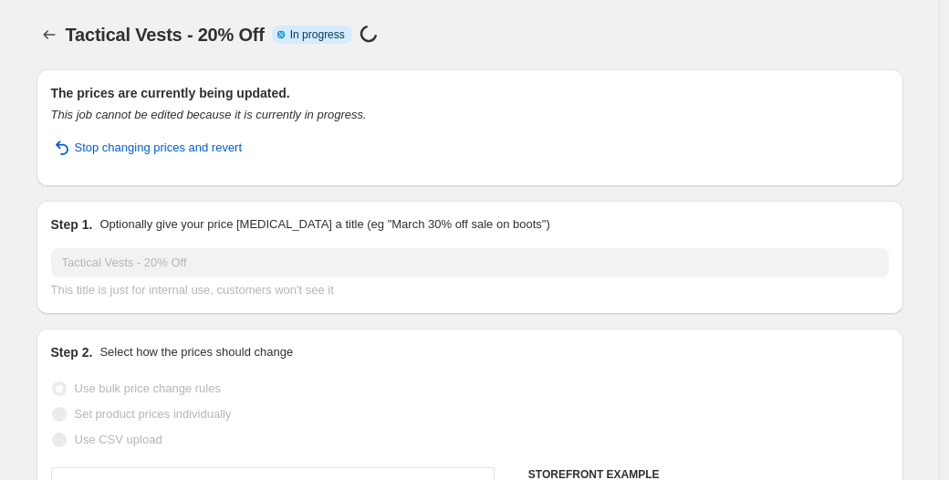
select select "percentage"
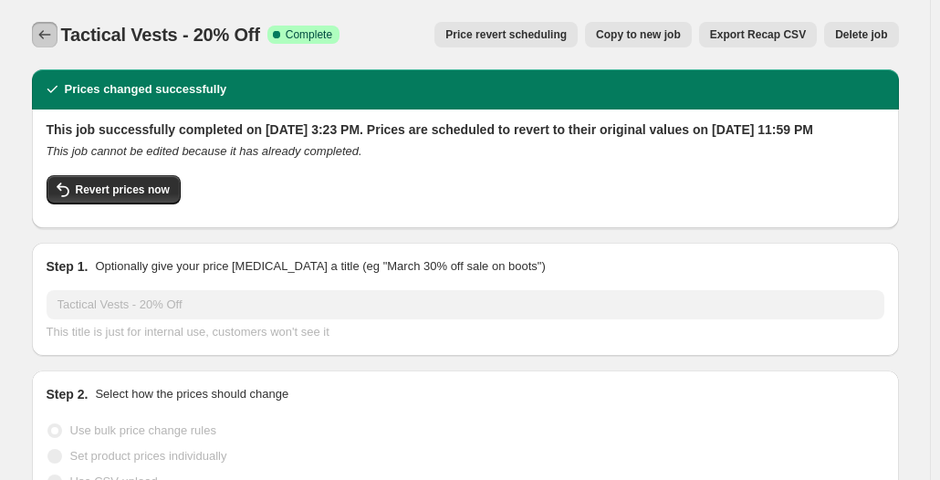
click at [47, 31] on icon "Price change jobs" at bounding box center [45, 35] width 18 height 18
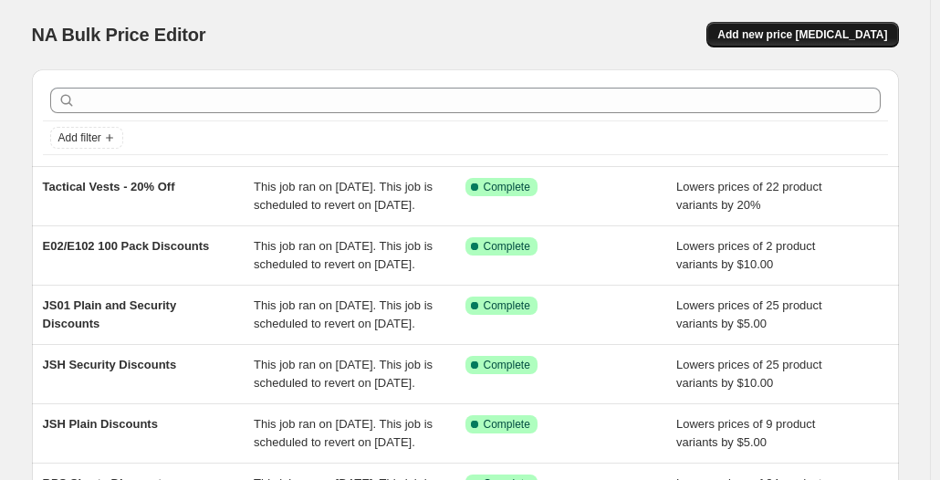
click at [864, 26] on button "Add new price [MEDICAL_DATA]" at bounding box center [803, 35] width 192 height 26
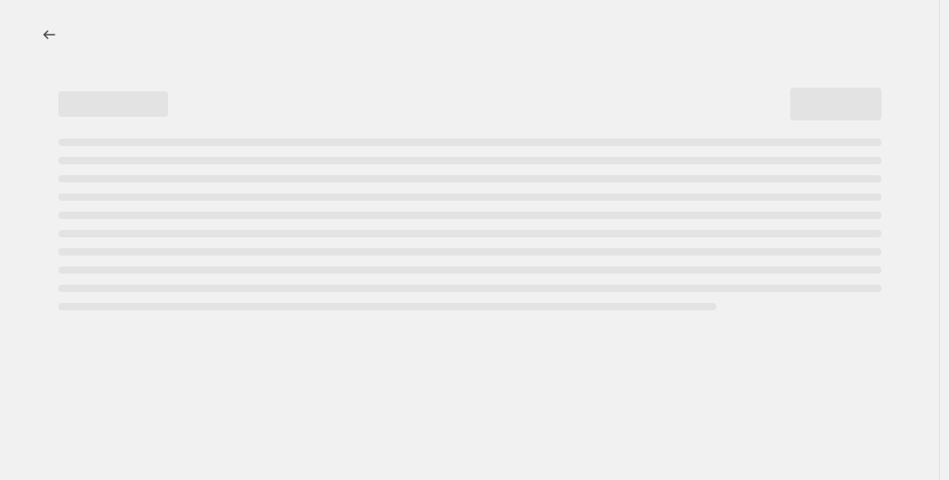
select select "percentage"
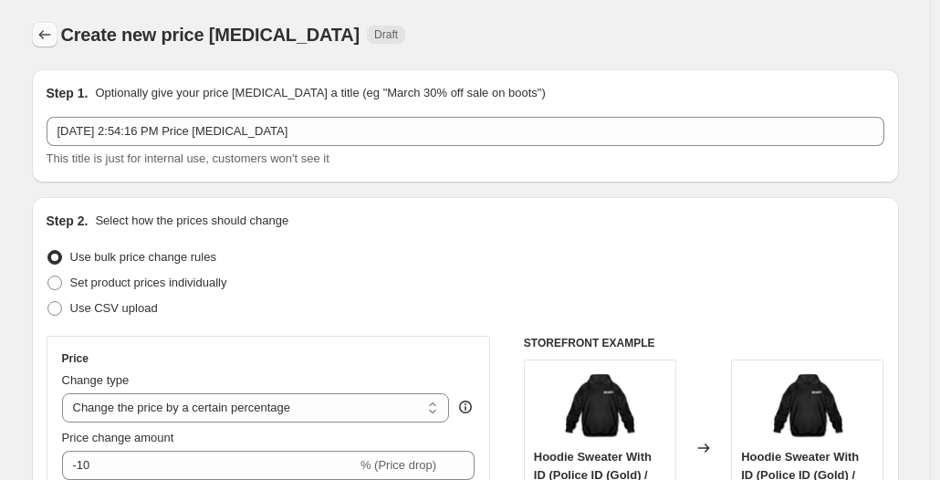
click at [42, 37] on icon "Price change jobs" at bounding box center [45, 35] width 18 height 18
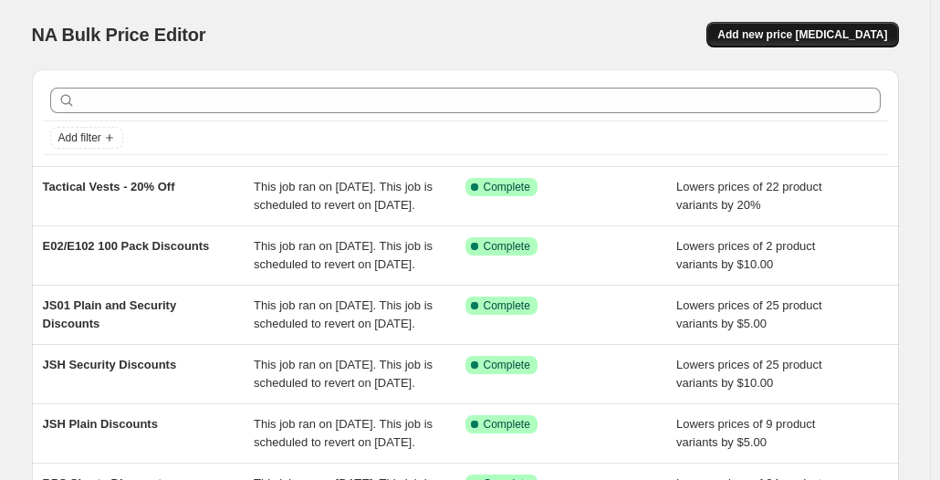
click at [830, 37] on span "Add new price [MEDICAL_DATA]" at bounding box center [802, 34] width 170 height 15
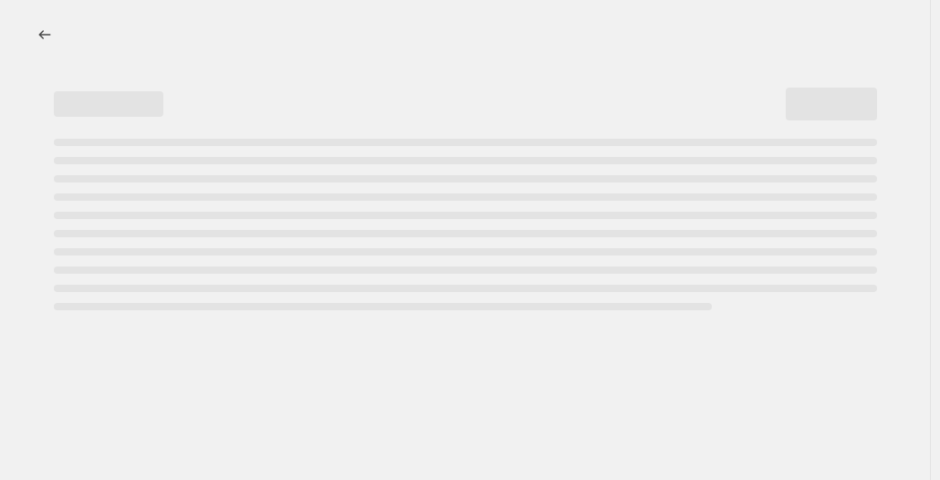
select select "percentage"
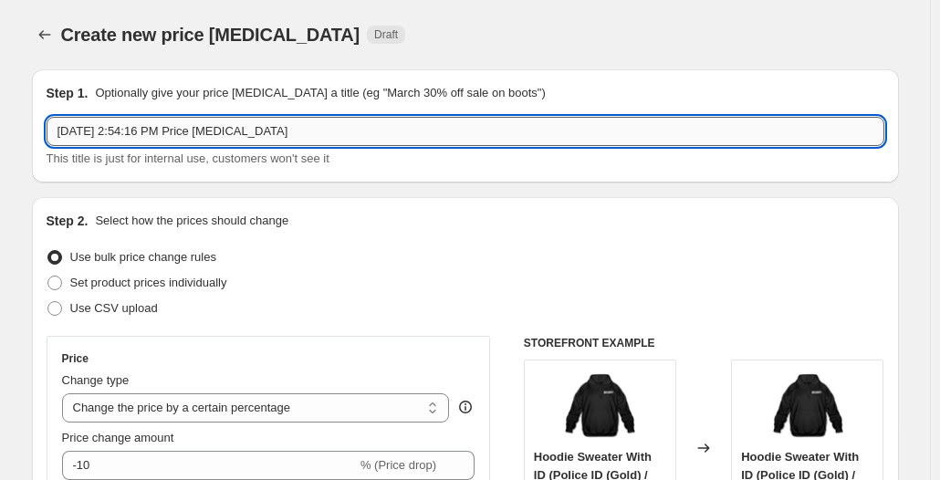
click at [337, 120] on input "[DATE] 2:54:16 PM Price [MEDICAL_DATA]" at bounding box center [466, 131] width 838 height 29
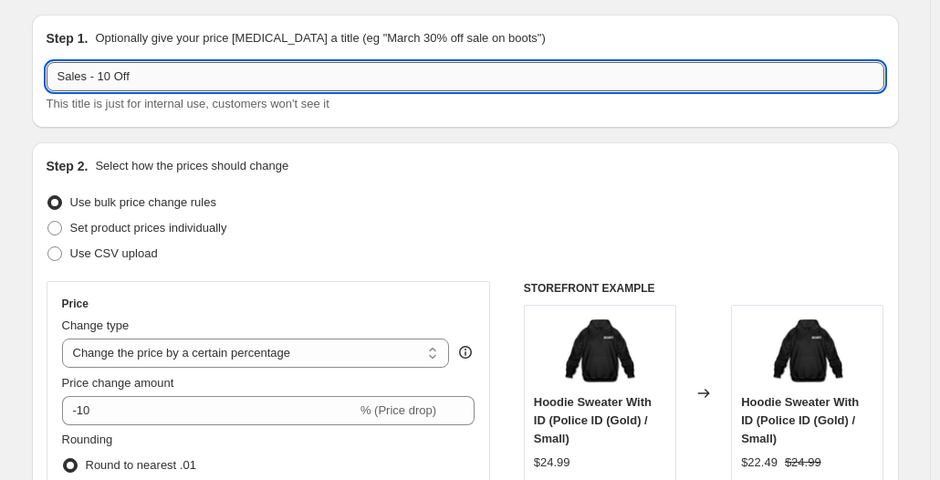
scroll to position [91, 0]
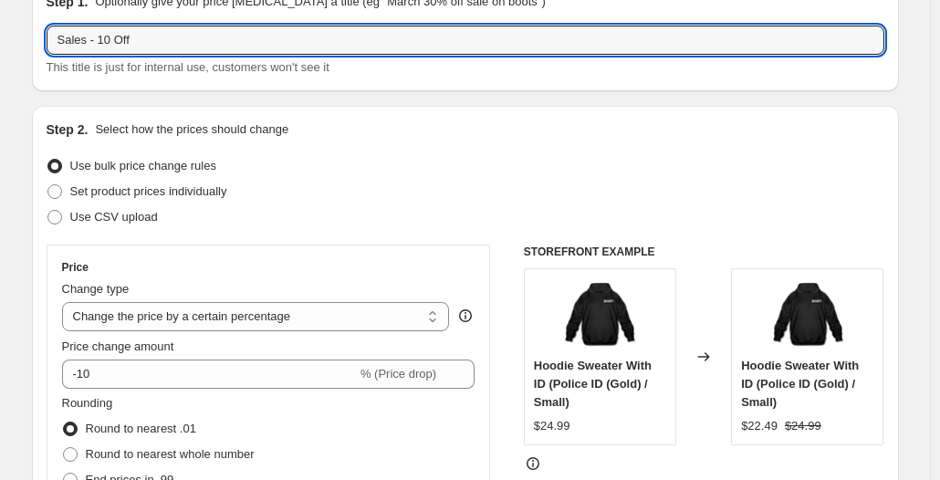
type input "Sales - 10 Off"
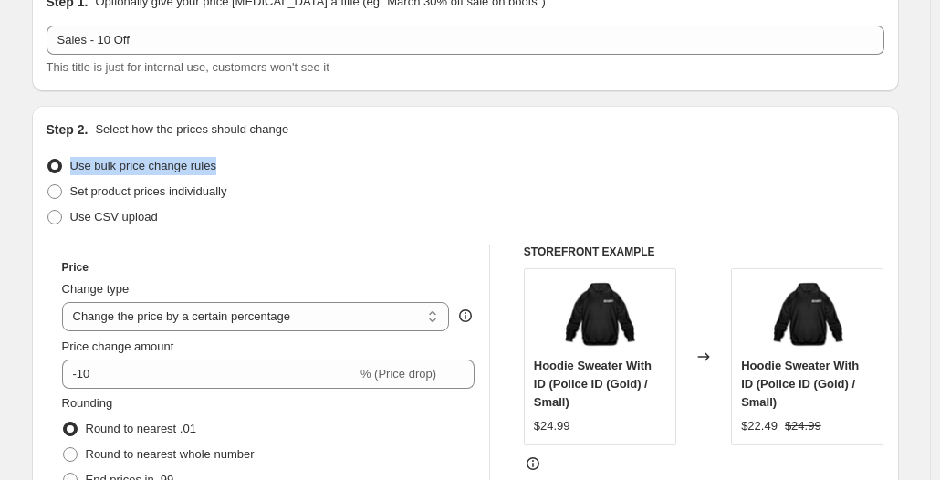
drag, startPoint x: 249, startPoint y: 169, endPoint x: 67, endPoint y: 163, distance: 182.6
click at [67, 163] on div "Use bulk price change rules" at bounding box center [466, 166] width 838 height 26
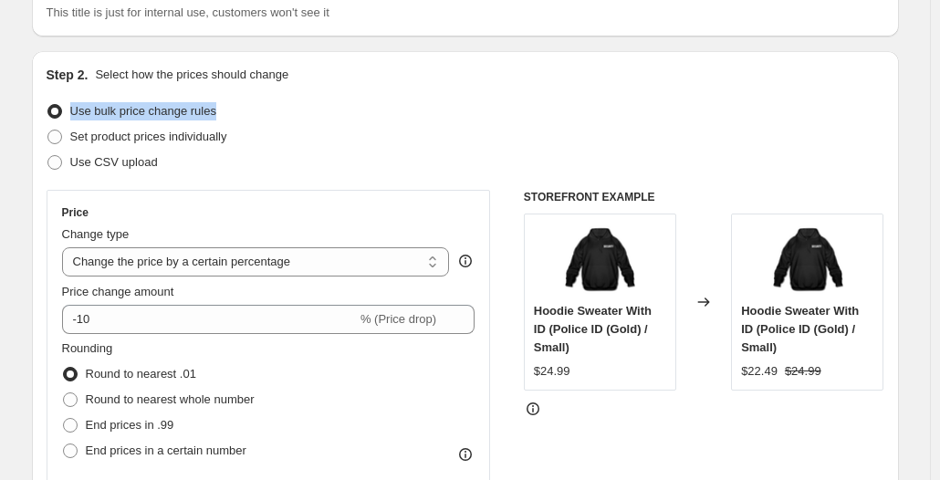
scroll to position [183, 0]
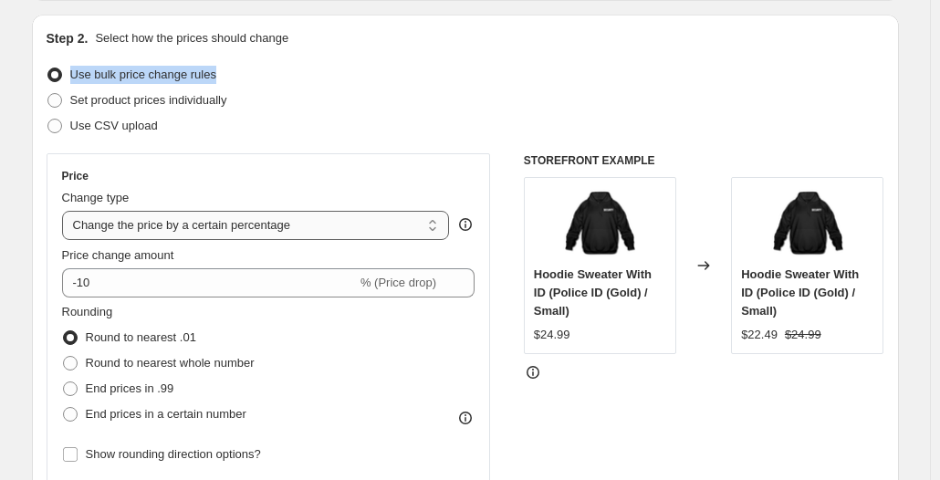
click at [382, 222] on select "Change the price to a certain amount Change the price by a certain amount Chang…" at bounding box center [256, 225] width 388 height 29
click at [540, 50] on div "Step 2. Select how the prices should change Use bulk price change rules Set pro…" at bounding box center [466, 335] width 838 height 612
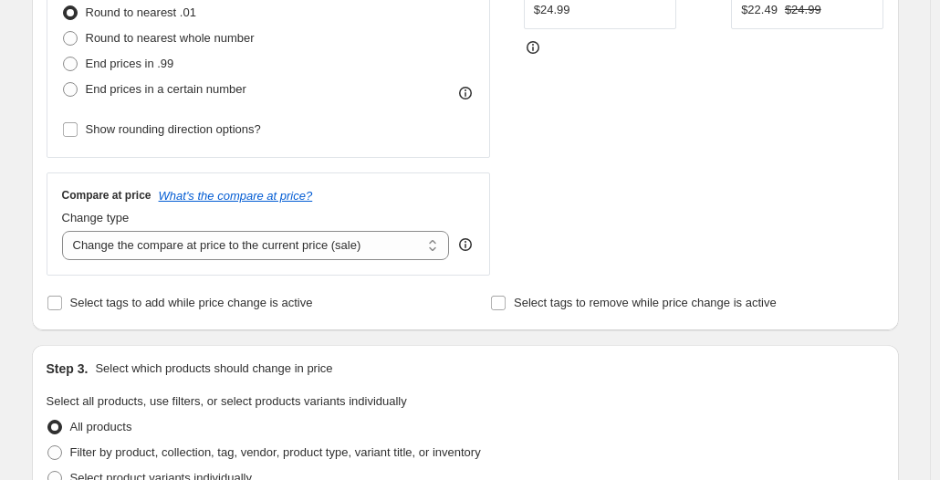
scroll to position [548, 0]
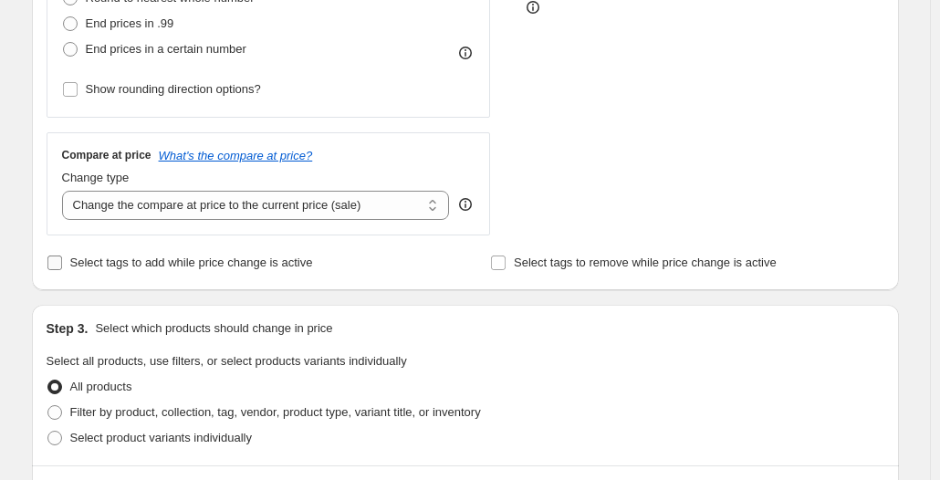
click at [242, 260] on span "Select tags to add while price change is active" at bounding box center [191, 263] width 243 height 14
click at [62, 260] on input "Select tags to add while price change is active" at bounding box center [54, 263] width 15 height 15
checkbox input "true"
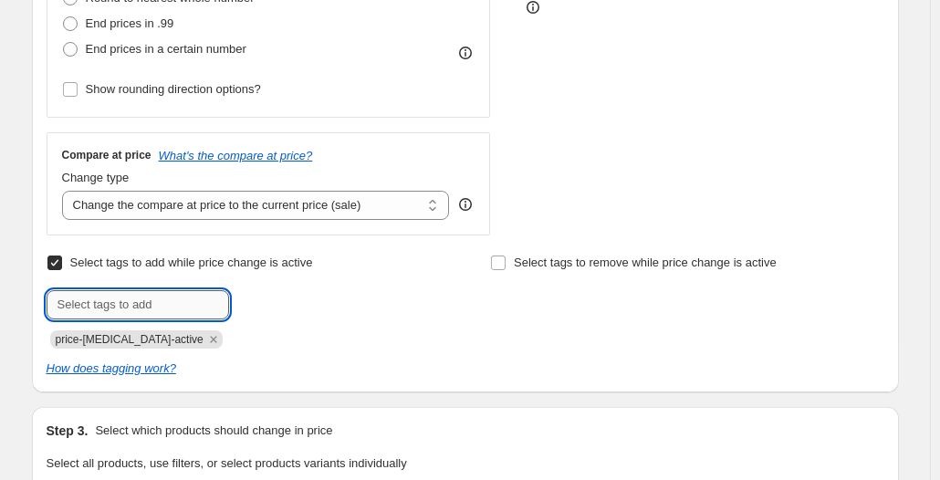
click at [197, 303] on input "text" at bounding box center [138, 304] width 183 height 29
type input "sale-item"
click at [266, 302] on b "Add" at bounding box center [255, 303] width 21 height 13
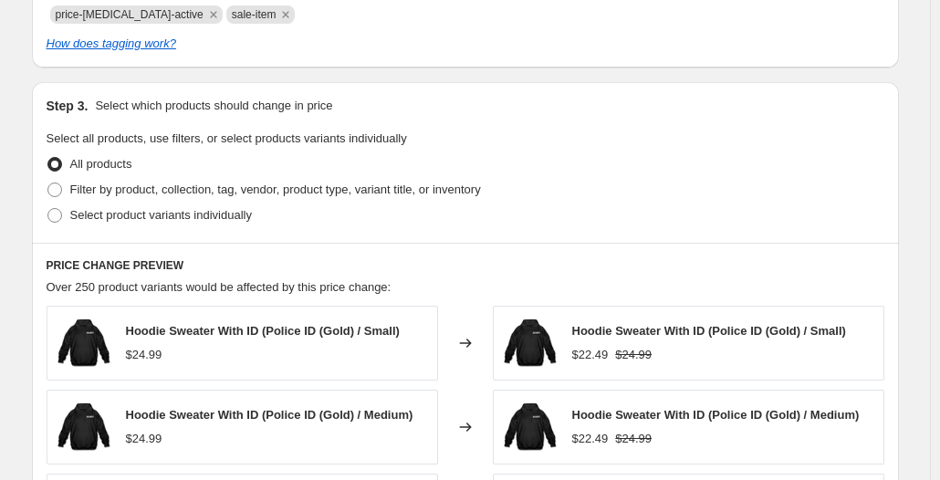
scroll to position [913, 0]
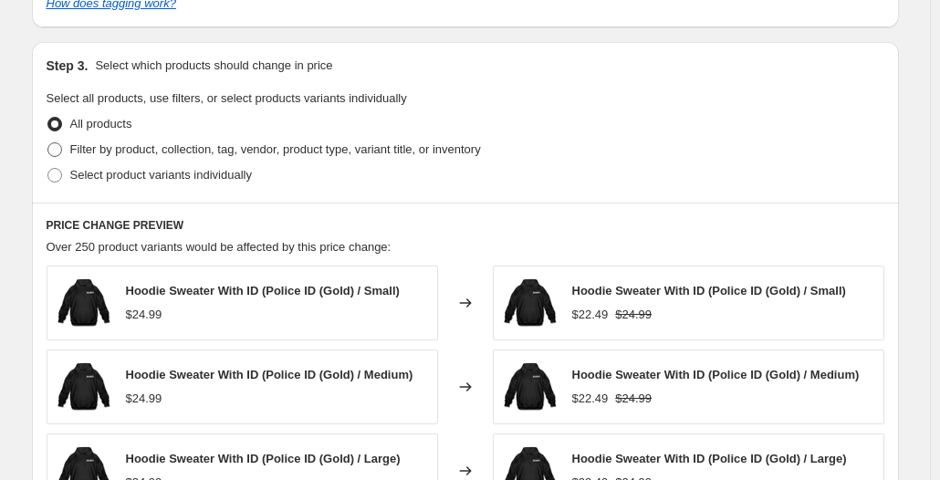
click at [174, 148] on span "Filter by product, collection, tag, vendor, product type, variant title, or inv…" at bounding box center [275, 149] width 411 height 14
click at [48, 143] on input "Filter by product, collection, tag, vendor, product type, variant title, or inv…" at bounding box center [47, 142] width 1 height 1
radio input "true"
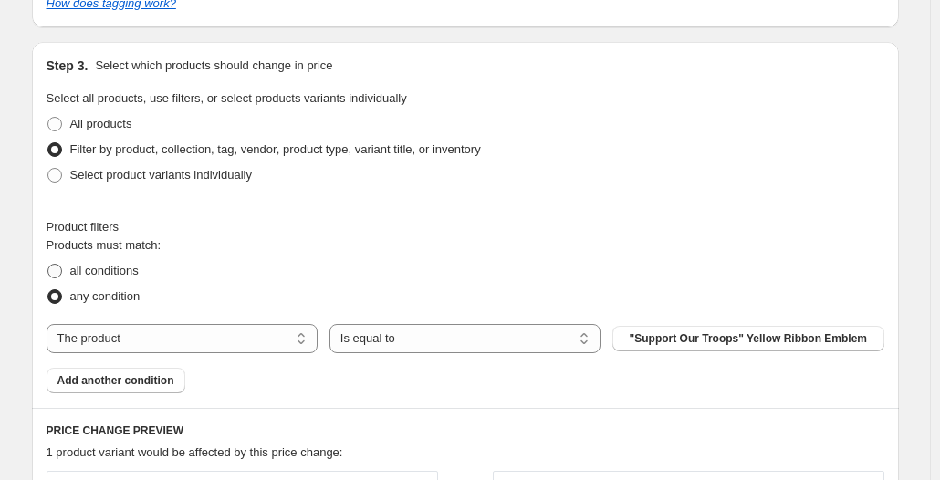
click at [101, 270] on span "all conditions" at bounding box center [104, 271] width 68 height 14
click at [48, 265] on input "all conditions" at bounding box center [47, 264] width 1 height 1
radio input "true"
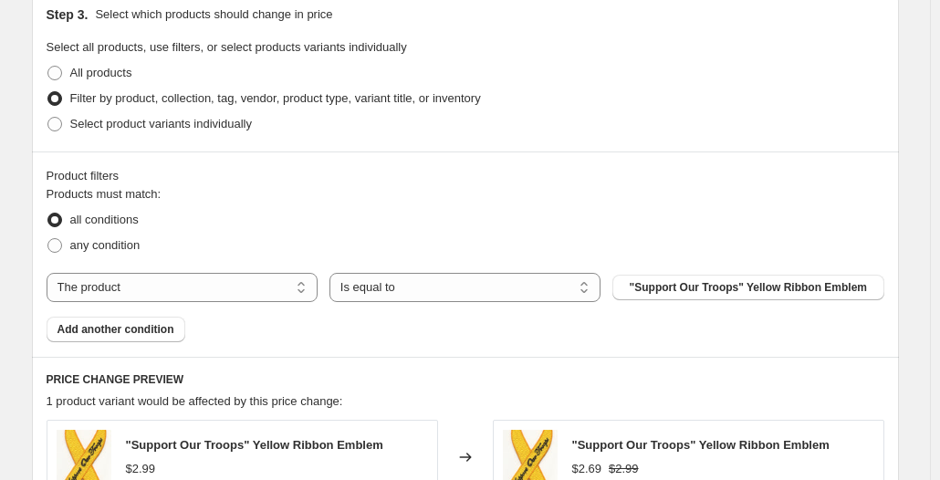
scroll to position [1004, 0]
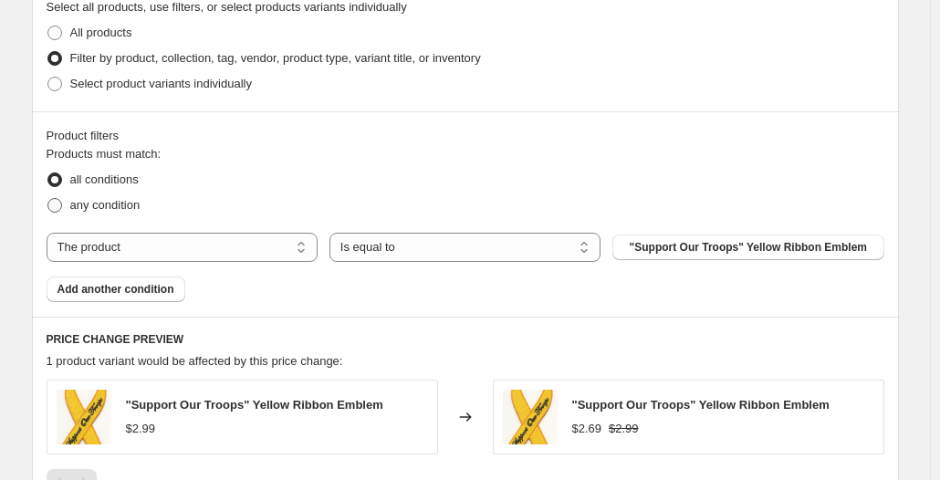
click at [81, 205] on span "any condition" at bounding box center [105, 205] width 70 height 14
click at [48, 199] on input "any condition" at bounding box center [47, 198] width 1 height 1
radio input "true"
click at [718, 248] on span ""Support Our Troops" Yellow Ribbon Emblem" at bounding box center [749, 247] width 238 height 15
click at [216, 247] on select "The product The product's collection The product's tag The product's vendor The…" at bounding box center [182, 247] width 271 height 29
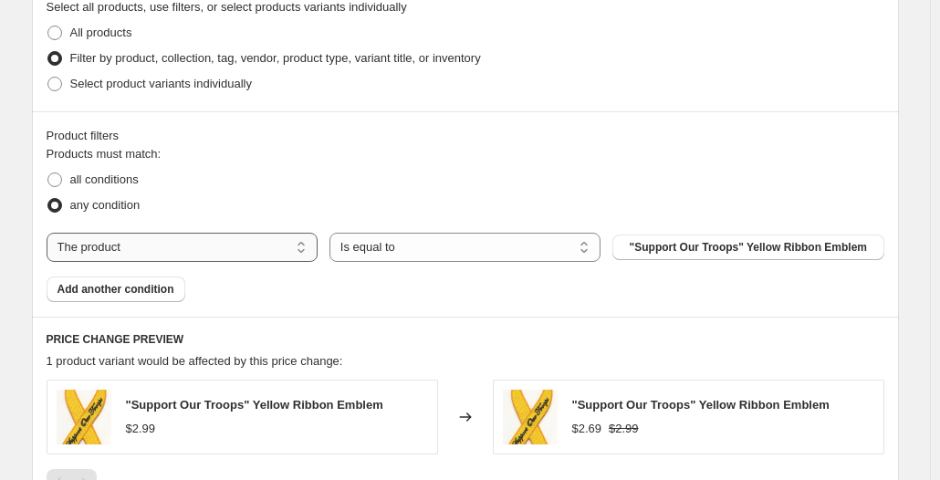
select select "collection"
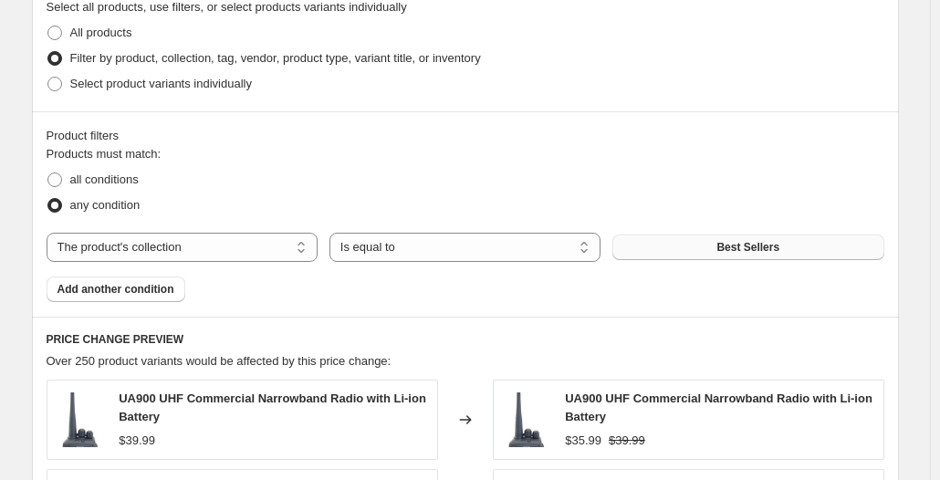
click at [651, 241] on button "Best Sellers" at bounding box center [747, 248] width 271 height 26
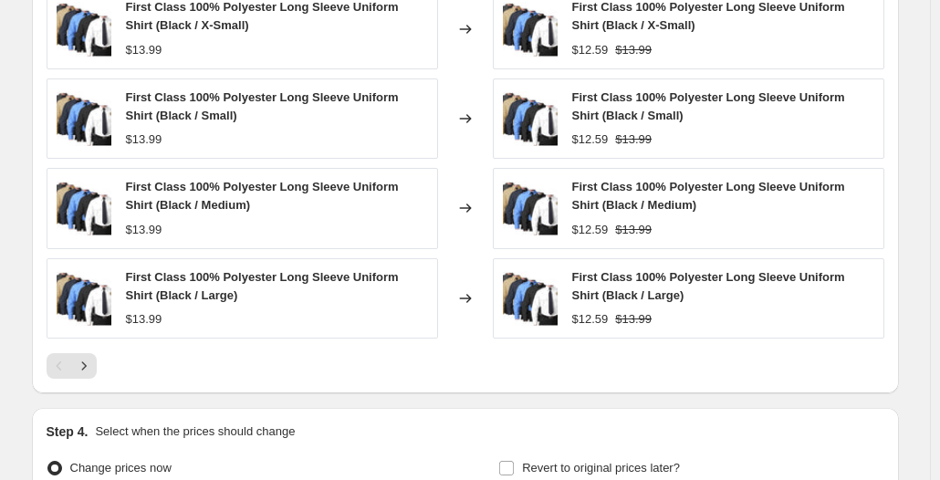
scroll to position [1643, 0]
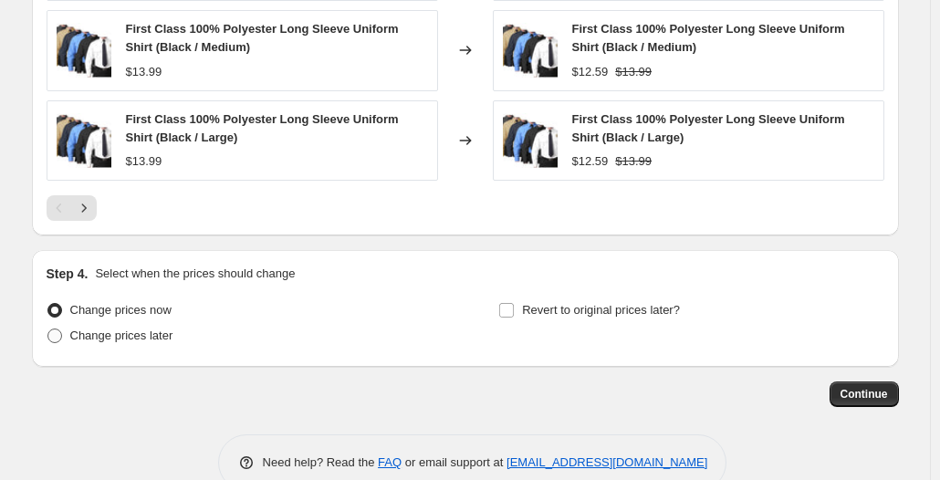
click at [131, 335] on span "Change prices later" at bounding box center [121, 336] width 103 height 14
click at [48, 330] on input "Change prices later" at bounding box center [47, 329] width 1 height 1
radio input "true"
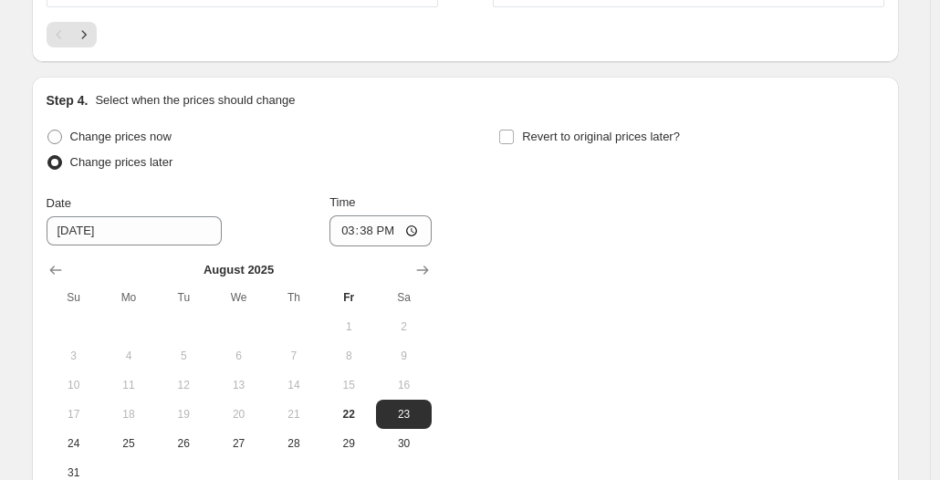
scroll to position [1826, 0]
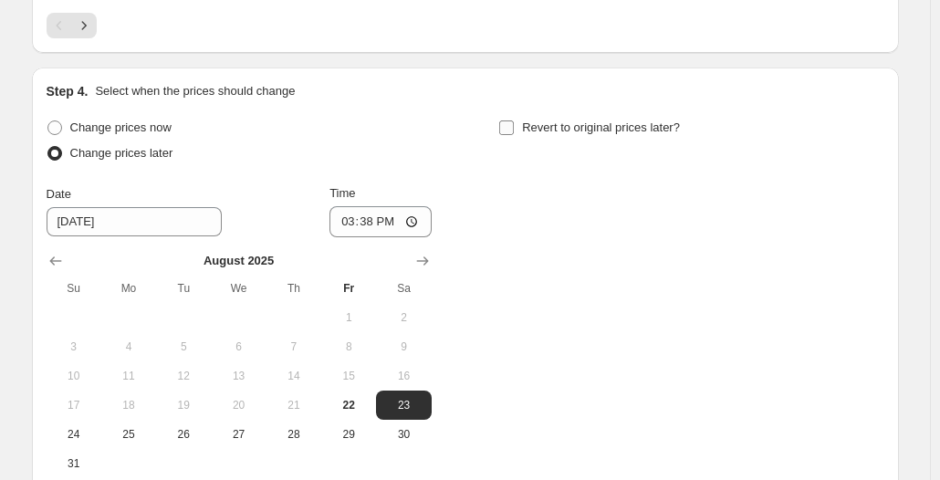
click at [630, 129] on span "Revert to original prices later?" at bounding box center [601, 127] width 158 height 14
click at [514, 129] on input "Revert to original prices later?" at bounding box center [506, 127] width 15 height 15
checkbox input "true"
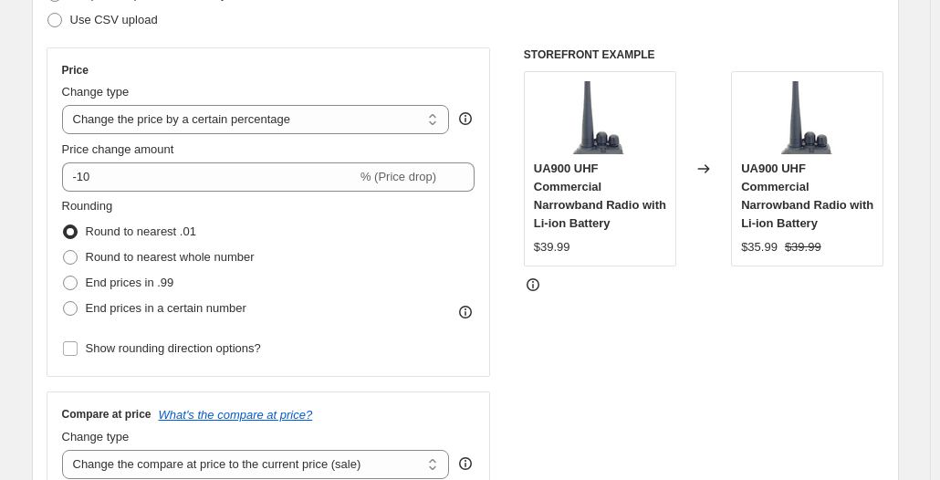
scroll to position [0, 0]
